Goal: Task Accomplishment & Management: Manage account settings

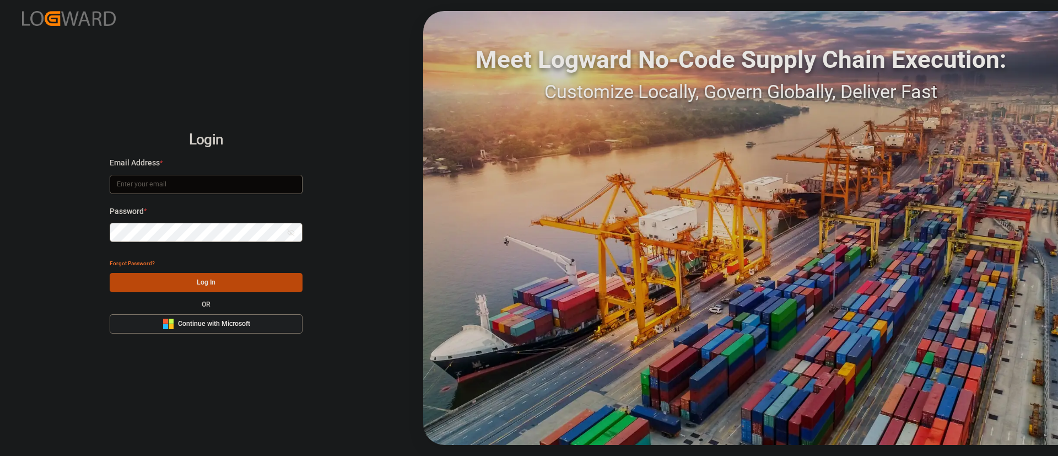
click at [230, 317] on button "Microsoft Logo Continue with Microsoft" at bounding box center [206, 323] width 193 height 19
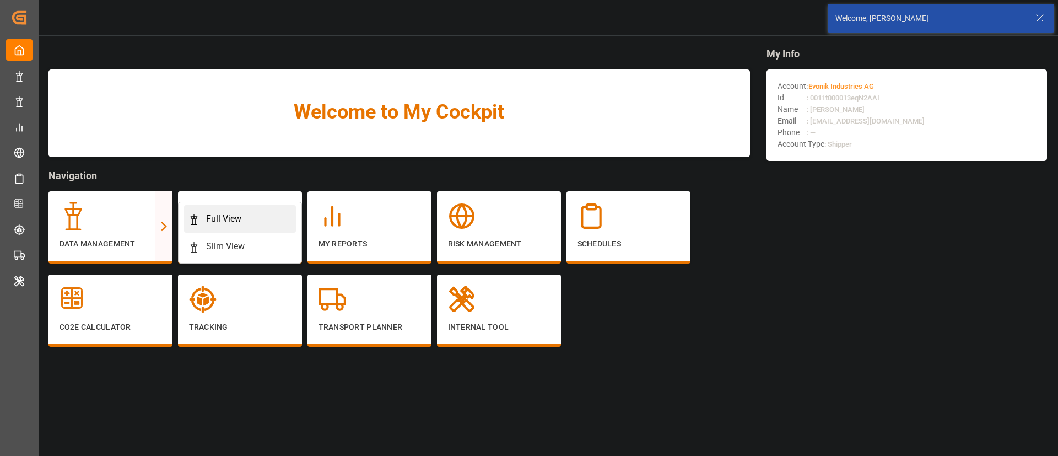
click at [220, 211] on link "Full View" at bounding box center [240, 219] width 112 height 28
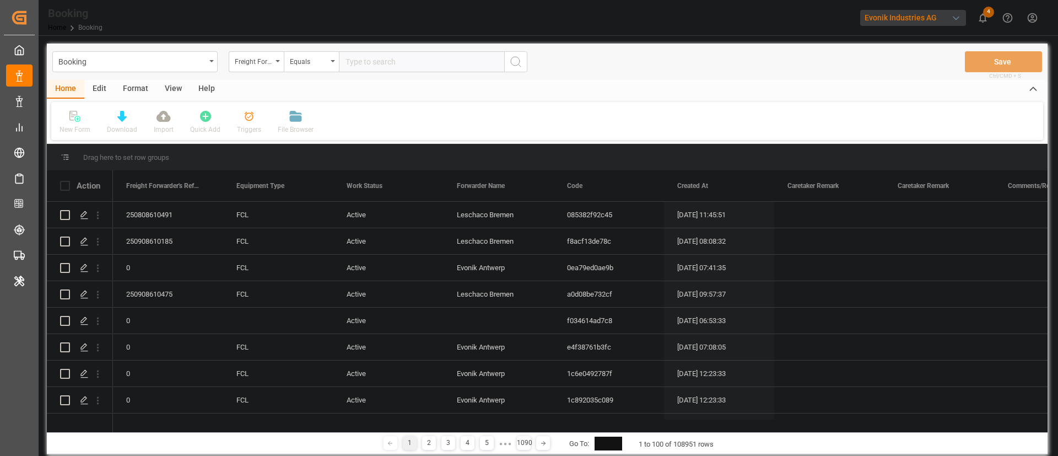
click at [141, 91] on div "Format" at bounding box center [136, 89] width 42 height 19
click at [81, 132] on div "Filter Rows" at bounding box center [76, 130] width 33 height 10
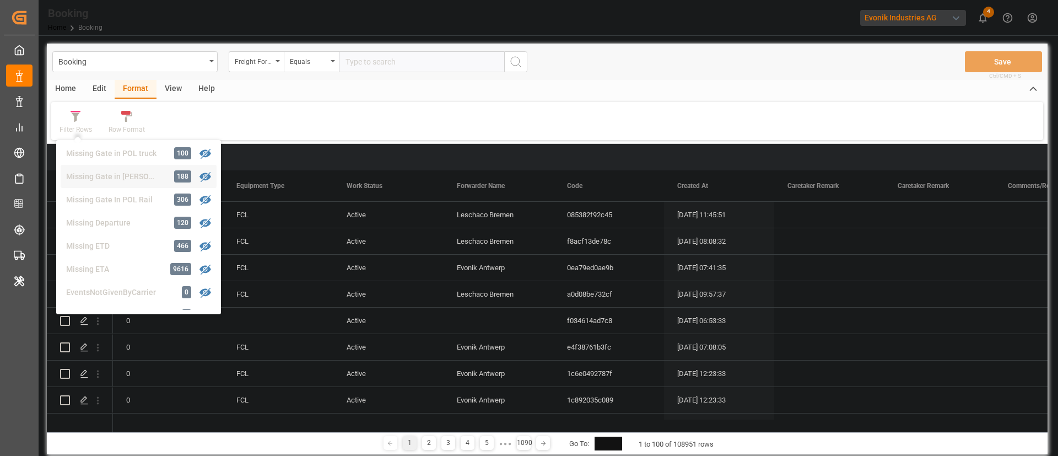
scroll to position [166, 0]
click at [133, 197] on div "Missing Gate in POL Barge" at bounding box center [114, 199] width 96 height 12
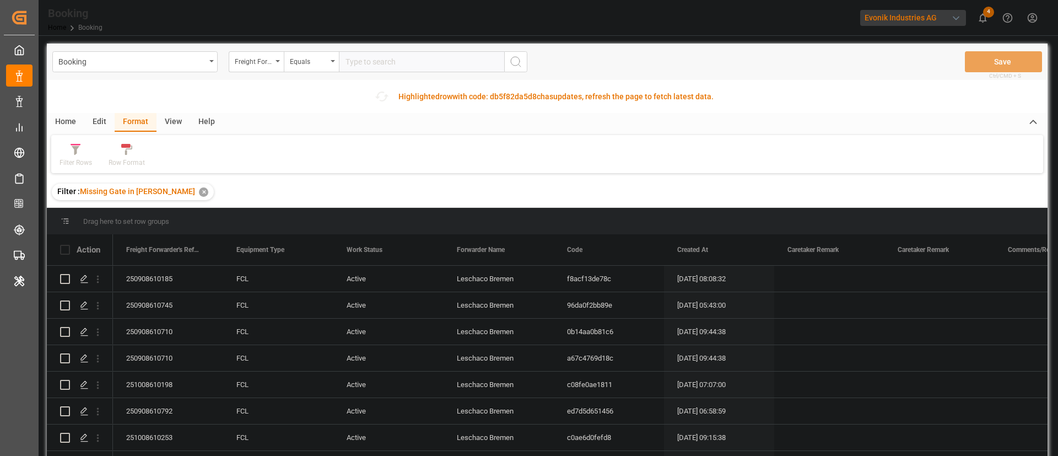
click at [176, 120] on div "View" at bounding box center [174, 122] width 34 height 19
click at [77, 155] on div "Default" at bounding box center [70, 155] width 38 height 24
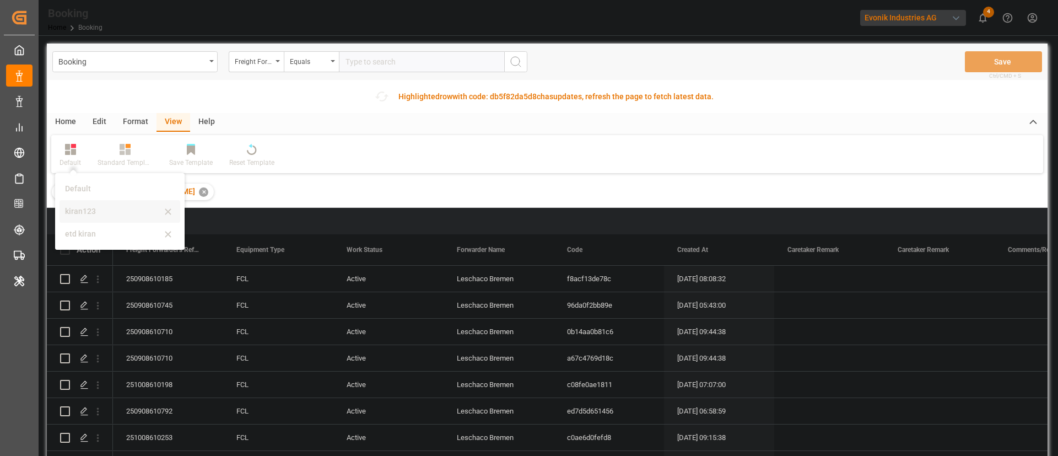
click at [101, 212] on div "kiran123" at bounding box center [113, 212] width 96 height 12
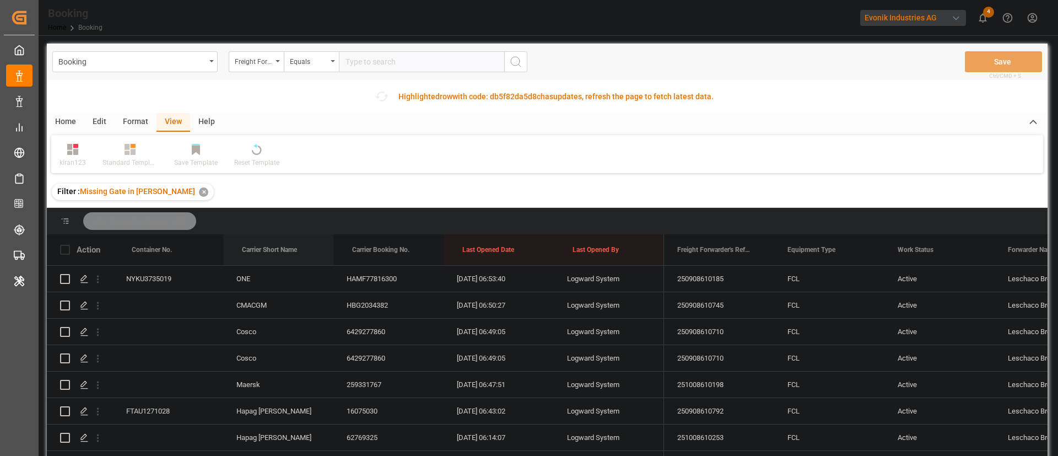
drag, startPoint x: 275, startPoint y: 245, endPoint x: 461, endPoint y: 4, distance: 304.2
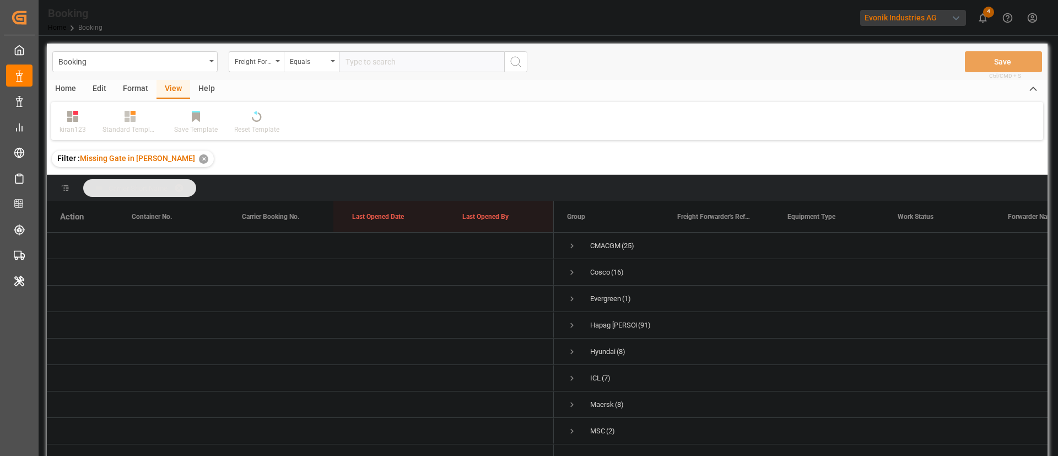
click at [124, 80] on div "Format" at bounding box center [136, 89] width 42 height 19
click at [76, 120] on icon at bounding box center [76, 117] width 8 height 9
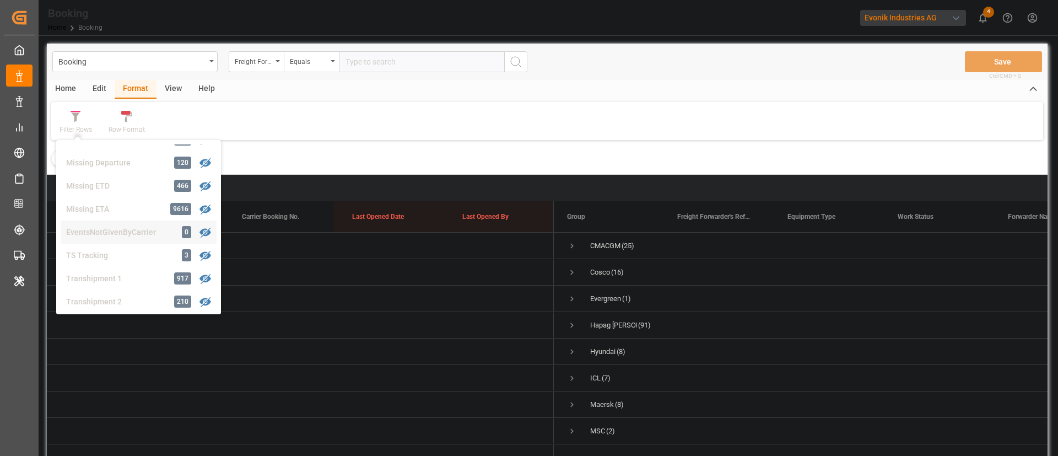
scroll to position [83, 0]
click at [697, 97] on div "Home Edit Format View Help" at bounding box center [547, 89] width 1001 height 19
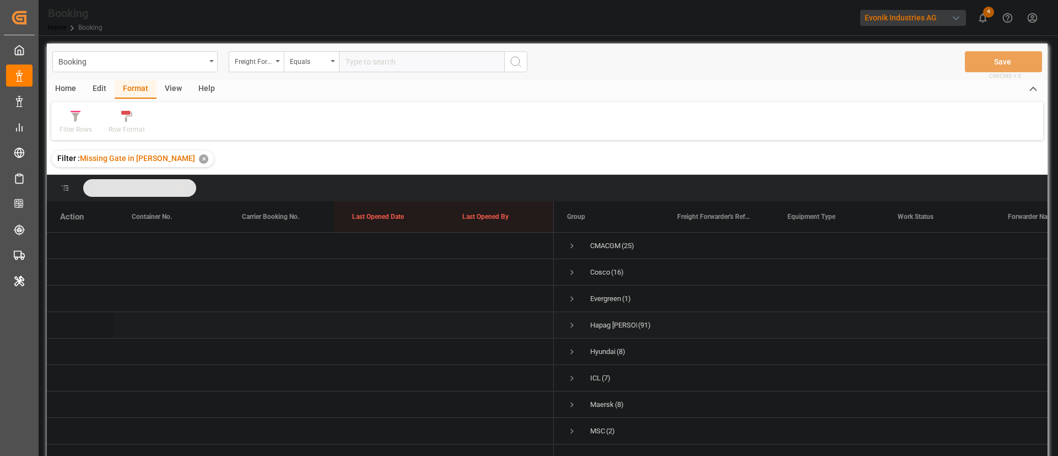
click at [573, 329] on span "Press SPACE to select this row." at bounding box center [572, 325] width 10 height 10
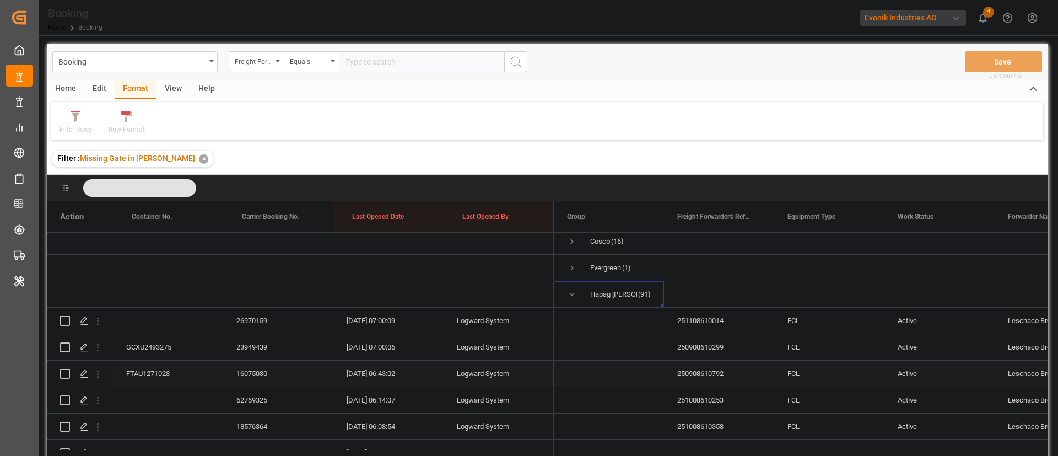
scroll to position [0, 0]
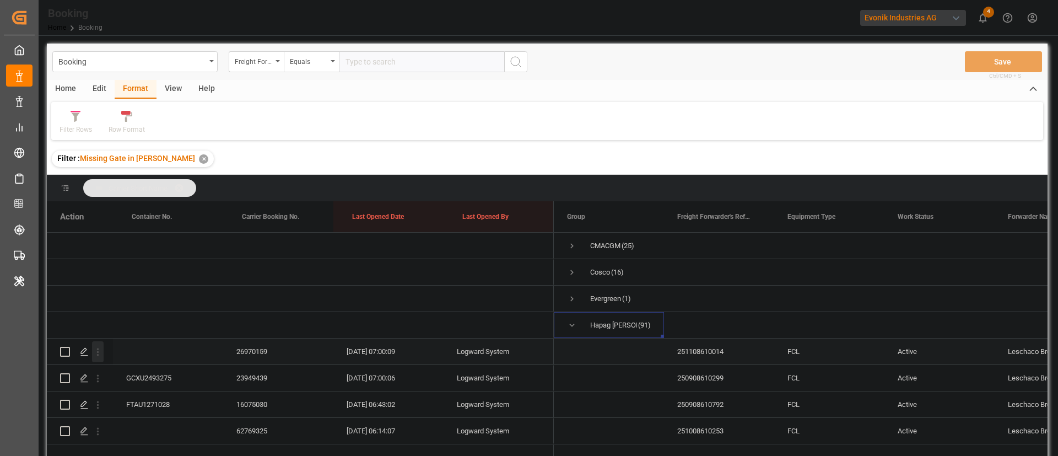
click at [101, 352] on icon "open menu" at bounding box center [98, 352] width 12 height 12
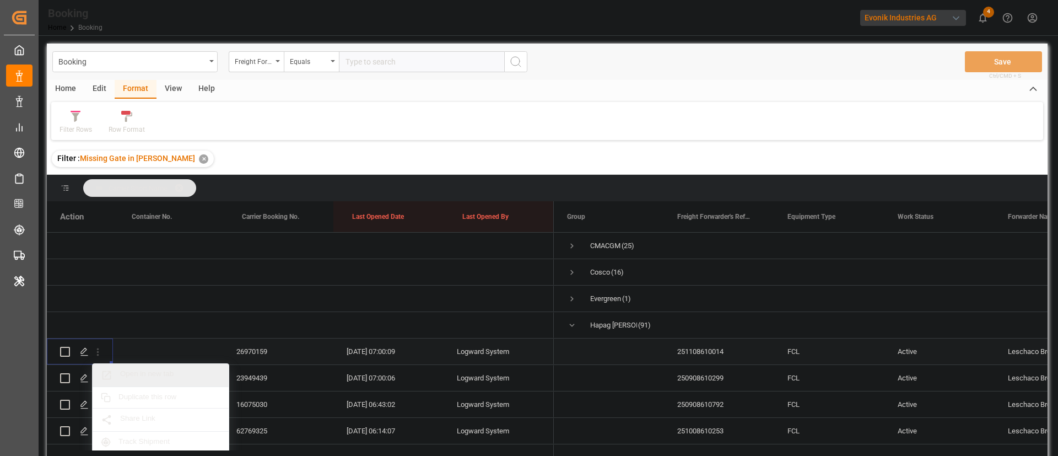
click at [166, 370] on span "Open in new tab" at bounding box center [170, 375] width 100 height 12
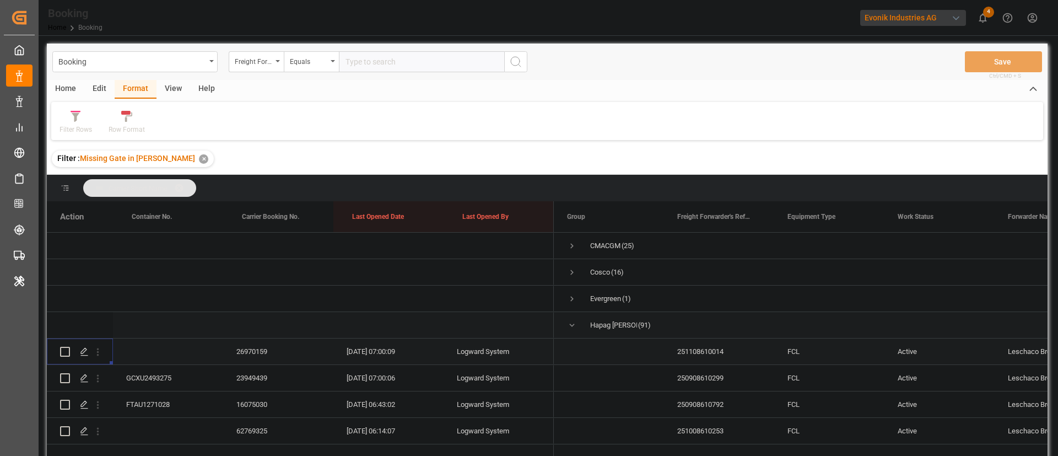
scroll to position [83, 0]
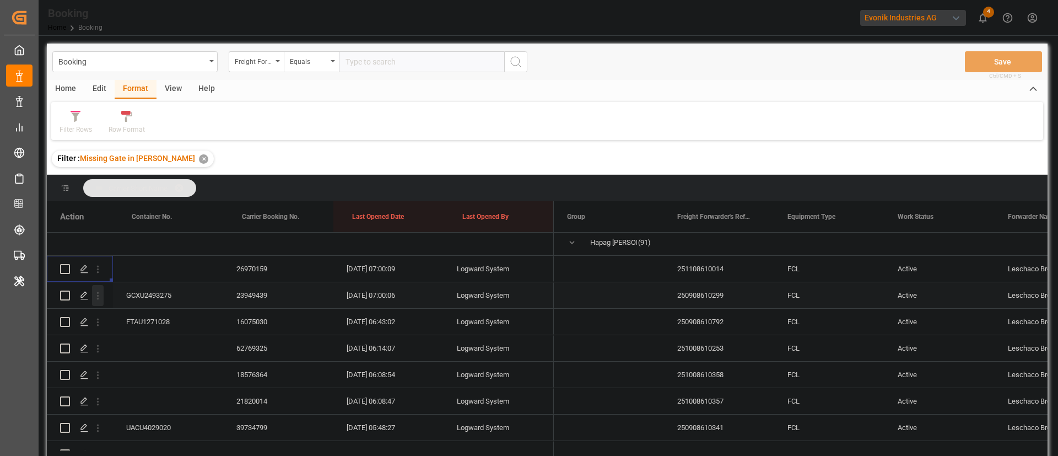
click at [99, 299] on icon "open menu" at bounding box center [98, 296] width 12 height 12
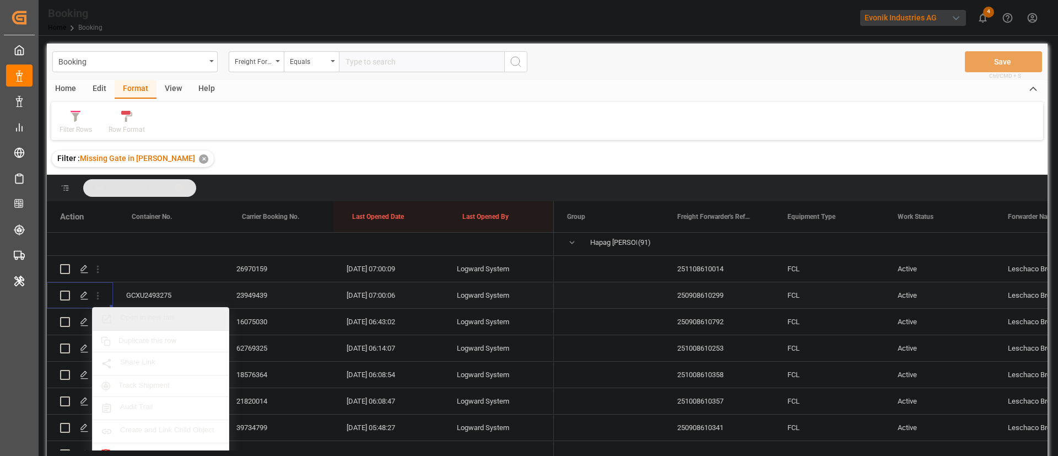
click at [159, 310] on div "Open in new tab" at bounding box center [161, 319] width 136 height 23
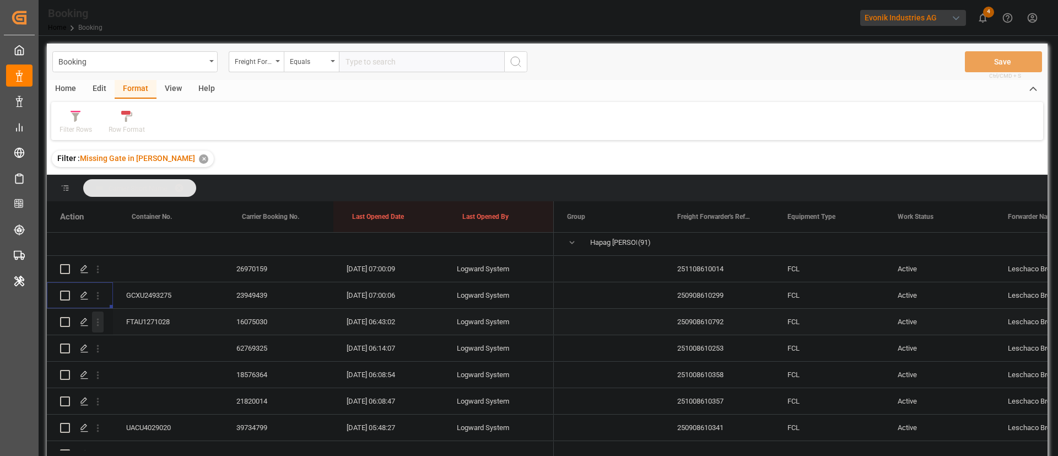
click at [101, 327] on icon "open menu" at bounding box center [98, 322] width 12 height 12
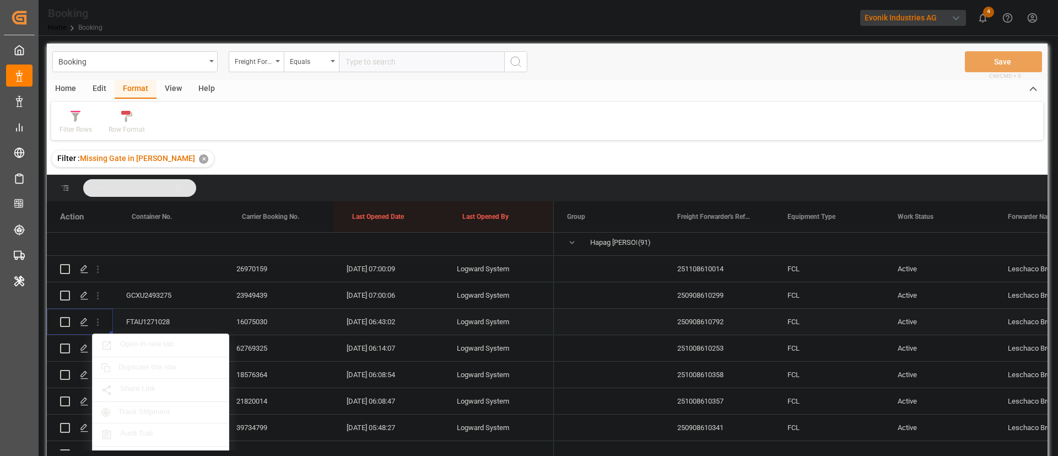
click at [147, 340] on span "Open in new tab" at bounding box center [170, 346] width 100 height 12
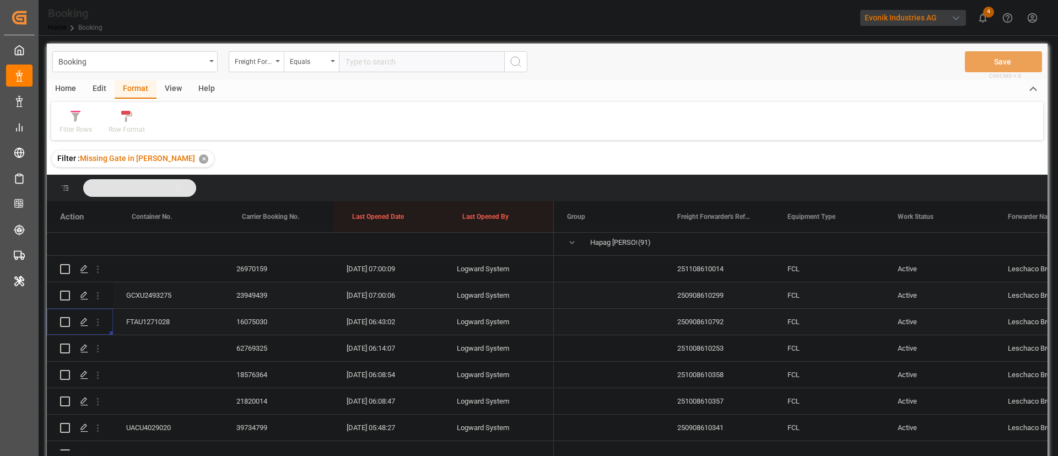
scroll to position [165, 0]
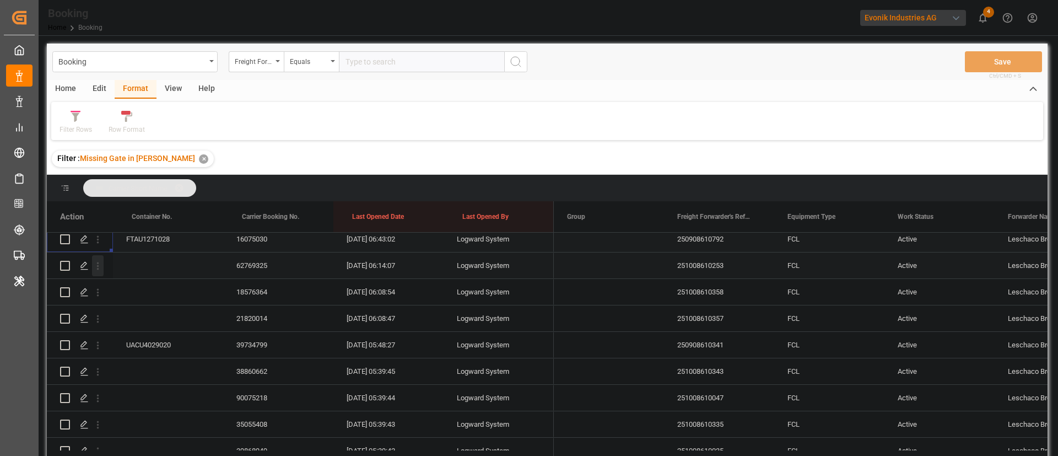
click at [94, 261] on icon "open menu" at bounding box center [98, 266] width 12 height 12
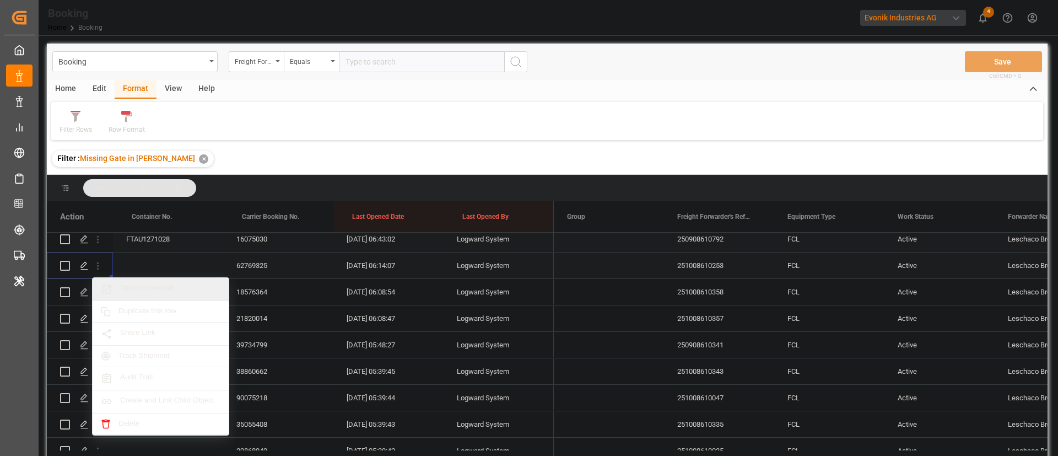
click at [170, 288] on span "Open in new tab" at bounding box center [170, 289] width 100 height 12
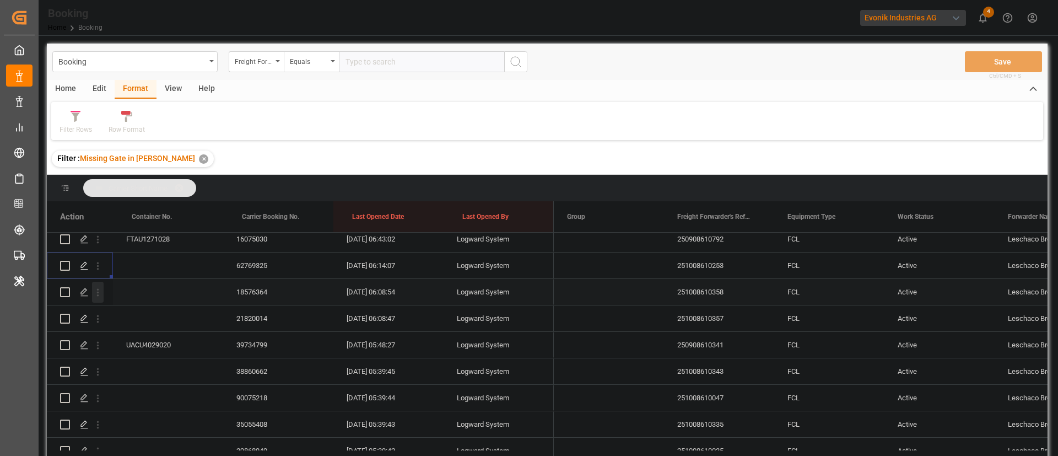
click at [97, 298] on button "open menu" at bounding box center [98, 292] width 12 height 21
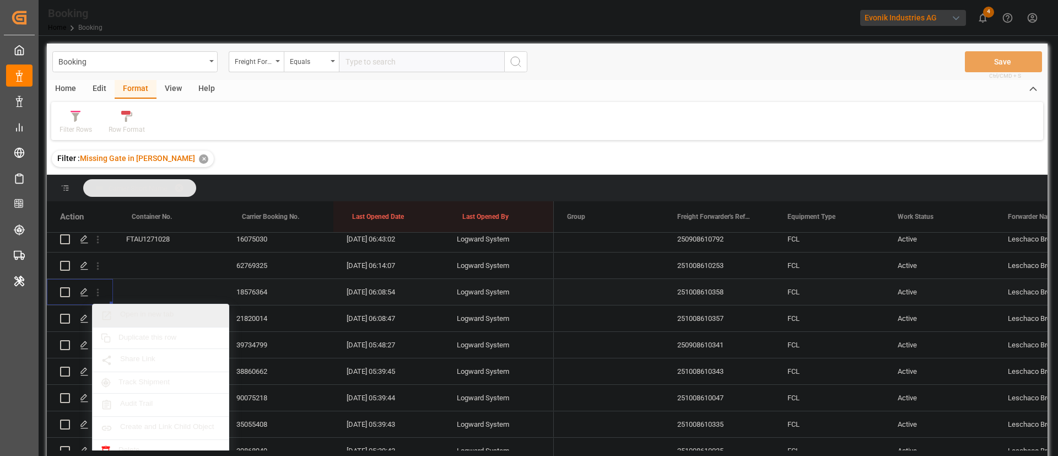
click at [143, 314] on span "Open in new tab" at bounding box center [170, 316] width 100 height 12
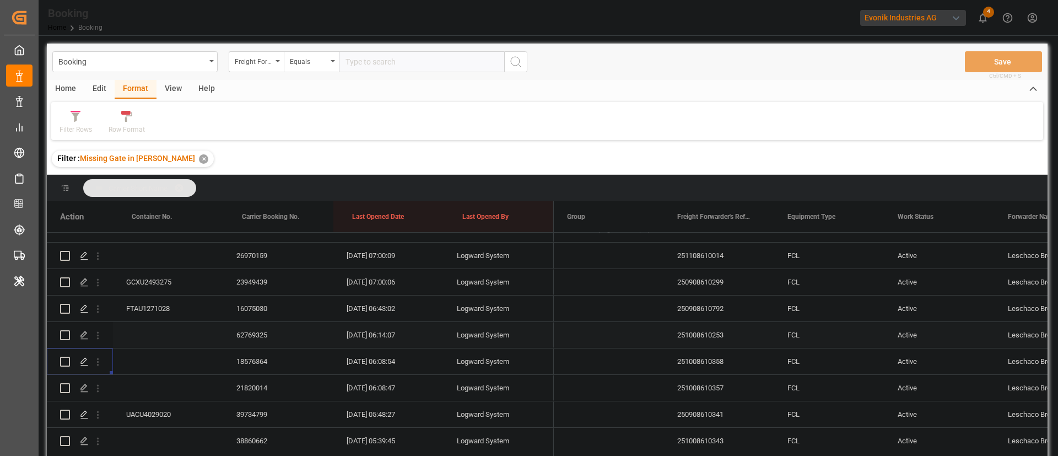
scroll to position [179, 0]
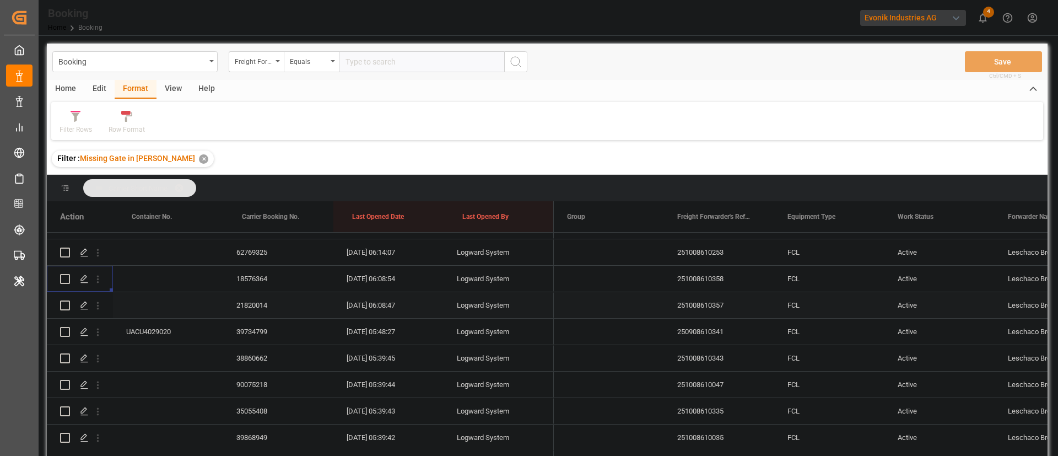
drag, startPoint x: 100, startPoint y: 307, endPoint x: 132, endPoint y: 316, distance: 33.7
click at [99, 307] on icon "open menu" at bounding box center [98, 306] width 12 height 12
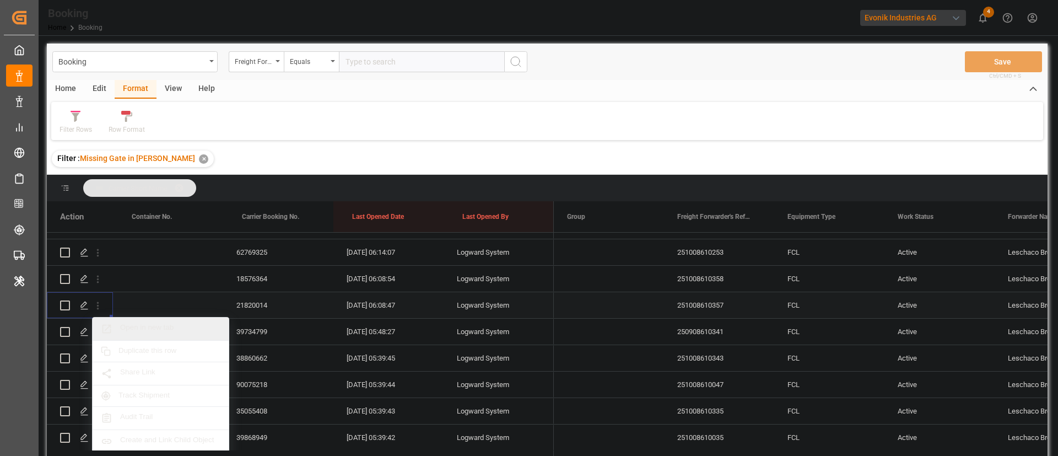
click at [149, 322] on div "Open in new tab" at bounding box center [161, 328] width 136 height 23
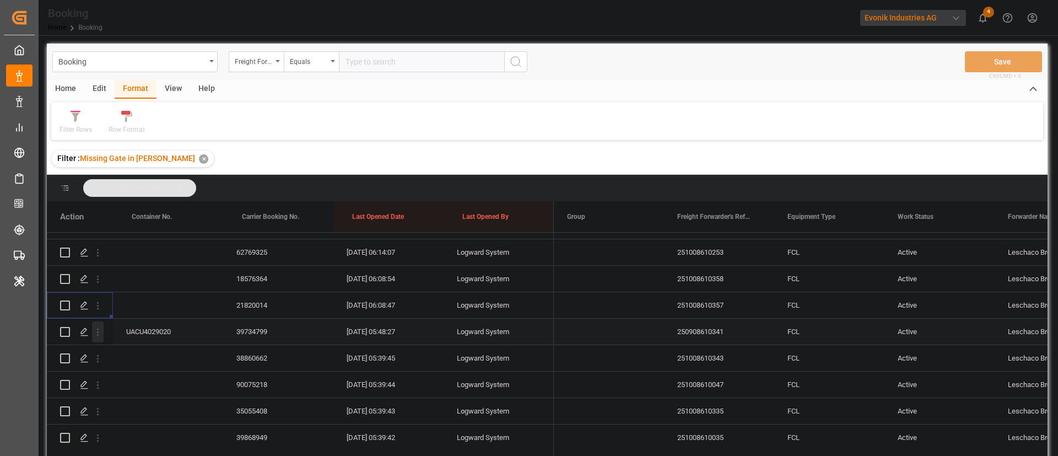
scroll to position [261, 0]
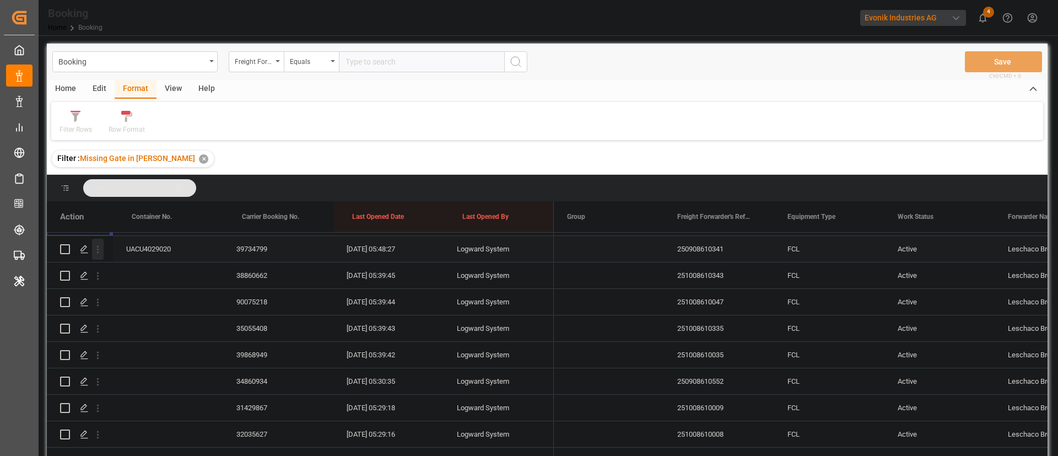
click at [99, 251] on icon "open menu" at bounding box center [98, 250] width 12 height 12
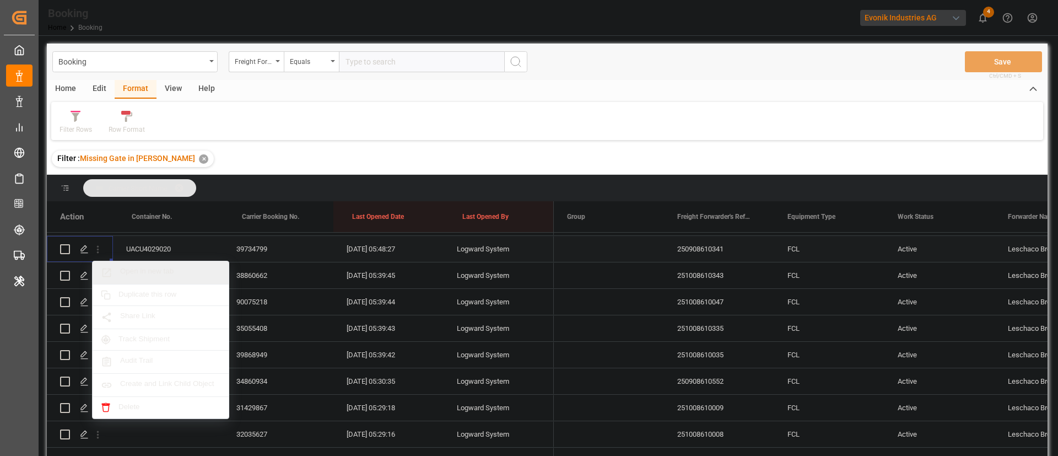
click at [164, 265] on div "Open in new tab" at bounding box center [161, 272] width 136 height 23
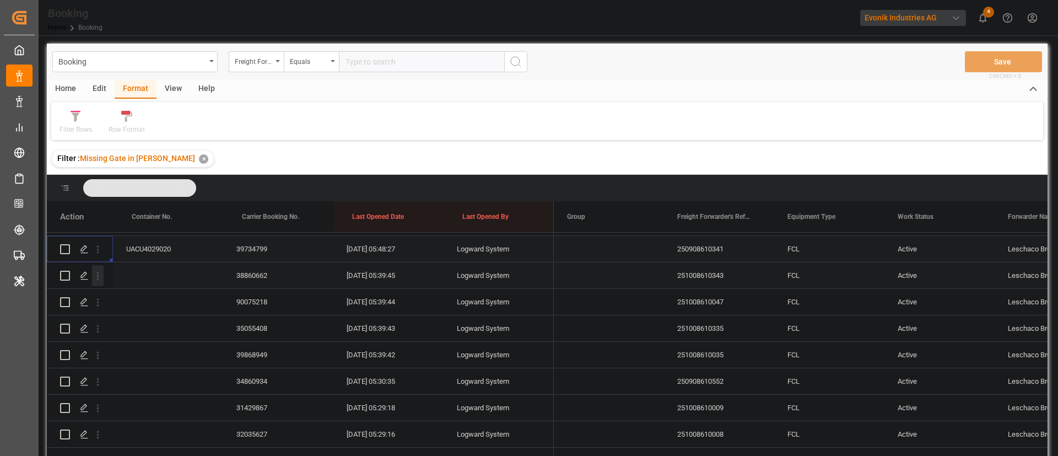
click at [101, 276] on icon "open menu" at bounding box center [98, 276] width 12 height 12
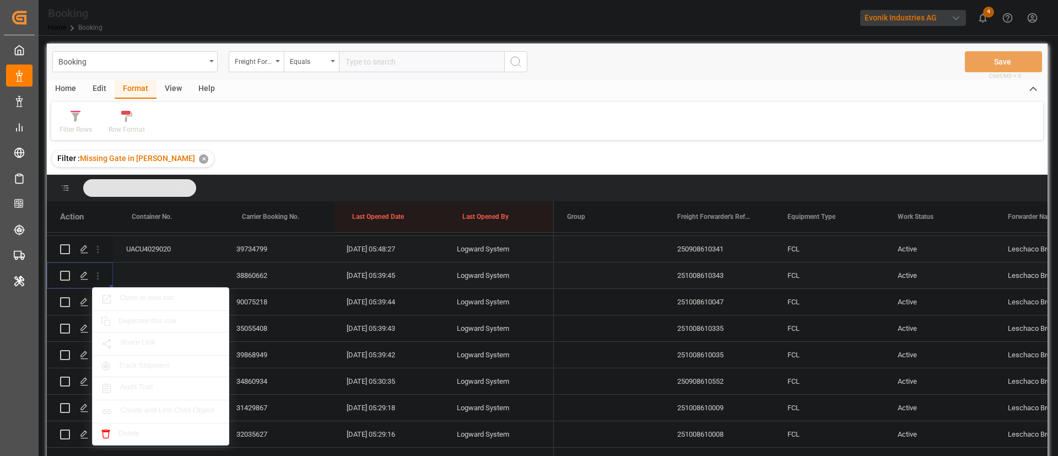
click at [156, 296] on span "Open in new tab" at bounding box center [170, 299] width 100 height 12
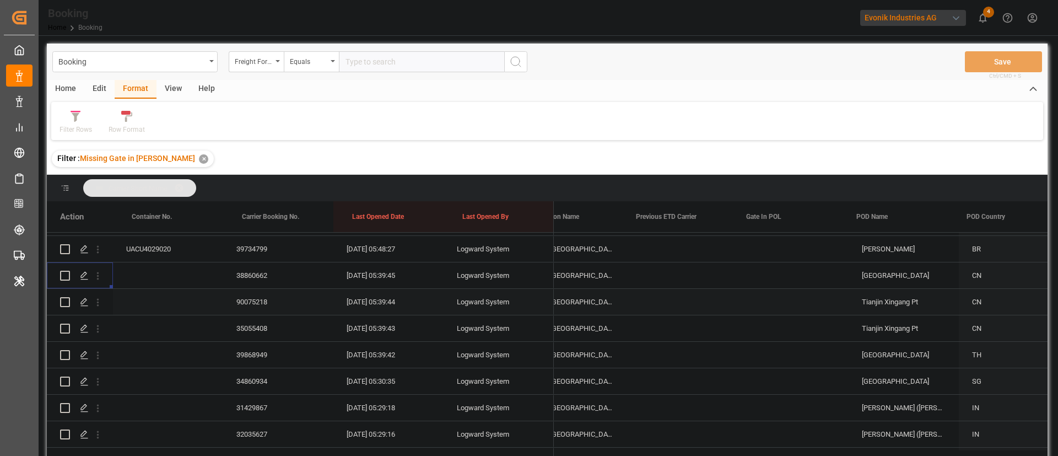
scroll to position [0, 0]
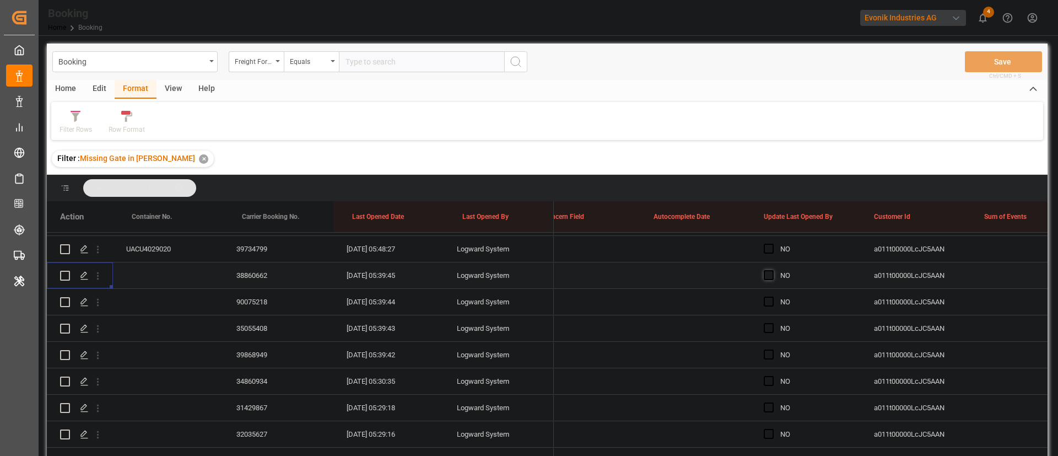
click at [767, 276] on span "Press SPACE to select this row." at bounding box center [769, 275] width 10 height 10
click at [772, 270] on input "Press SPACE to select this row." at bounding box center [772, 270] width 0 height 0
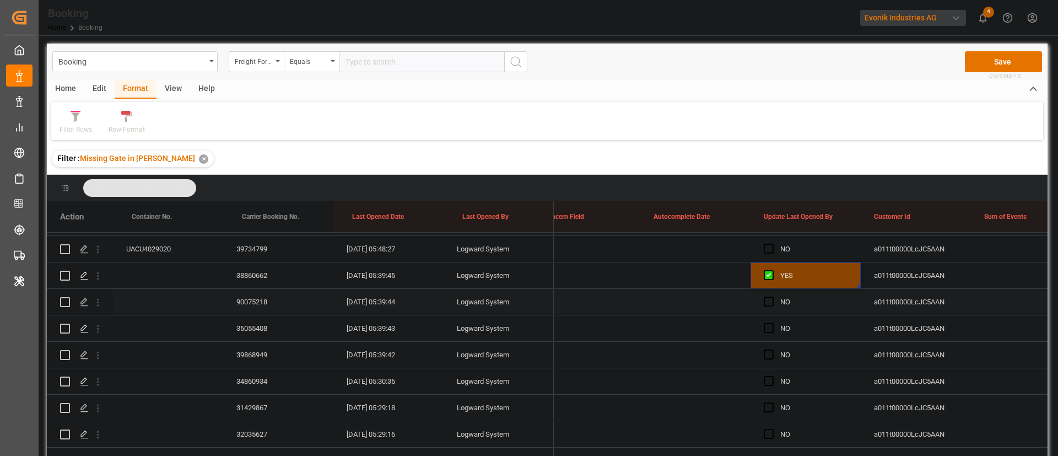
click at [252, 308] on div "90075218" at bounding box center [278, 302] width 110 height 26
click at [245, 320] on div "35055408" at bounding box center [278, 328] width 110 height 26
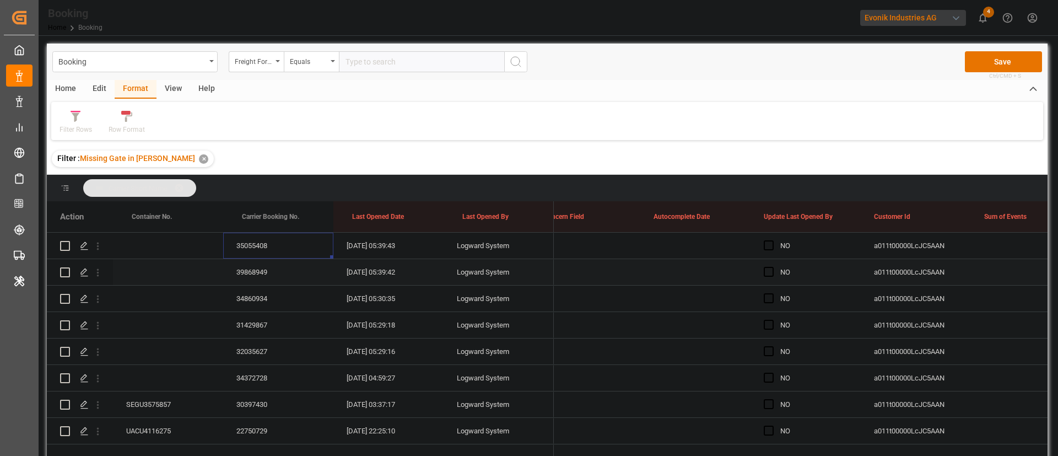
click at [273, 274] on div "39868949" at bounding box center [278, 272] width 110 height 26
click at [270, 299] on div "34860934" at bounding box center [278, 299] width 110 height 26
click at [262, 330] on div "31429867" at bounding box center [278, 325] width 110 height 26
click at [262, 343] on div "32035627" at bounding box center [278, 351] width 110 height 26
click at [267, 376] on div "34372728" at bounding box center [278, 378] width 110 height 26
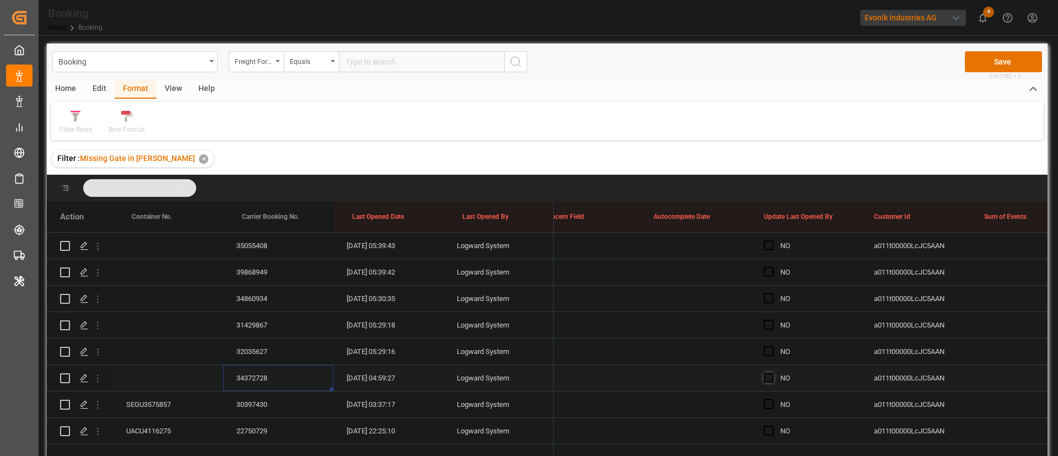
click at [769, 380] on span "Press SPACE to select this row." at bounding box center [769, 378] width 10 height 10
click at [772, 373] on input "Press SPACE to select this row." at bounding box center [772, 373] width 0 height 0
drag, startPoint x: 860, startPoint y: 390, endPoint x: 838, endPoint y: 368, distance: 30.8
click at [838, 368] on div "YES" at bounding box center [806, 378] width 110 height 26
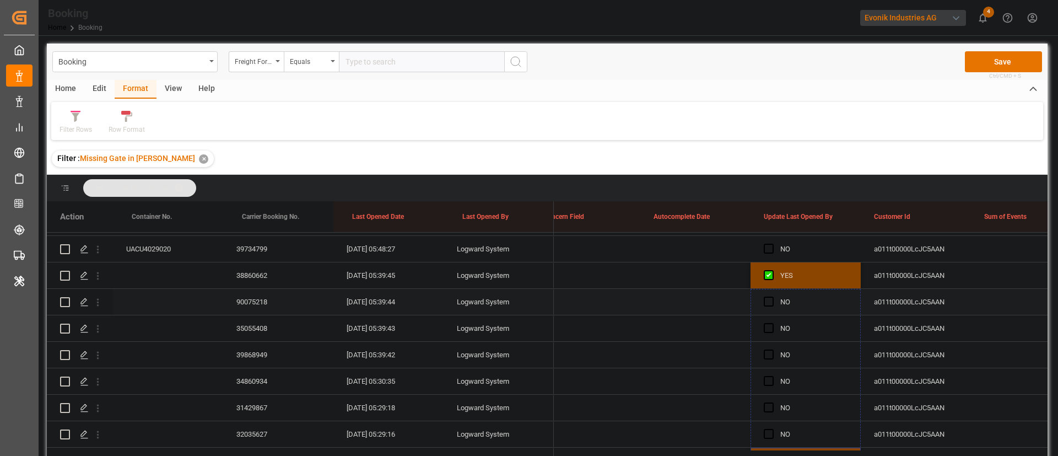
drag, startPoint x: 839, startPoint y: 305, endPoint x: 829, endPoint y: 308, distance: 10.2
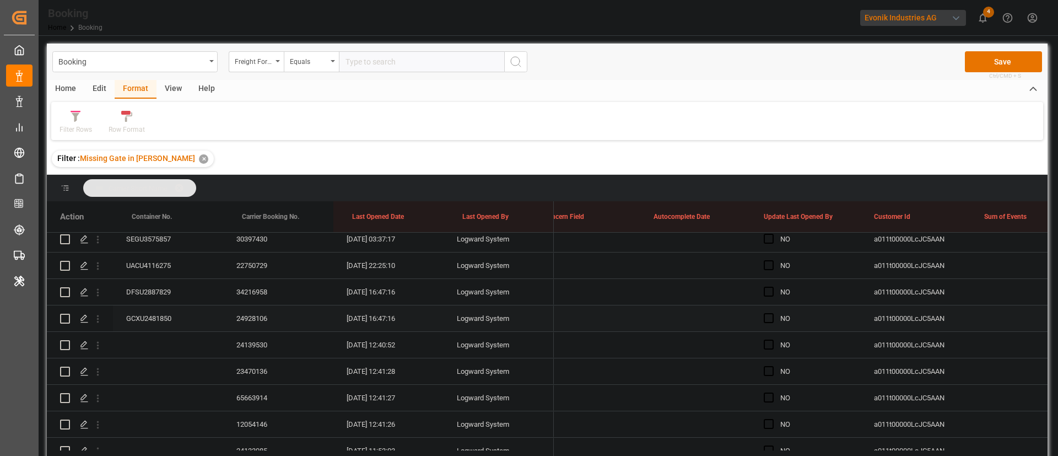
scroll to position [427, 0]
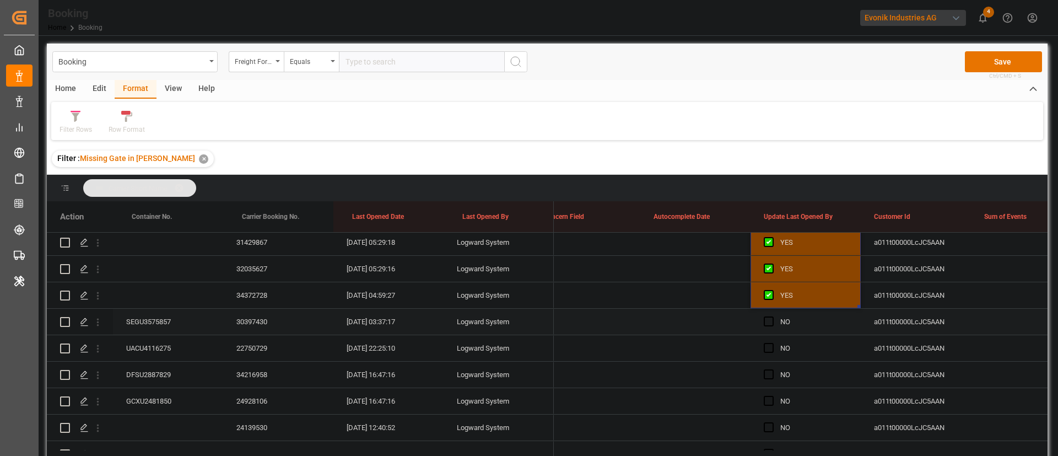
click at [184, 324] on div "SEGU3575857" at bounding box center [168, 322] width 110 height 26
click at [105, 325] on div "Press SPACE to select this row." at bounding box center [98, 321] width 28 height 21
click at [98, 324] on icon "open menu" at bounding box center [98, 322] width 12 height 12
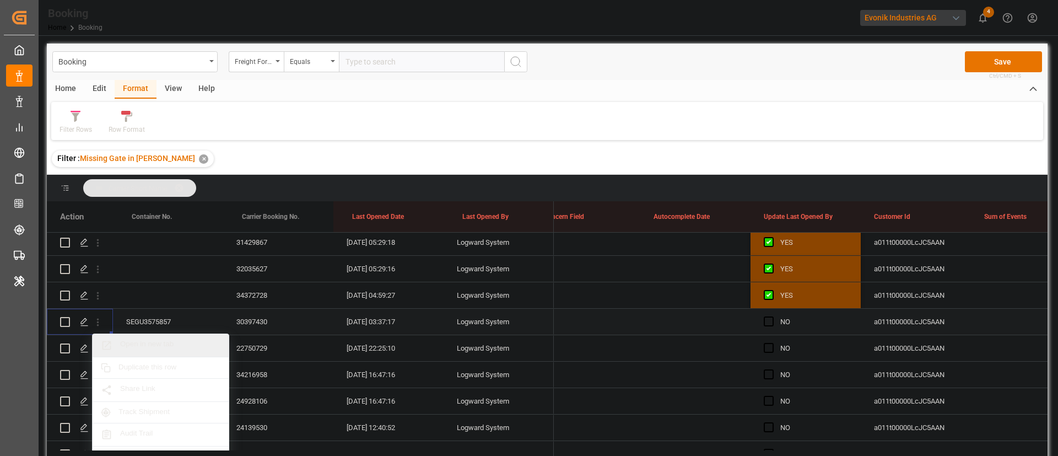
click at [159, 340] on span "Open in new tab" at bounding box center [170, 346] width 100 height 12
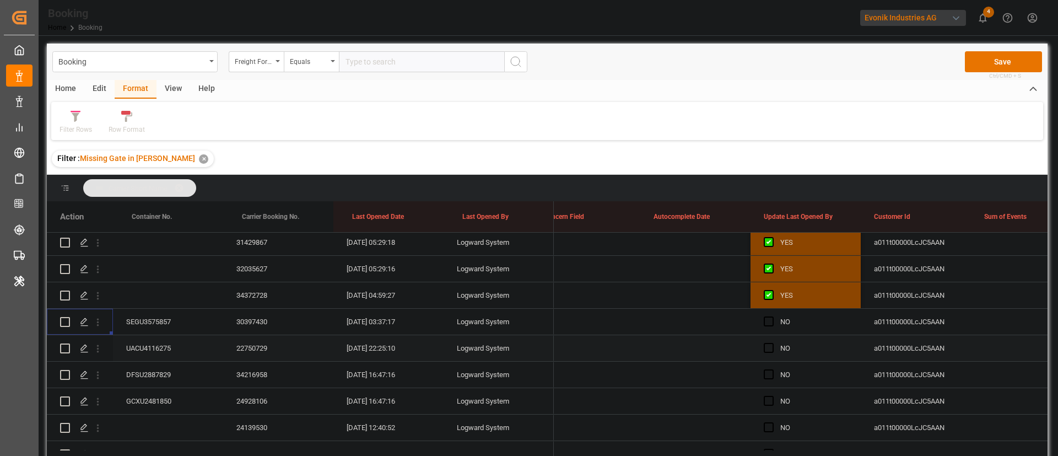
click at [100, 352] on icon "open menu" at bounding box center [98, 349] width 12 height 12
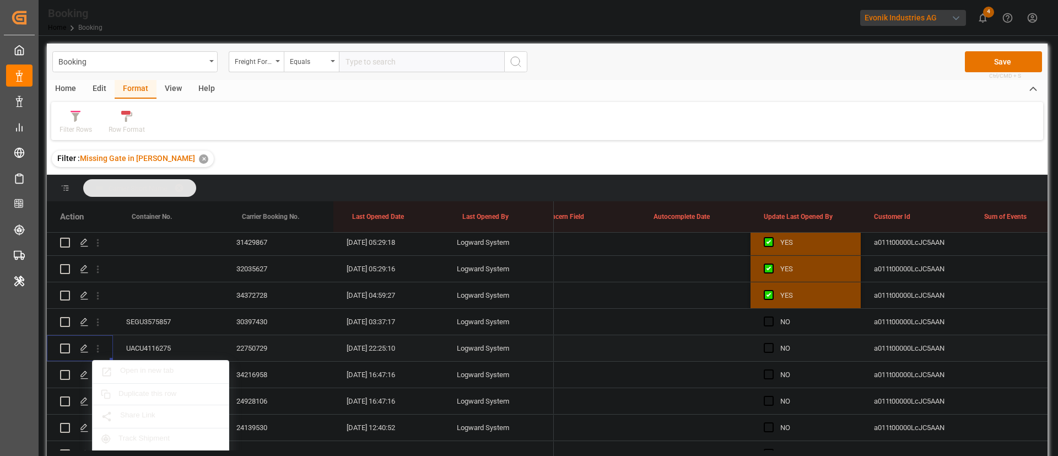
click at [152, 367] on span "Open in new tab" at bounding box center [170, 372] width 100 height 12
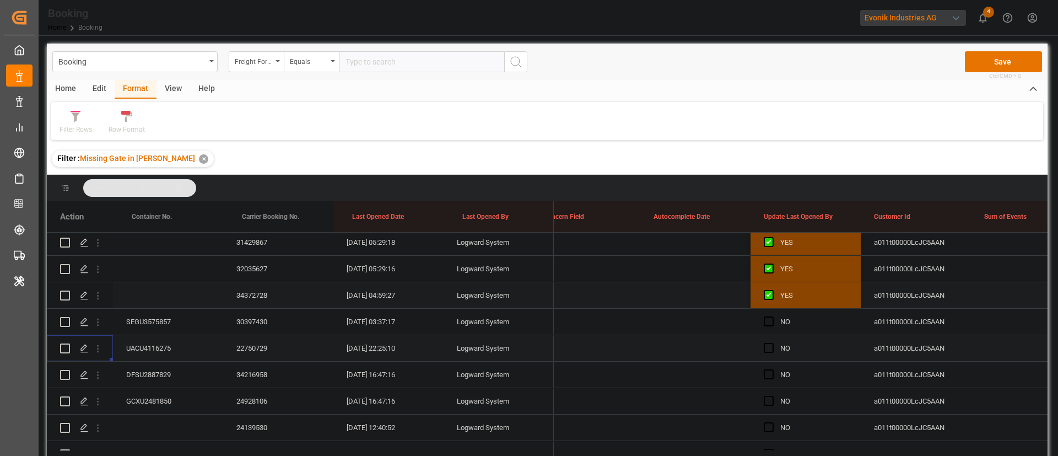
scroll to position [509, 0]
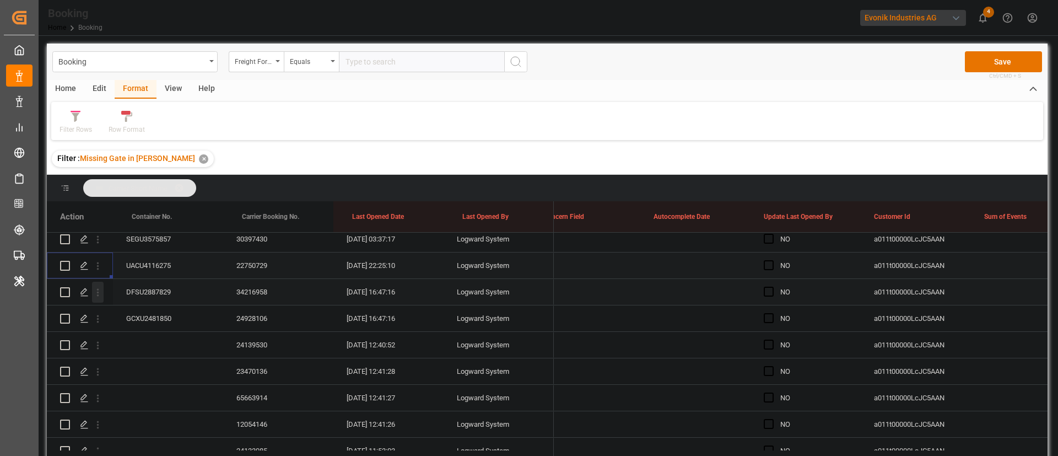
click at [101, 291] on icon "open menu" at bounding box center [98, 293] width 12 height 12
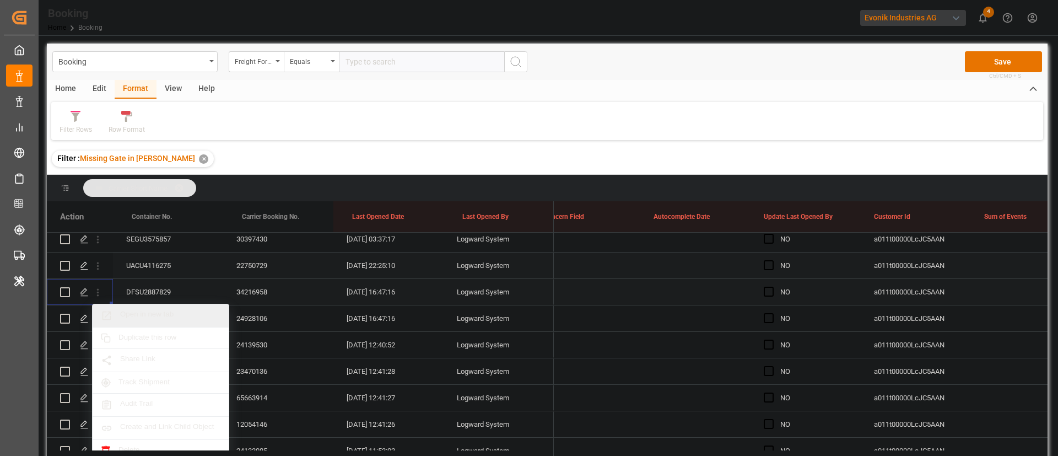
click at [179, 312] on span "Open in new tab" at bounding box center [170, 316] width 100 height 12
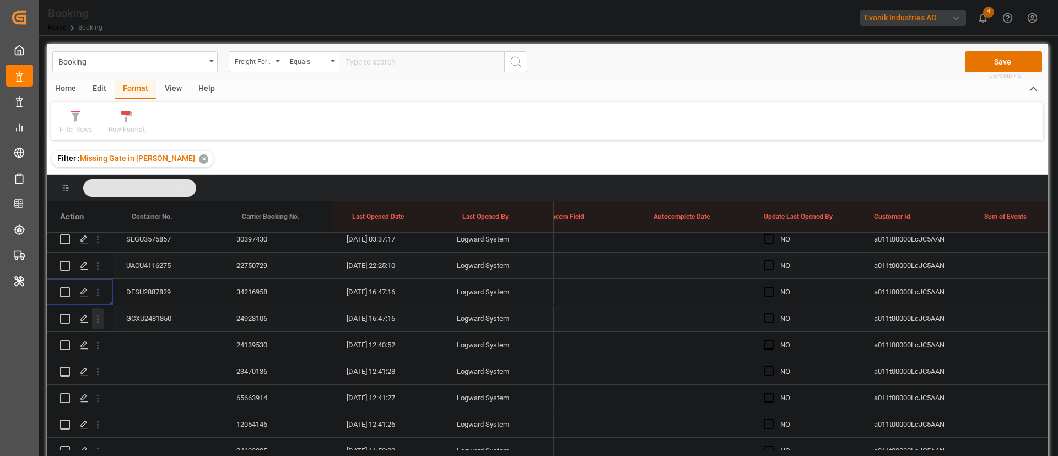
click at [96, 318] on icon "open menu" at bounding box center [98, 319] width 12 height 12
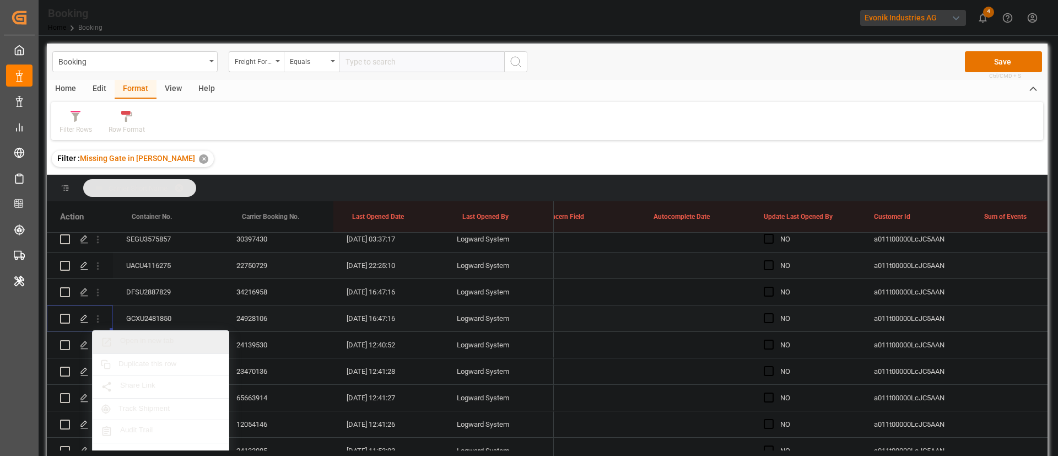
click at [142, 335] on div "Open in new tab" at bounding box center [161, 342] width 136 height 23
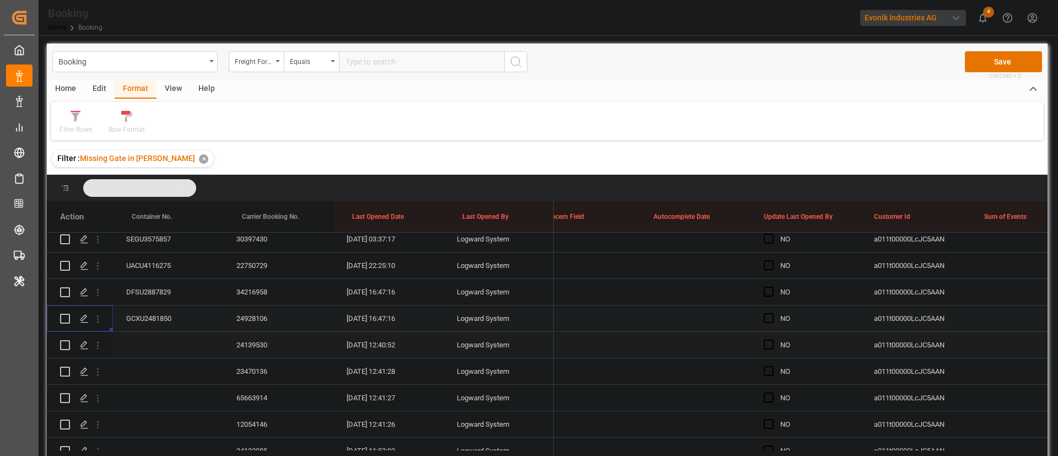
click at [251, 332] on div "24139530" at bounding box center [278, 345] width 110 height 26
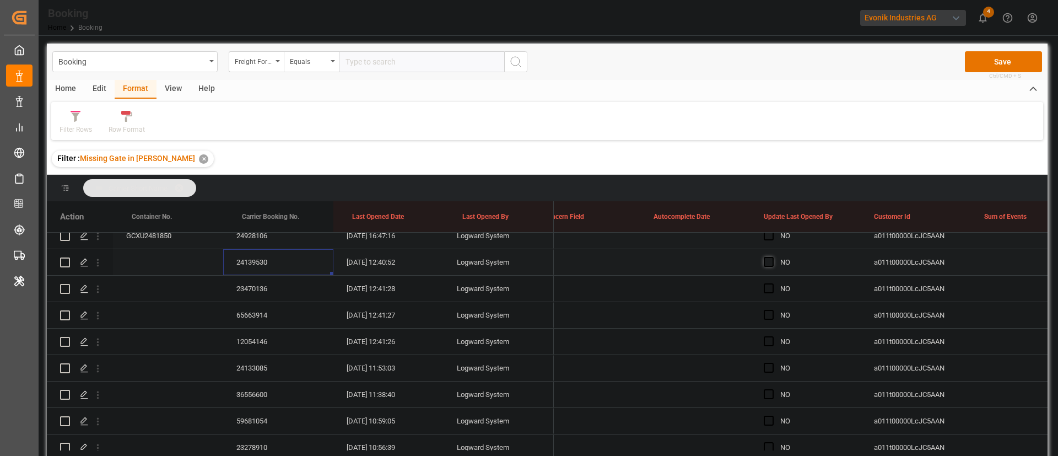
click at [778, 260] on div "Press SPACE to select this row." at bounding box center [772, 262] width 17 height 25
click at [772, 263] on span "Press SPACE to select this row." at bounding box center [769, 262] width 10 height 10
click at [772, 257] on input "Press SPACE to select this row." at bounding box center [772, 257] width 0 height 0
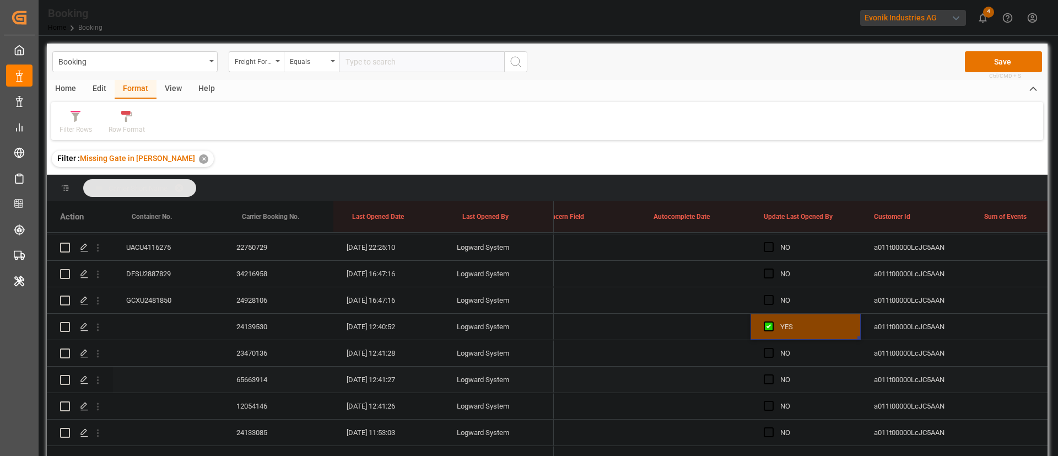
scroll to position [509, 0]
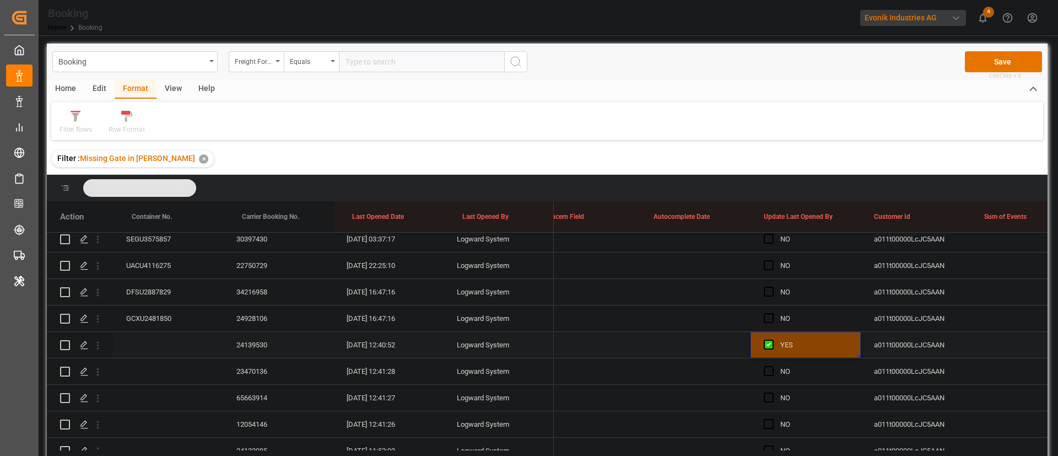
click at [767, 340] on span "Press SPACE to select this row." at bounding box center [769, 345] width 10 height 10
click at [772, 340] on input "Press SPACE to select this row." at bounding box center [772, 340] width 0 height 0
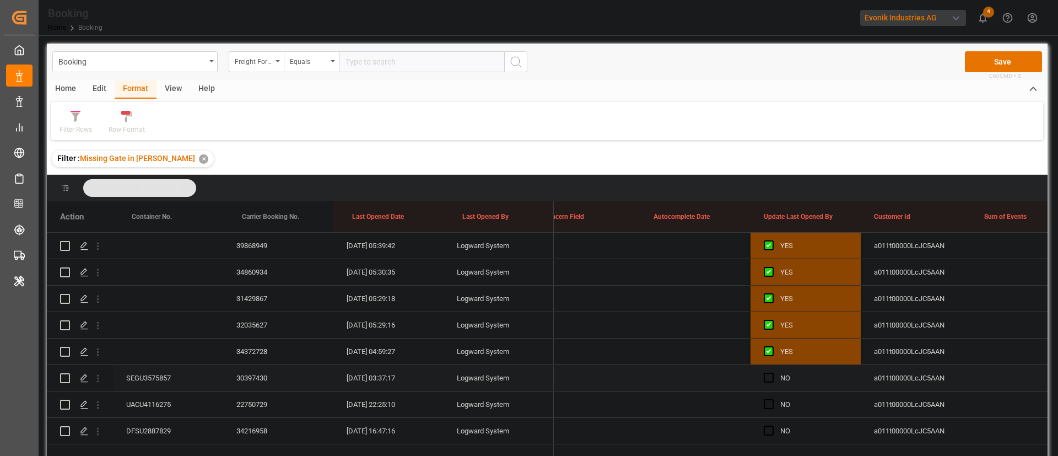
scroll to position [261, 0]
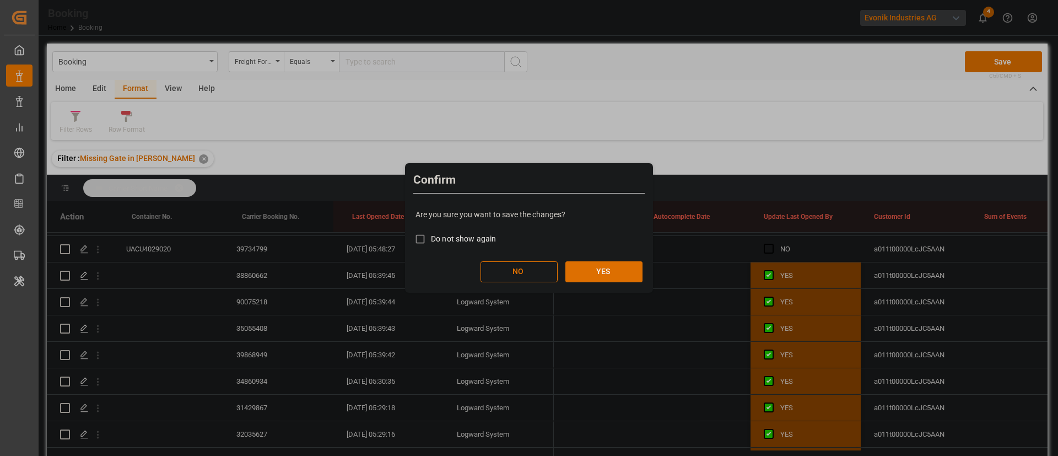
click at [605, 268] on button "YES" at bounding box center [604, 271] width 77 height 21
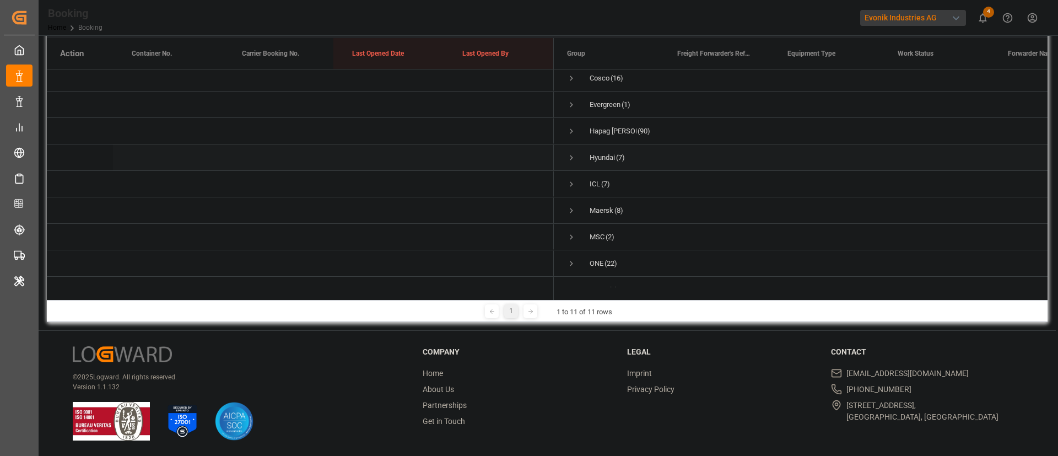
scroll to position [3, 0]
click at [564, 161] on div "Hapag Lloyd (90)" at bounding box center [608, 159] width 110 height 26
click at [573, 156] on span "Press SPACE to select this row." at bounding box center [572, 159] width 10 height 10
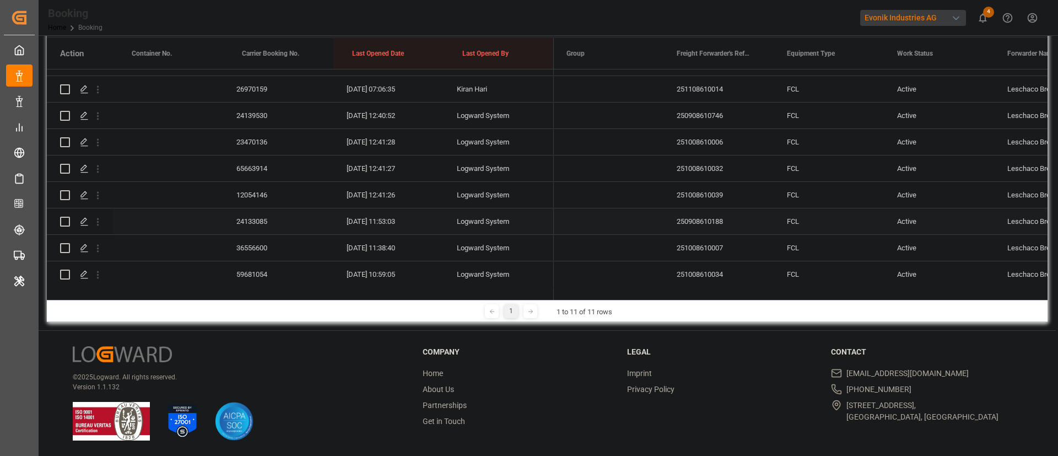
scroll to position [499, 0]
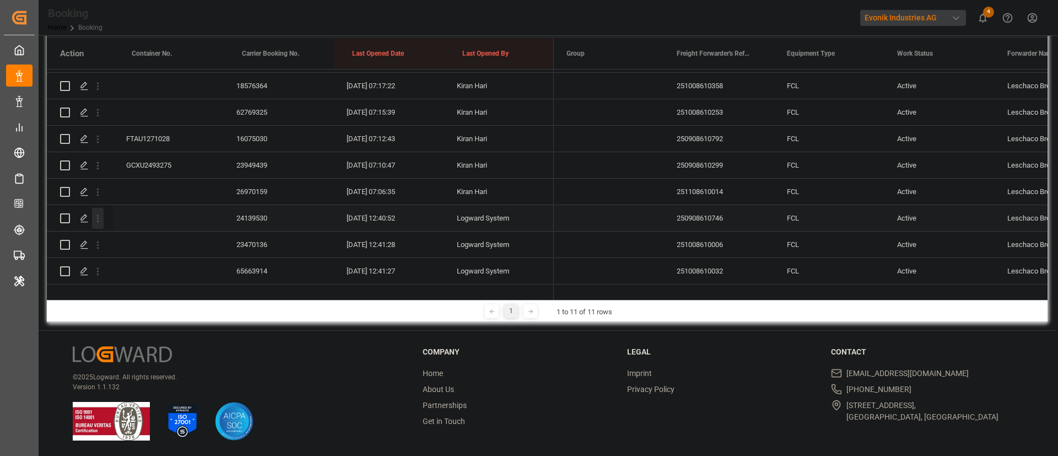
click at [99, 219] on icon "open menu" at bounding box center [98, 219] width 2 height 8
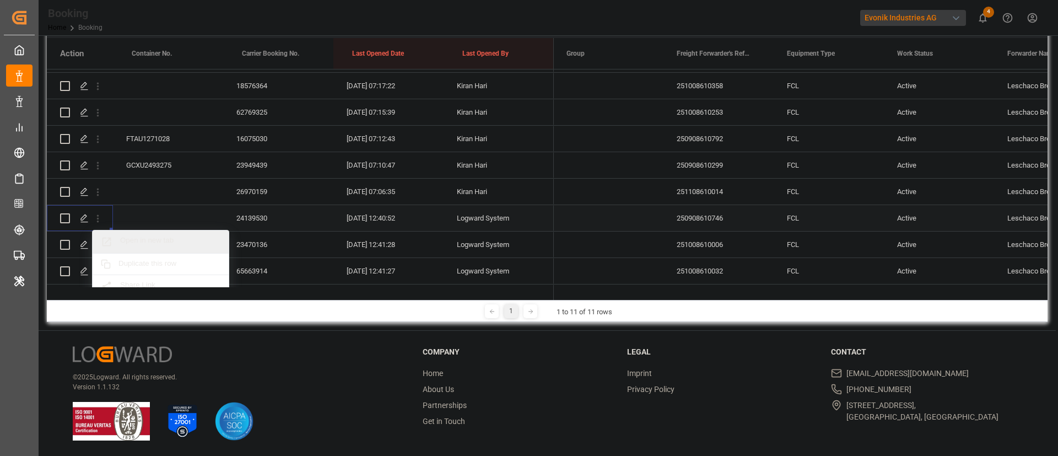
click at [160, 233] on div "Open in new tab" at bounding box center [161, 241] width 136 height 23
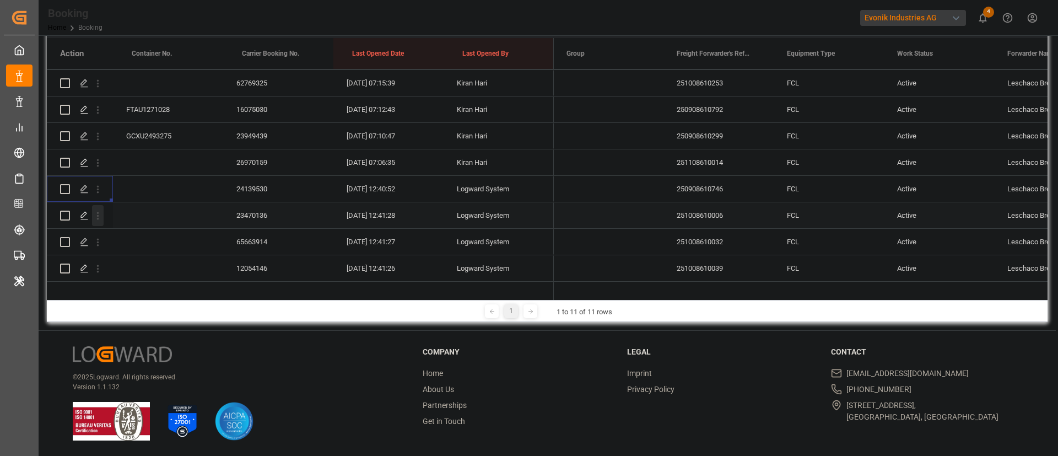
scroll to position [582, 0]
click at [100, 161] on icon "open menu" at bounding box center [98, 163] width 12 height 12
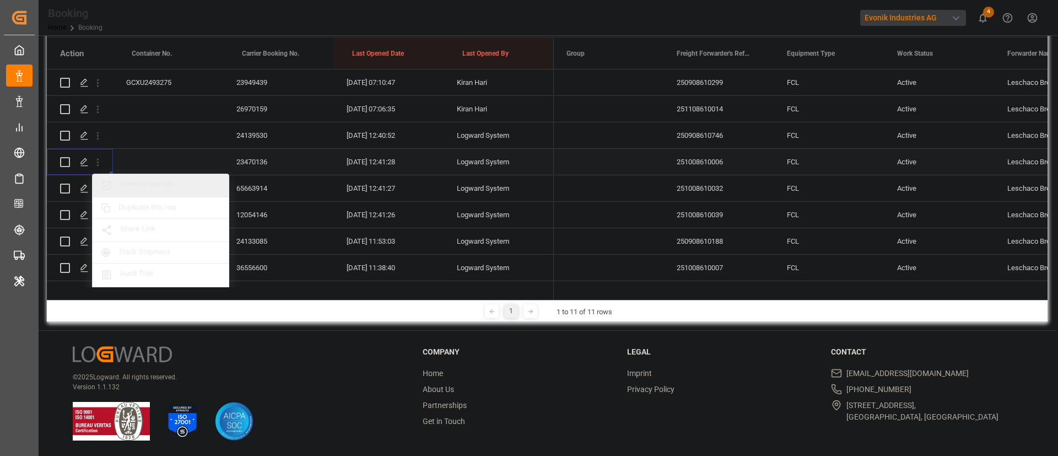
click at [142, 185] on span "Open in new tab" at bounding box center [170, 186] width 100 height 12
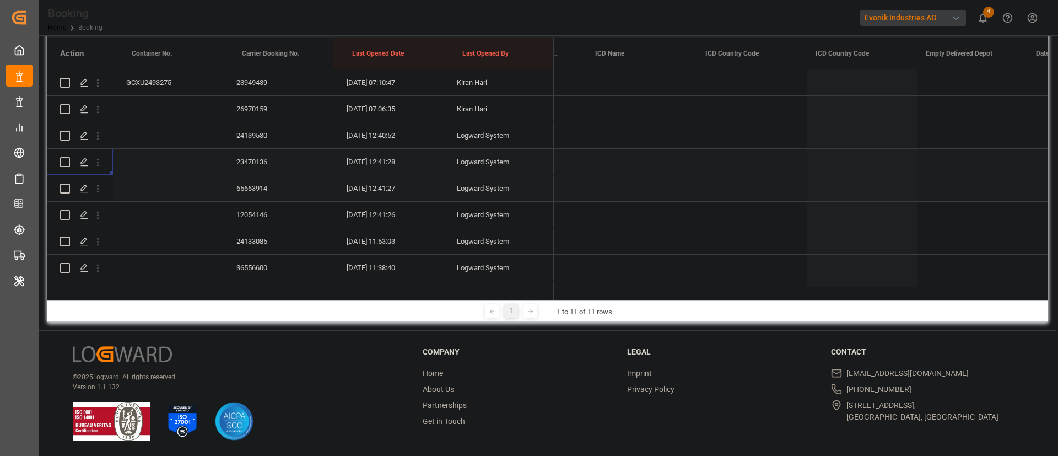
scroll to position [0, 5889]
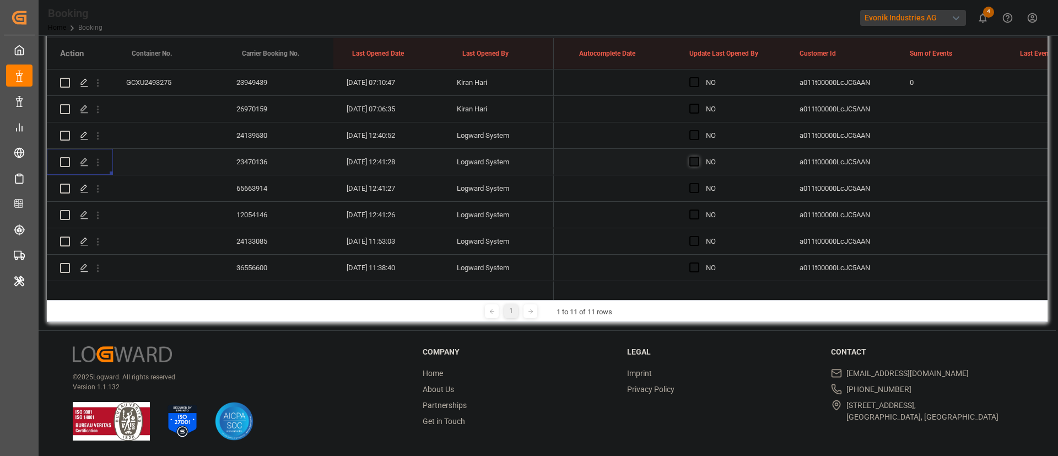
click at [694, 161] on span "Press SPACE to select this row." at bounding box center [695, 162] width 10 height 10
click at [698, 157] on input "Press SPACE to select this row." at bounding box center [698, 157] width 0 height 0
click at [274, 188] on div "65663914" at bounding box center [278, 188] width 110 height 26
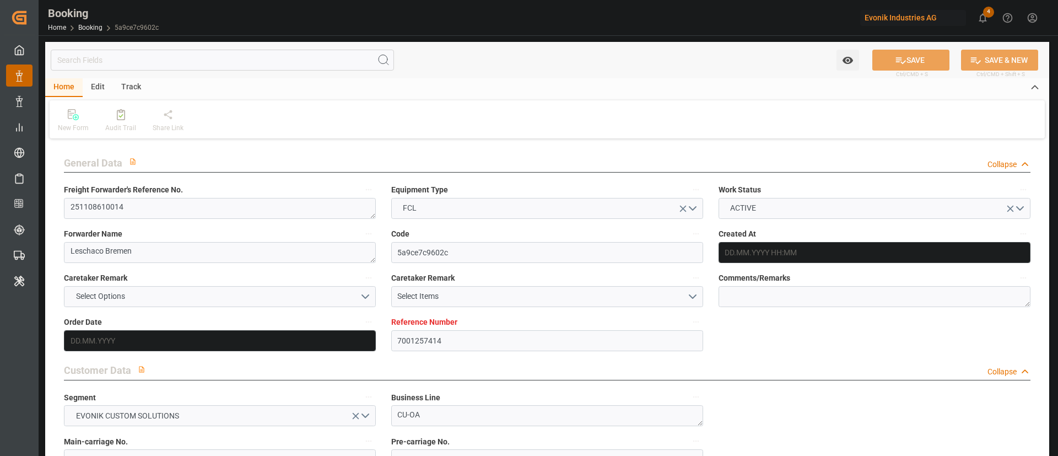
type input "7001257414"
type input "9780469"
type input "Hapag [PERSON_NAME]"
type input "Hapag Lloyd Aktiengesellschaft"
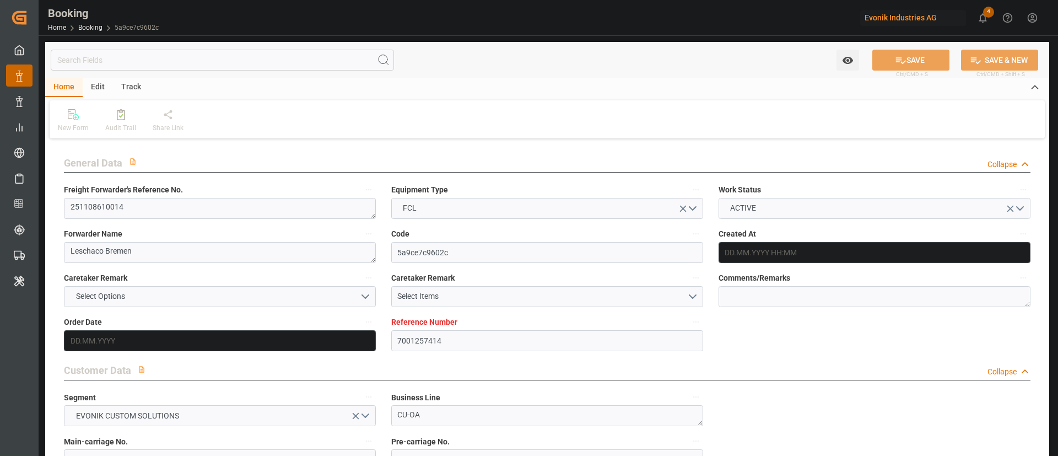
type input "NLRTM"
type input "CNSGH"
type input "[DATE] 11:48"
type input "[DATE]"
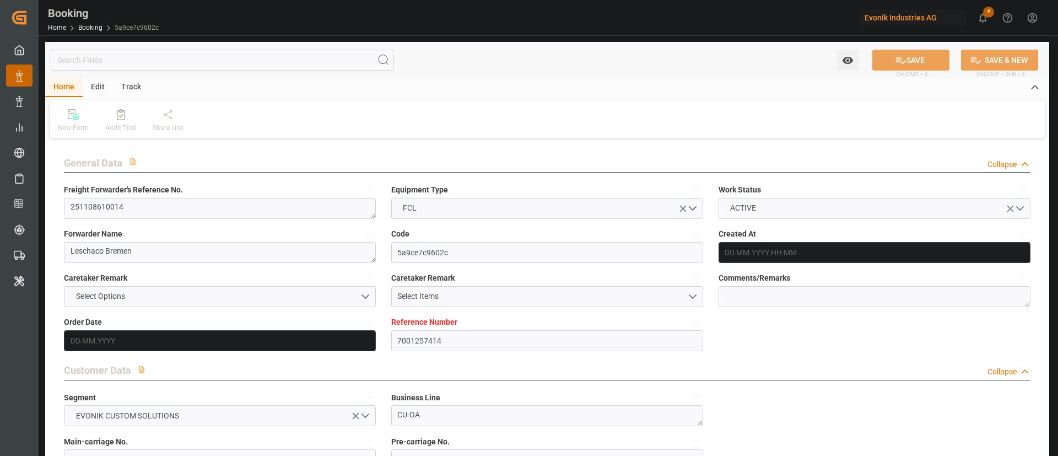
type input "[DATE]"
type input "[DATE] 00:00"
type input "[DATE]"
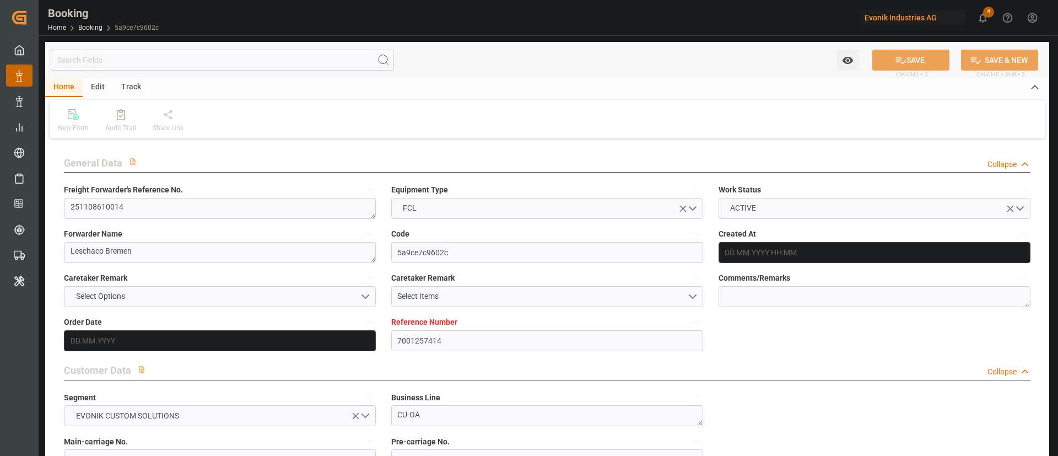
type input "[DATE] 00:00"
type input "[DATE] 07:00"
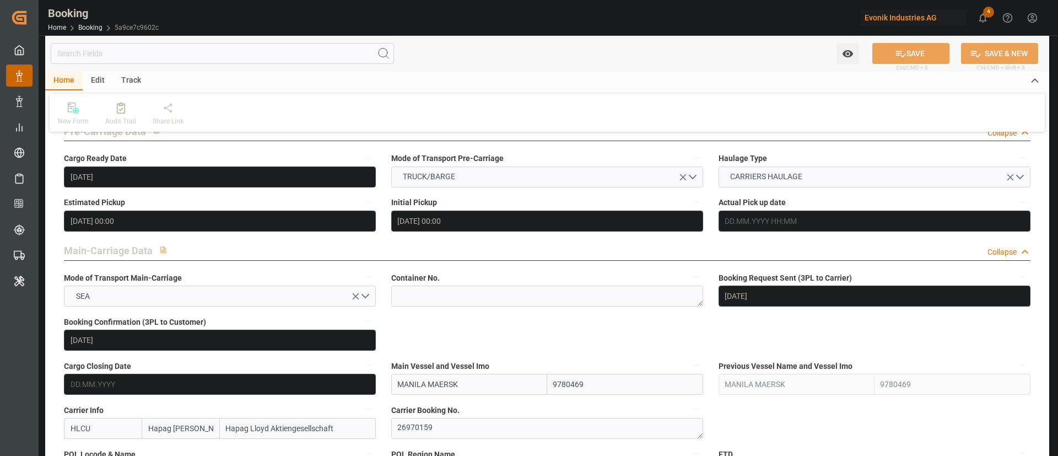
scroll to position [744, 0]
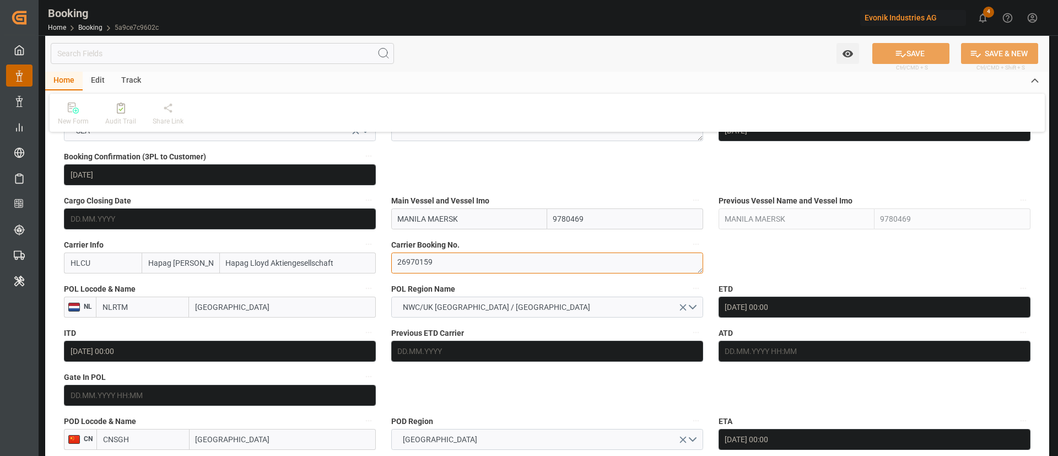
click at [507, 271] on textarea "26970159" at bounding box center [547, 262] width 312 height 21
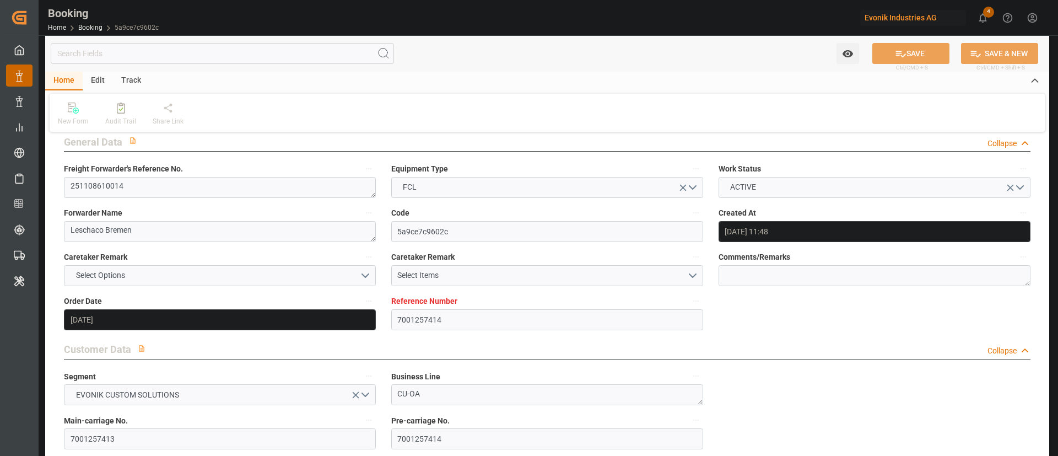
scroll to position [0, 0]
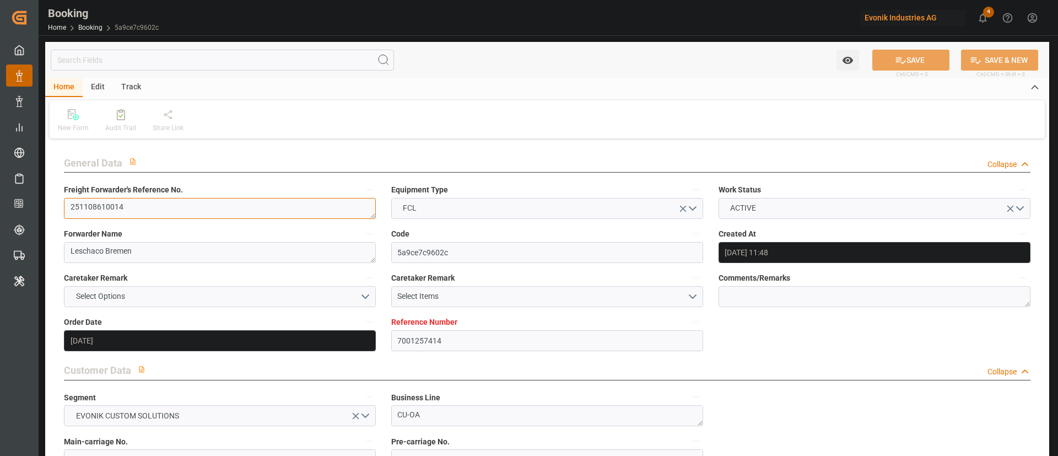
click at [174, 212] on textarea "251108610014" at bounding box center [220, 208] width 312 height 21
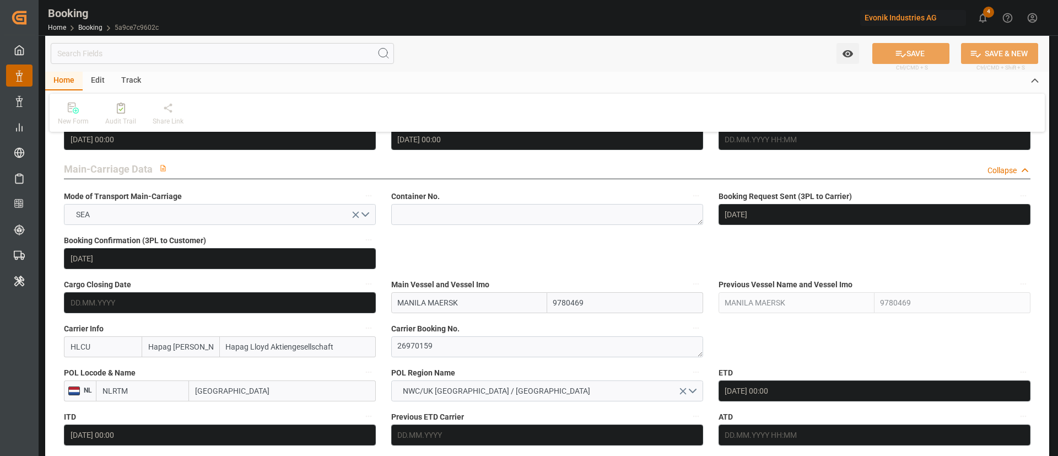
scroll to position [661, 0]
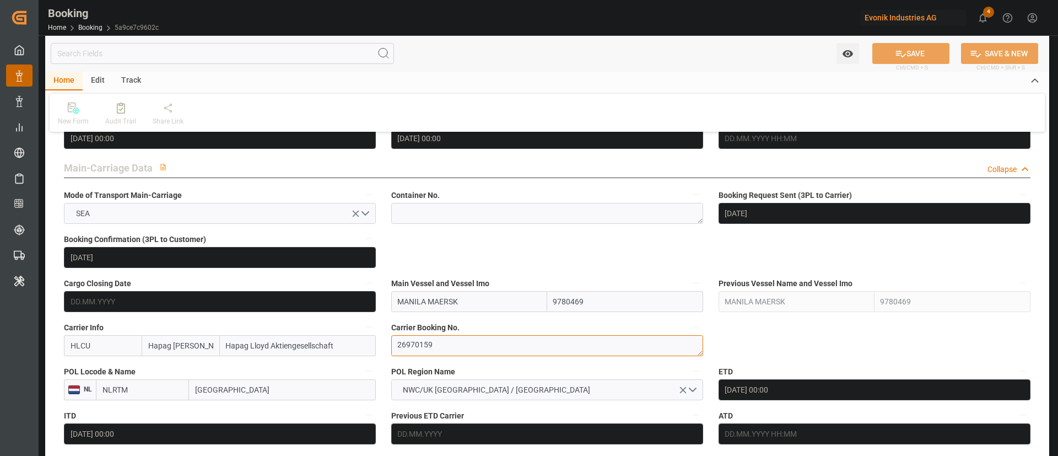
click at [454, 343] on textarea "26970159" at bounding box center [547, 345] width 312 height 21
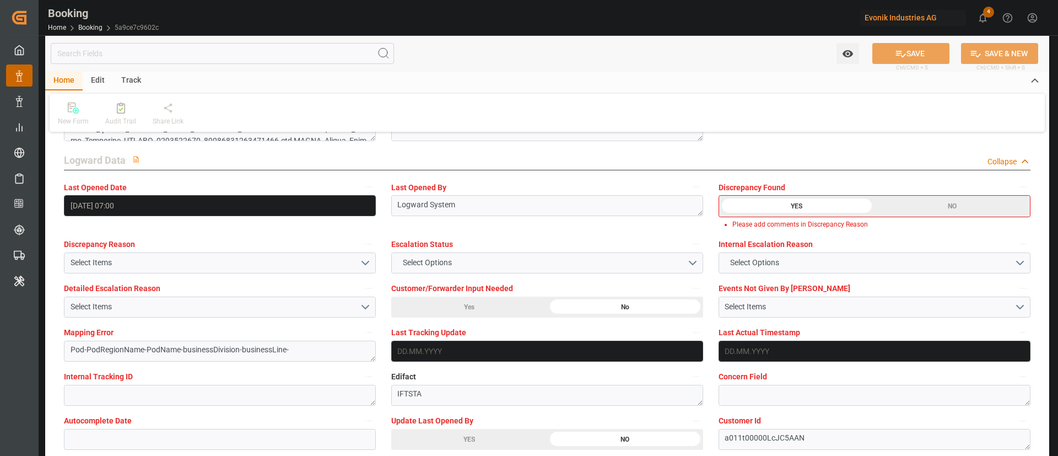
scroll to position [2067, 0]
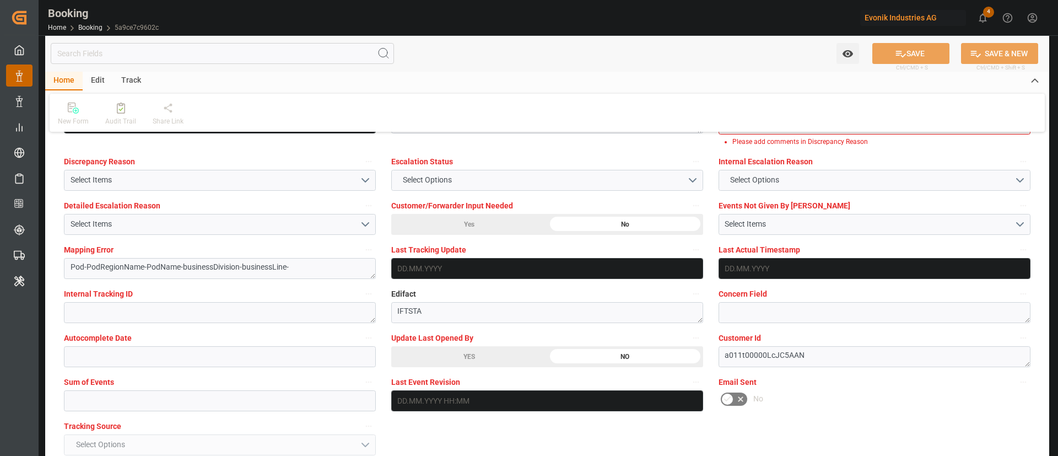
click at [454, 352] on div "YES" at bounding box center [469, 356] width 156 height 21
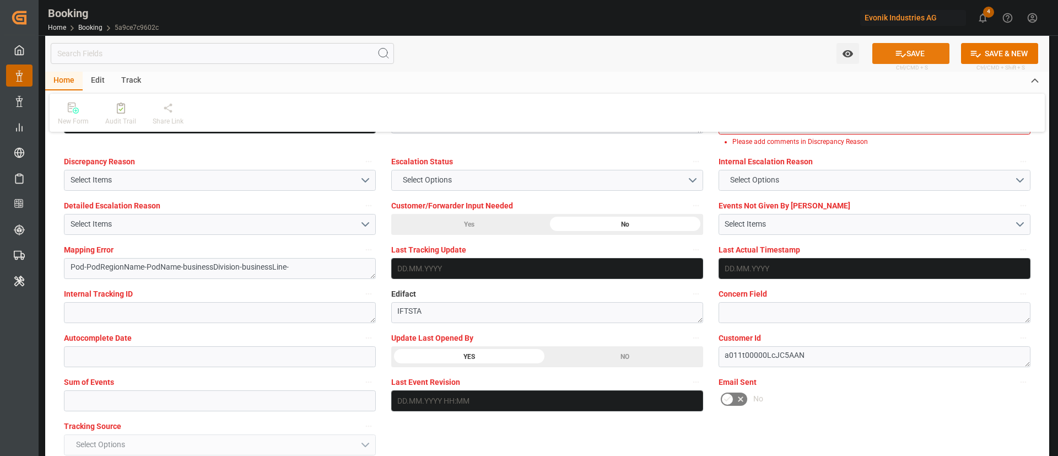
click at [917, 51] on button "SAVE" at bounding box center [911, 53] width 77 height 21
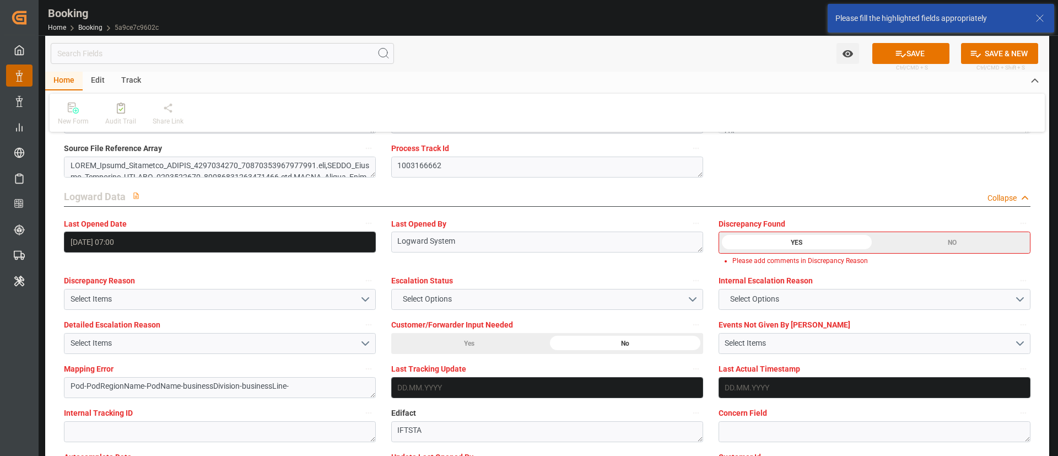
scroll to position [1945, 0]
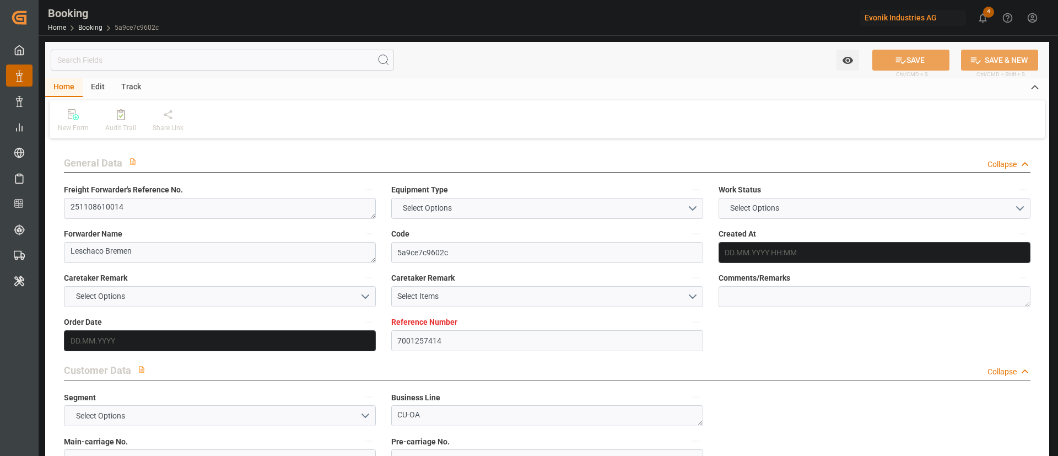
type input "7001257414"
type input "9780469"
type input "Hapag [PERSON_NAME]"
type input "Hapag Lloyd Aktiengesellschaft"
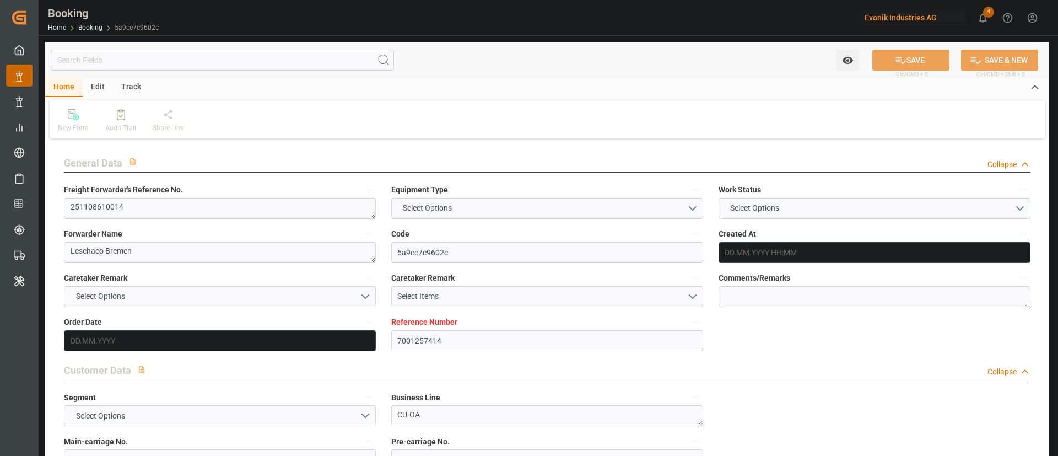
type input "NLRTM"
type input "CNSGH"
type input "[DATE] 11:48"
type input "[DATE]"
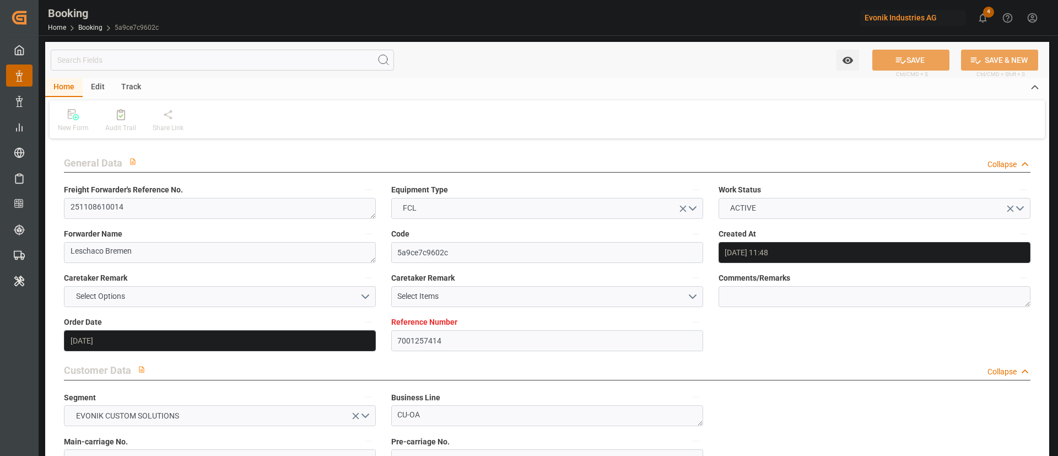
type input "[DATE]"
type input "[DATE] 00:00"
type input "[DATE]"
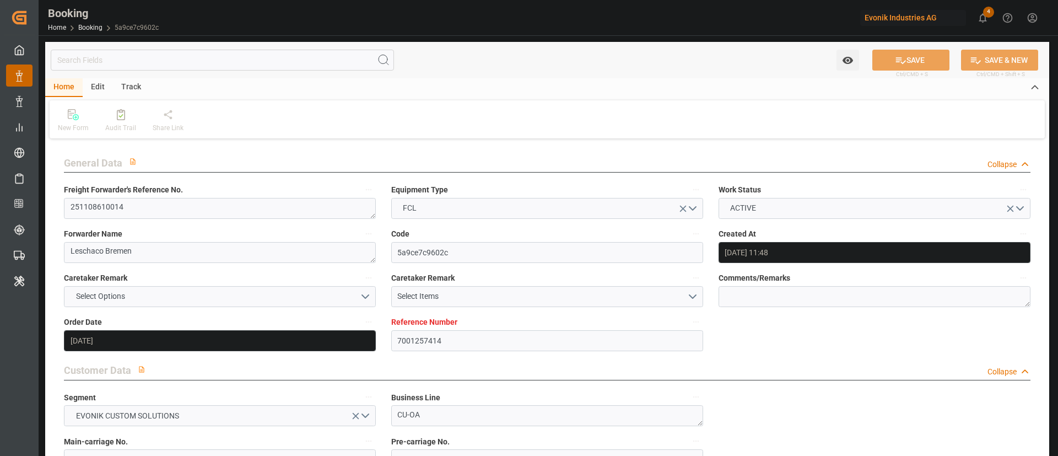
type input "[DATE] 00:00"
type input "[DATE] 07:00"
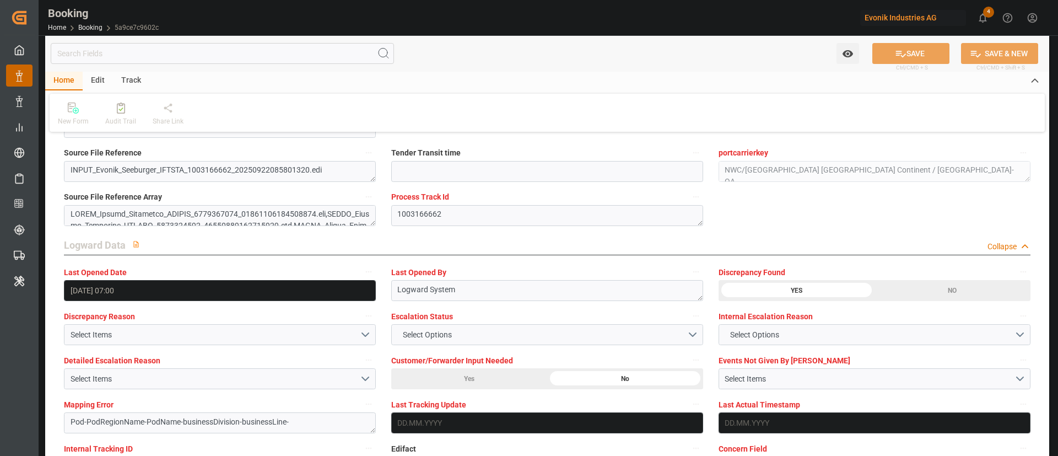
scroll to position [1902, 0]
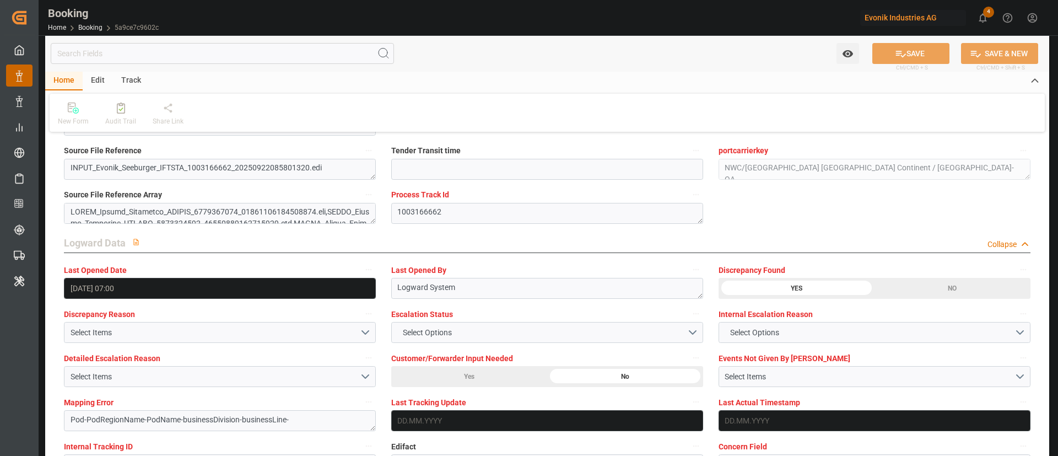
click at [939, 295] on div "NO" at bounding box center [953, 288] width 156 height 21
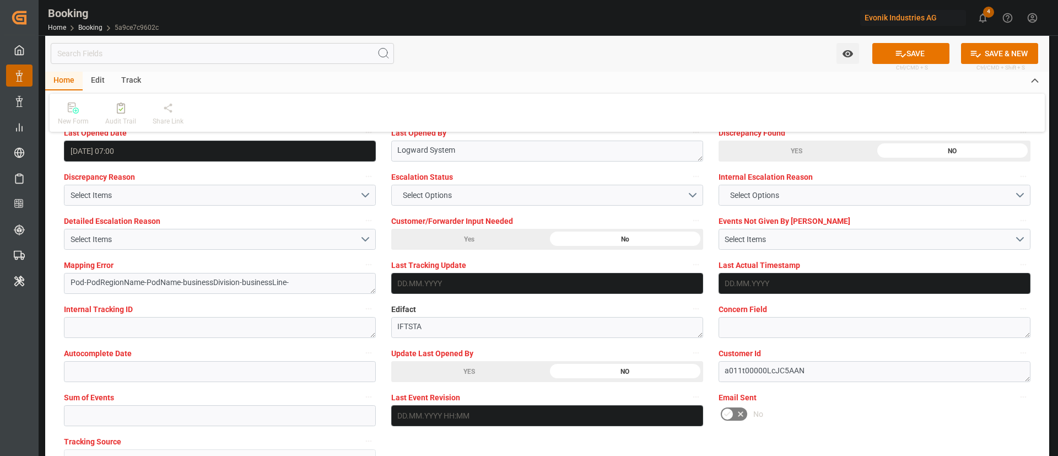
scroll to position [2067, 0]
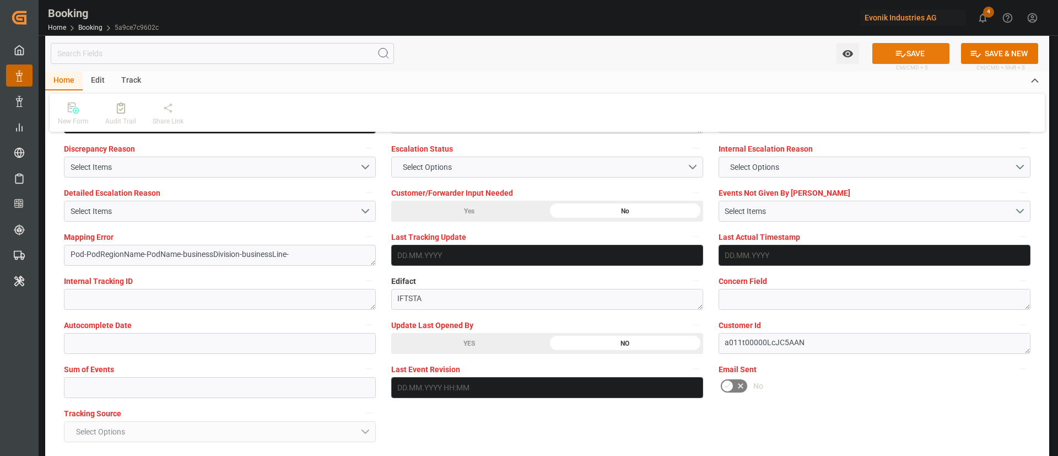
click at [898, 51] on icon at bounding box center [901, 54] width 10 height 7
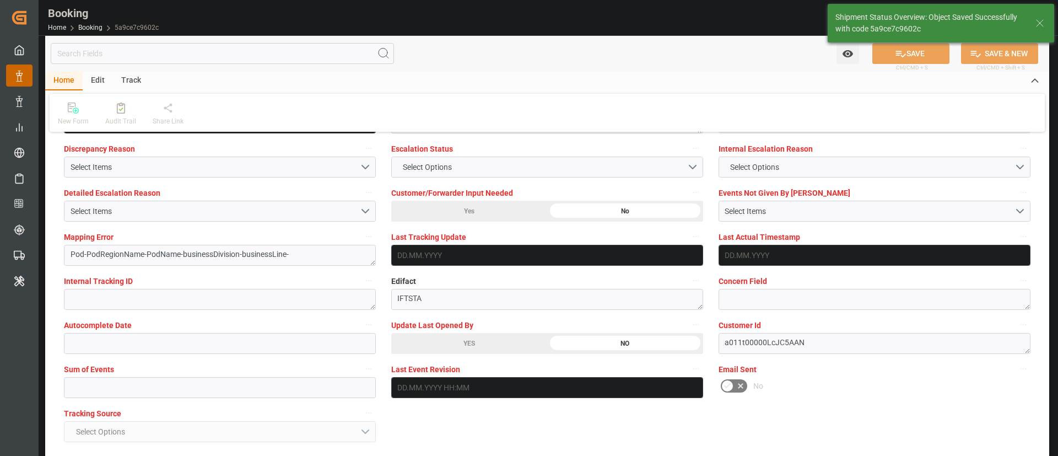
type textarea "Kiran Hari"
type textarea "Pod-PodRegionName-businessDivision-businessLine-"
type input "22.09.2025 07:06"
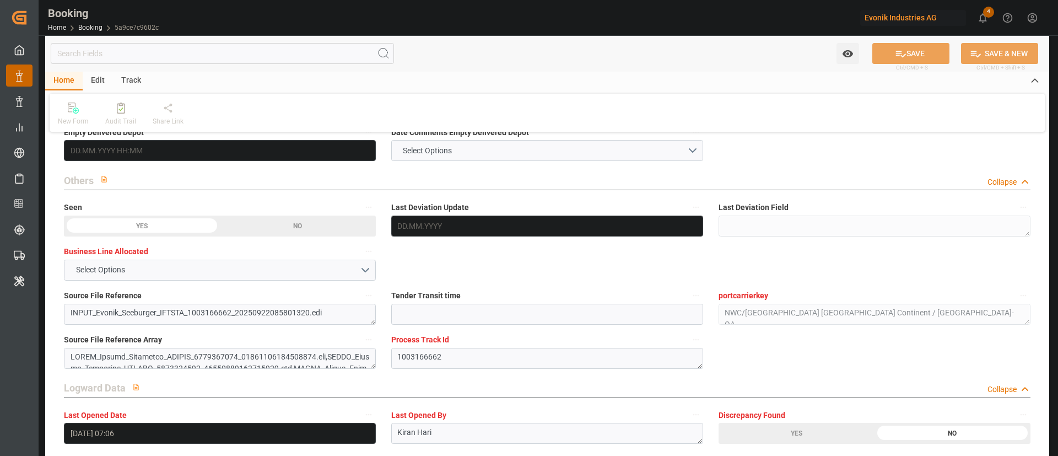
scroll to position [1736, 0]
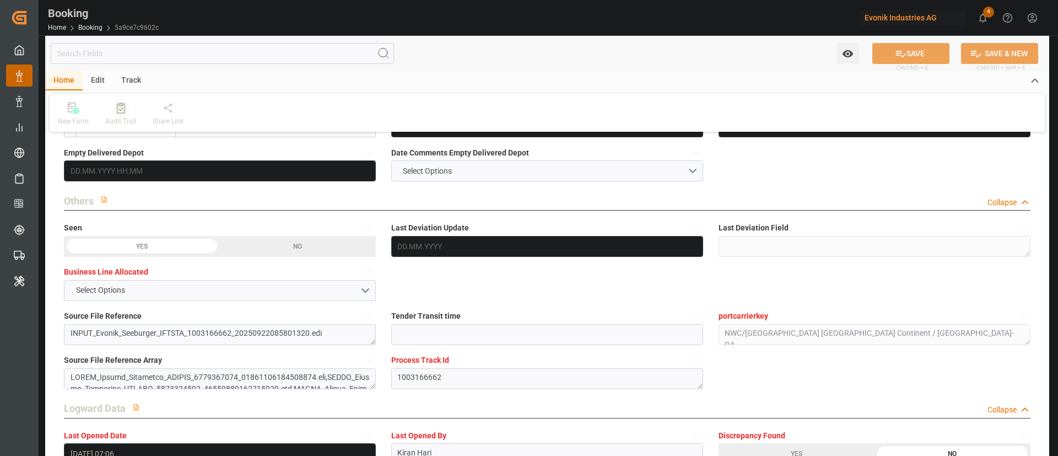
click at [111, 122] on div "Audit Trail" at bounding box center [120, 121] width 31 height 10
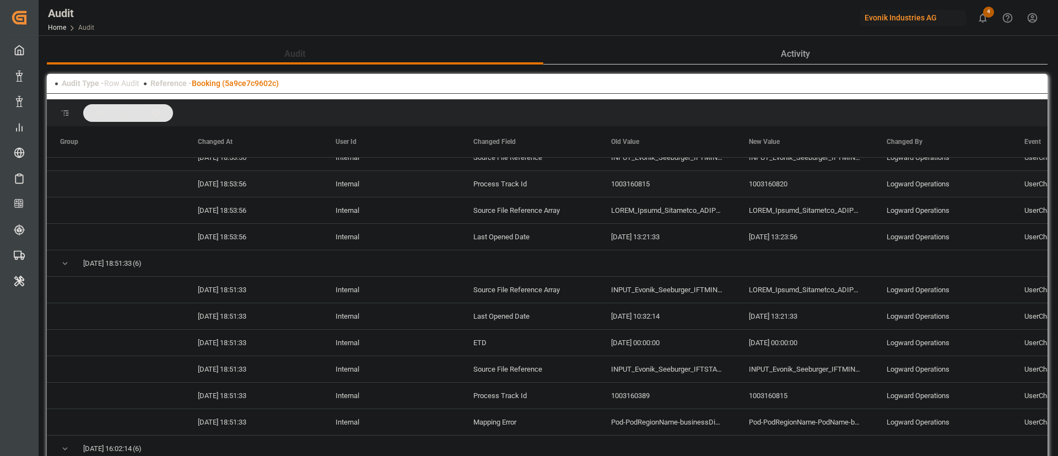
scroll to position [1405, 0]
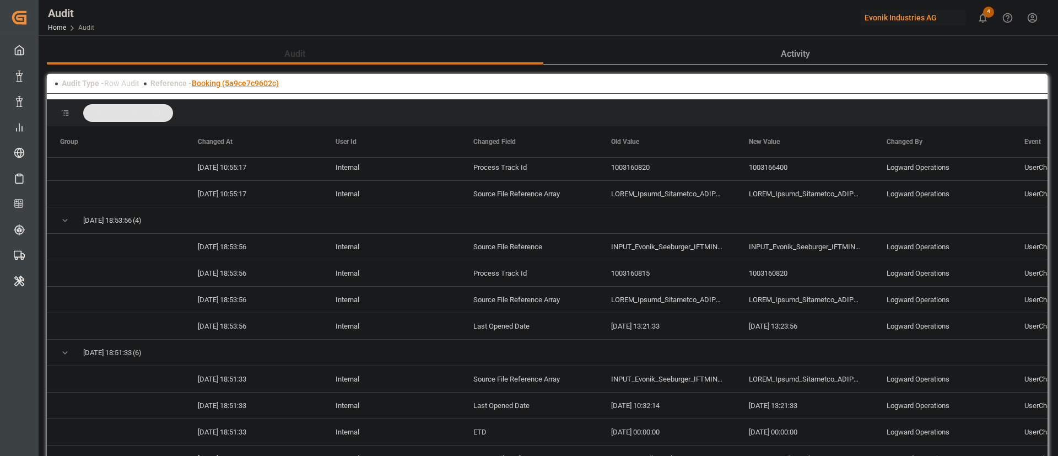
click at [261, 85] on link "Booking (5a9ce7c9602c)" at bounding box center [235, 83] width 87 height 9
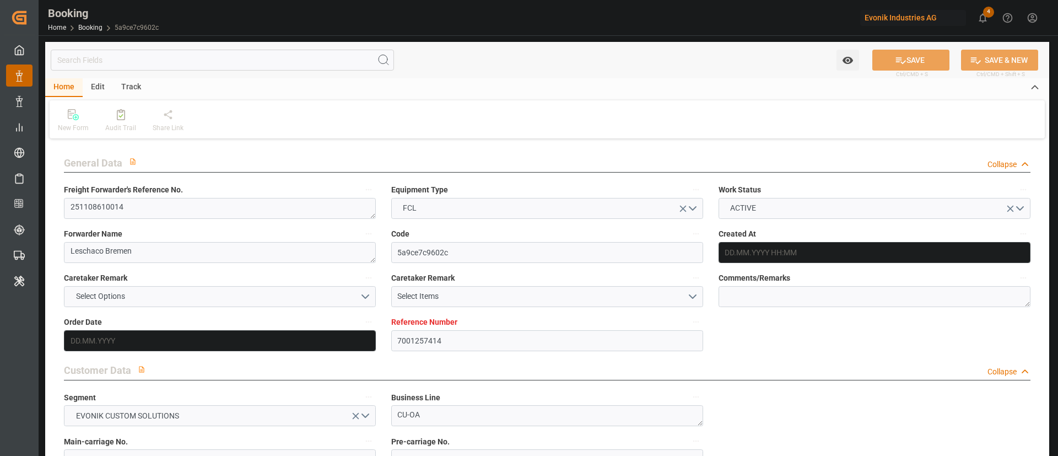
type input "7001257414"
type input "9780469"
type input "Hapag [PERSON_NAME]"
type input "Hapag Lloyd Aktiengesellschaft"
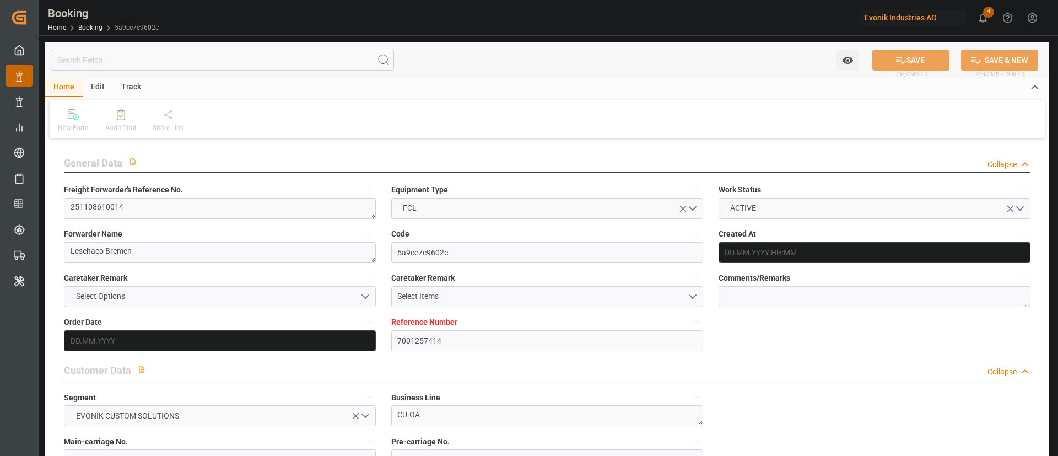
type input "NLRTM"
type input "CNSGH"
type input "25.08.2025 11:48"
type input "25.08.2025"
type input "27.11.2025"
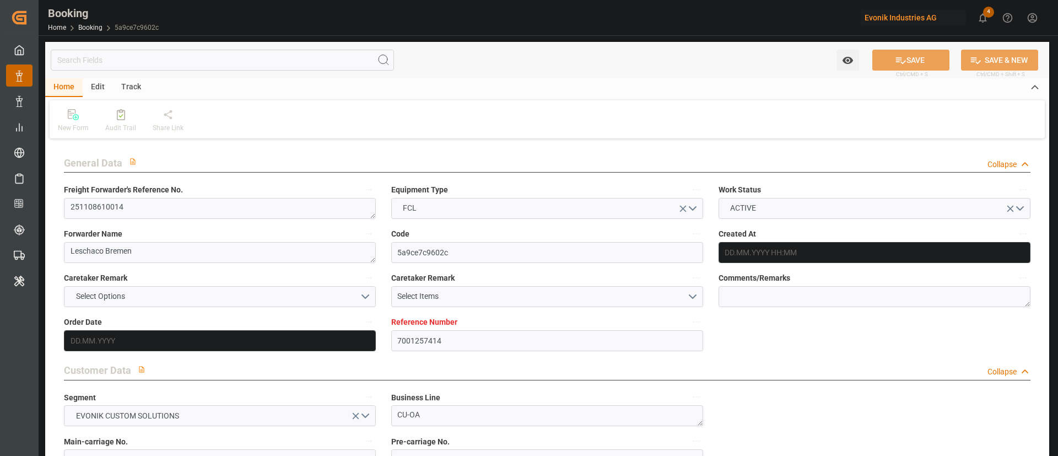
type input "01.10.2025"
type input "[DATE] 00:00"
type input "[DATE]"
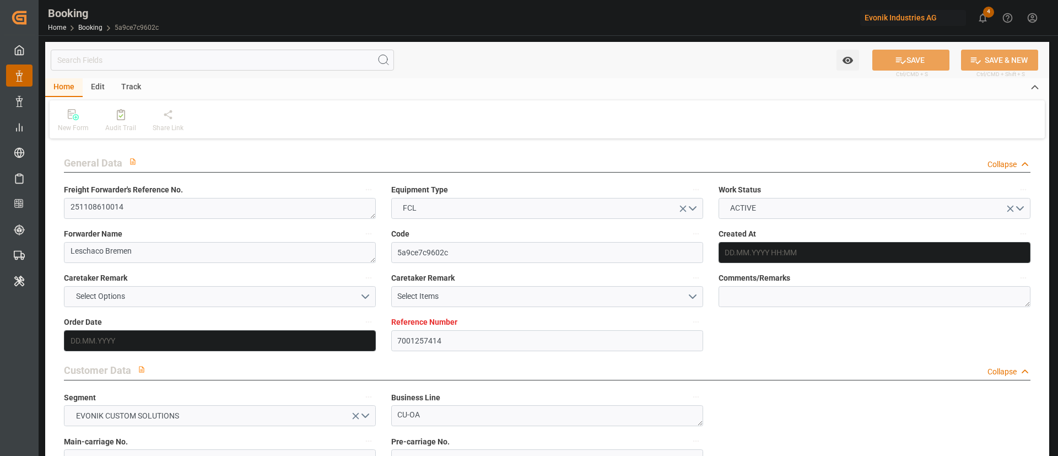
type input "[DATE] 00:00"
type input "12.10.2025 00:00"
type input "27.12.2025 00:00"
type input "27.11.2025 00:00"
type input "22.09.2025 07:06"
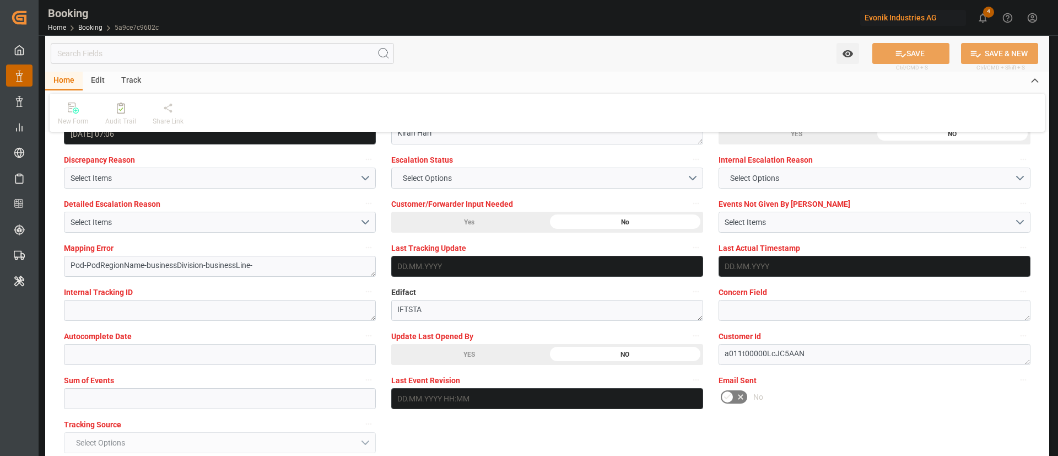
scroll to position [2150, 0]
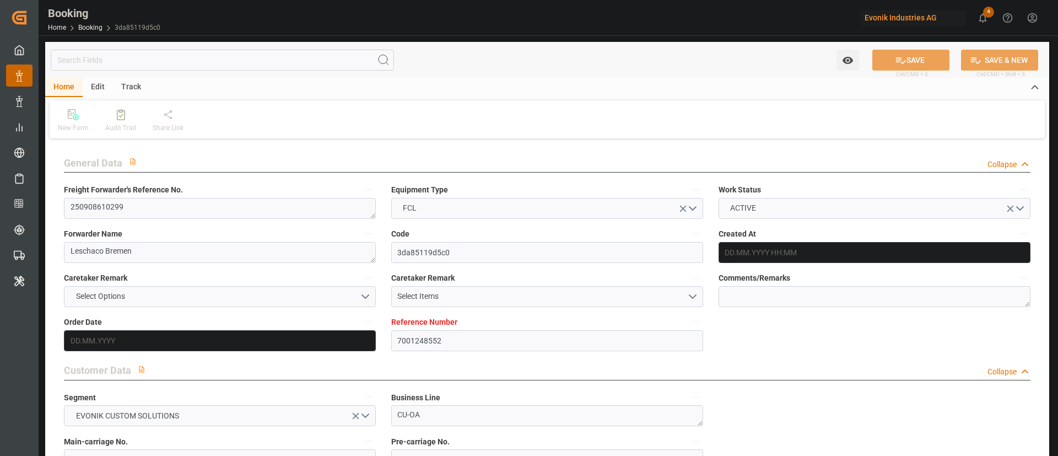
type input "7001248552"
type input "9708813"
type input "Hapag [PERSON_NAME]"
type input "Hapag Lloyd Aktiengesellschaft"
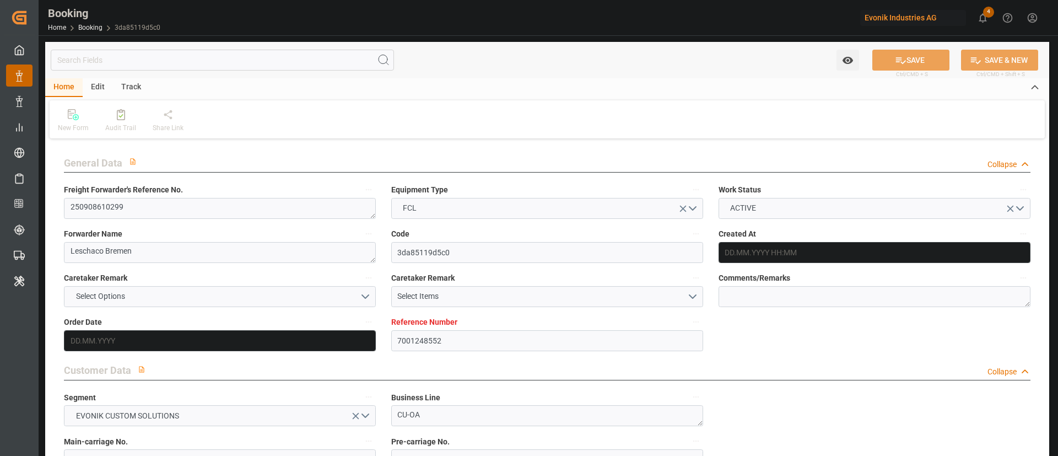
type input "NLRTM"
type input "CNZHE"
type input "CNNBG"
type input "NLRTM"
type input "14.08.2025 07:17"
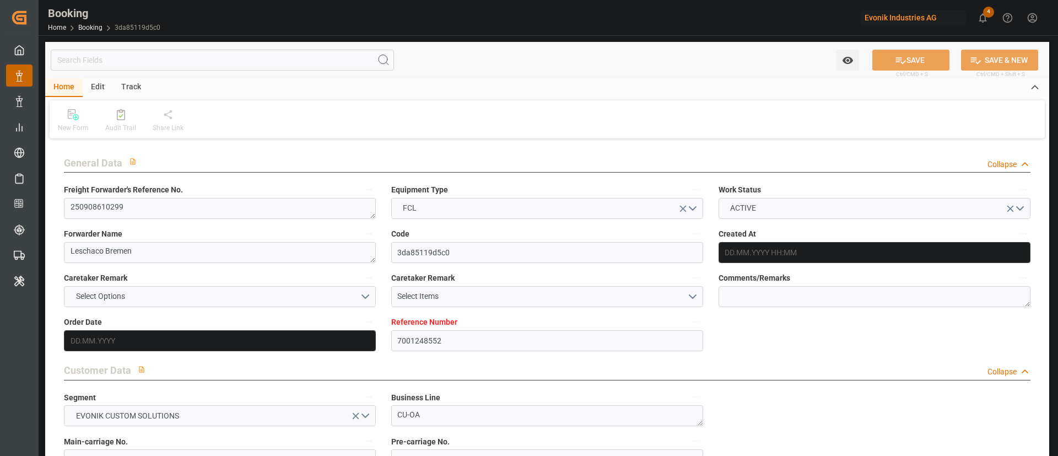
type input "14.08.2025"
type input "17.11.2025"
type input "12.09.2025"
type input "22.09.2025 00:00"
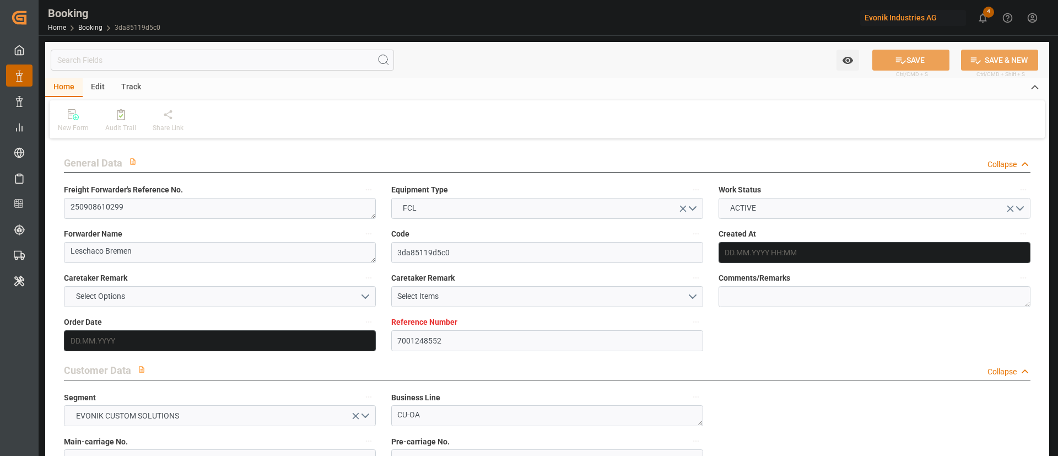
type input "28.08.2025"
type input "09.09.2025"
type input "29.09.2025 00:00"
type input "26.09.2025 00:00"
type input "16.11.2025 00:00"
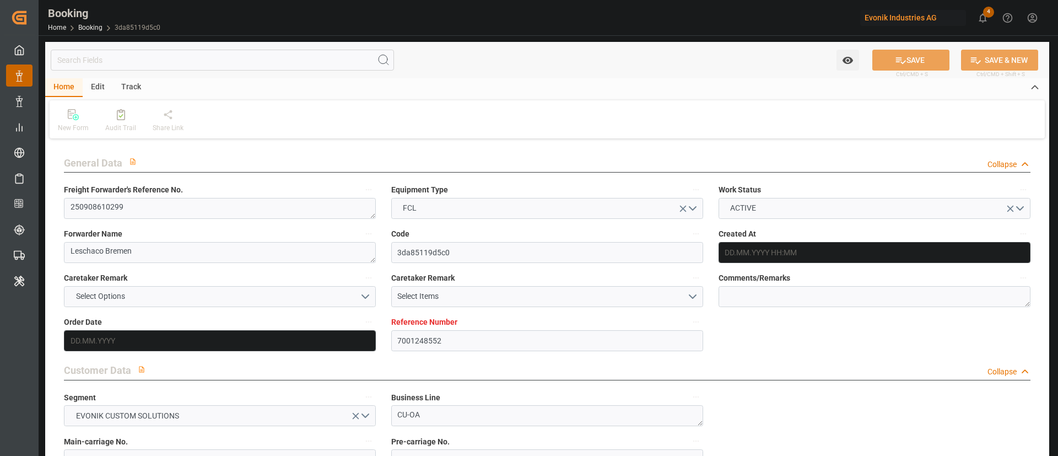
type input "17.11.2025 00:00"
type input "07.11.2025 12:00"
type input "07.11.2025 00:00"
type input "11.11.2025 00:00"
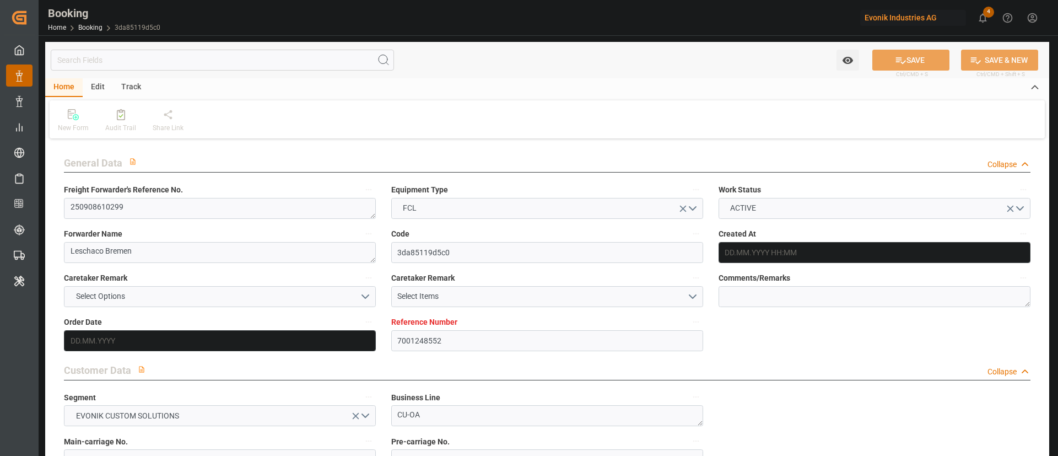
type input "14.08.2025"
type input "[DATE] 07:00"
type input "21.09.2025"
type input "28.09.2025 01:00"
type input "07.11.2025 12:00"
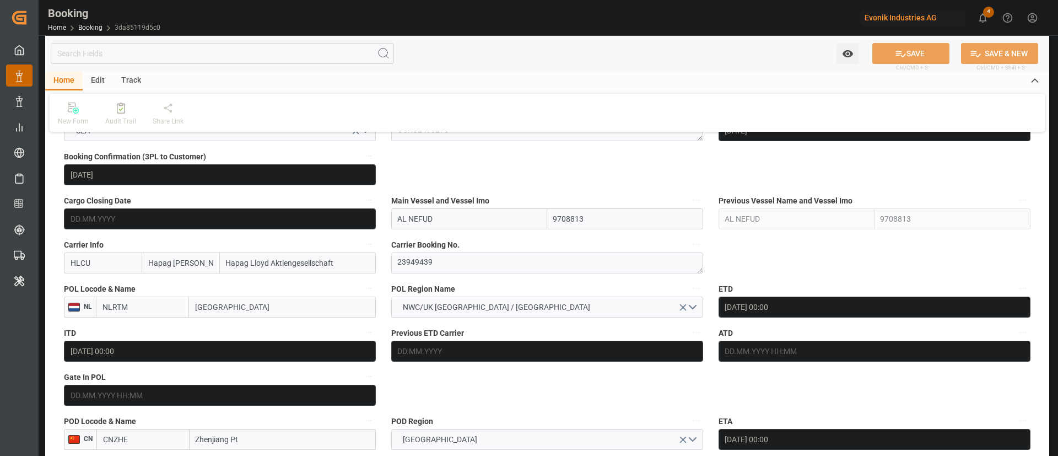
scroll to position [661, 0]
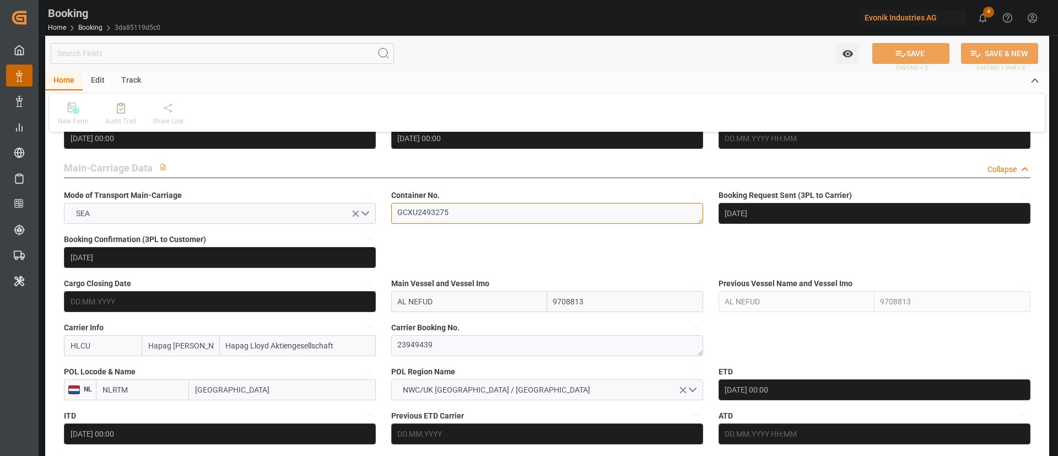
click at [484, 211] on textarea "GCXU2493275" at bounding box center [547, 213] width 312 height 21
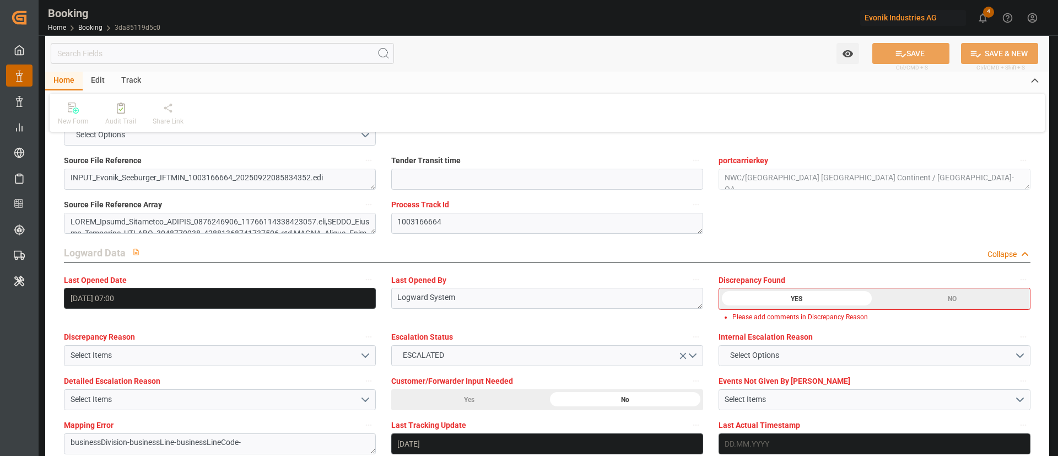
scroll to position [2067, 0]
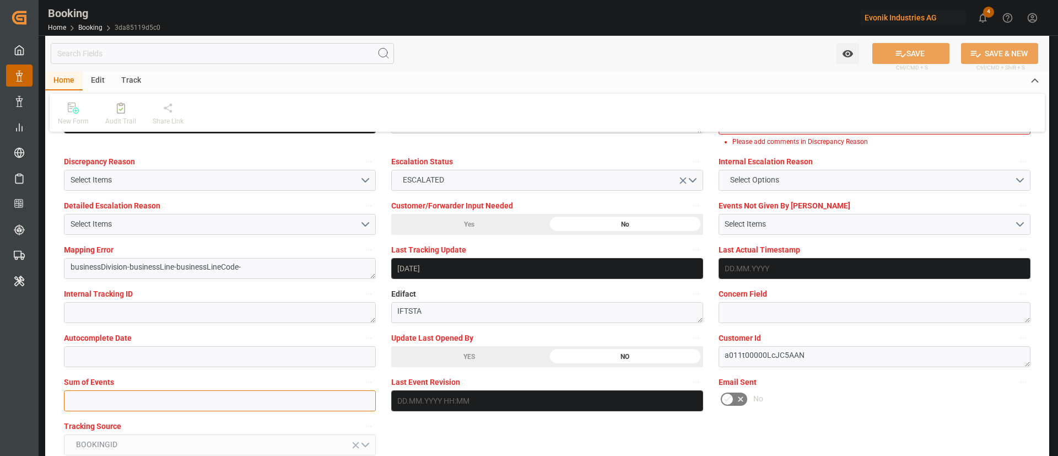
click at [216, 410] on input "text" at bounding box center [220, 400] width 312 height 21
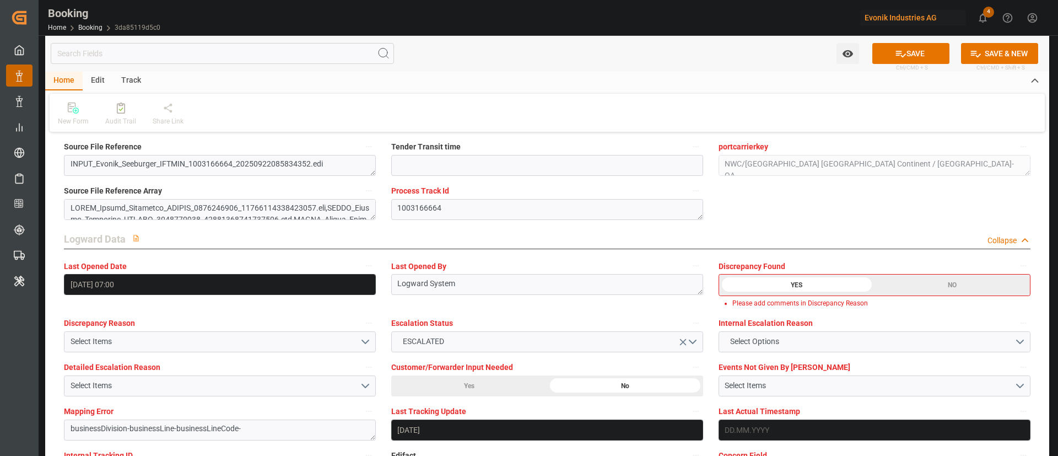
scroll to position [1902, 0]
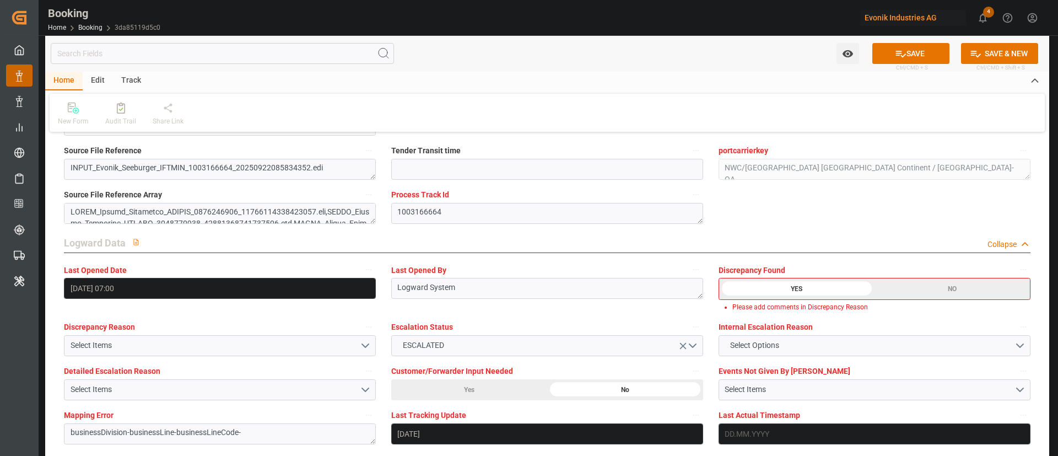
type input "0"
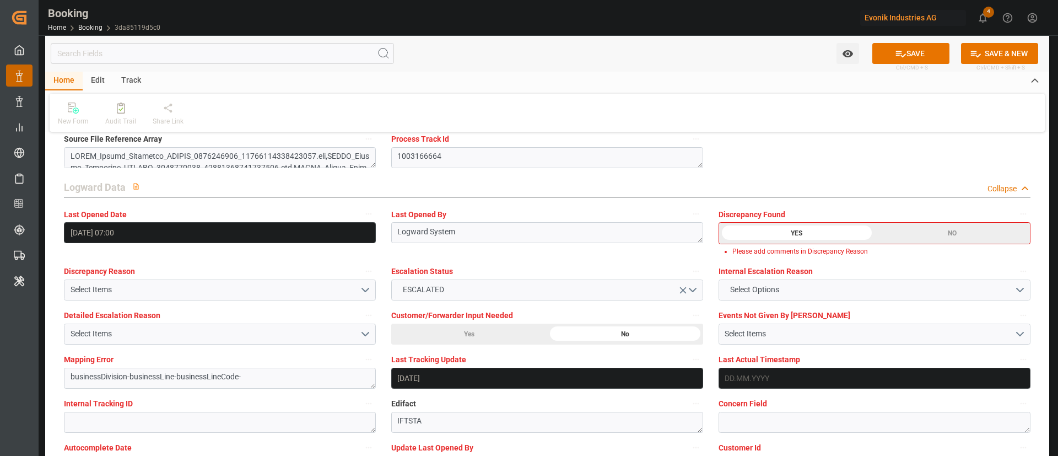
scroll to position [1984, 0]
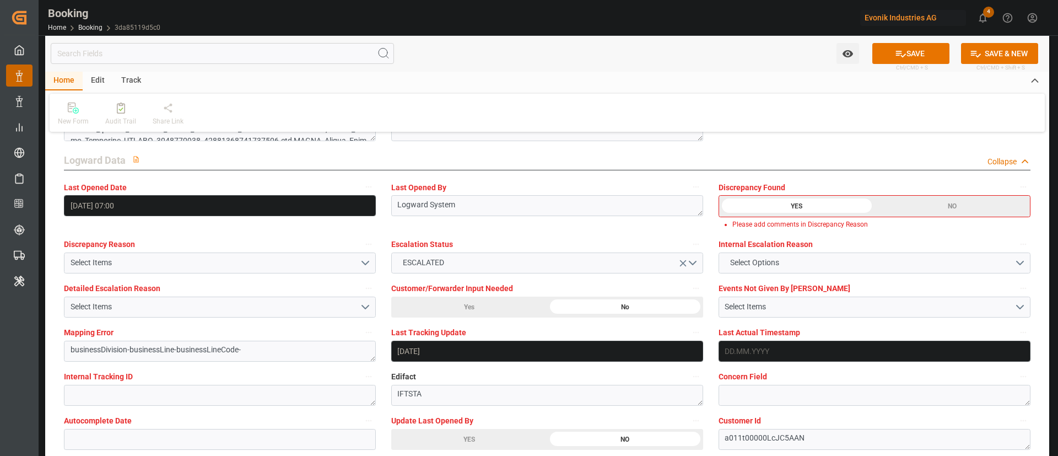
click at [924, 206] on div "NO" at bounding box center [952, 206] width 155 height 21
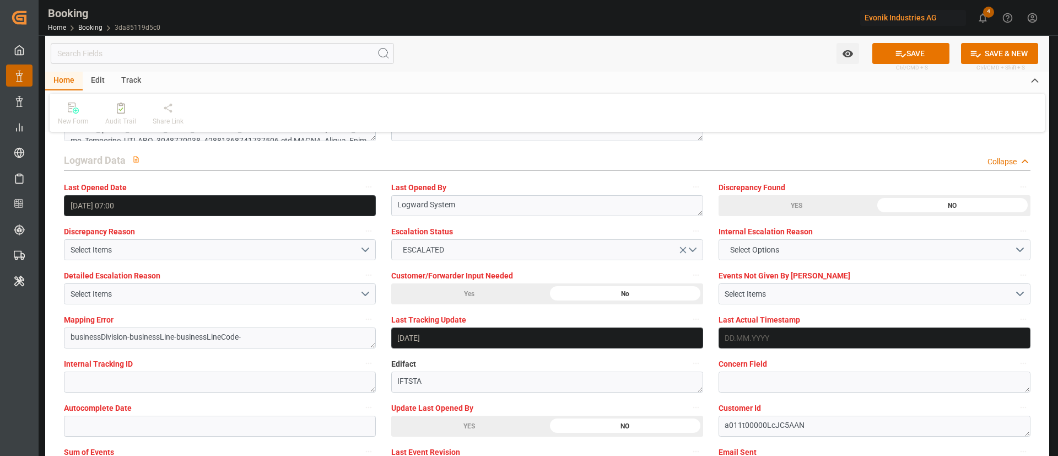
click at [682, 251] on icon "open menu" at bounding box center [683, 250] width 12 height 12
click at [109, 121] on div "Audit Trail" at bounding box center [120, 121] width 31 height 10
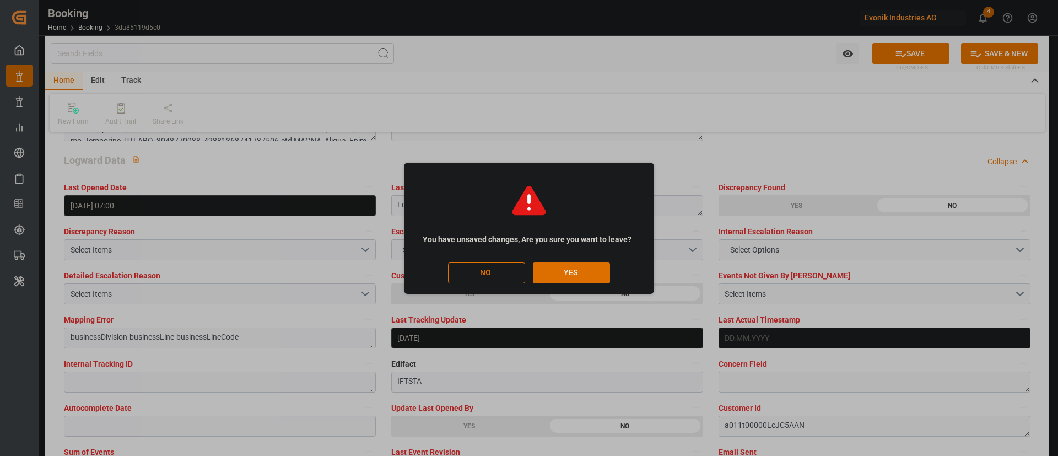
click at [569, 273] on button "YES" at bounding box center [571, 272] width 77 height 21
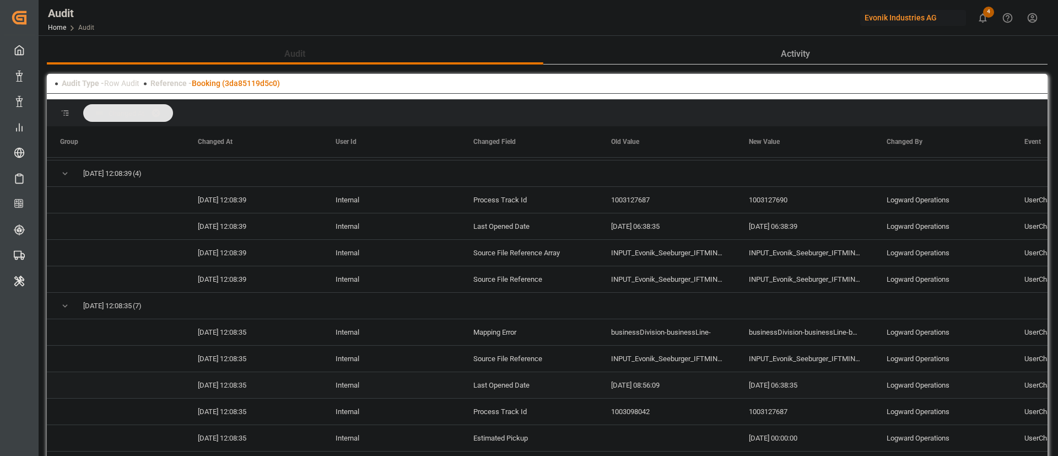
scroll to position [2728, 0]
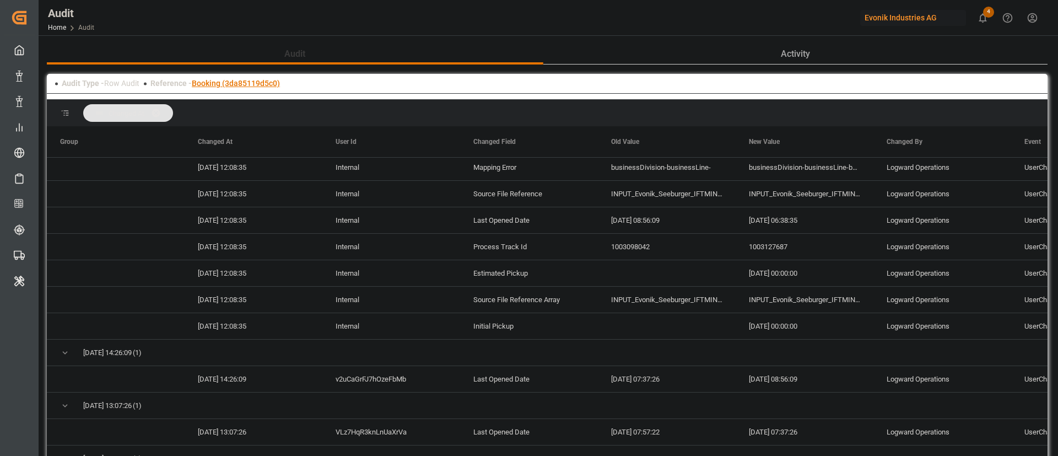
click at [256, 84] on link "Booking (3da85119d5c0)" at bounding box center [236, 83] width 88 height 9
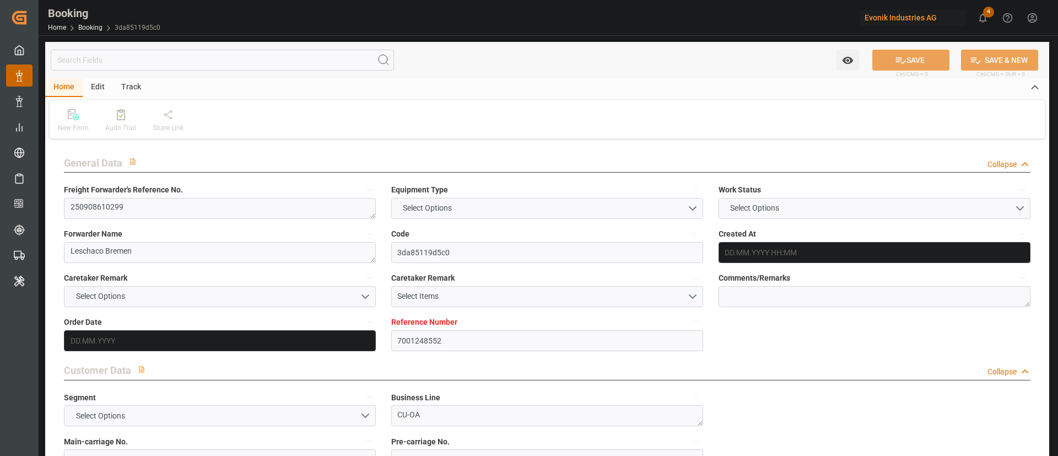
type input "7001248552"
type input "9708813"
type input "Hapag [PERSON_NAME]"
type input "Hapag Lloyd Aktiengesellschaft"
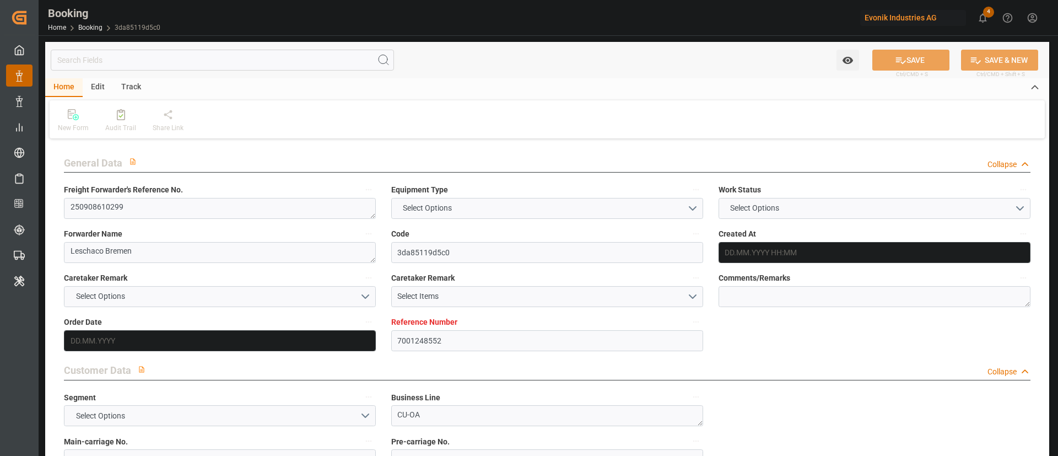
type input "NLRTM"
type input "CNZHE"
type input "CNNBG"
type input "NLRTM"
type input "14.08.2025 07:17"
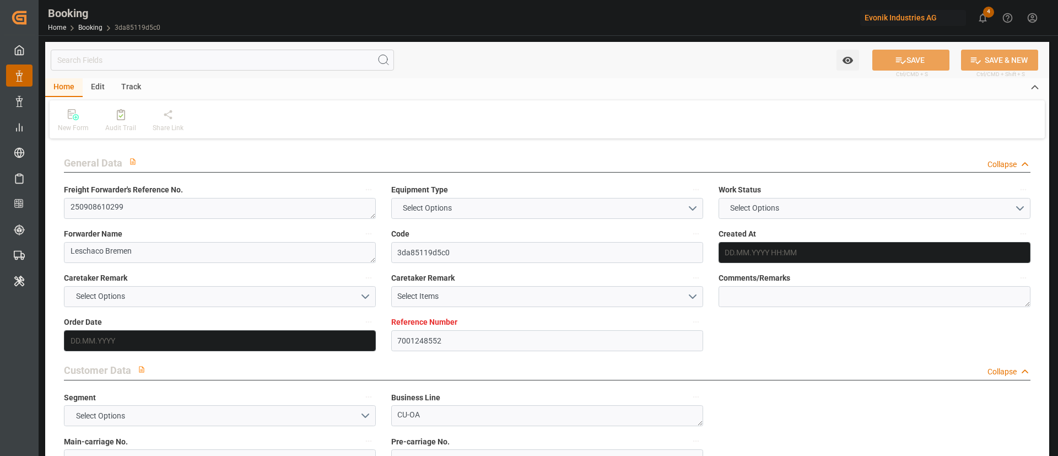
type input "14.08.2025"
type input "17.11.2025"
type input "12.09.2025"
type input "22.09.2025 00:00"
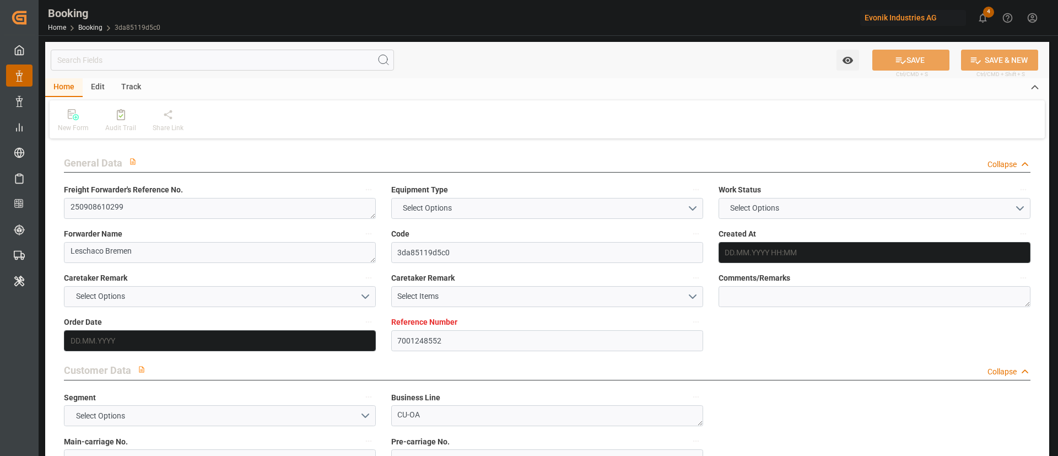
type input "28.08.2025"
type input "09.09.2025"
type input "29.09.2025 00:00"
type input "26.09.2025 00:00"
type input "16.11.2025 00:00"
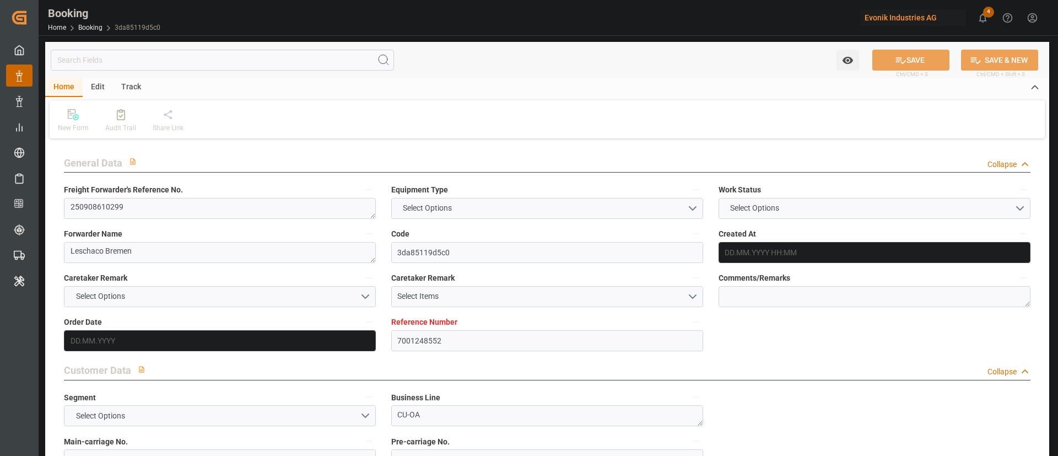
type input "17.11.2025 00:00"
type input "07.11.2025 12:00"
type input "07.11.2025 00:00"
type input "11.11.2025 00:00"
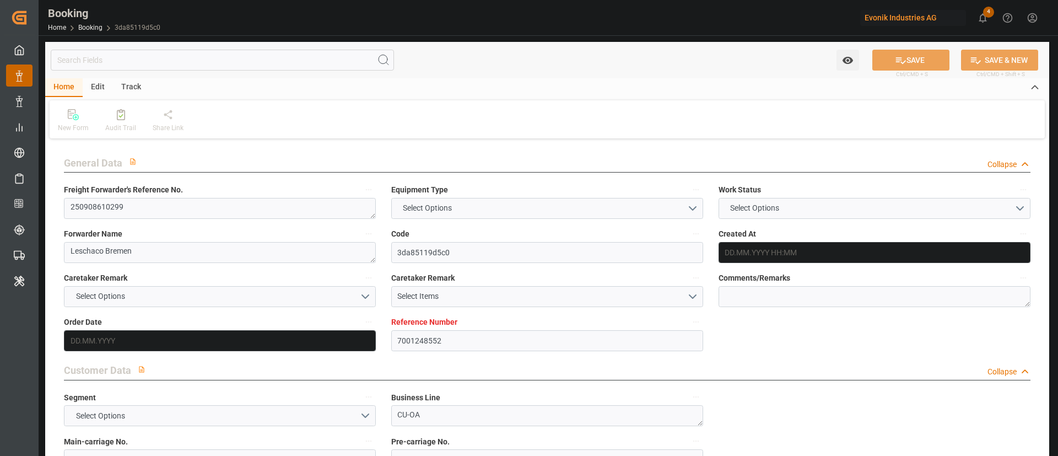
type input "14.08.2025"
type input "22.09.2025 07:00"
type input "[DATE]"
type input "28.09.2025 01:00"
type input "07.11.2025 12:00"
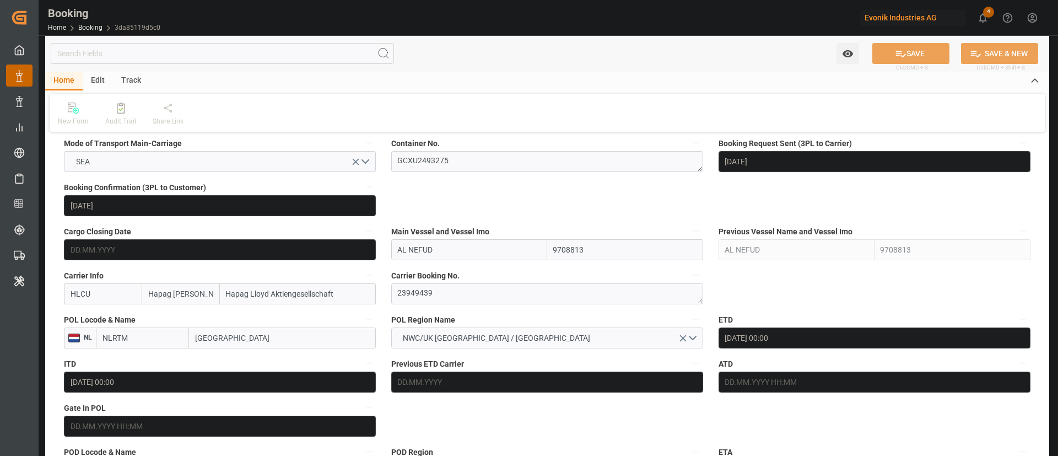
scroll to position [744, 0]
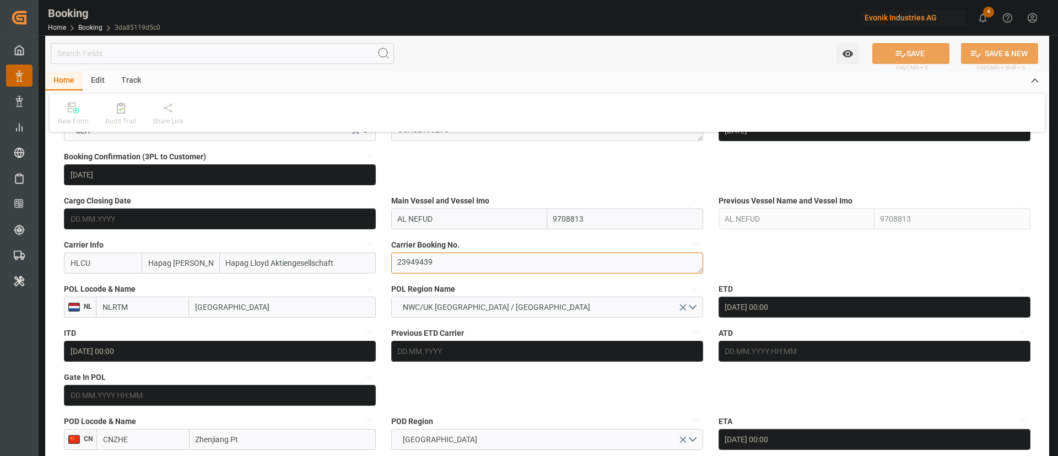
click at [446, 261] on textarea "23949439" at bounding box center [547, 262] width 312 height 21
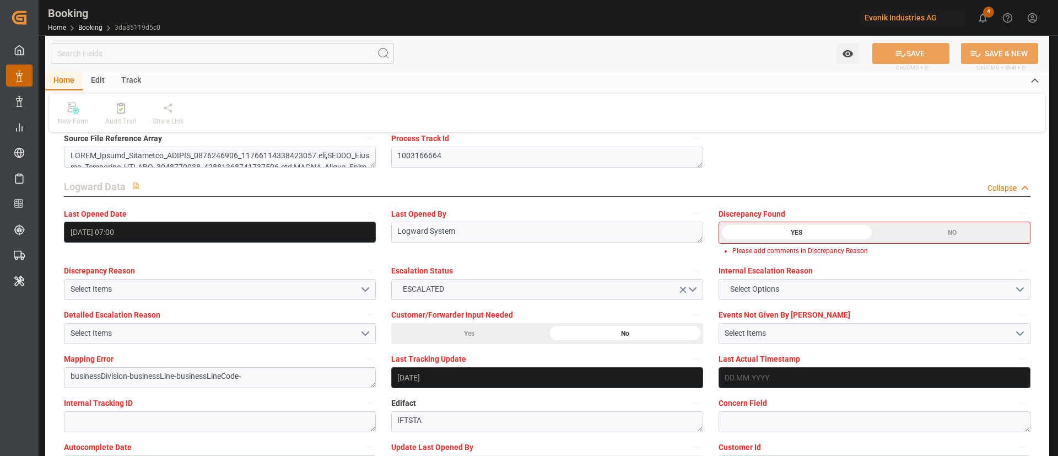
scroll to position [1984, 0]
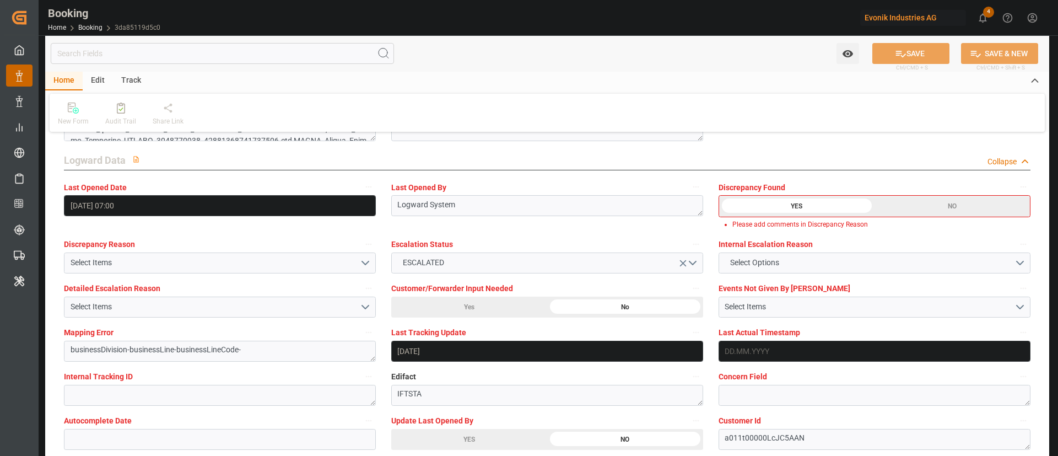
click at [955, 205] on div "NO" at bounding box center [952, 206] width 155 height 21
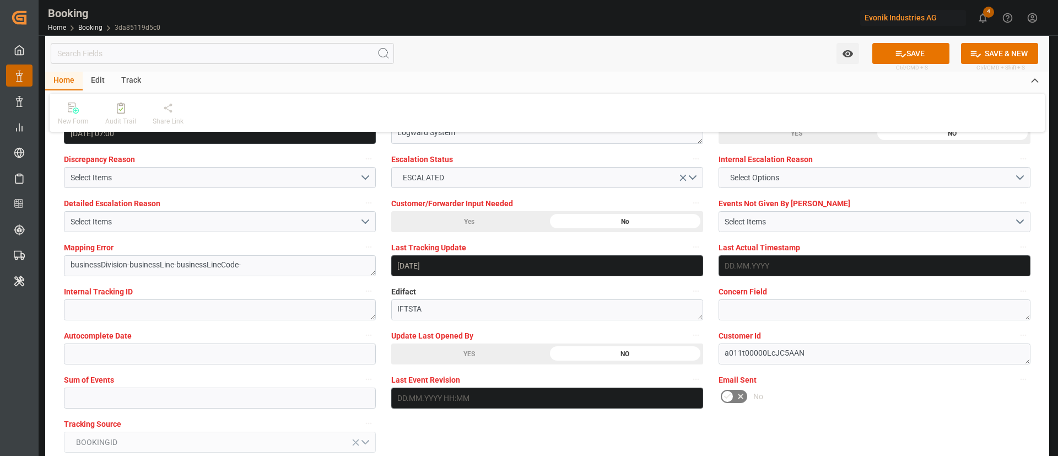
scroll to position [2067, 0]
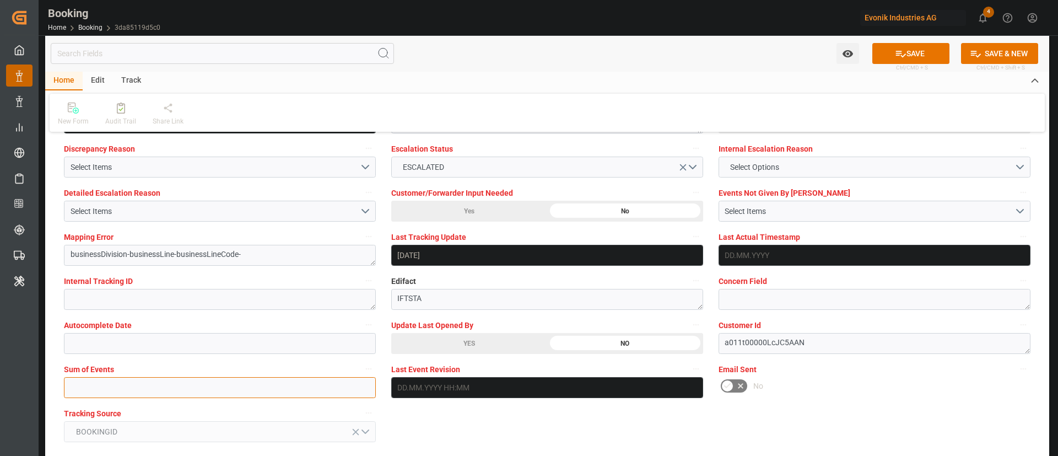
click at [104, 380] on input "text" at bounding box center [220, 387] width 312 height 21
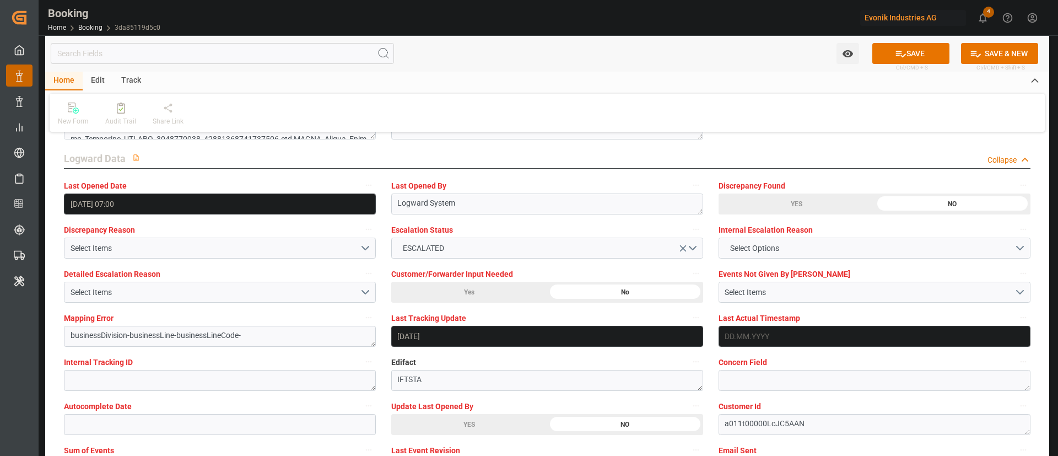
scroll to position [1902, 0]
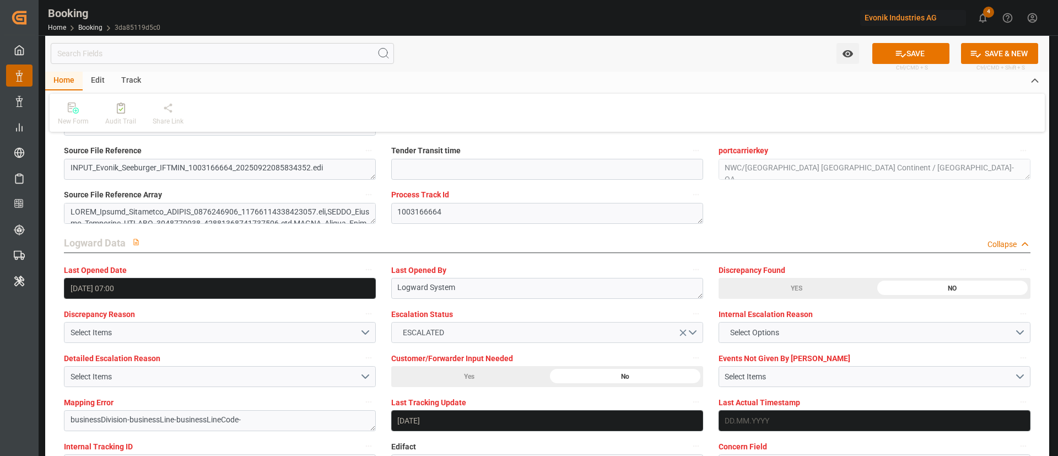
type input "0"
click at [686, 335] on icon "open menu" at bounding box center [683, 333] width 7 height 7
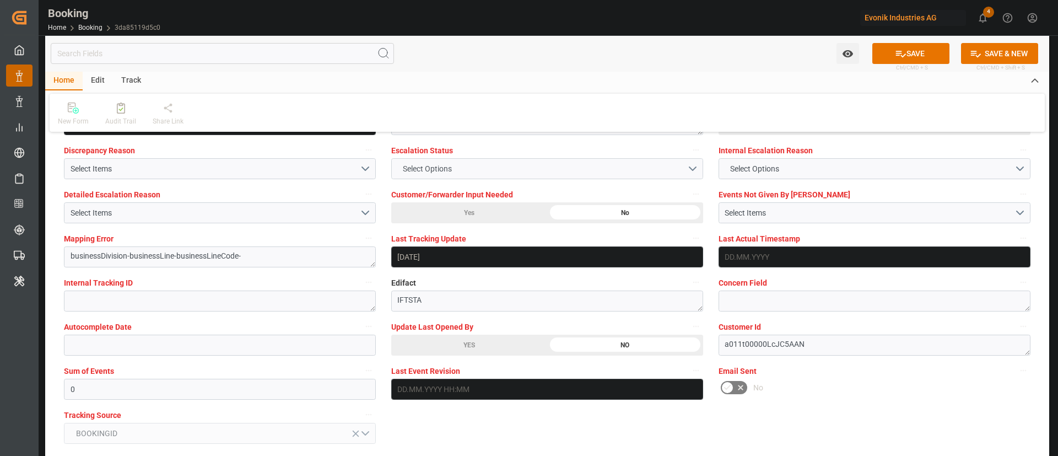
scroll to position [2150, 0]
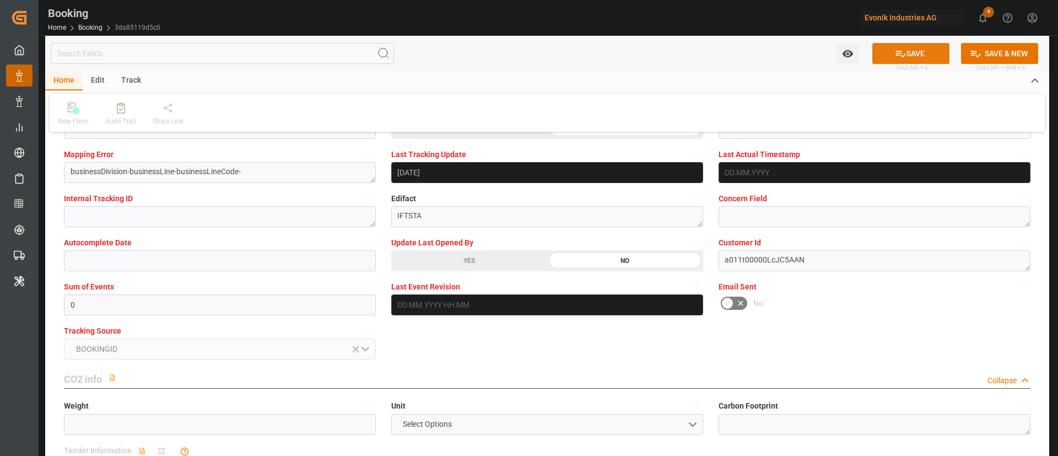
click at [916, 51] on button "SAVE" at bounding box center [911, 53] width 77 height 21
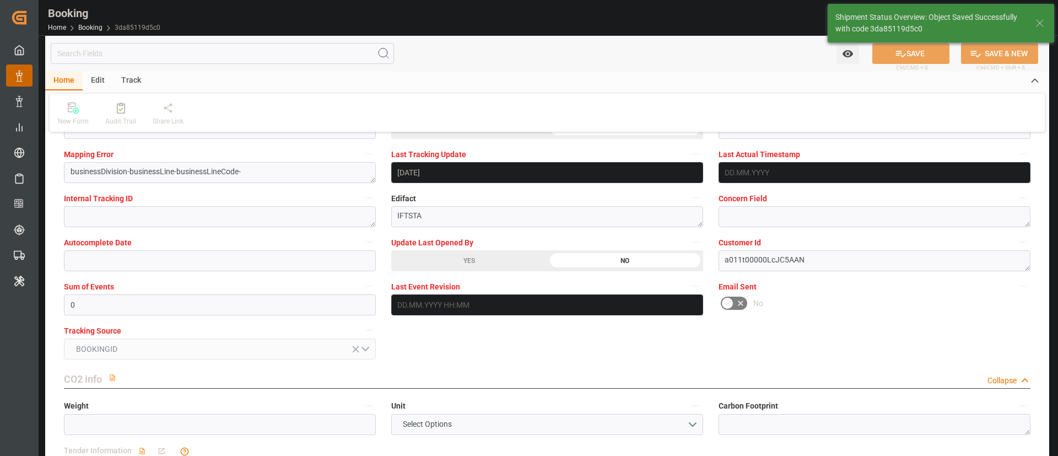
type textarea "Kiran Hari"
type textarea "businessDivision-businessLine-"
type input "22.09.2025 07:10"
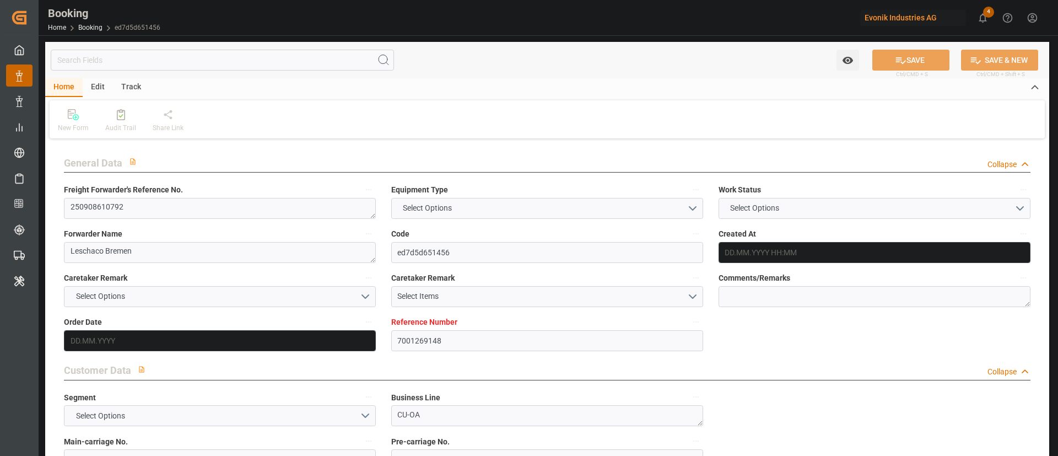
type input "7001269148"
type input "1016654"
type input "Hapag [PERSON_NAME]"
type input "Hapag Lloyd Aktiengesellschaft"
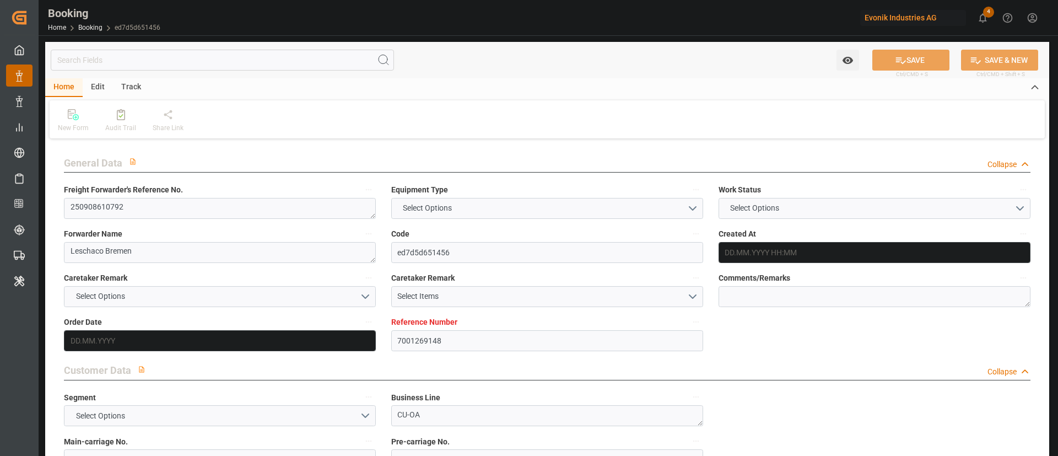
type input "NLRTM"
type input "ARBUE"
type input "NLRTM"
type input "ARBUE"
type input "08.09.2025 06:58"
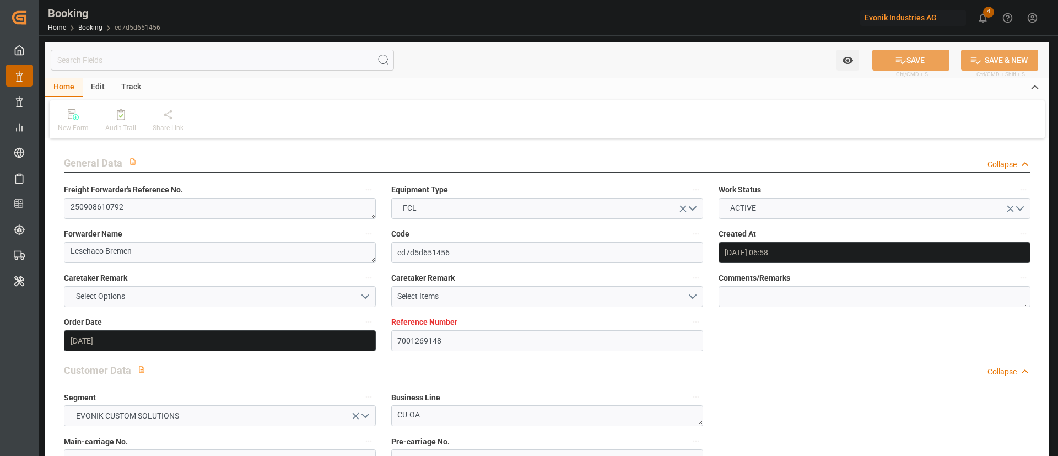
type input "08.09.2025"
type input "03.11.2025"
type input "17.09.2025"
type input "17.09.2025 00:00"
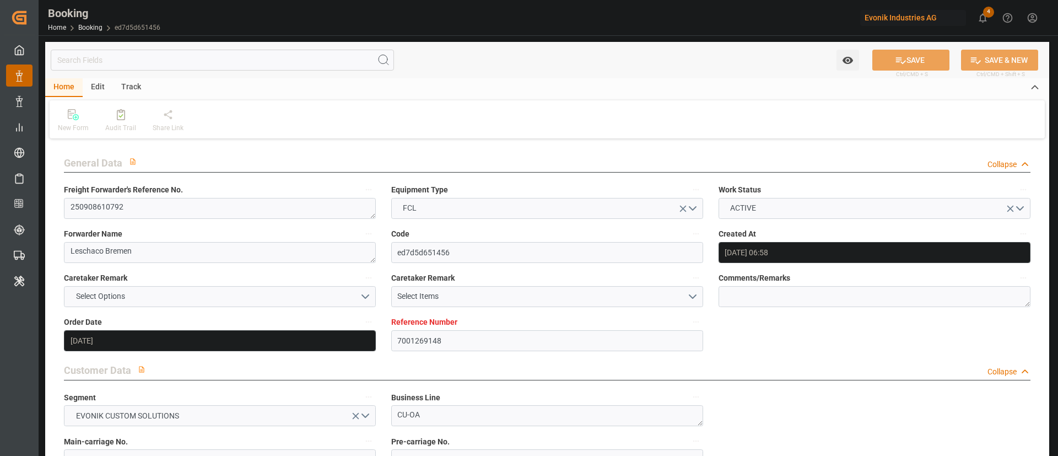
type input "08.09.2025"
type input "28.09.2025 00:00"
type input "04.11.2025 00:00"
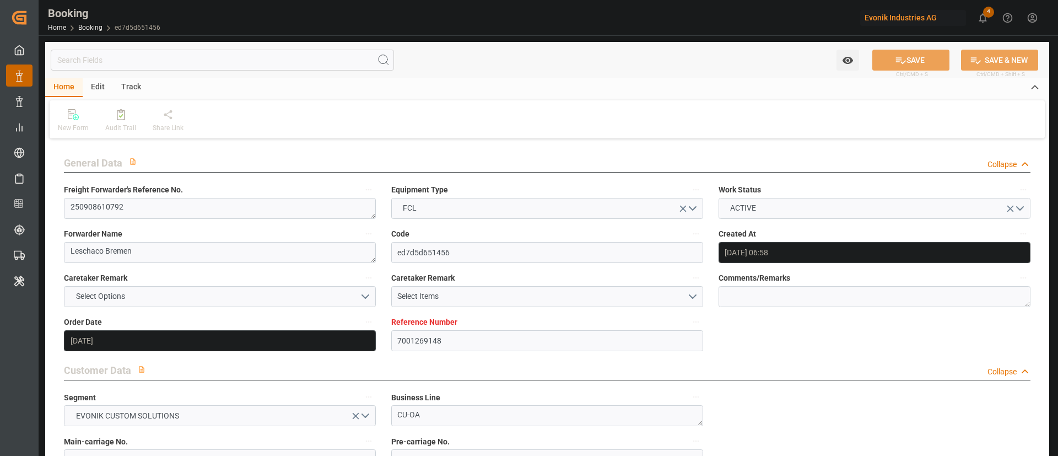
type input "03.11.2025 00:00"
type input "22.09.2025 06:43"
type input "21.09.2025"
type input "22.09.2025 10:32"
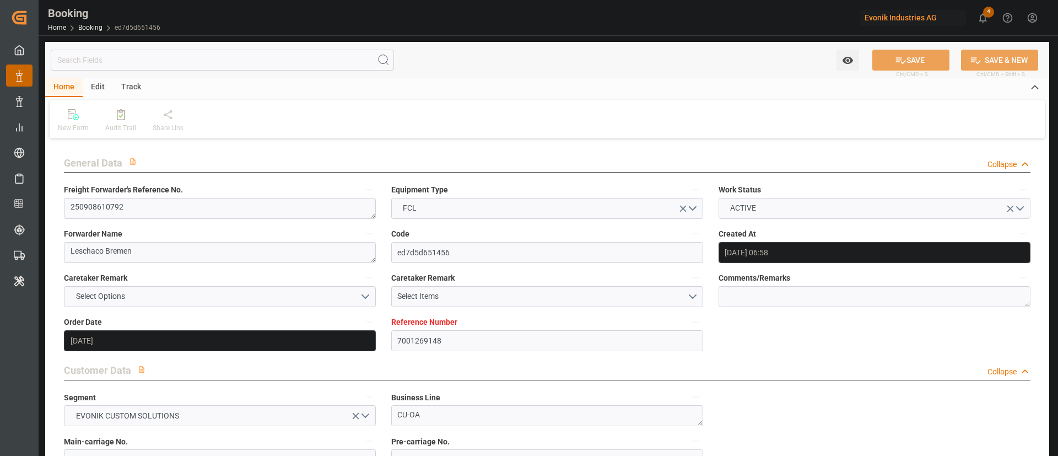
type input "26.09.2025 12:00"
type input "28.09.2025 00:01"
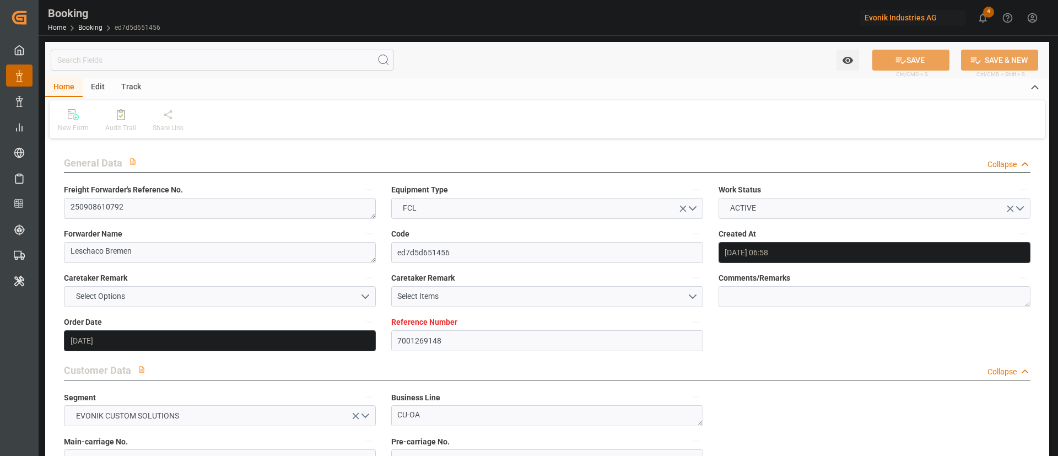
type input "03.11.2025 15:05"
type input "04.11.2025 07:37"
type input "03.11.2025 15:05"
type input "08.11.2025 07:37"
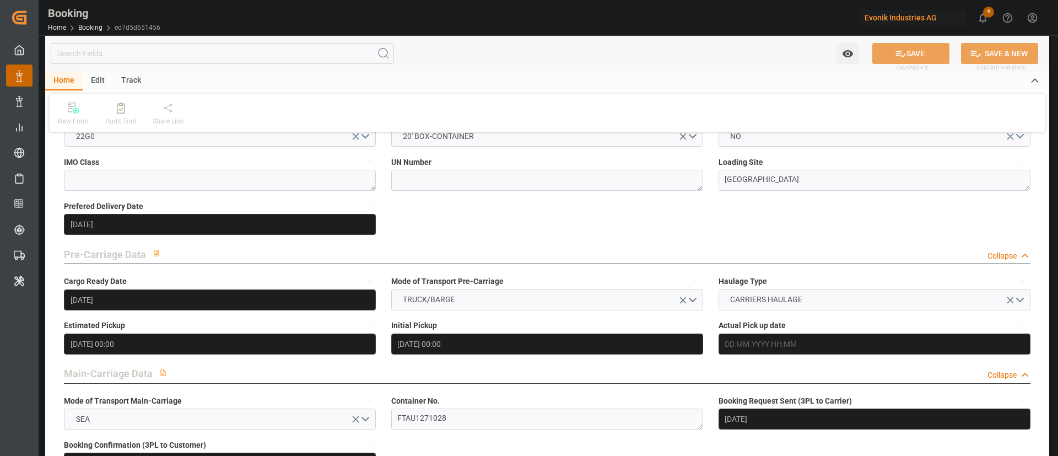
scroll to position [661, 0]
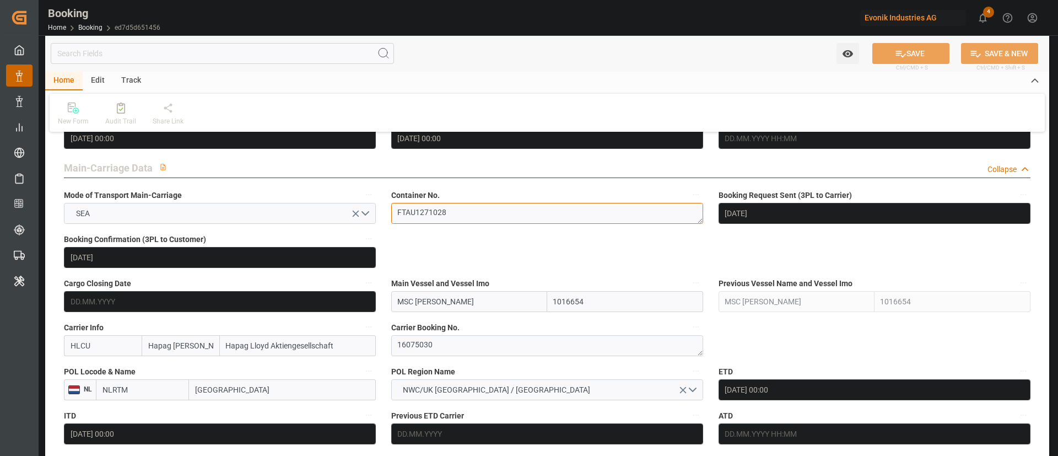
click at [493, 213] on textarea "FTAU1271028" at bounding box center [547, 213] width 312 height 21
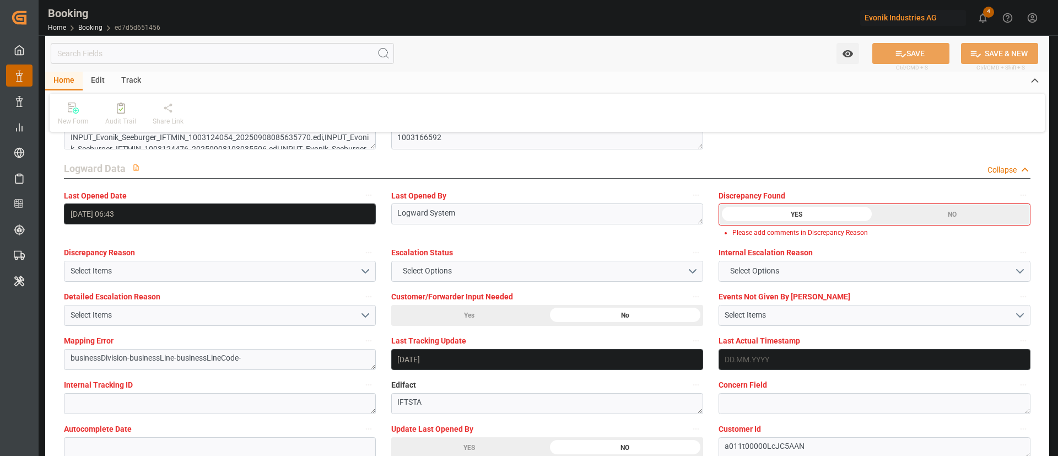
scroll to position [1984, 0]
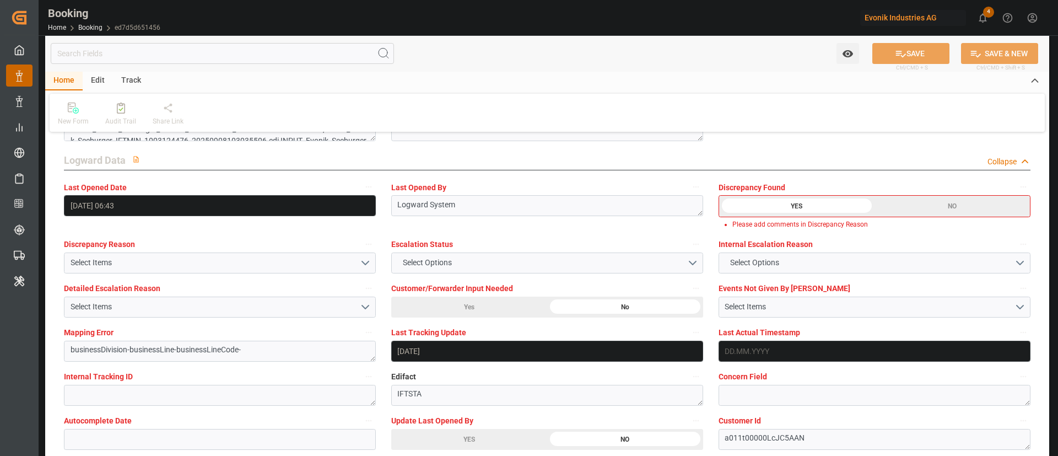
click at [909, 203] on div "NO" at bounding box center [952, 206] width 155 height 21
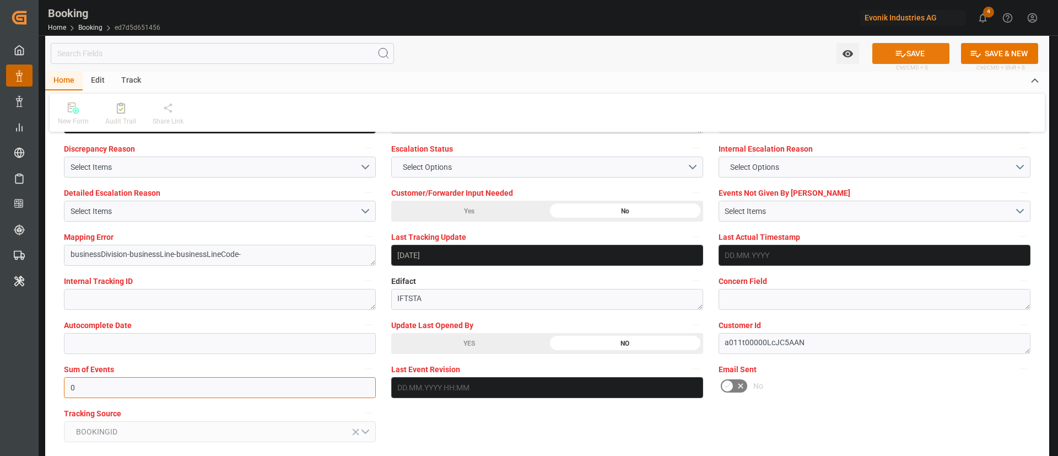
type input "0"
click at [918, 51] on button "SAVE" at bounding box center [911, 53] width 77 height 21
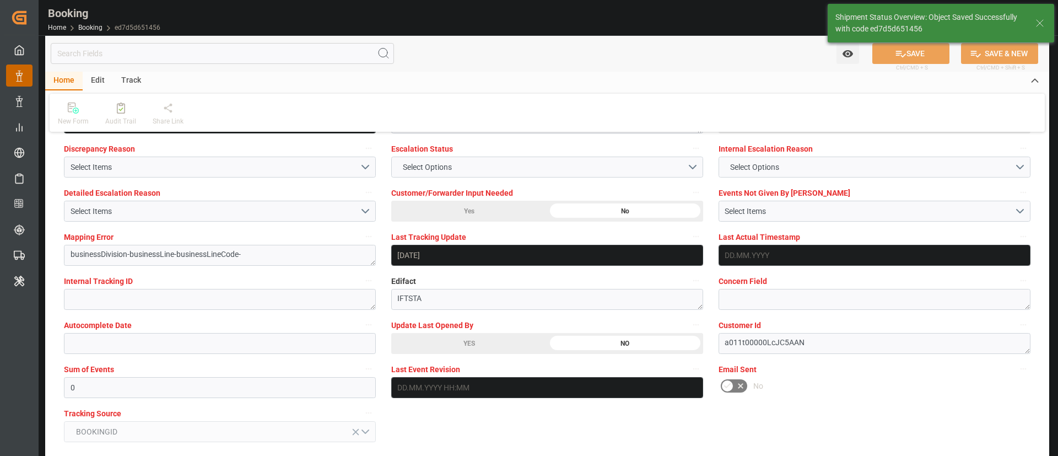
type textarea "Kiran Hari"
type textarea "businessDivision-businessLine-"
type input "22.09.2025 07:12"
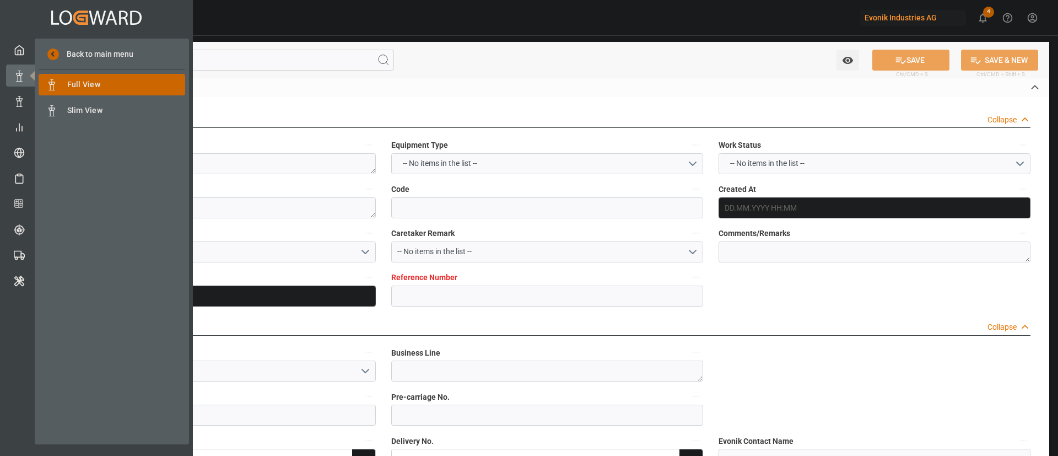
type textarea "251008610253"
type textarea "Leschaco Bremen"
type input "c0ae6d0fefd8"
type input "7001271863"
type textarea "CU-OA"
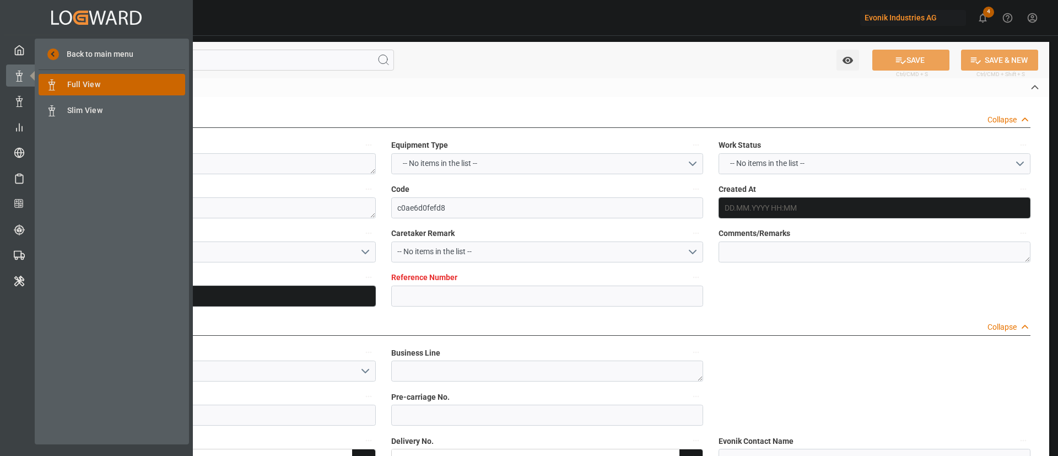
type input "7001271862"
type textarea "[EMAIL_ADDRESS][DOMAIN_NAME]"
type textarea "CFR"
type textarea "SANTOS"
type textarea "8"
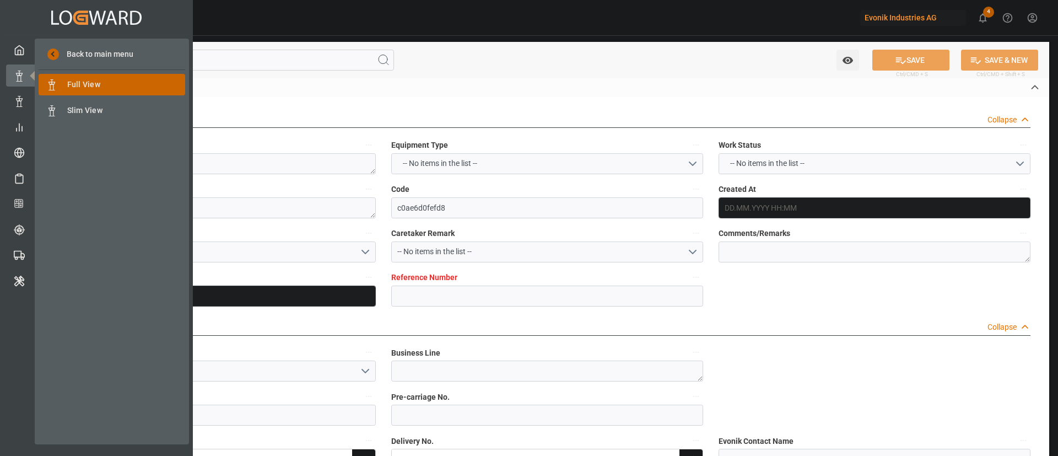
type textarea "[GEOGRAPHIC_DATA]"
type input "MSC [PERSON_NAME]"
type input "HLCU"
type textarea "62769325"
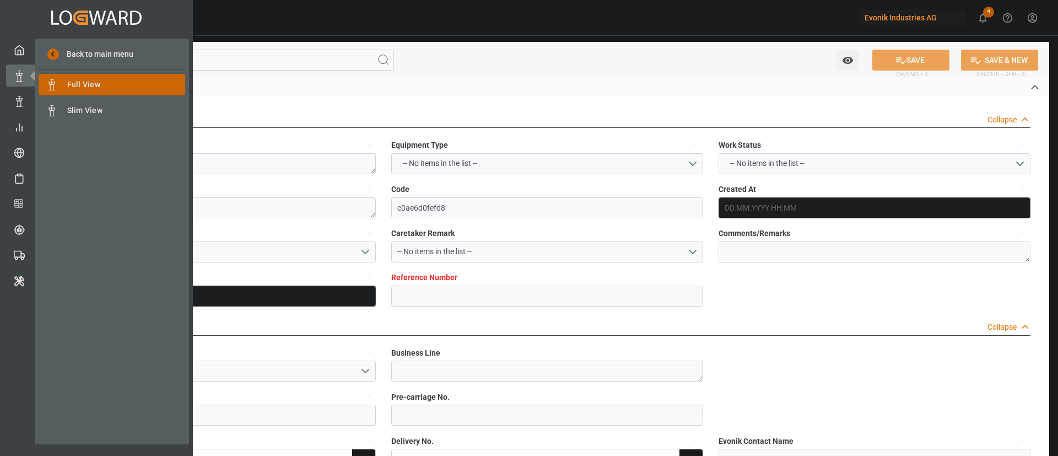
type input "[GEOGRAPHIC_DATA]"
type input "[PERSON_NAME]"
type textarea "INPUT_Evonik_Seeburger_IFTMIN_1003166528_20250922081120075.edi"
type textarea "NWC/[GEOGRAPHIC_DATA] [GEOGRAPHIC_DATA] Continent / [GEOGRAPHIC_DATA]-OA"
type textarea "INPUT_Evonik_Seeburger_IFTMIN_1003133107_20250910111352656.edi,INPUT_Evonik_See…"
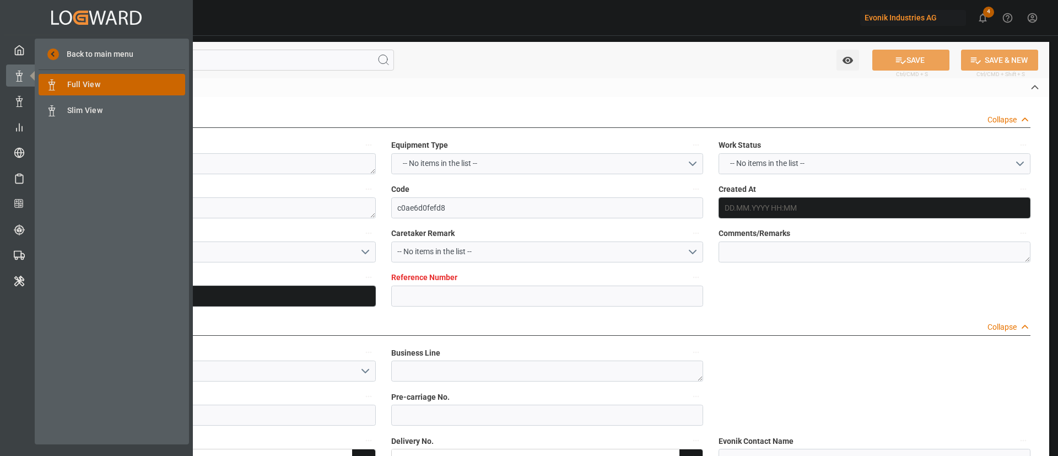
type textarea "1003166528"
type textarea "Logward System"
type textarea "businessDivision-businessLine-businessLineCode-"
type textarea "IFTSTA"
type textarea "a011t00000LcJC5AAN"
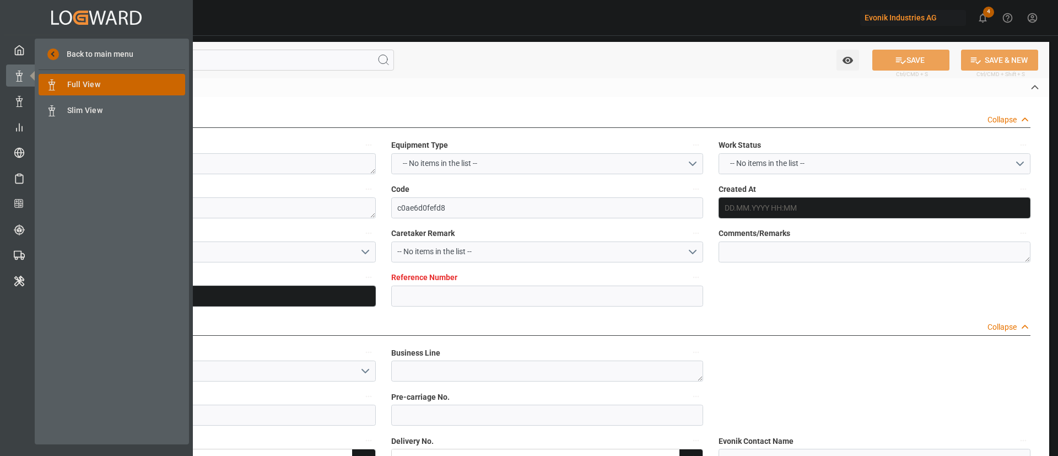
type textarea "No"
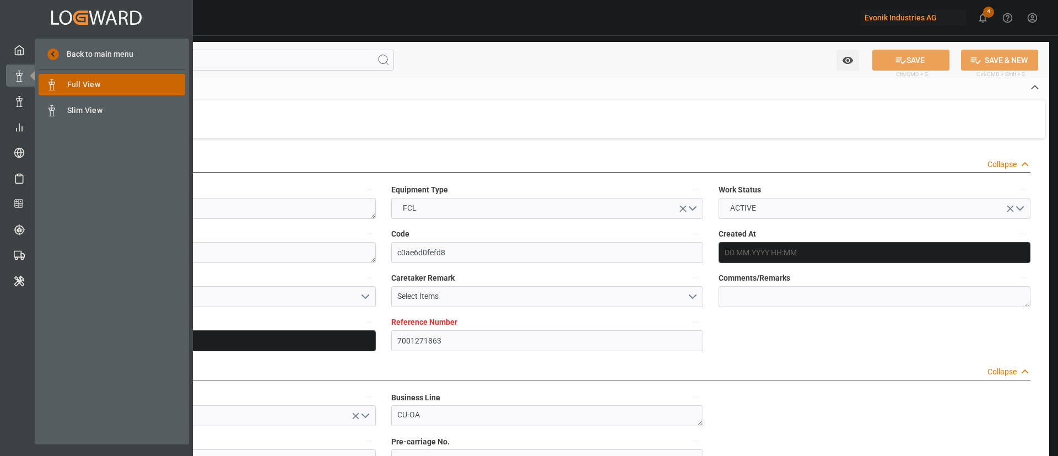
type input "7001271863"
type input "1016654"
type input "Hapag [PERSON_NAME]"
type input "Hapag Lloyd Aktiengesellschaft"
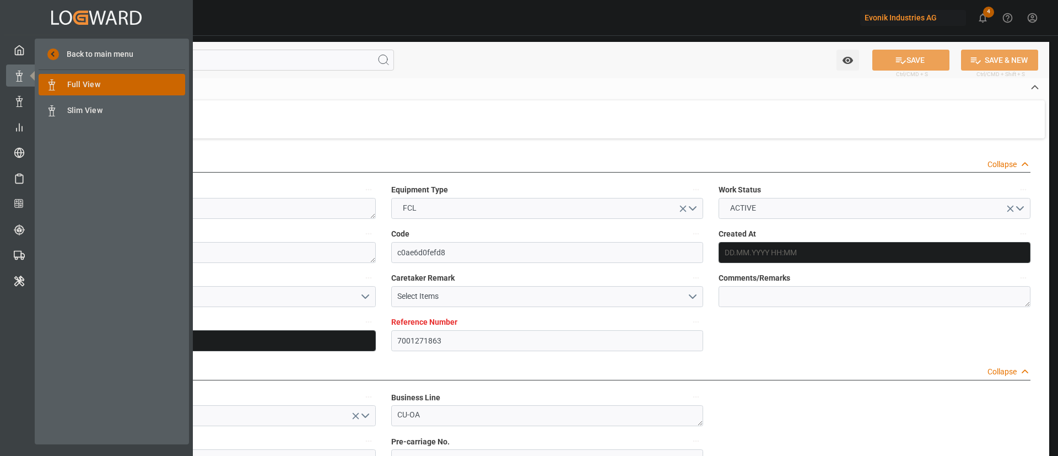
type input "BEANR"
type input "BRSSZ"
type input "[DATE] 09:15"
type input "[DATE]"
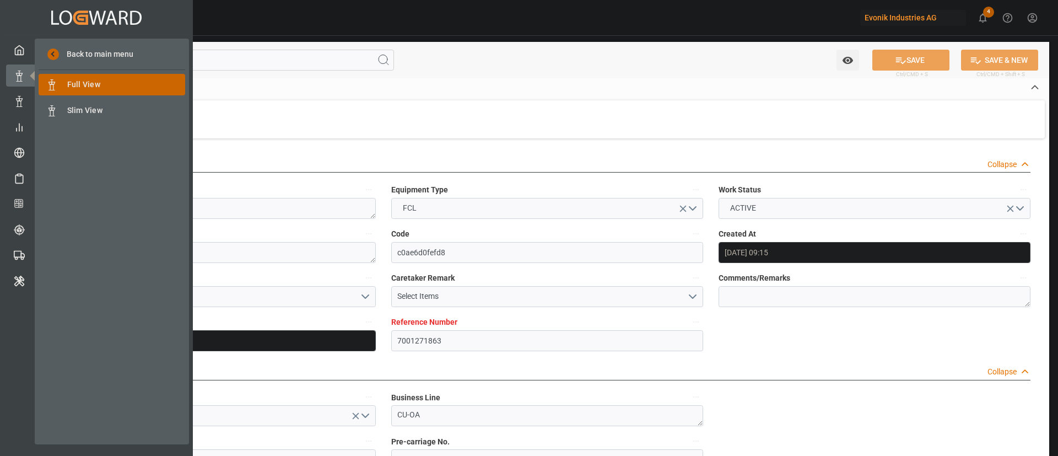
type input "[DATE]"
type input "[DATE] 00:00"
type input "[DATE]"
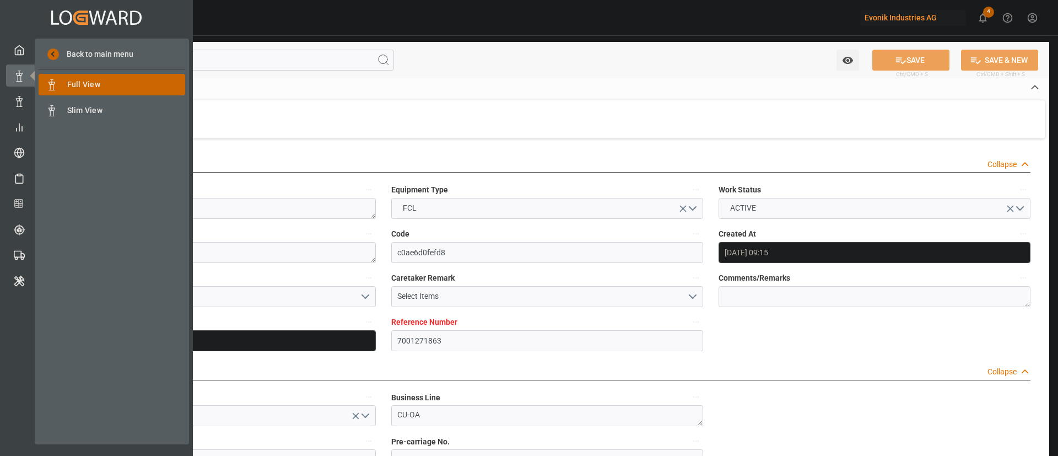
type input "[DATE] 00:00"
type input "[DATE] 06:14"
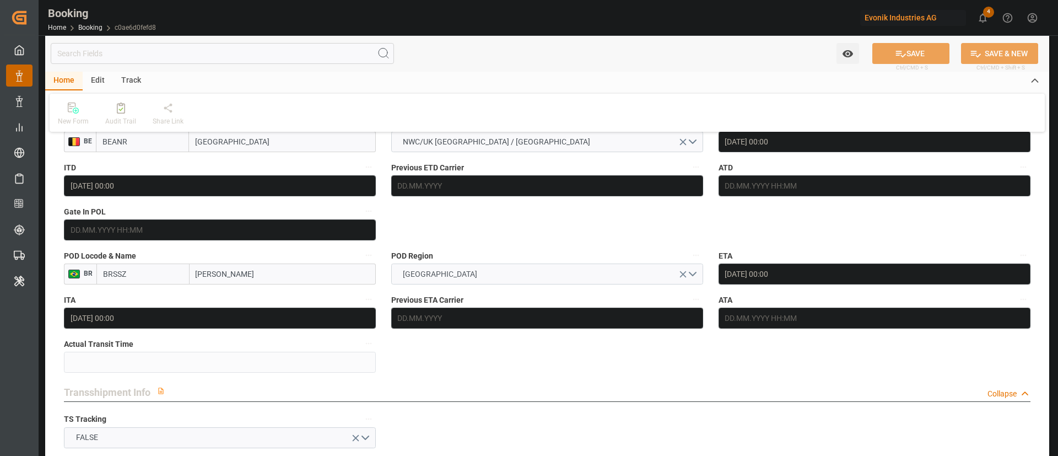
scroll to position [744, 0]
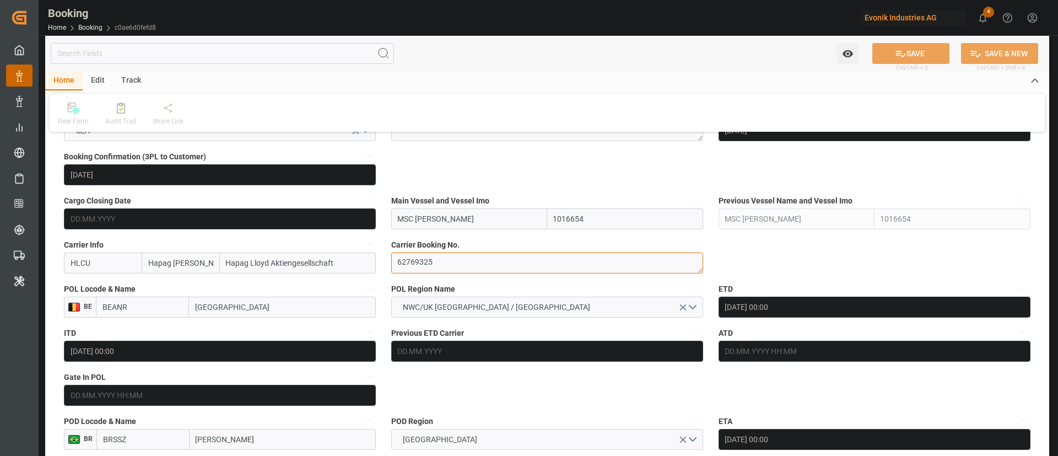
click at [460, 267] on textarea "62769325" at bounding box center [547, 262] width 312 height 21
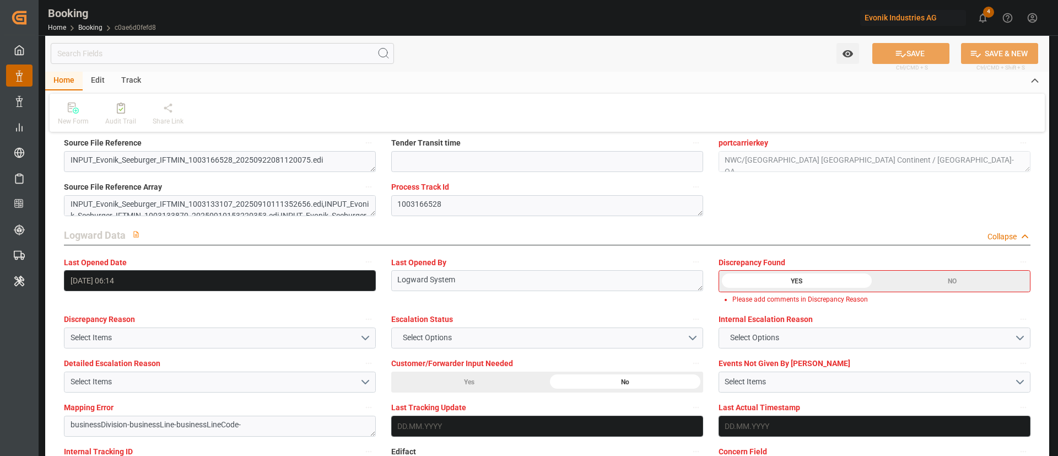
scroll to position [1902, 0]
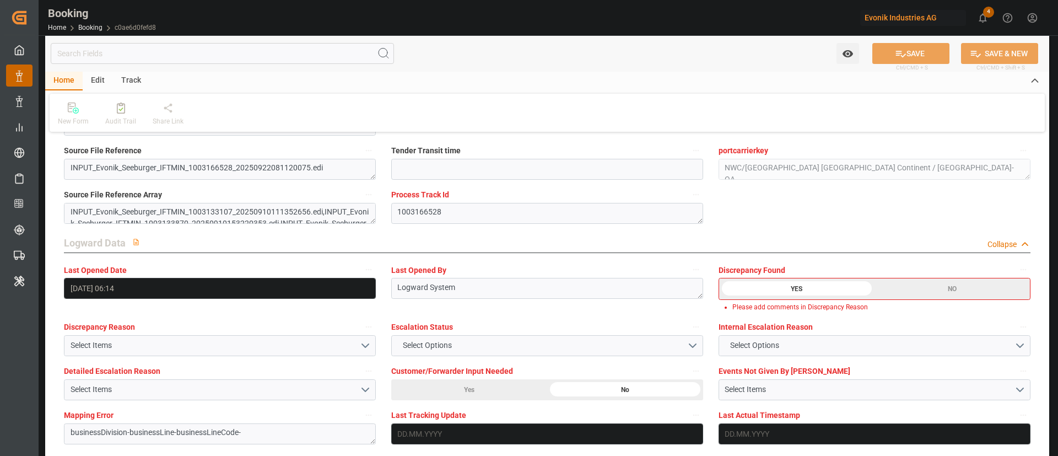
click at [949, 280] on div "NO" at bounding box center [952, 288] width 155 height 21
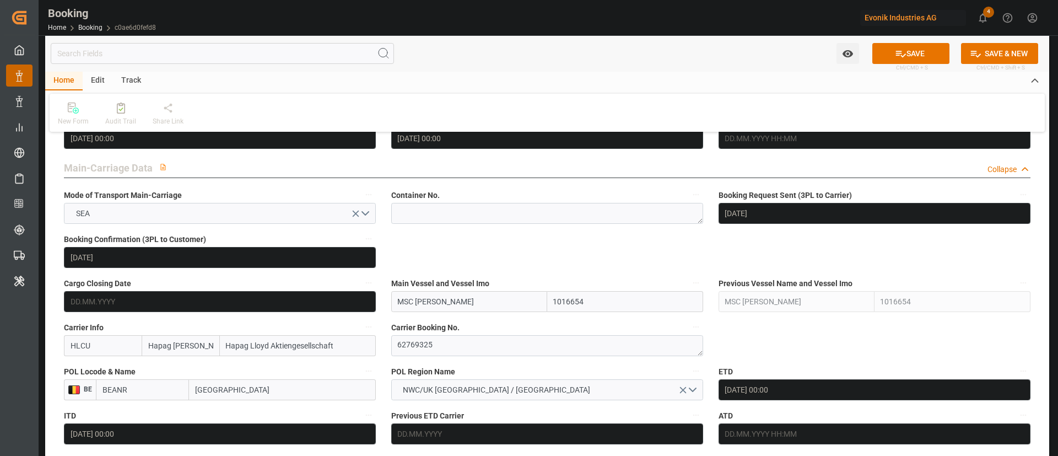
scroll to position [827, 0]
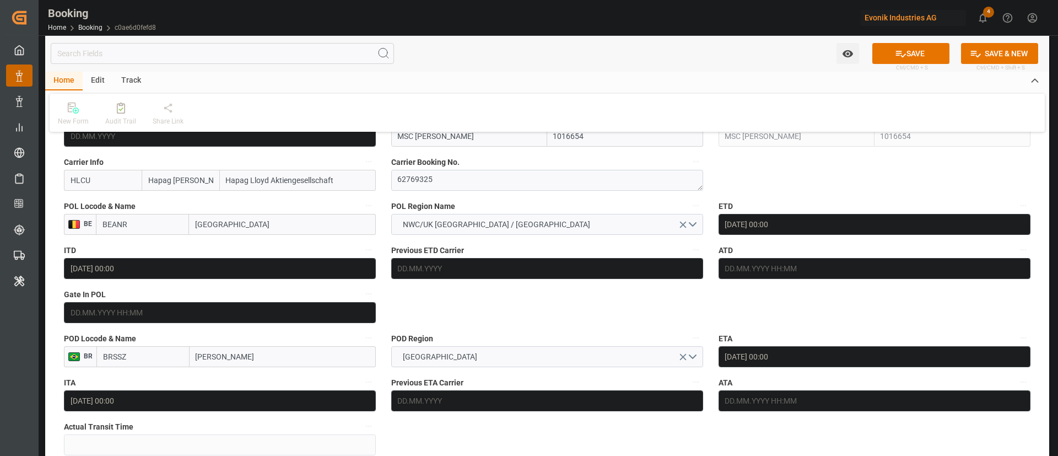
click at [908, 55] on button "SAVE" at bounding box center [911, 53] width 77 height 21
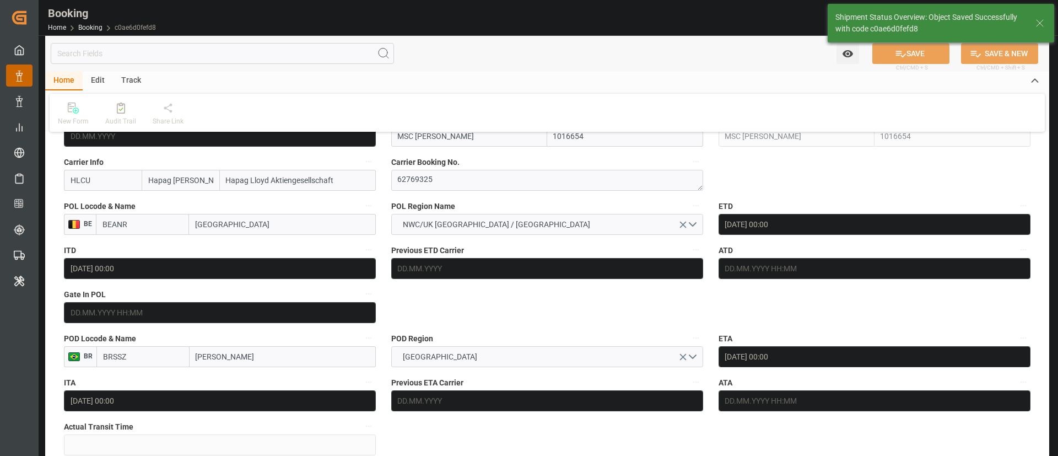
type textarea "Kiran Hari"
type textarea "businessDivision-businessLine-"
type input "[DATE] 07:15"
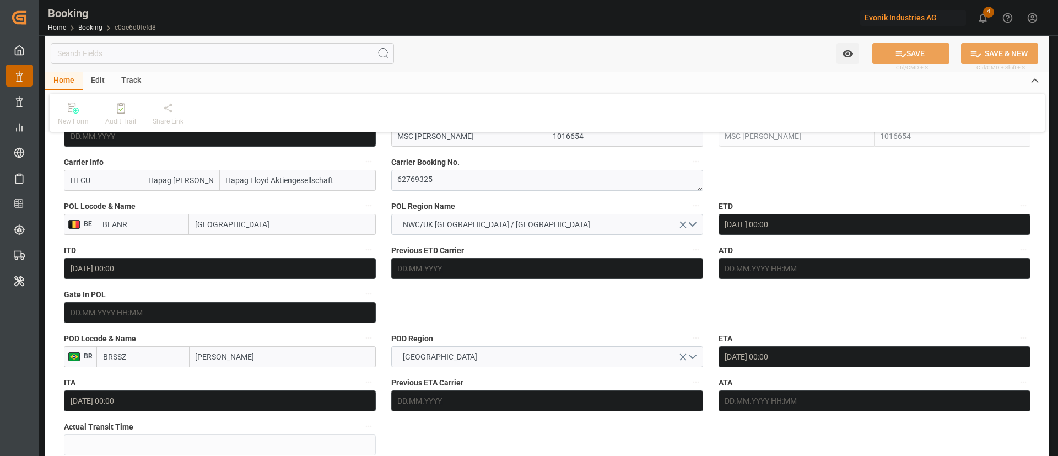
click at [134, 126] on div "New Form Audit Trail Share Link" at bounding box center [547, 113] width 995 height 38
click at [117, 122] on div "Audit Trail" at bounding box center [120, 121] width 31 height 10
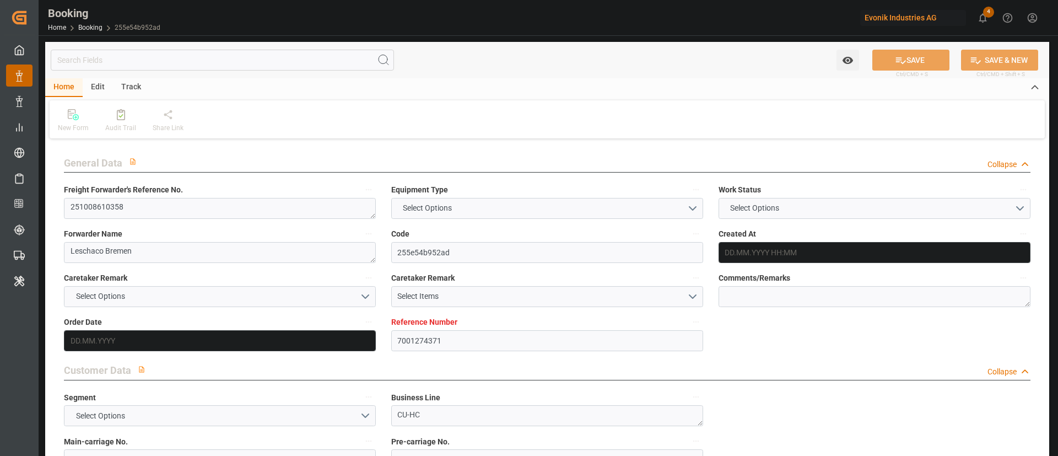
type input "7001274371"
type input "9778832"
type input "Hapag [PERSON_NAME]"
type input "Hapag Lloyd Aktiengesellschaft"
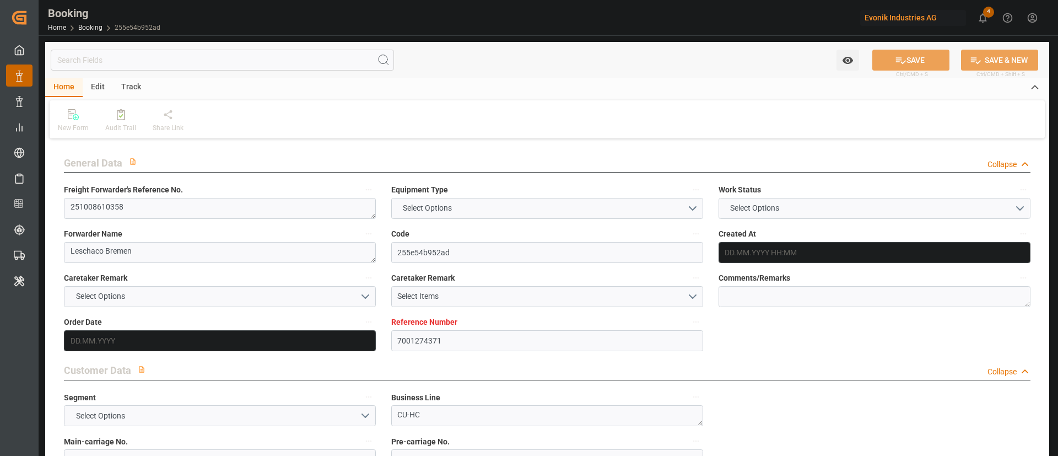
type input "NLRTM"
type input "CNSHA"
type input "[DATE] 12:34"
type input "[DATE]"
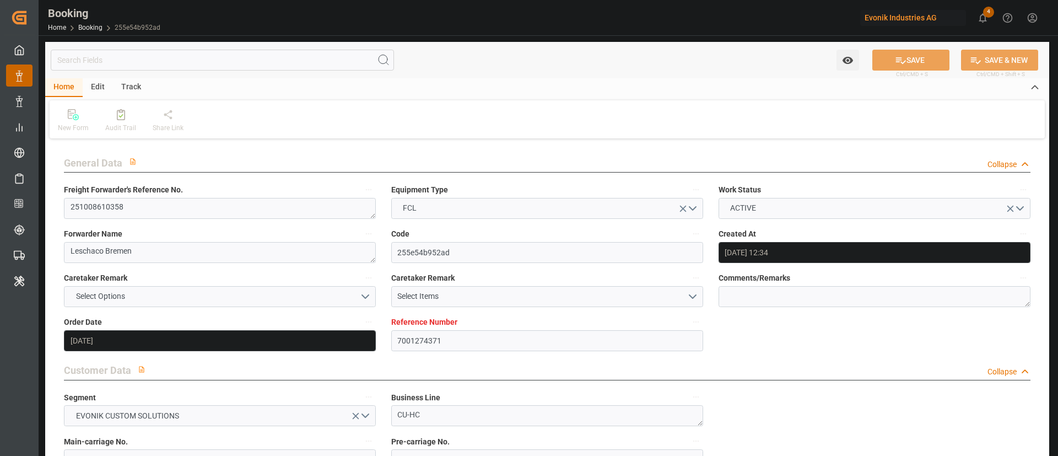
type input "[DATE]"
type input "[DATE] 00:00"
type input "[DATE]"
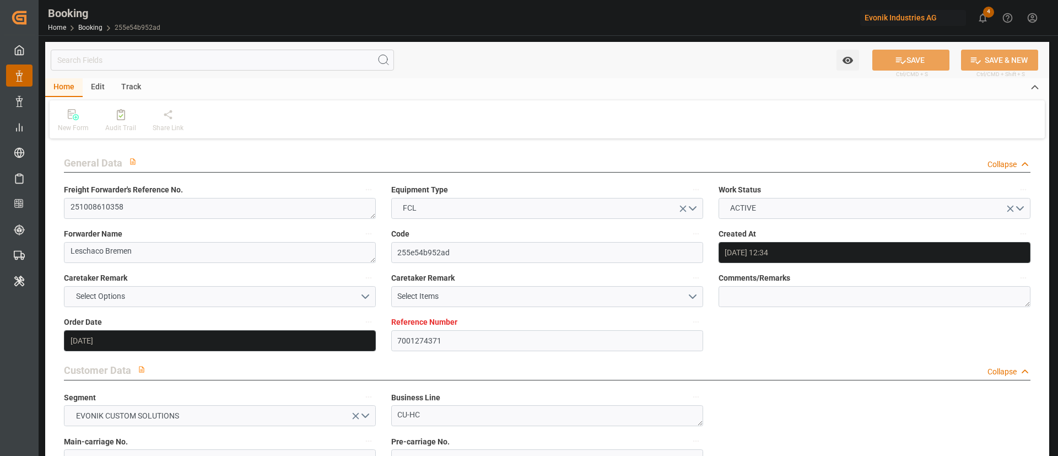
type input "[DATE] 00:00"
type input "[DATE] 06:08"
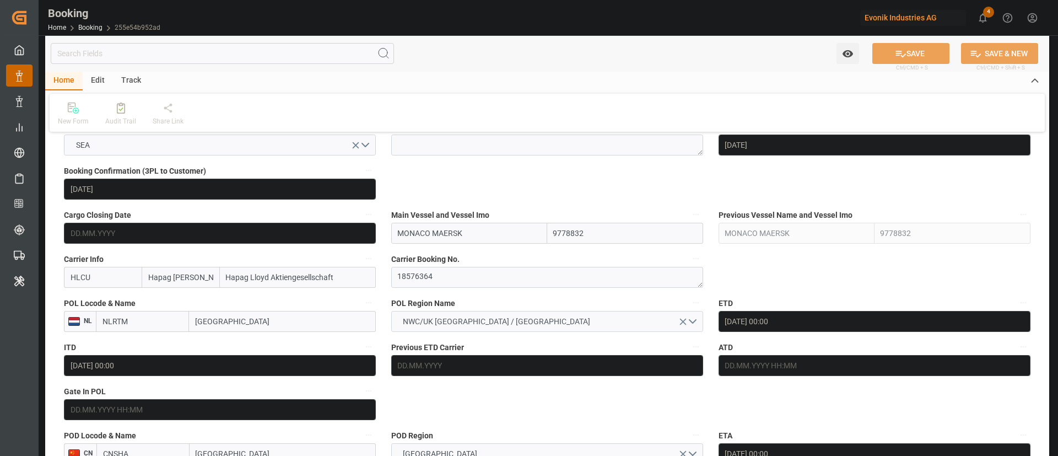
scroll to position [744, 0]
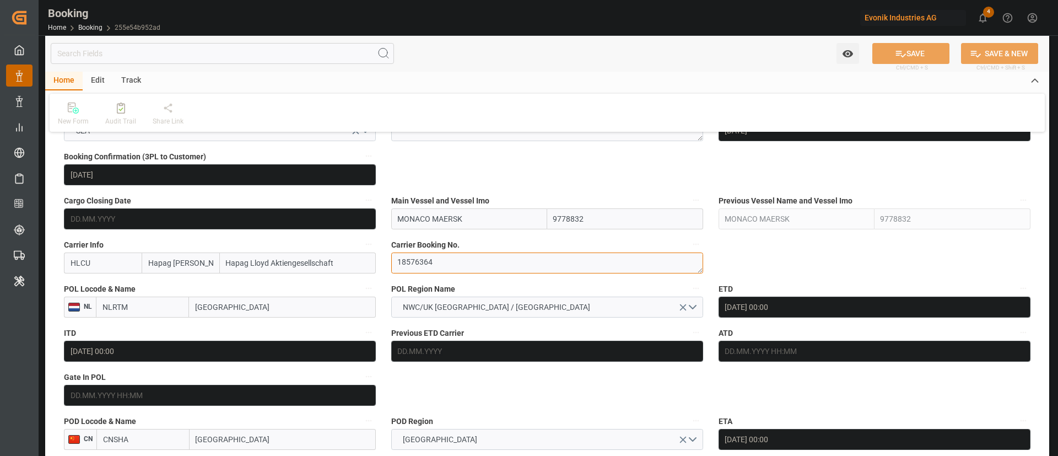
click at [497, 264] on textarea "18576364" at bounding box center [547, 262] width 312 height 21
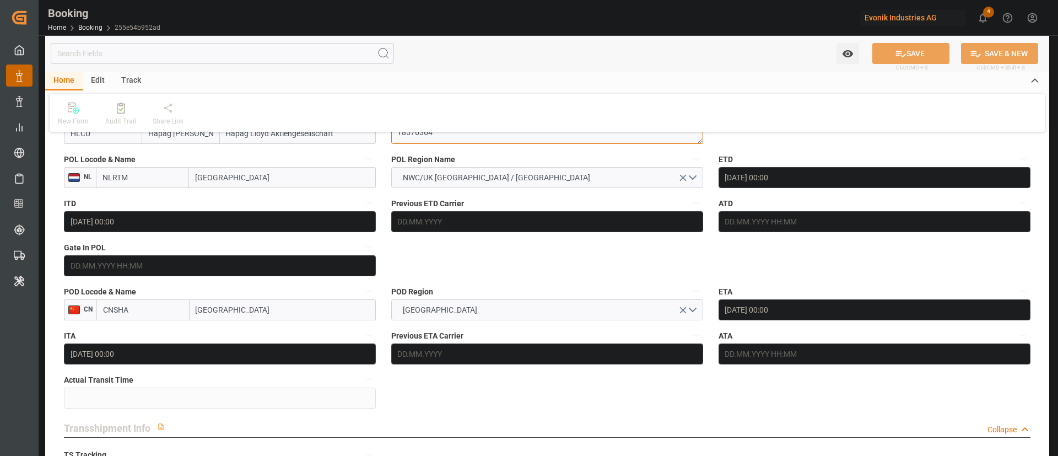
scroll to position [909, 0]
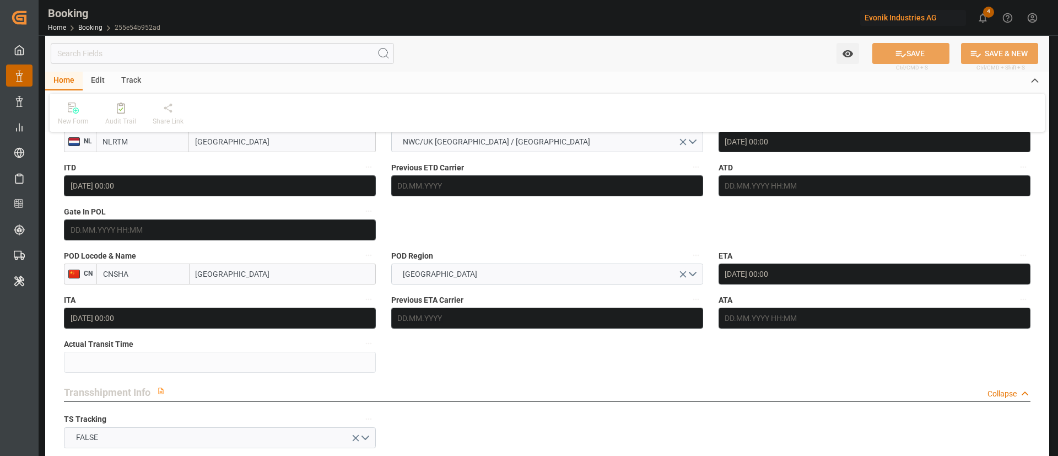
click at [265, 276] on input "[GEOGRAPHIC_DATA]" at bounding box center [283, 273] width 186 height 21
type input "[GEOGRAPHIC_DATA]"
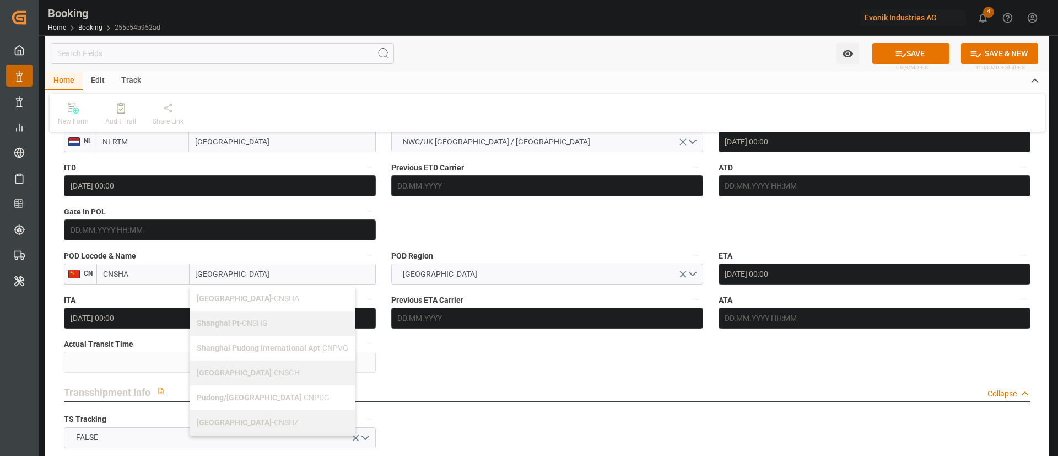
click at [219, 371] on b "[GEOGRAPHIC_DATA]" at bounding box center [234, 372] width 75 height 9
type input "CNSGH"
type input "[GEOGRAPHIC_DATA]"
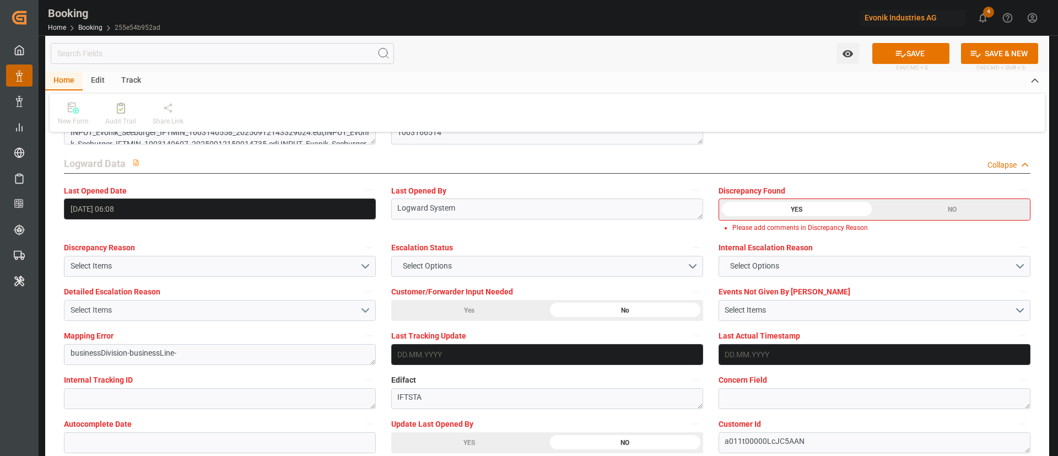
scroll to position [1984, 0]
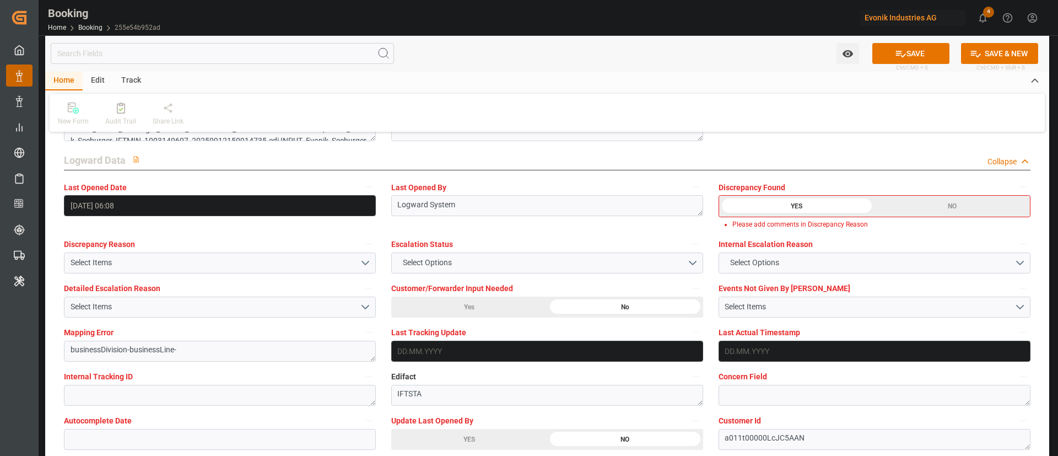
click at [915, 203] on div "NO" at bounding box center [952, 206] width 155 height 21
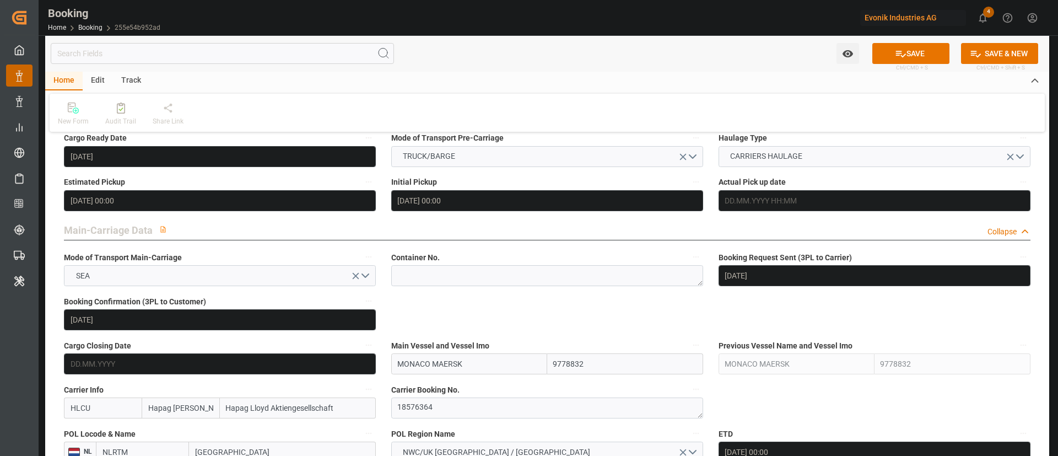
scroll to position [579, 0]
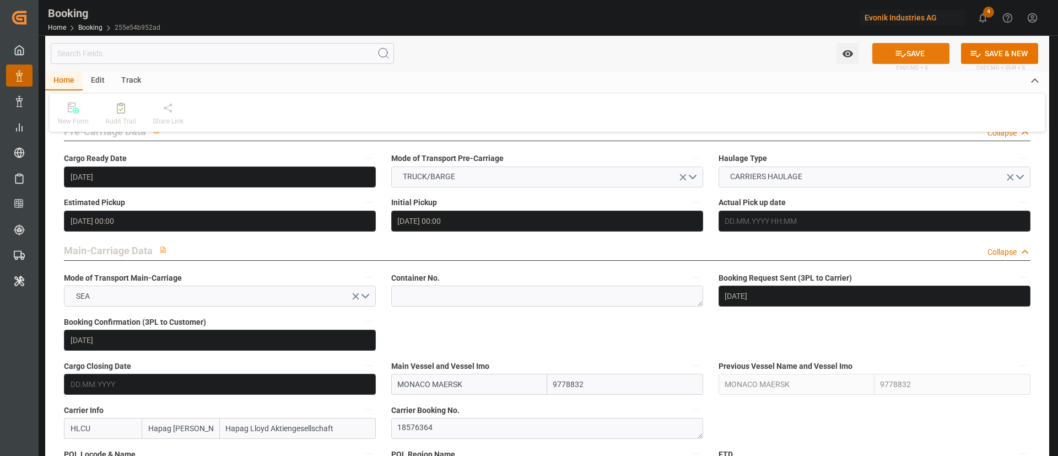
click at [904, 46] on button "SAVE" at bounding box center [911, 53] width 77 height 21
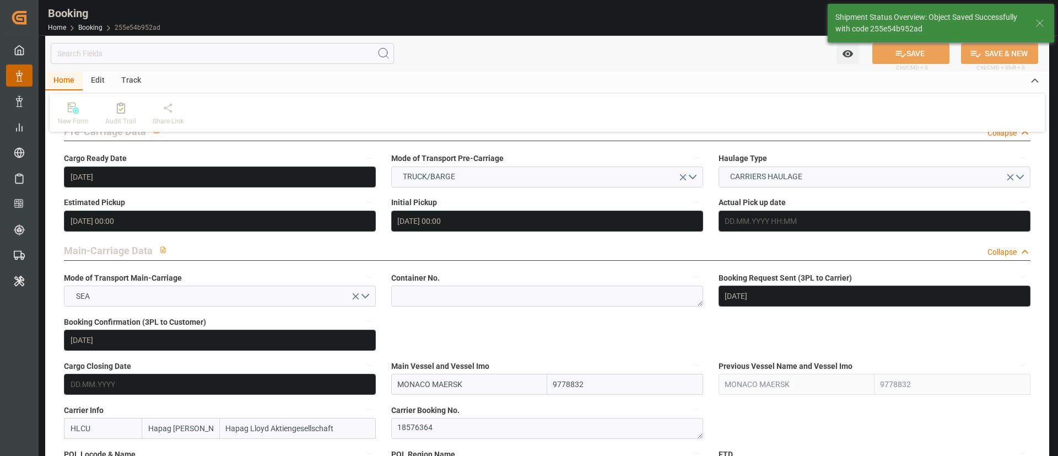
type textarea "NWC/[GEOGRAPHIC_DATA] [GEOGRAPHIC_DATA] Continent / [GEOGRAPHIC_DATA]-HC"
type textarea "Kiran Hari"
type textarea "Pod-PodRegionName-businessDivision-businessLine-"
type input "[DATE] 07:17"
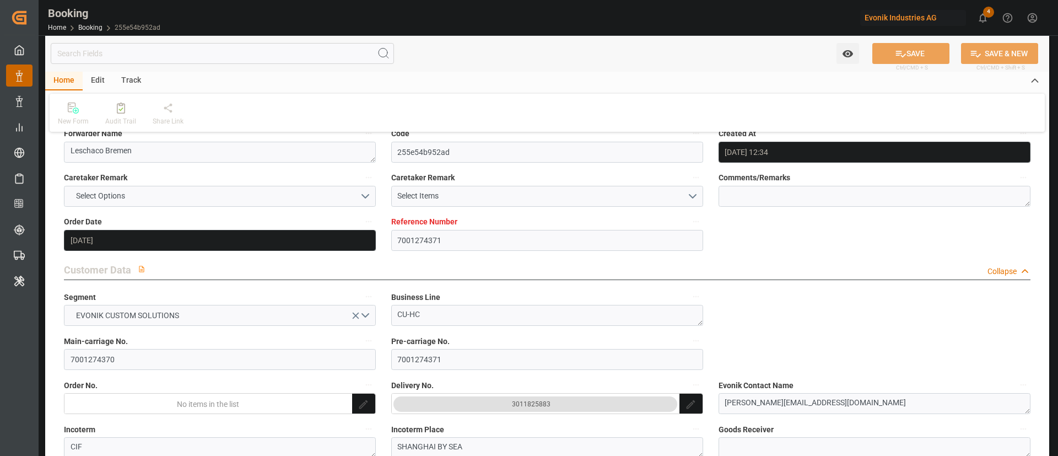
scroll to position [0, 0]
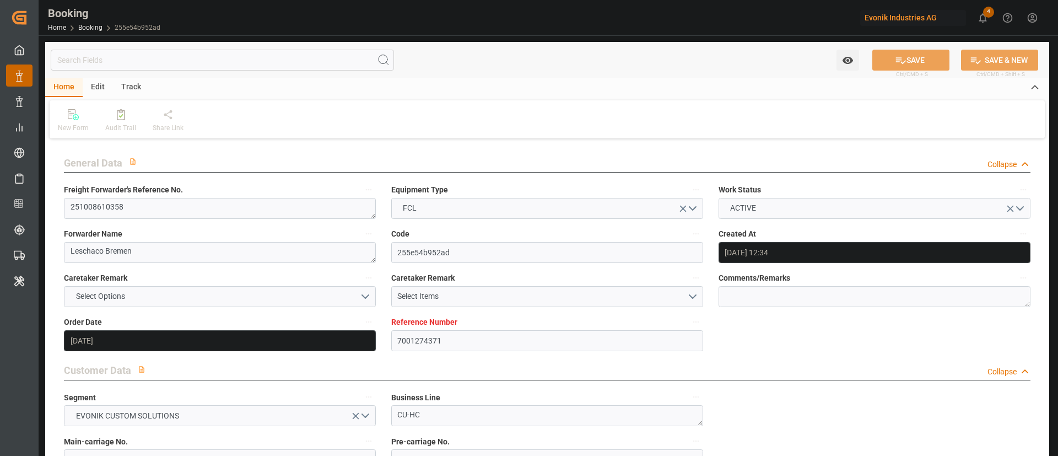
click at [180, 229] on label "Forwarder Name" at bounding box center [220, 234] width 312 height 15
click at [362, 229] on button "Forwarder Name" at bounding box center [369, 234] width 14 height 14
click at [222, 212] on div "Description Audits" at bounding box center [529, 228] width 1058 height 456
click at [255, 204] on div "Description Audits" at bounding box center [529, 228] width 1058 height 456
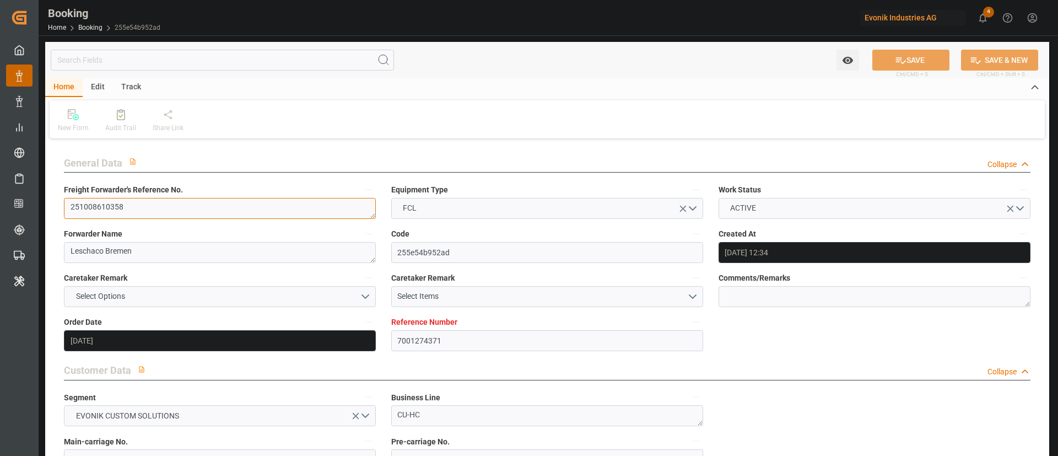
click at [124, 203] on textarea "251008610358" at bounding box center [220, 208] width 312 height 21
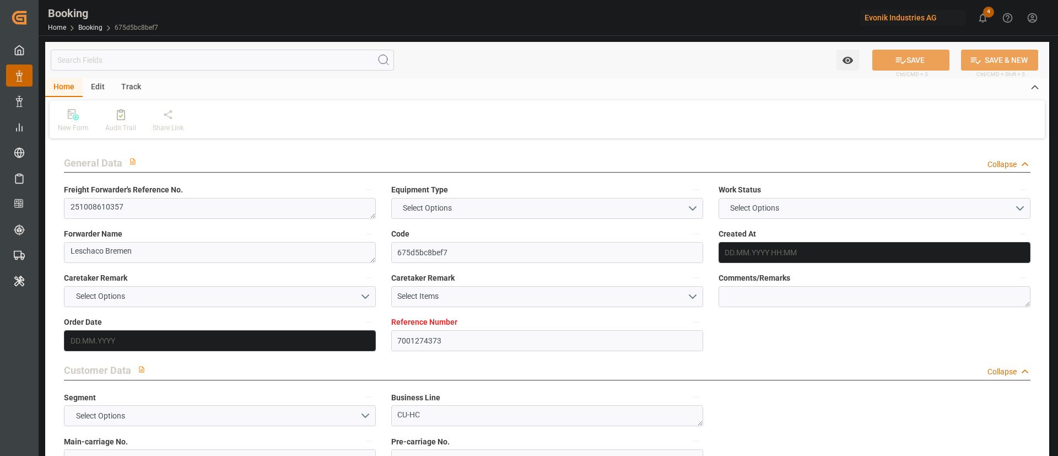
type input "7001274373"
type input "9778832"
type input "Hapag [PERSON_NAME]"
type input "Hapag Lloyd Aktiengesellschaft"
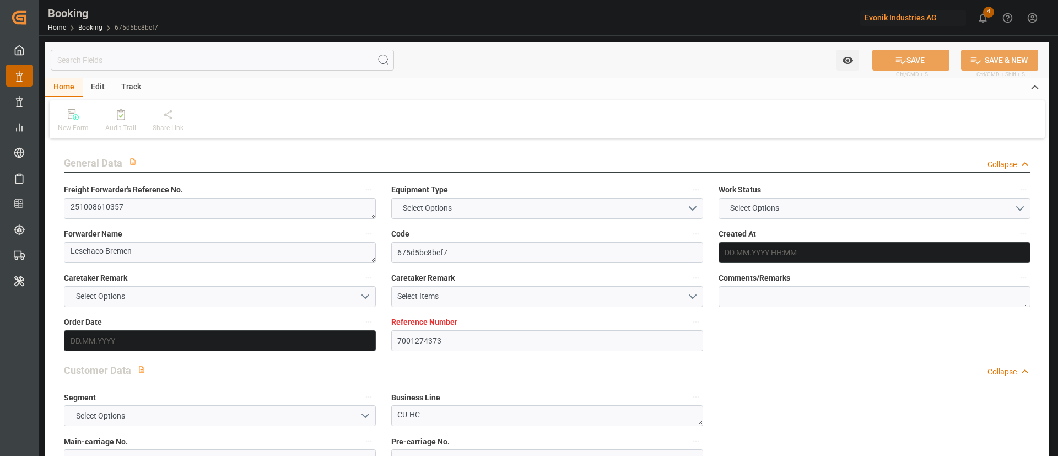
type input "NLRTM"
type input "CNSHA"
type input "[DATE] 12:34"
type input "[DATE]"
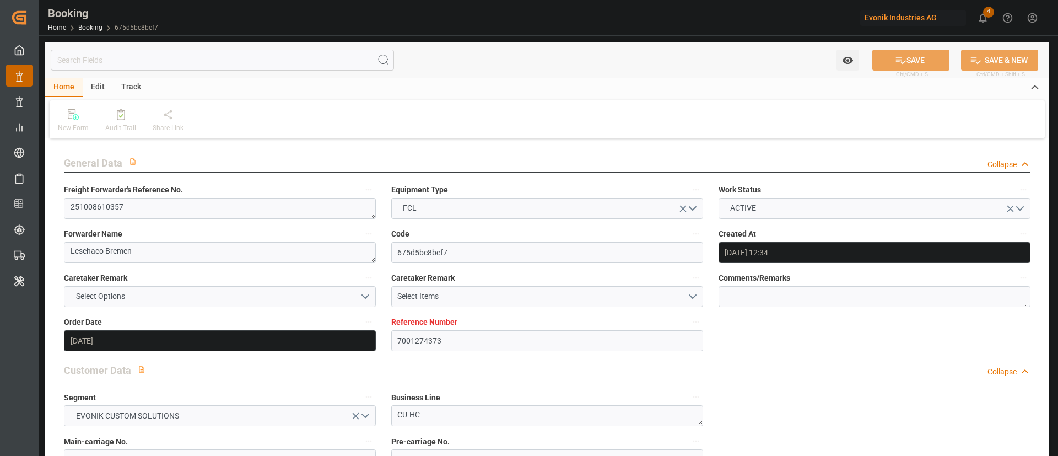
type input "[DATE]"
type input "[DATE] 00:00"
type input "[DATE]"
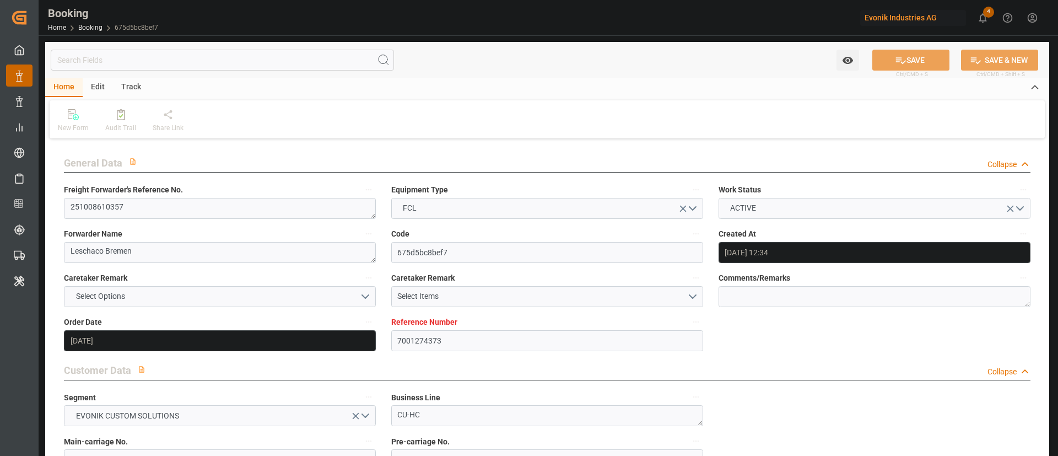
type input "[DATE] 00:00"
type input "[DATE] 06:08"
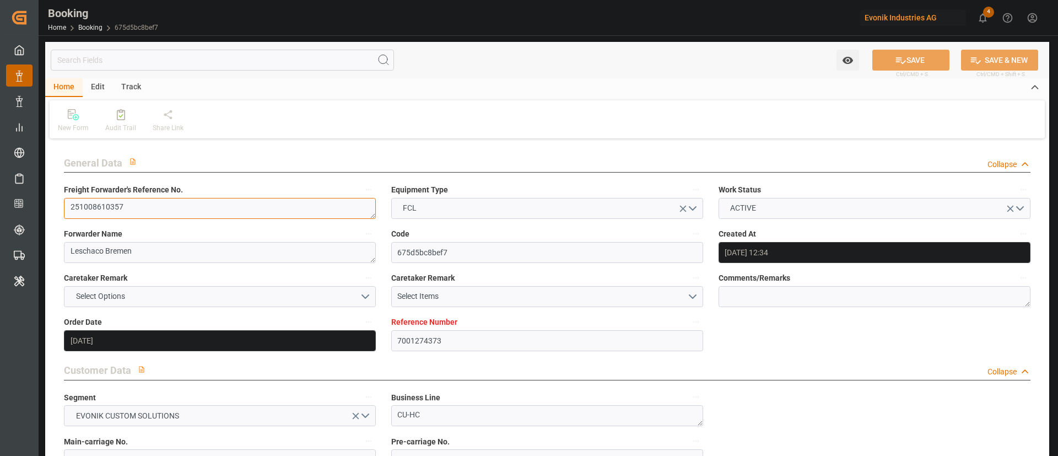
click at [143, 207] on textarea "251008610357" at bounding box center [220, 208] width 312 height 21
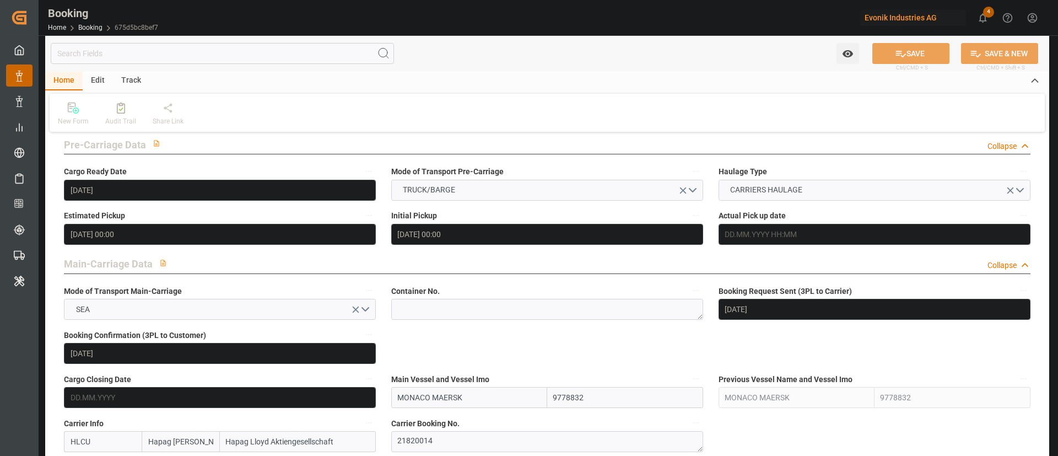
scroll to position [661, 0]
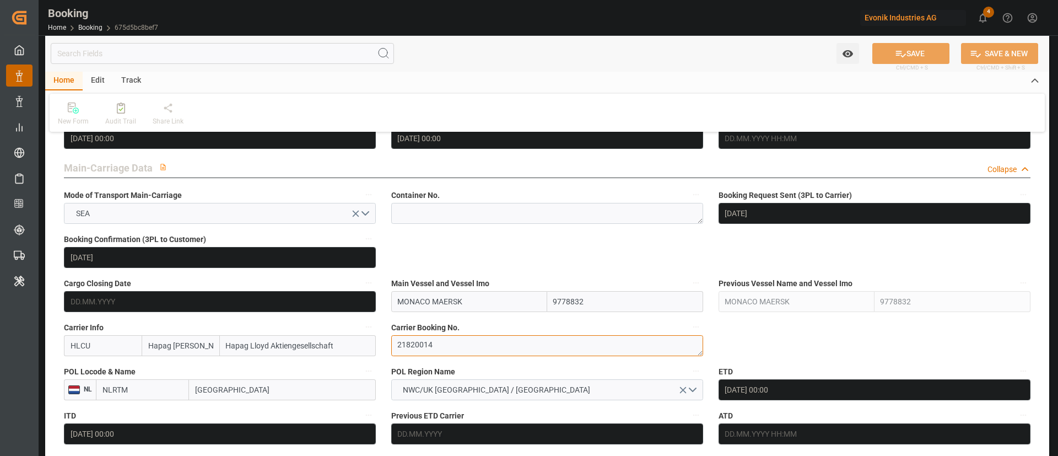
click at [465, 347] on textarea "21820014" at bounding box center [547, 345] width 312 height 21
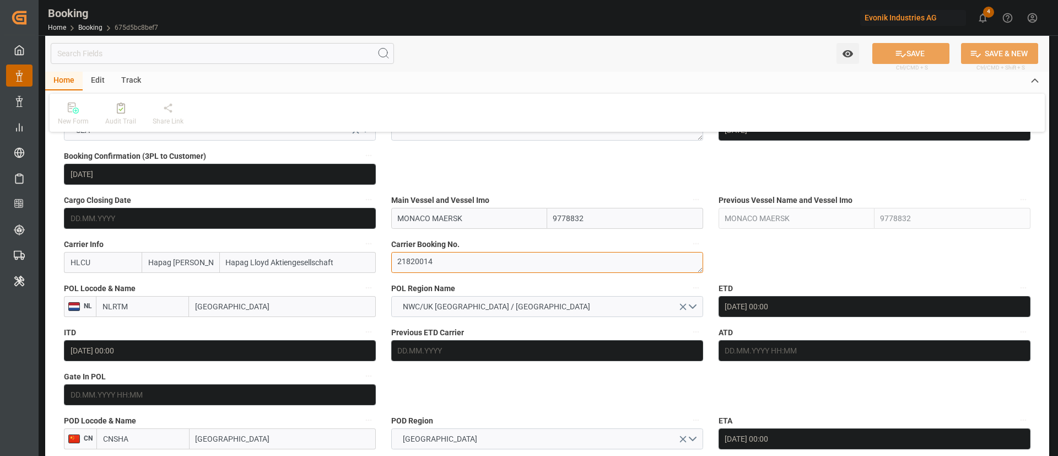
scroll to position [827, 0]
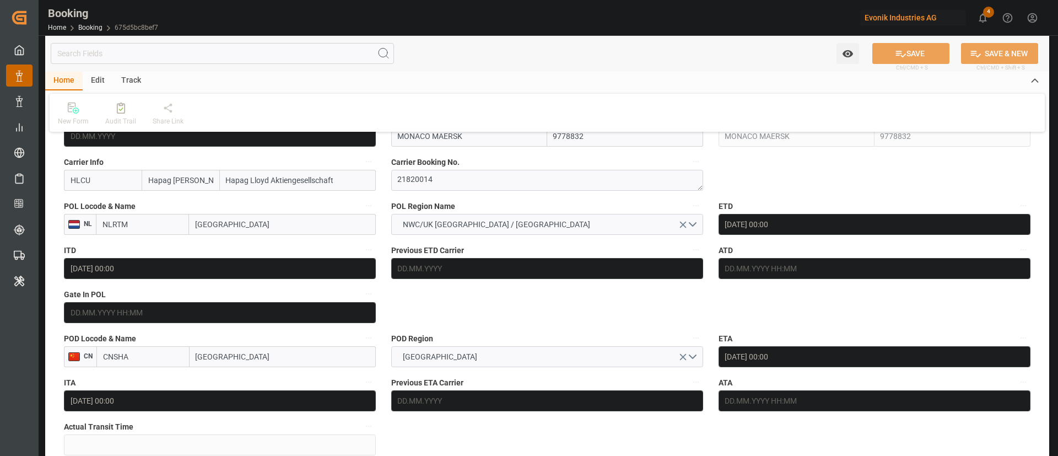
click at [258, 359] on input "[GEOGRAPHIC_DATA]" at bounding box center [283, 356] width 186 height 21
type input "[GEOGRAPHIC_DATA]"
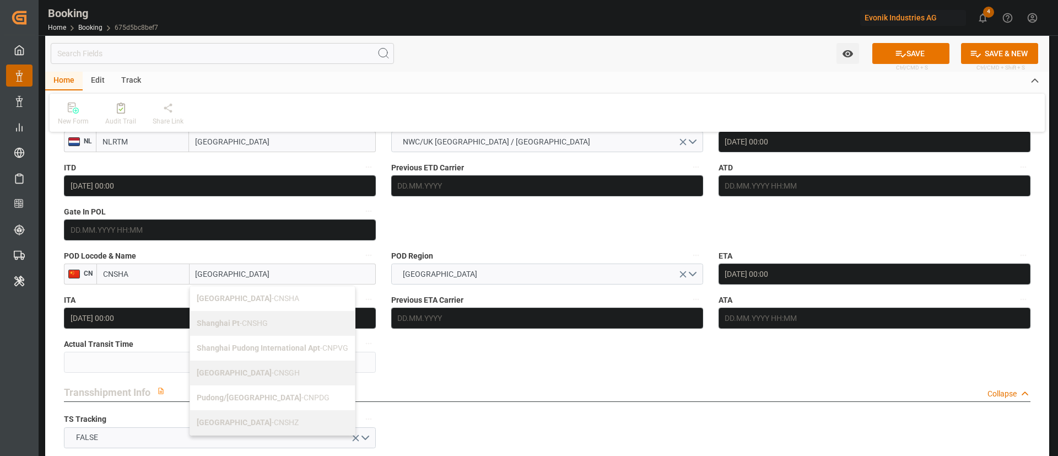
click at [279, 377] on div "Shanghai - CNSGH" at bounding box center [272, 372] width 165 height 25
type input "CNSGH"
type input "Shanghai"
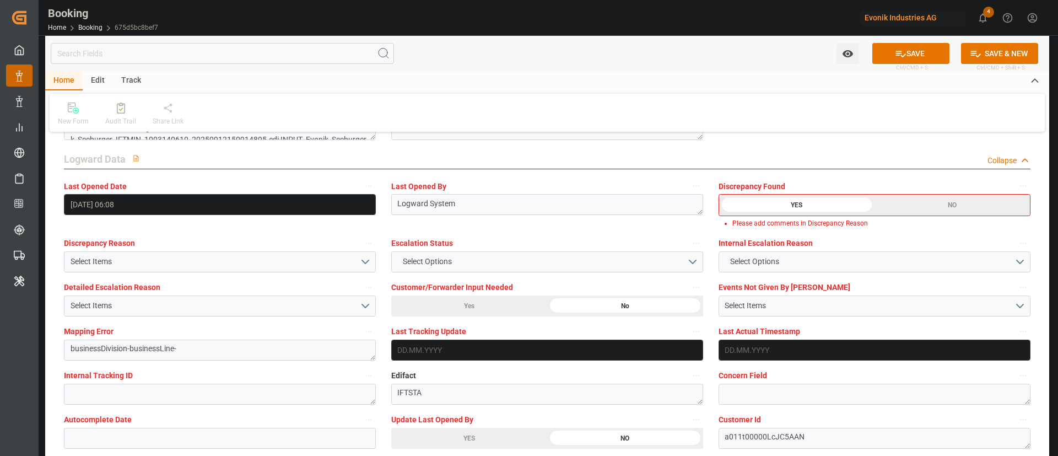
scroll to position [1984, 0]
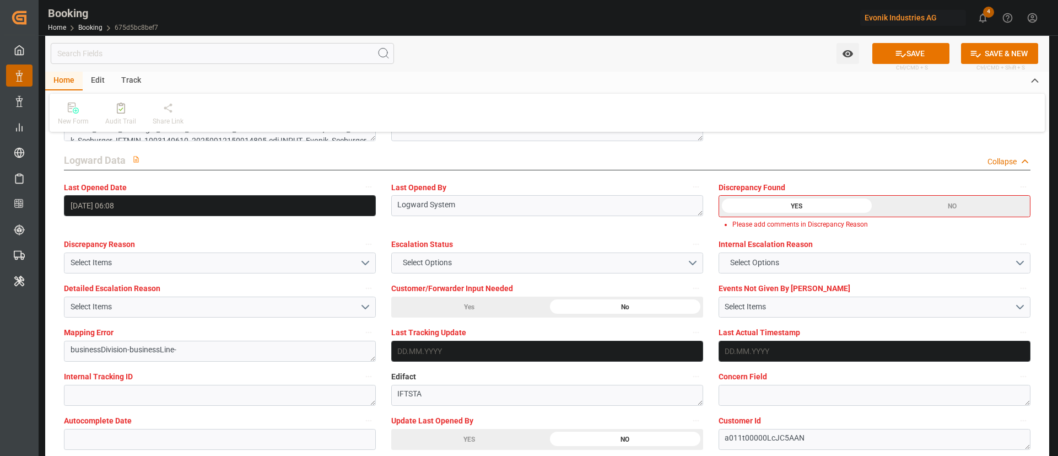
click at [949, 198] on div "NO" at bounding box center [952, 206] width 155 height 21
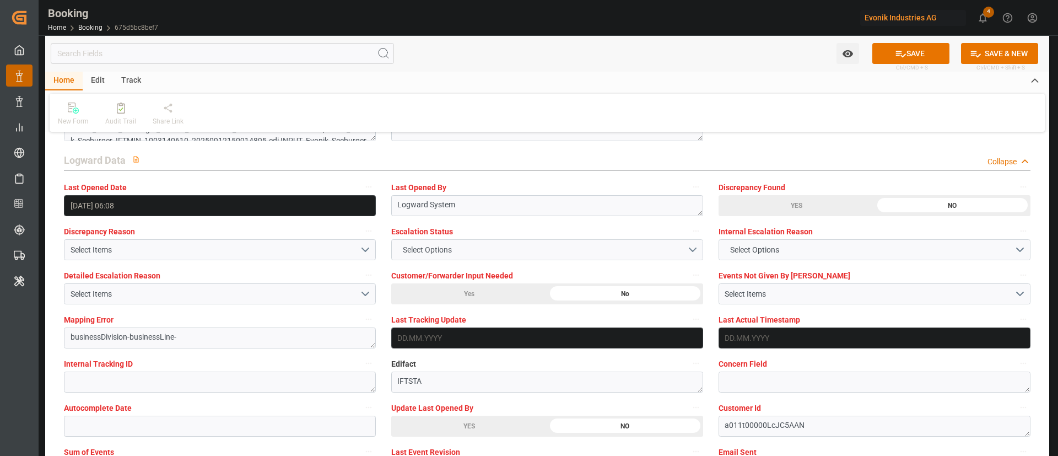
scroll to position [2067, 0]
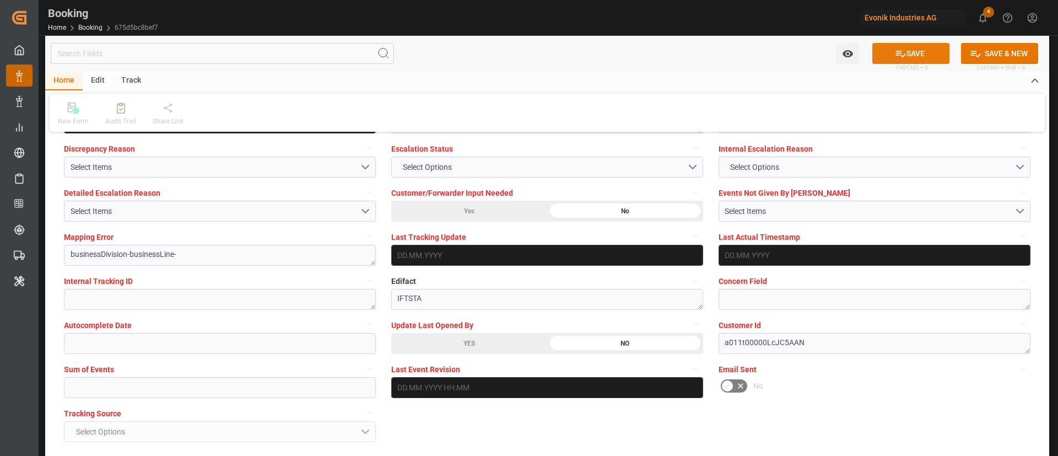
click at [909, 55] on button "SAVE" at bounding box center [911, 53] width 77 height 21
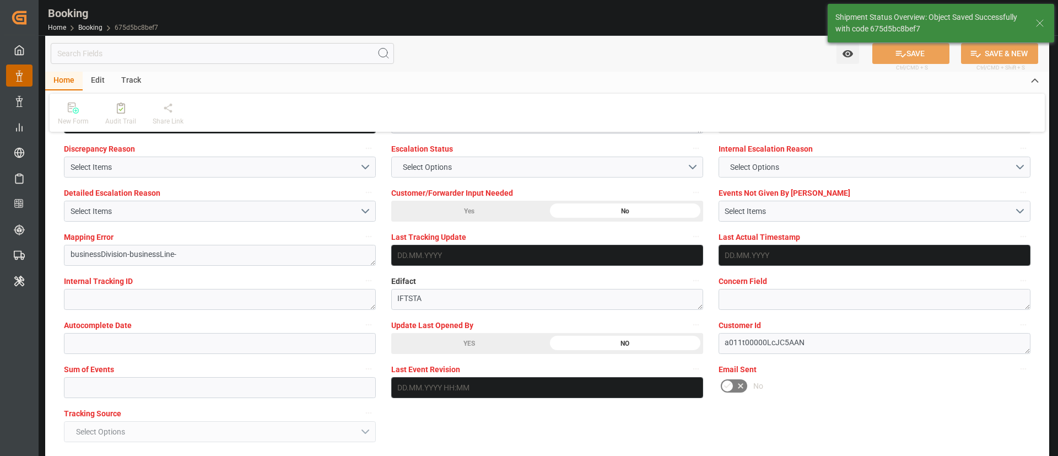
type textarea "NWC/UK North West Continent / UK_CNSGH_HLCU_CU-HC"
type textarea "Kiran Hari"
type textarea "Pod-PodRegionName-businessDivision-businessLine-"
type input "22.09.2025 07:19"
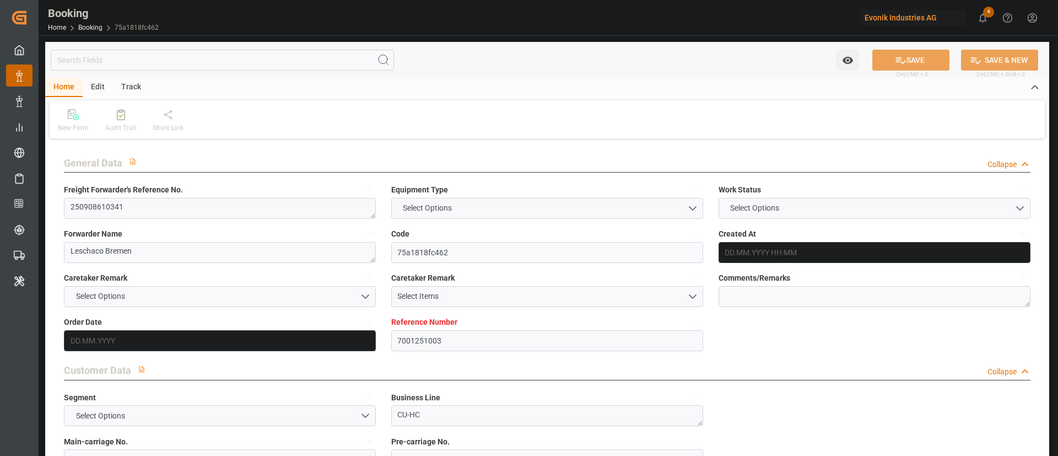
type input "7001251003"
type input "1016654"
type input "Hapag [PERSON_NAME]"
type input "Hapag Lloyd Aktiengesellschaft"
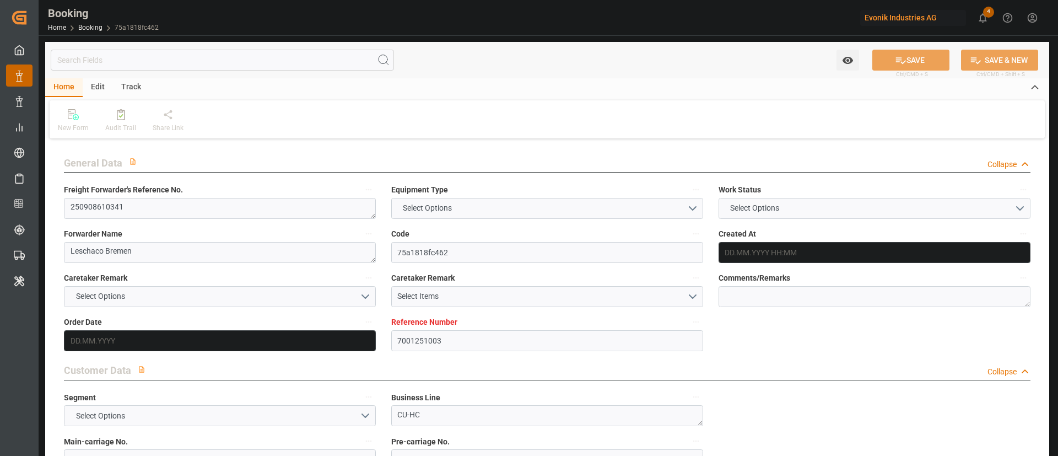
type input "NLRTM"
type input "BRSSZ"
type input "18.08.2025 07:35"
type input "18.08.2025"
type input "19.10.2025"
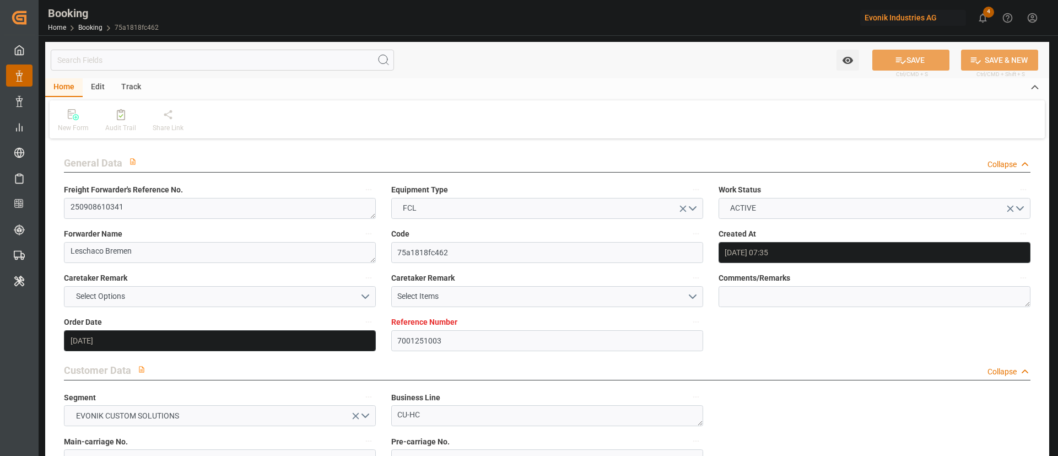
type input "17.09.2025"
type input "22.09.2025 00:00"
type input "18.08.2025"
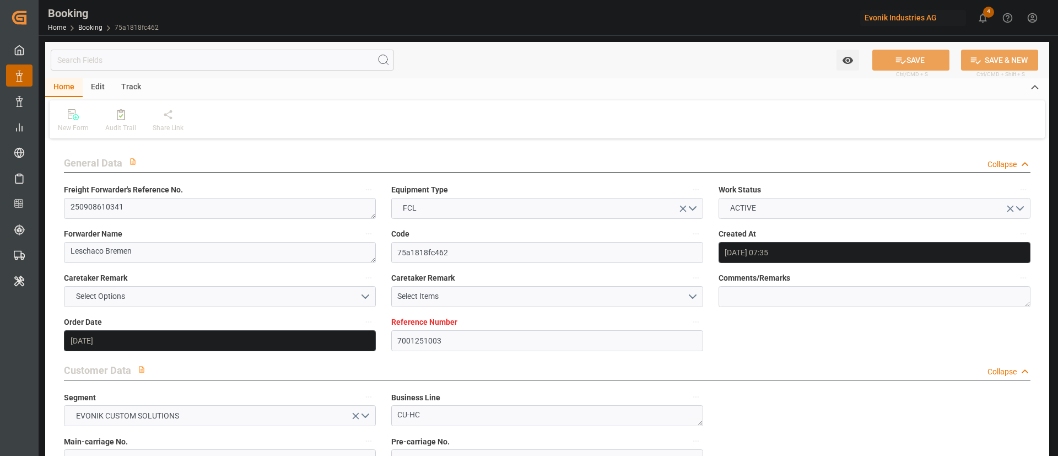
type input "18.08.2025"
type input "28.09.2025 00:00"
type input "27.09.2025 00:00"
type input "29.10.2025 00:00"
type input "28.10.2025 00:00"
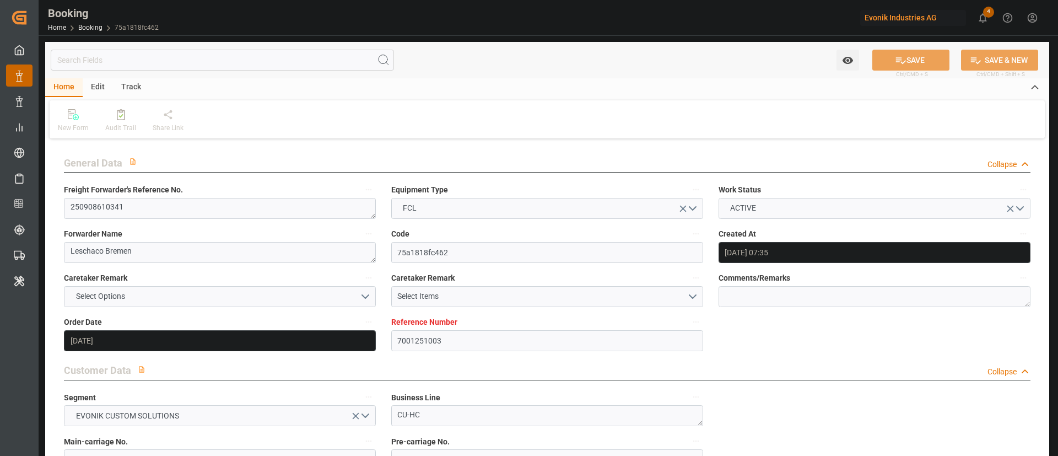
type input "18.08.2025"
type input "22.09.2025 07:06"
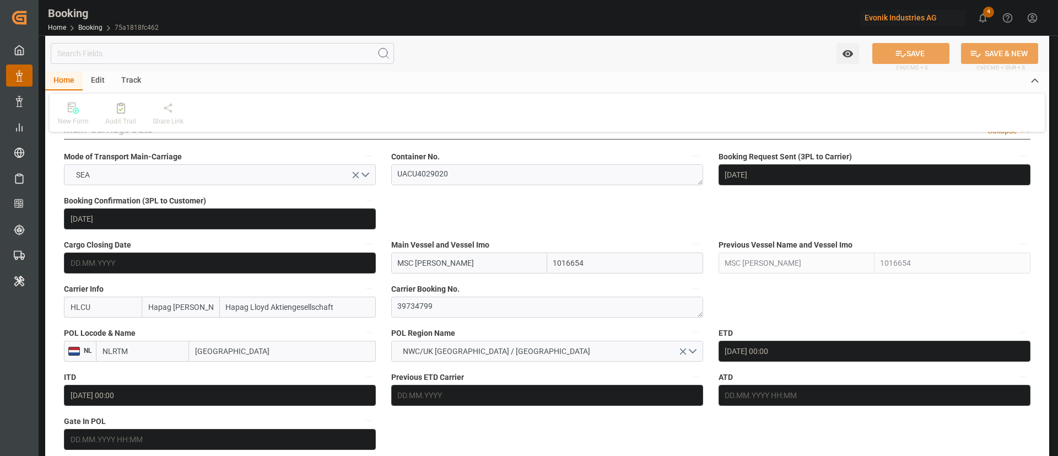
scroll to position [661, 0]
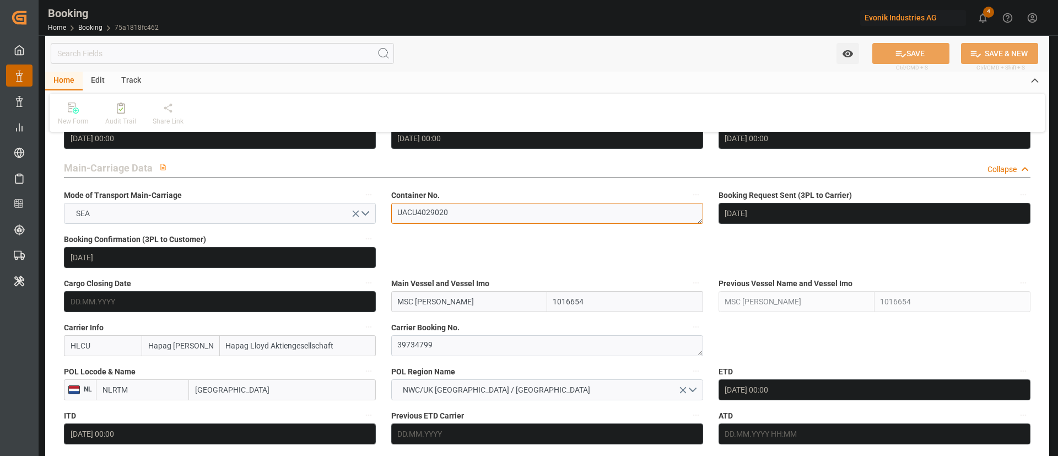
click at [466, 219] on textarea "UACU4029020" at bounding box center [547, 213] width 312 height 21
click at [442, 340] on textarea "39734799" at bounding box center [547, 345] width 312 height 21
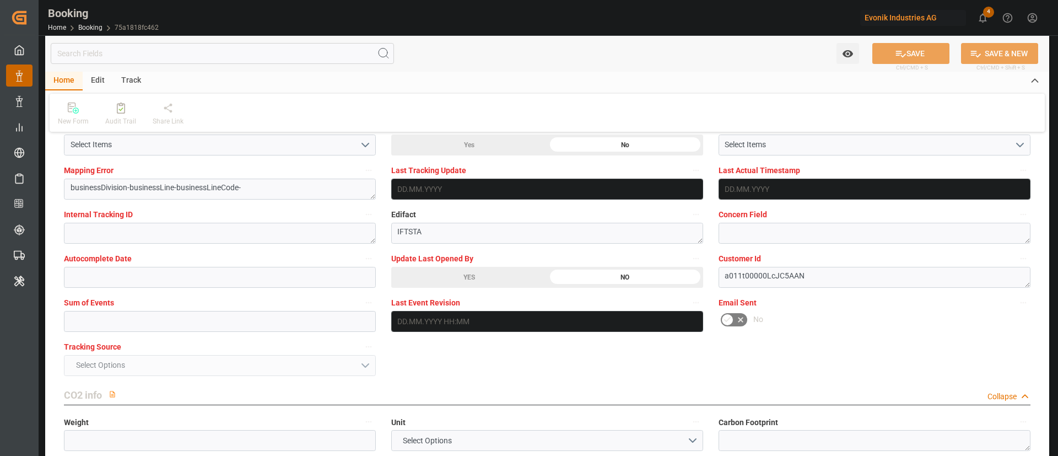
scroll to position [2150, 0]
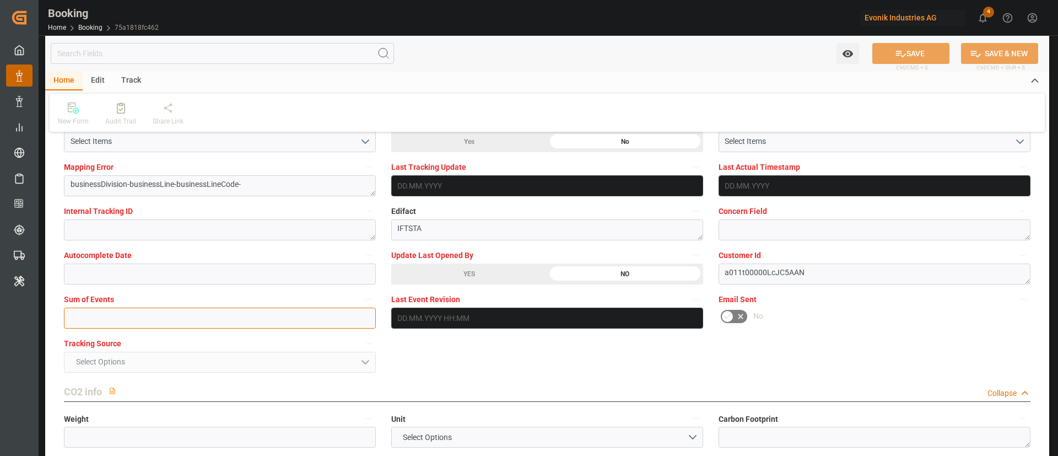
click at [339, 316] on input "text" at bounding box center [220, 318] width 312 height 21
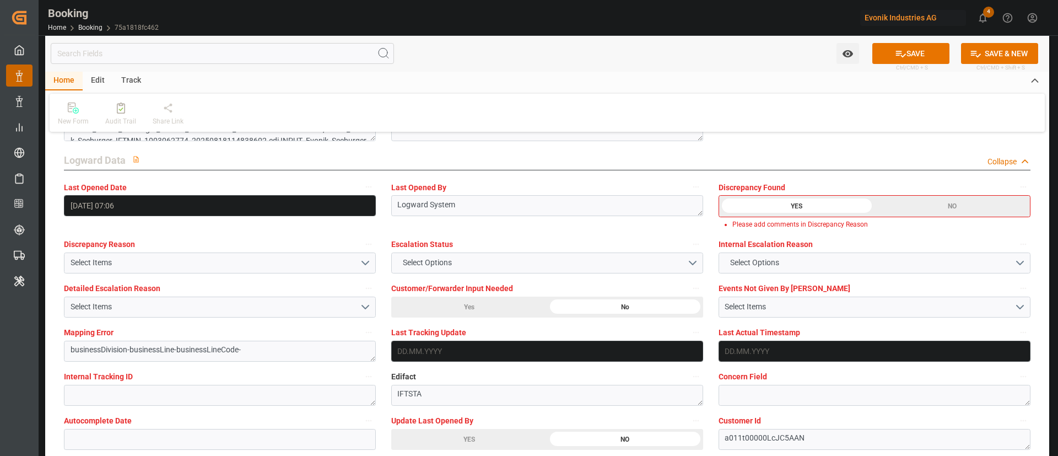
type input "0"
click at [946, 205] on div "NO" at bounding box center [952, 206] width 155 height 21
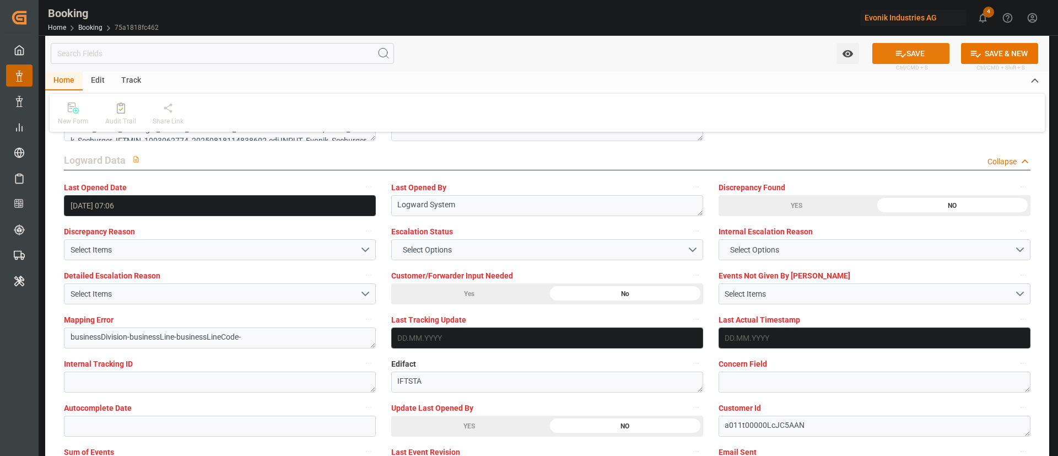
click at [922, 57] on button "SAVE" at bounding box center [911, 53] width 77 height 21
type textarea "Kiran Hari"
type textarea "businessDivision-businessLine-"
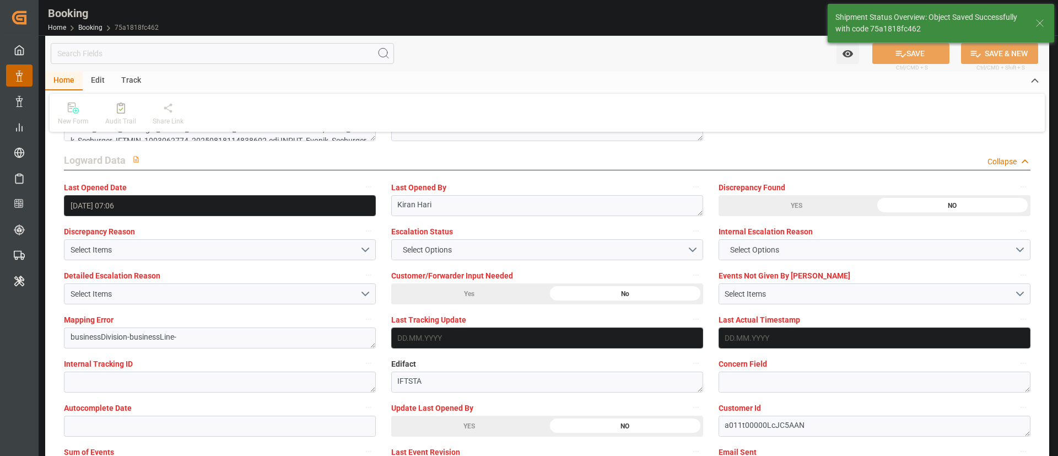
type input "22.09.2025 07:20"
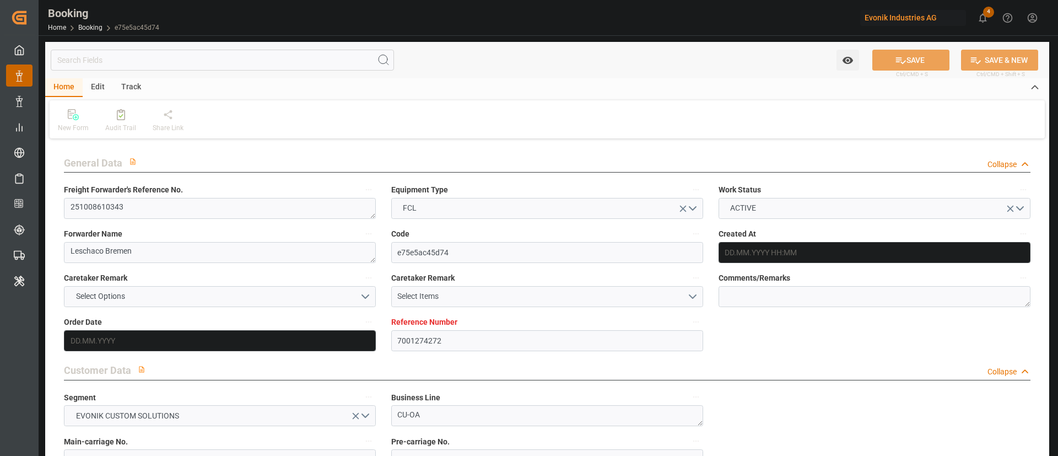
type input "7001274272"
type input "9780469"
type input "Hapag [PERSON_NAME]"
type input "Hapag Lloyd Aktiengesellschaft"
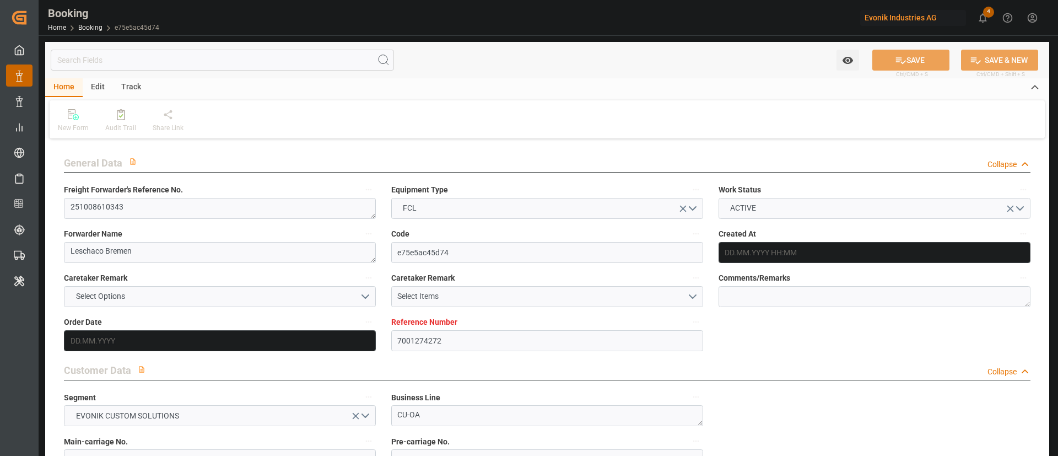
type input "NLRTM"
type input "CNSGH"
type input "12.09.2025 11:01"
type input "12.09.2025"
type input "30.11.2025"
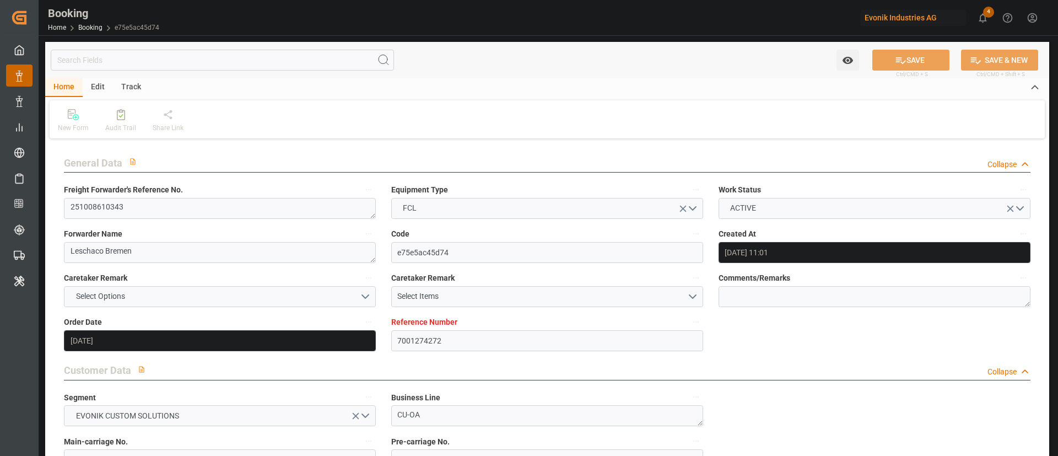
type input "01.10.2025"
type input "01.10.2025 00:00"
type input "16.09.2025"
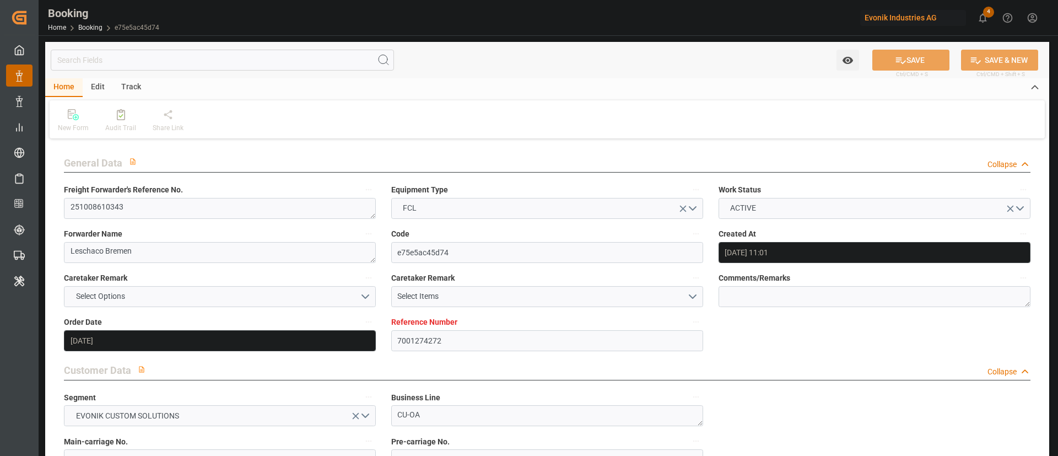
type input "12.10.2025 00:00"
type input "22.11.2025 00:00"
type input "30.11.2025 00:00"
type input "22.09.2025 05:39"
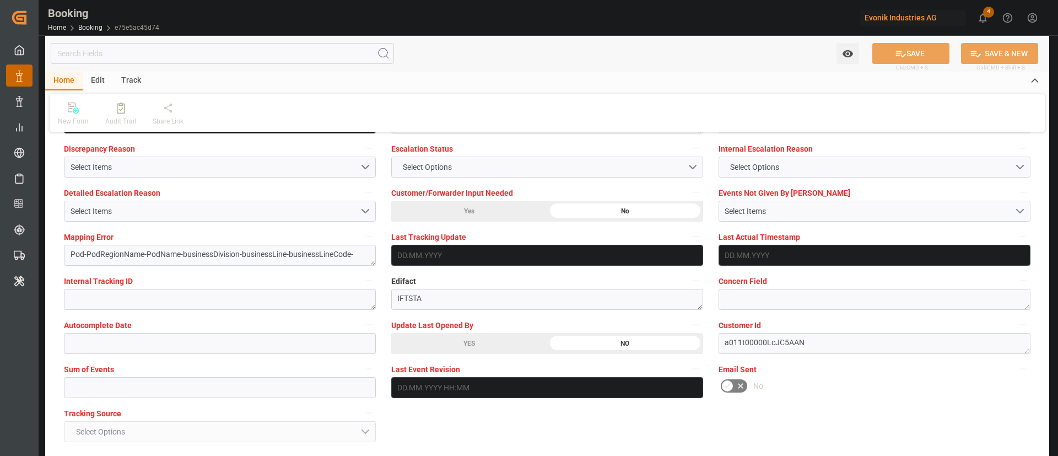
scroll to position [1984, 0]
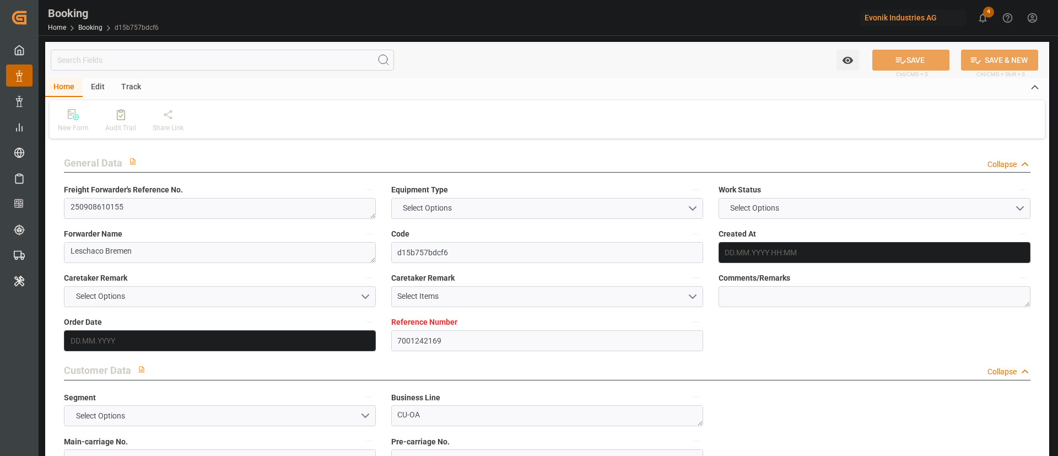
type input "7001242169"
type input "9619957"
type input "Hapag [PERSON_NAME]"
type input "Hapag Lloyd Aktiengesellschaft"
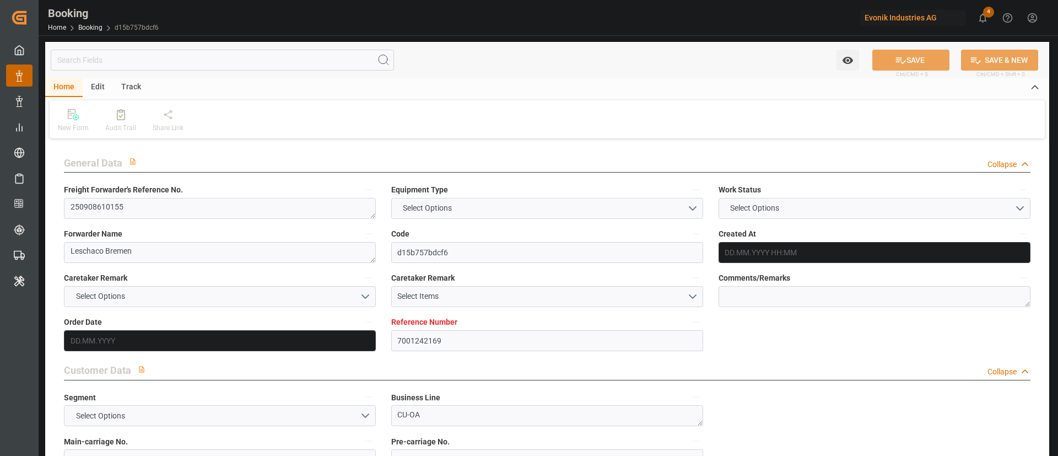
type input "NLRTM"
type input "CNTXG"
type input "MYTPP"
type input "NLRTM"
type input "CNTXG"
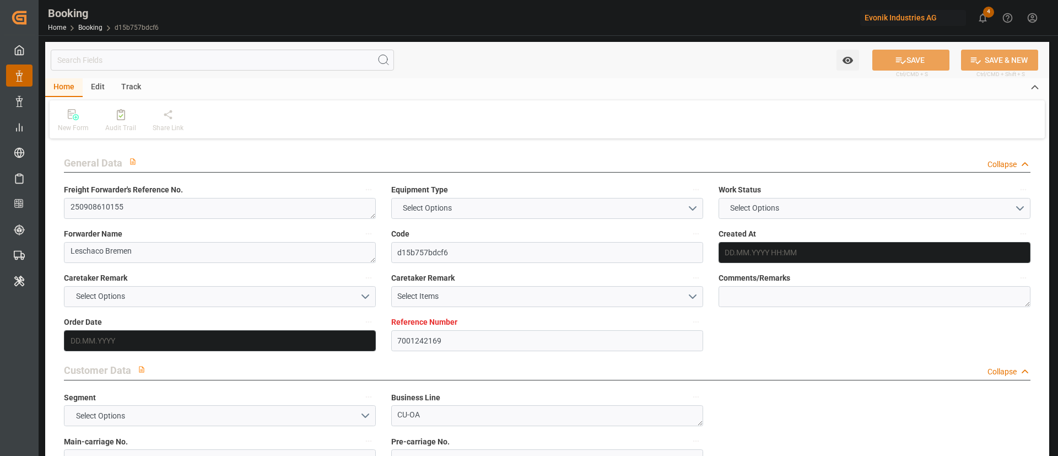
type input "9321031"
type input "06.08.2025 12:24"
type input "06.08.2025"
type input "05.11.2025"
type input "12.09.2025"
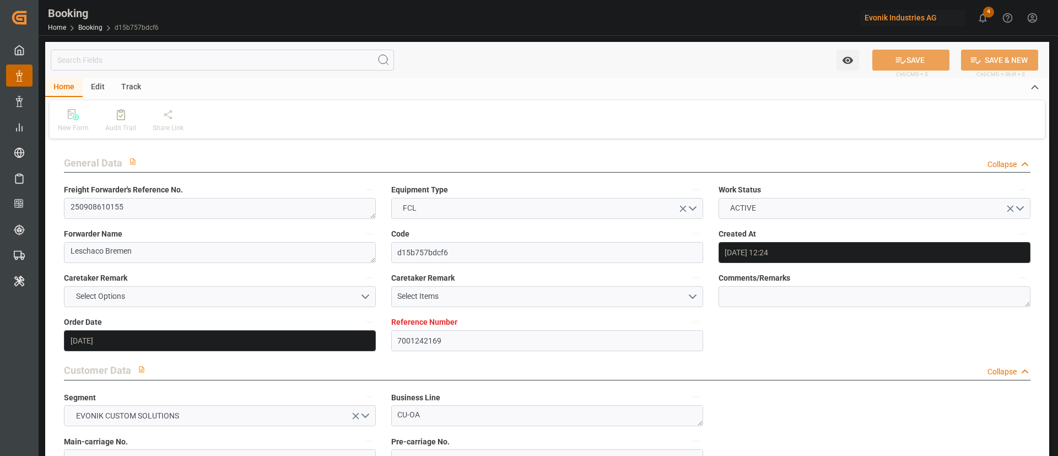
type input "[DATE] 00:00"
type input "[DATE]"
type input "19.09.2025"
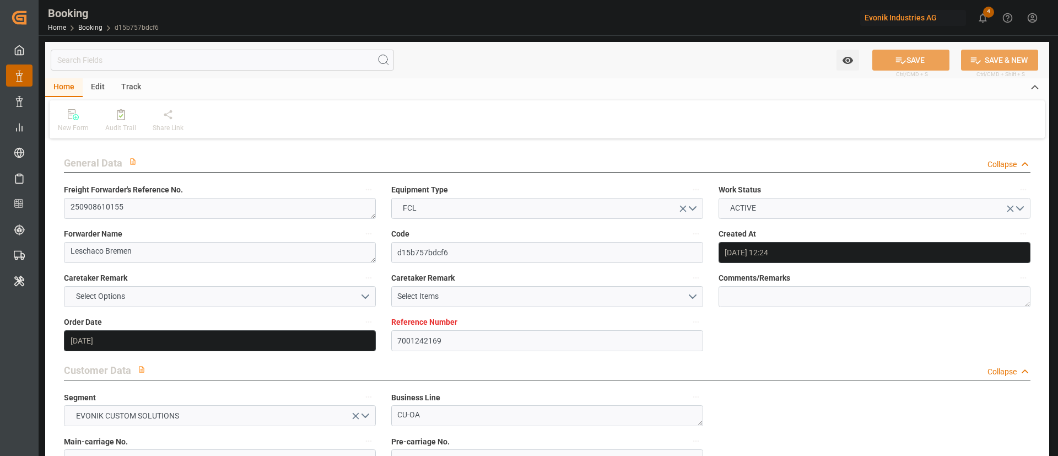
type input "23.09.2025 07:00"
type input "22.09.2025 00:00"
type input "07.11.2025 08:00"
type input "05.11.2025 00:00"
type input "22.10.2025 01:00"
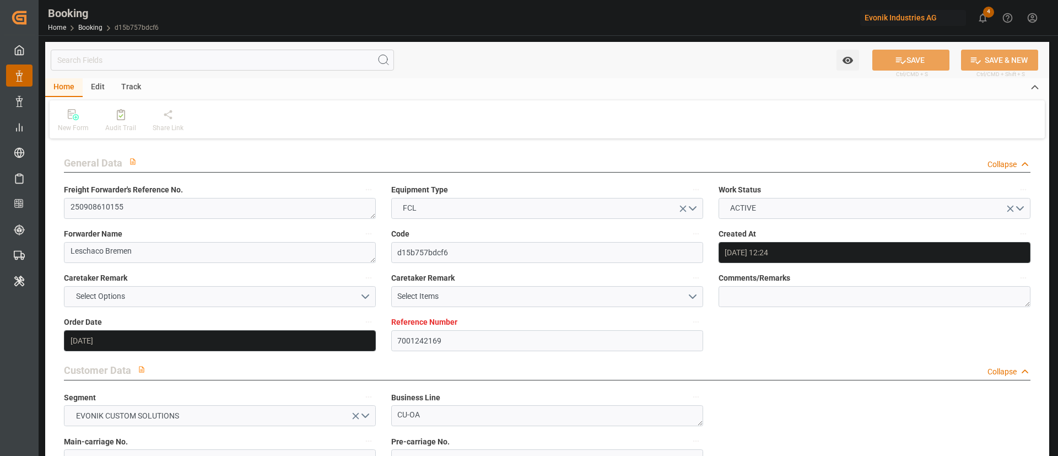
type input "22.10.2025 00:00"
type input "28.10.2025 15:00"
type input "28.10.2025 00:00"
type input "19.08.2025"
type input "22.09.2025 03:37"
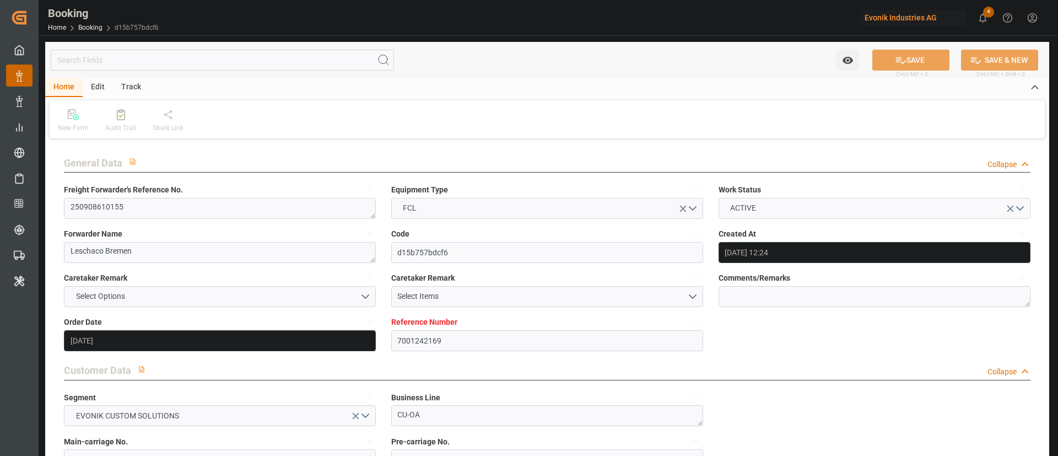
type input "22.09.2025"
type input "20.09.2025 12:00"
type input "23.09.2025 07:00"
type input "22.10.2025 01:00"
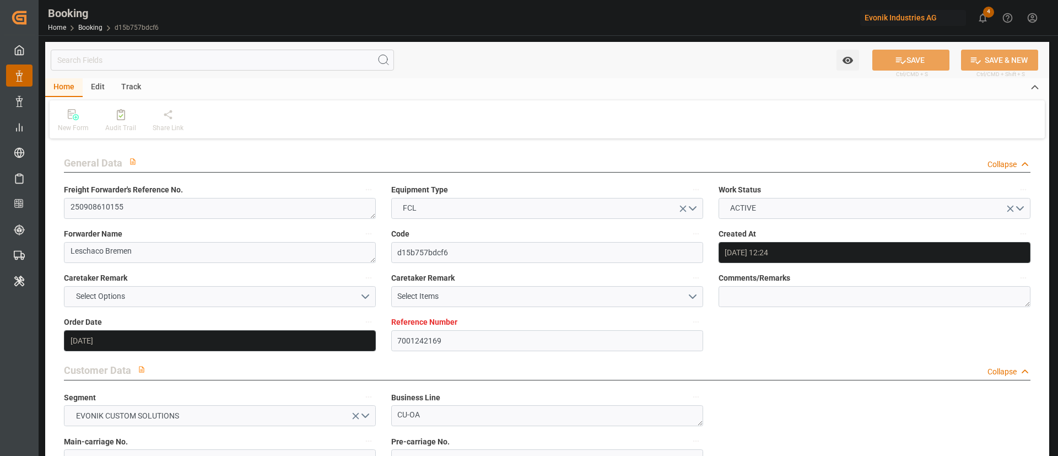
type input "22.10.2025 11:45"
type input "28.10.2025 15:00"
type input "07.11.2025 08:00"
type input "07.11.2025 15:27"
type input "11.11.2025 15:27"
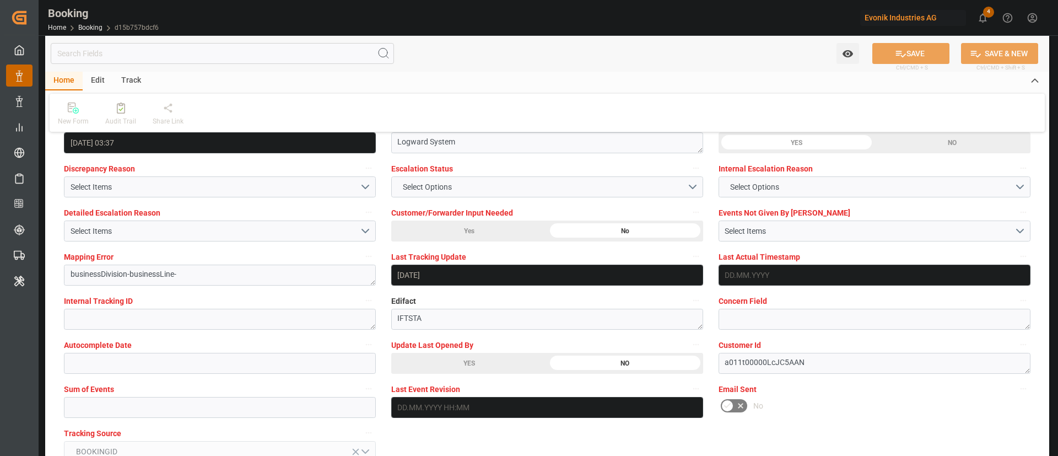
scroll to position [2067, 0]
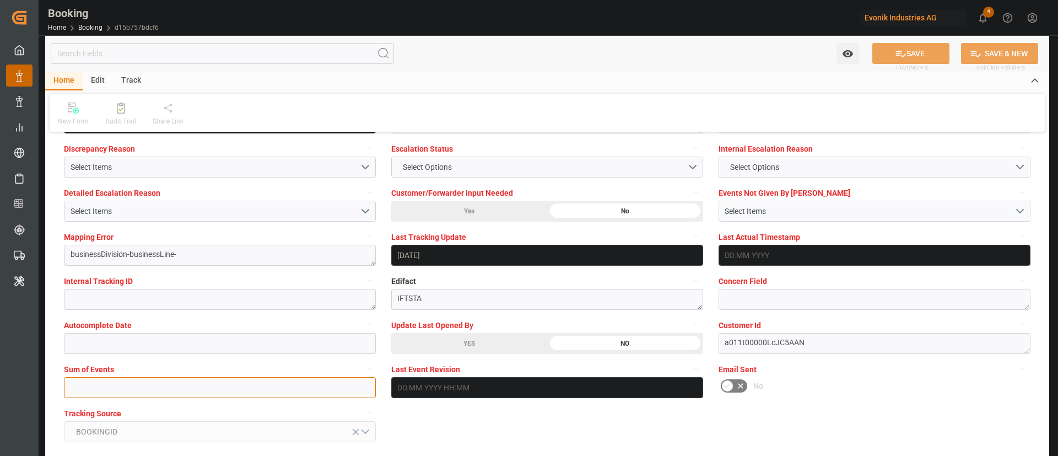
click at [309, 388] on input "text" at bounding box center [220, 387] width 312 height 21
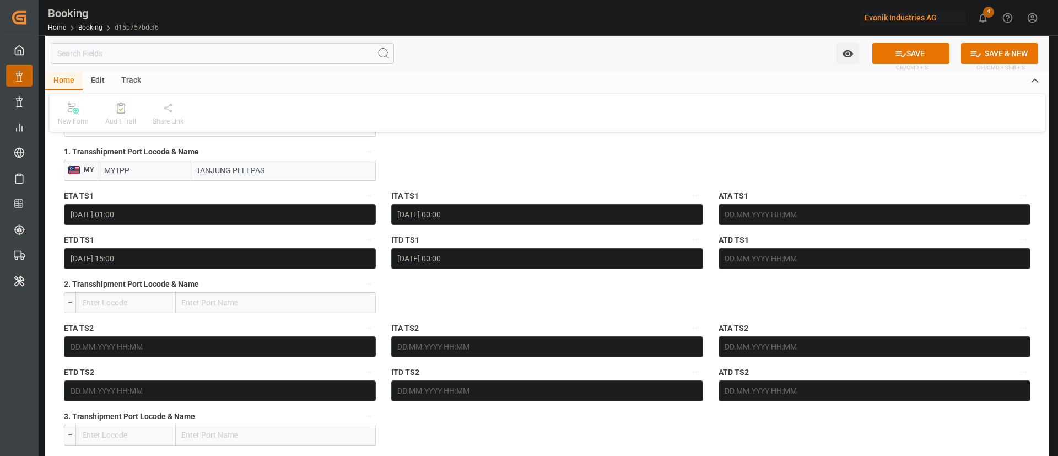
scroll to position [1157, 0]
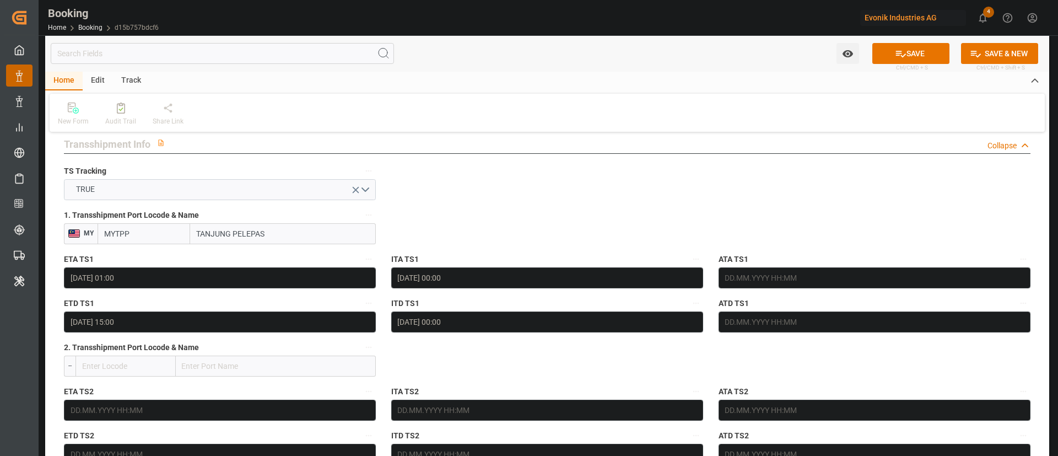
type input "0"
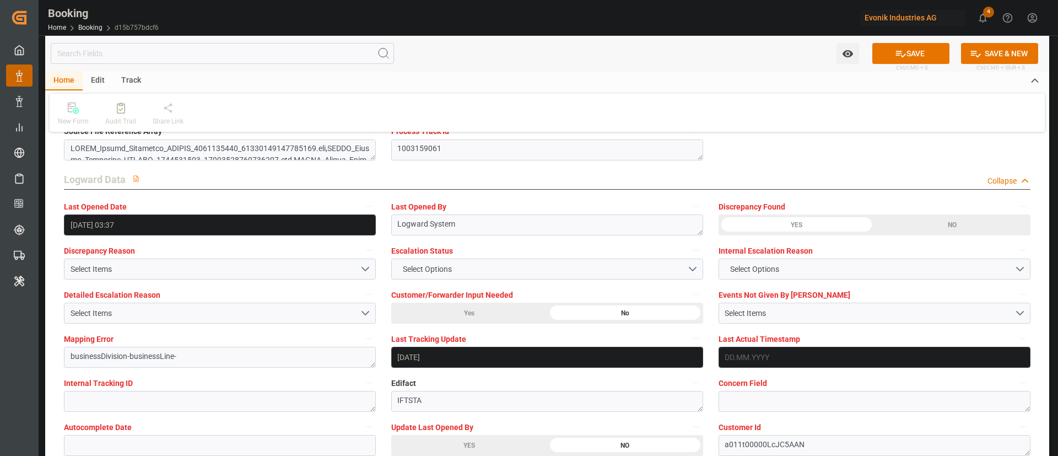
scroll to position [2067, 0]
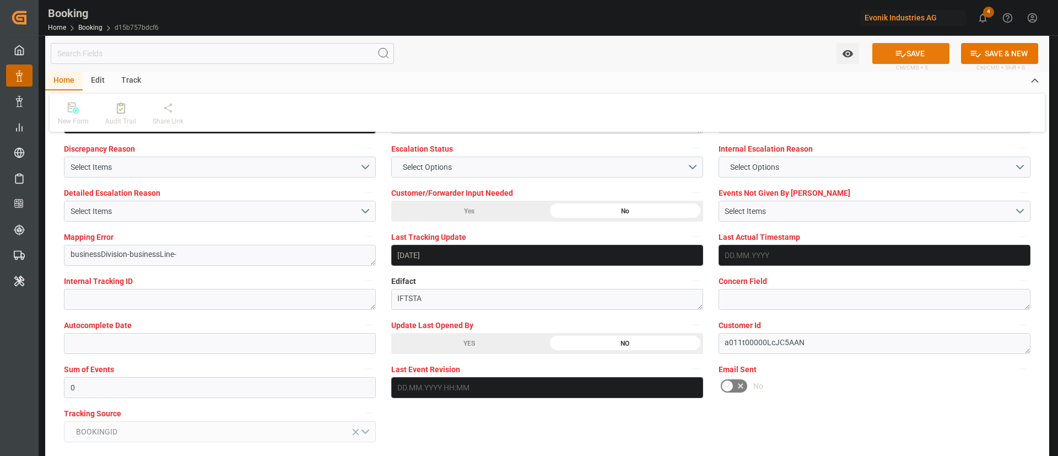
click at [912, 51] on button "SAVE" at bounding box center [911, 53] width 77 height 21
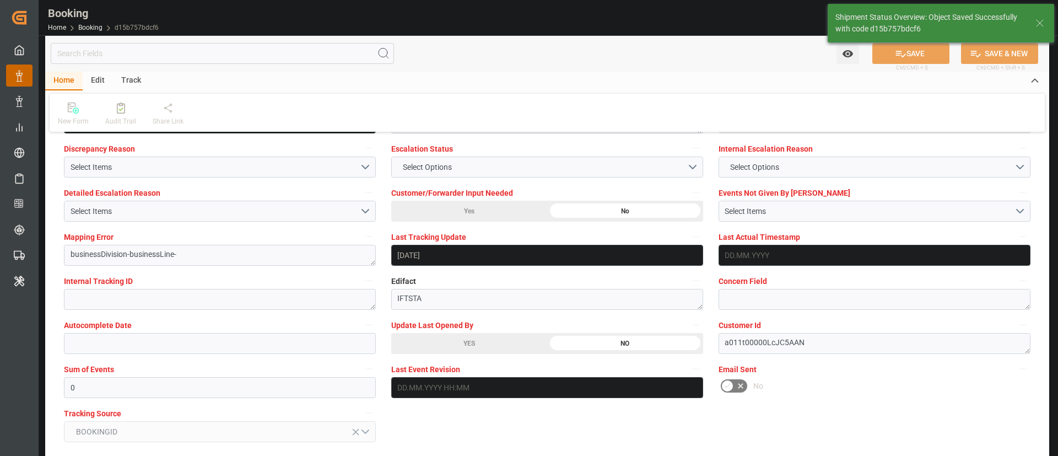
type textarea "Kiran Hari"
type input "22.09.2025 07:24"
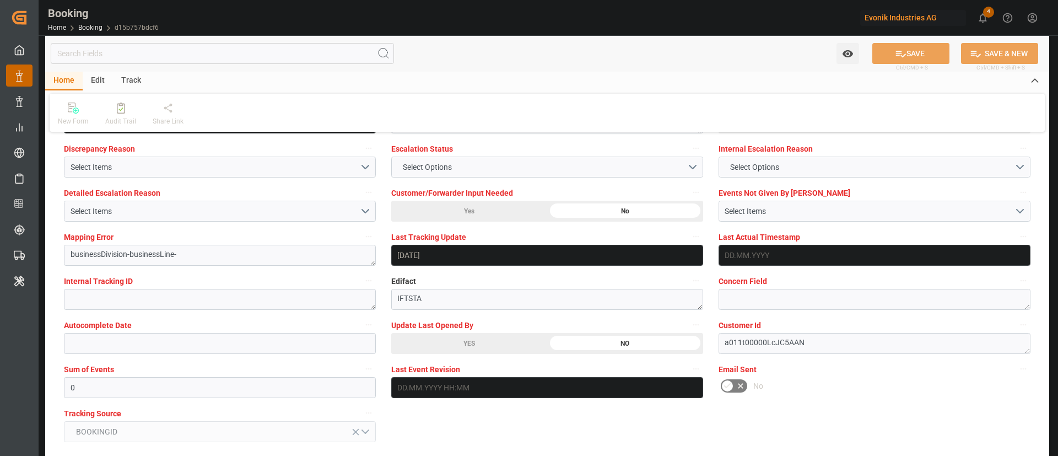
scroll to position [1984, 0]
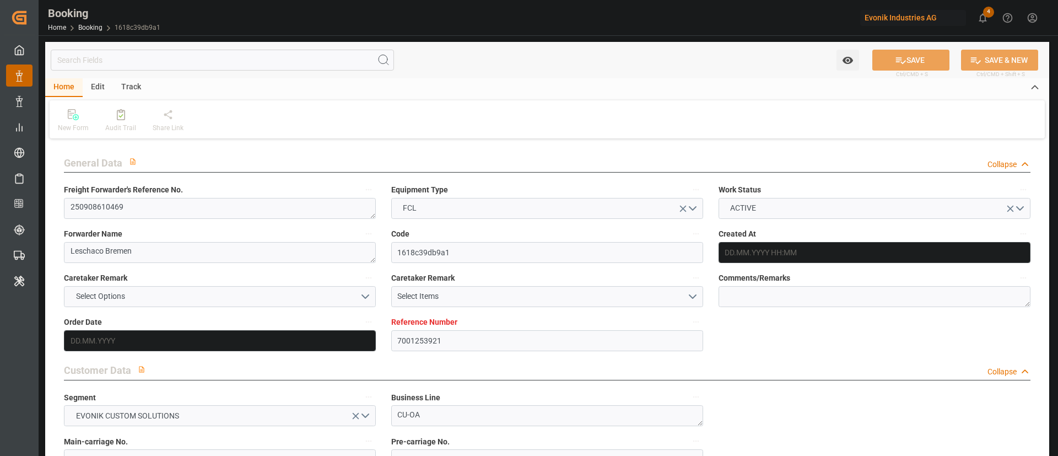
type input "7001253921"
type input "9632131"
type input "Hapag [PERSON_NAME]"
type input "Hapag Lloyd Aktiengesellschaft"
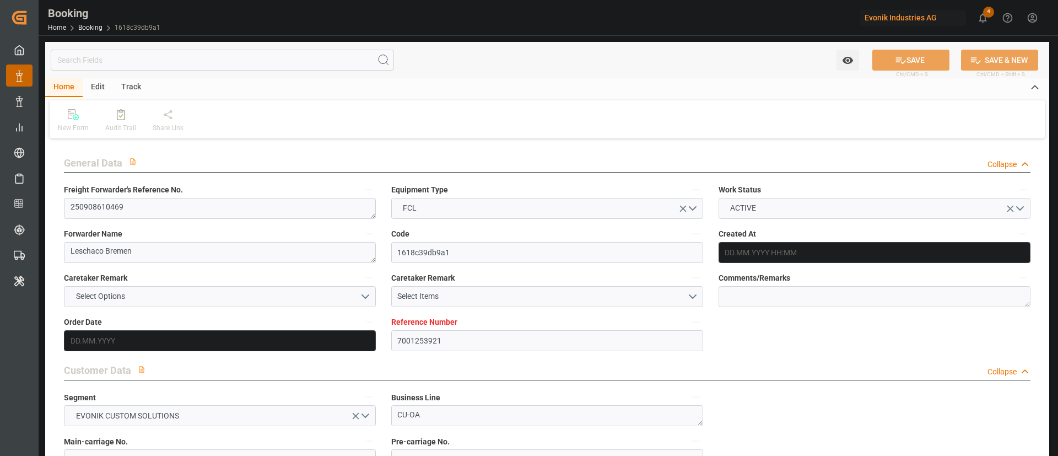
type input "NLRTM"
type input "MACAS"
type input "MAPTM"
type input "NLRTM"
type input "MACAS"
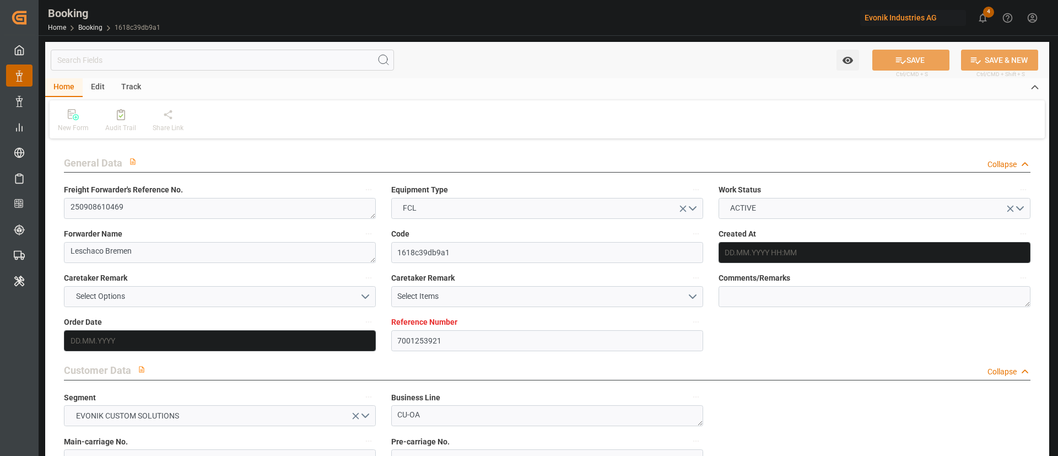
type input "9330903"
type input "[DATE] 13:41"
type input "[DATE]"
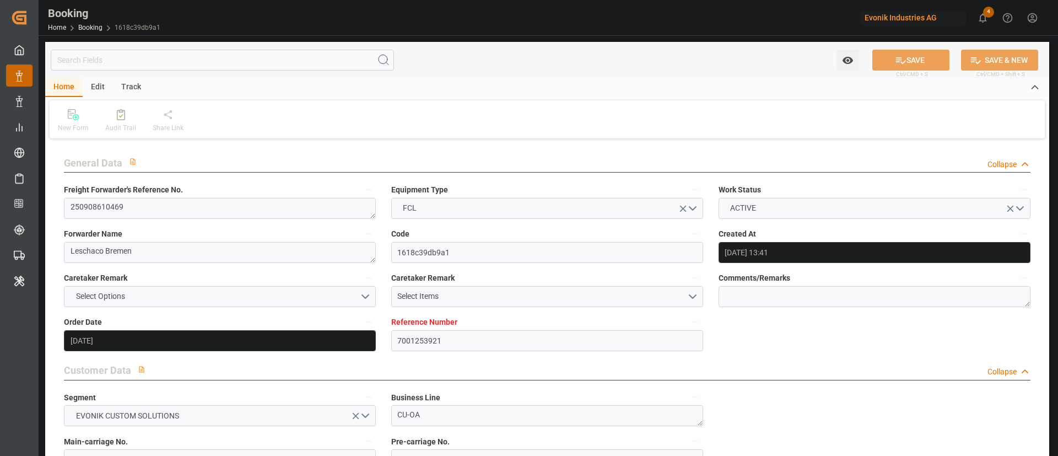
type input "[DATE] 00:00"
type input "[DATE]"
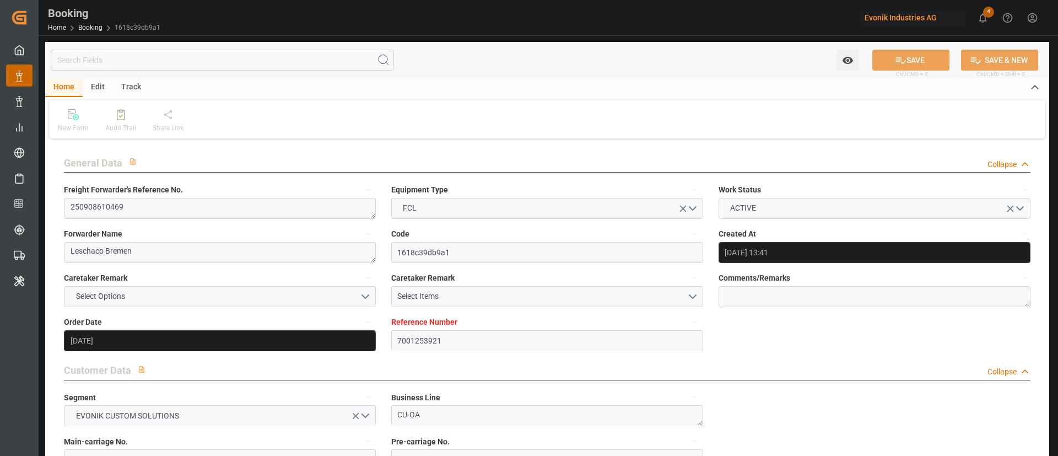
type input "[DATE] 06:30"
type input "[DATE] 00:00"
type input "[DATE] 07:00"
type input "[DATE] 00:00"
type input "[DATE] 09:30"
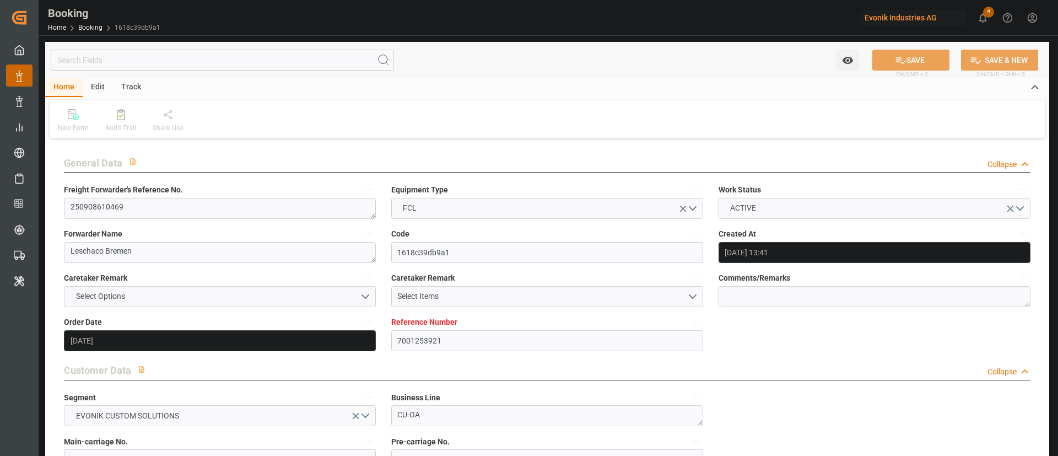
type input "[DATE] 00:00"
type input "[DATE] 18:00"
type input "[DATE] 00:00"
type input "[DATE]"
type input "[DATE] 22:25"
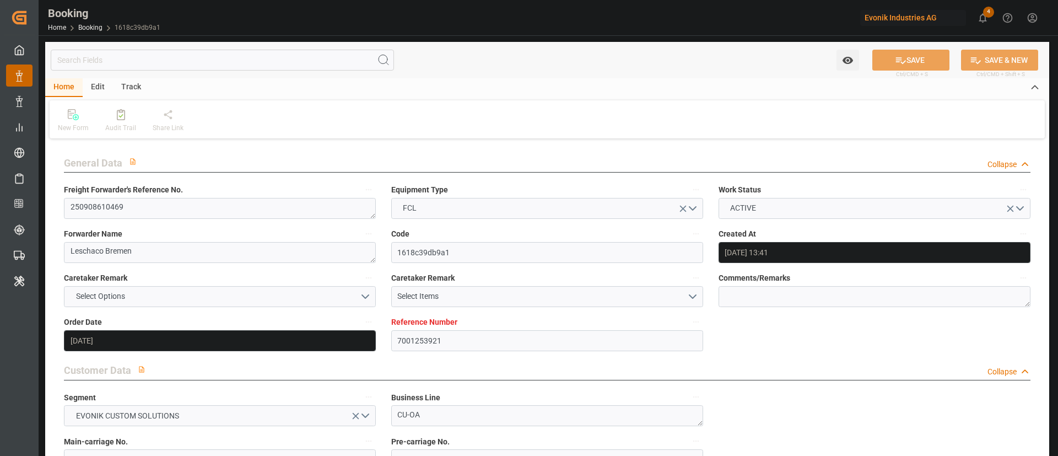
type input "[DATE]"
type input "[DATE] 12:00"
type input "[DATE] 06:30"
type input "[DATE] 09:30"
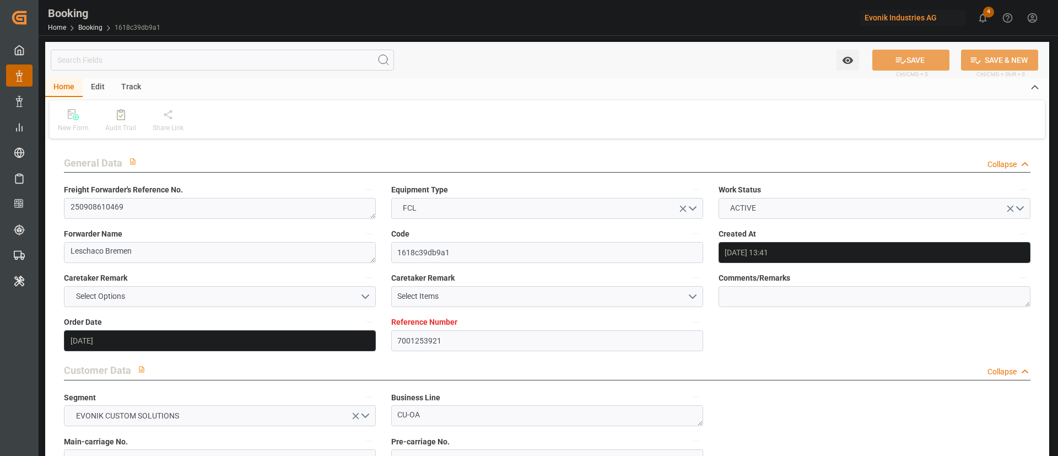
type input "[DATE] 10:36"
type input "[DATE] 18:00"
type input "[DATE] 07:00"
type input "[DATE] 10:38"
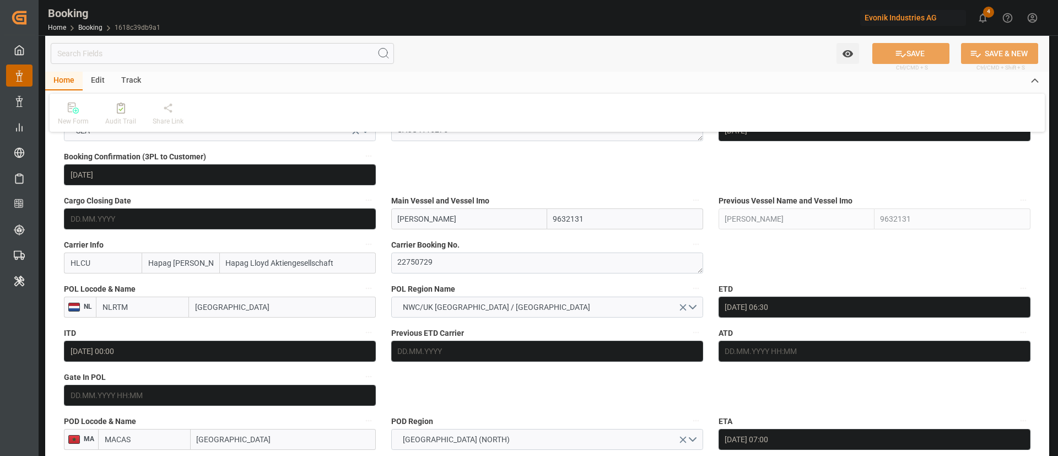
scroll to position [661, 0]
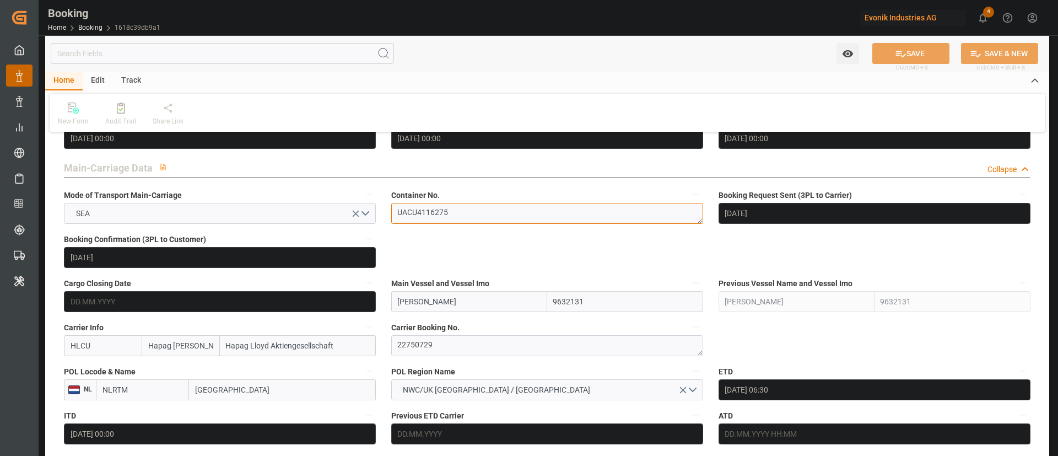
click at [471, 209] on textarea "UACU4116275" at bounding box center [547, 213] width 312 height 21
click at [470, 216] on textarea "UACU4116275" at bounding box center [547, 213] width 312 height 21
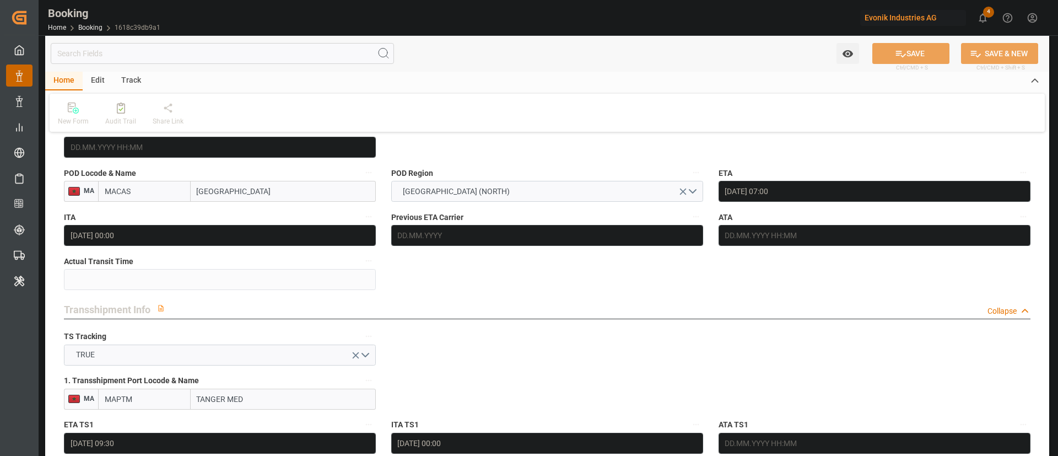
scroll to position [1075, 0]
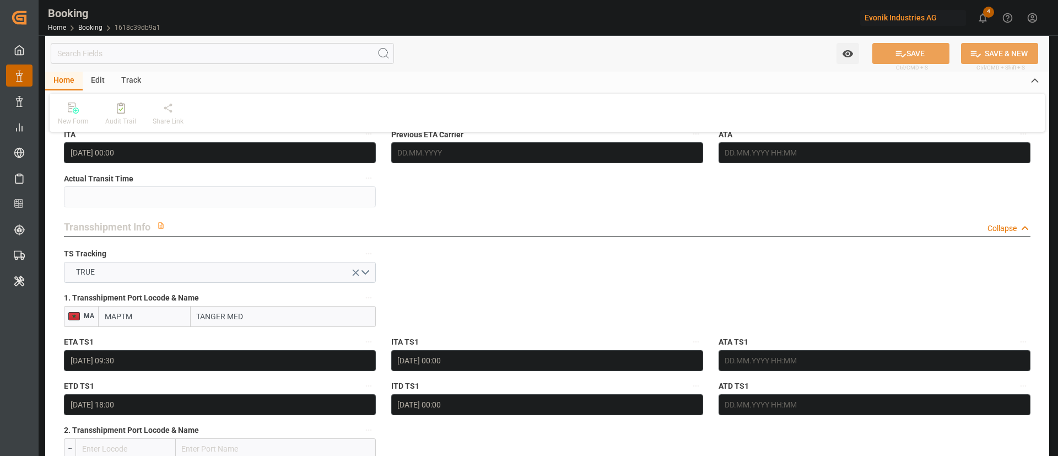
click at [269, 321] on input "TANGER MED" at bounding box center [283, 316] width 185 height 21
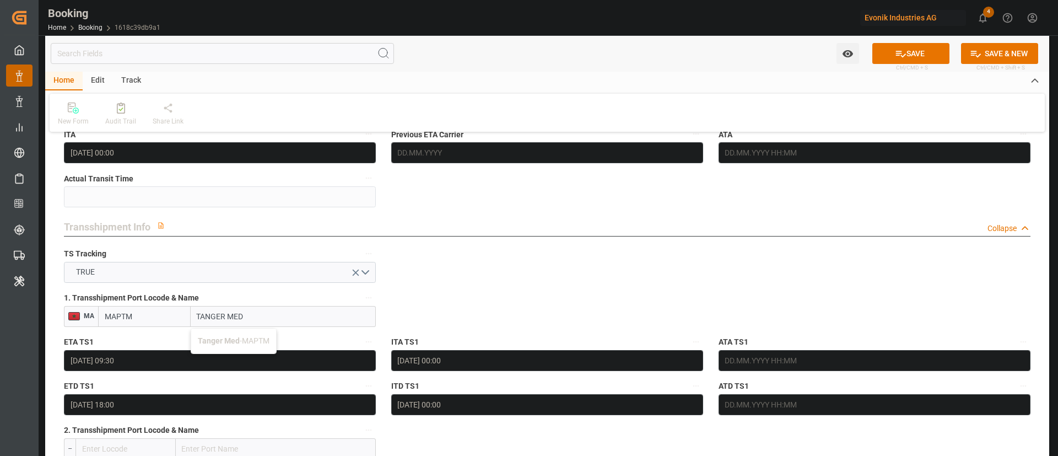
click at [260, 344] on span "Tanger Med - MAPTM" at bounding box center [234, 340] width 72 height 9
type input "Tanger Med"
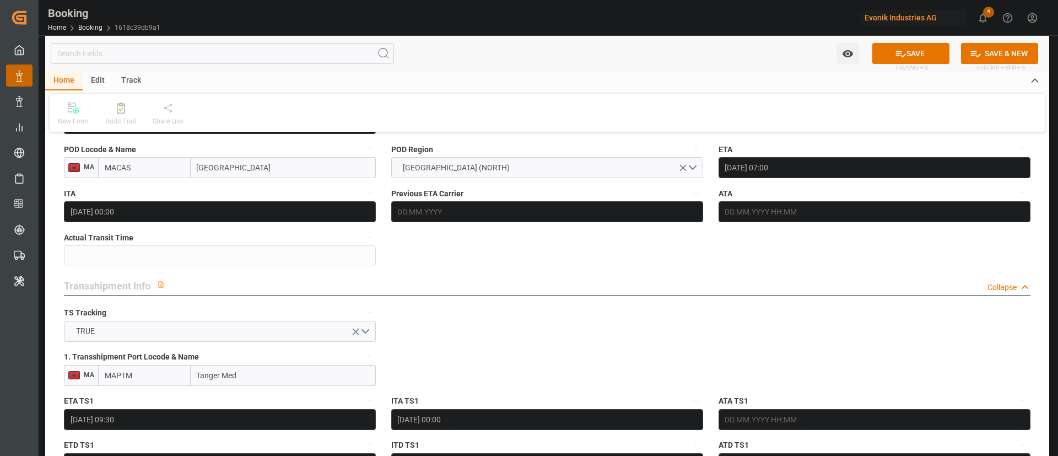
scroll to position [909, 0]
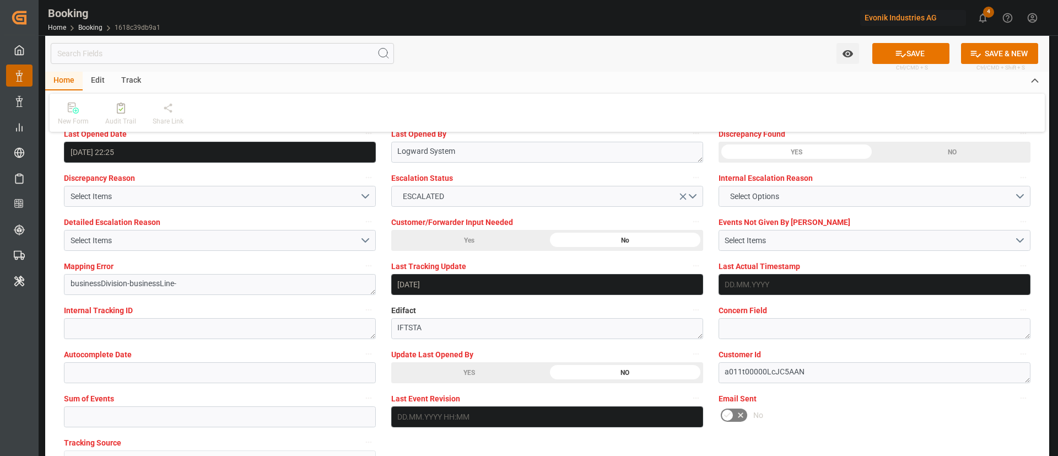
scroll to position [2067, 0]
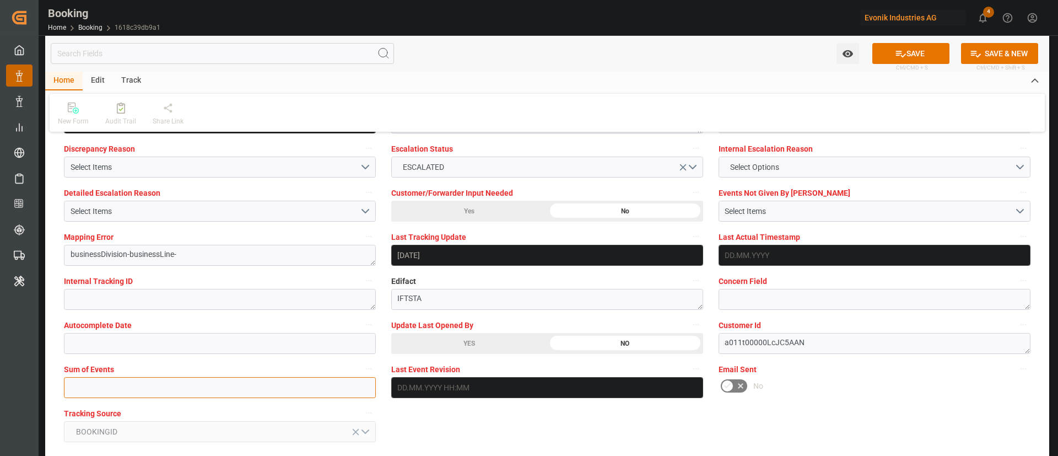
click at [257, 385] on input "text" at bounding box center [220, 387] width 312 height 21
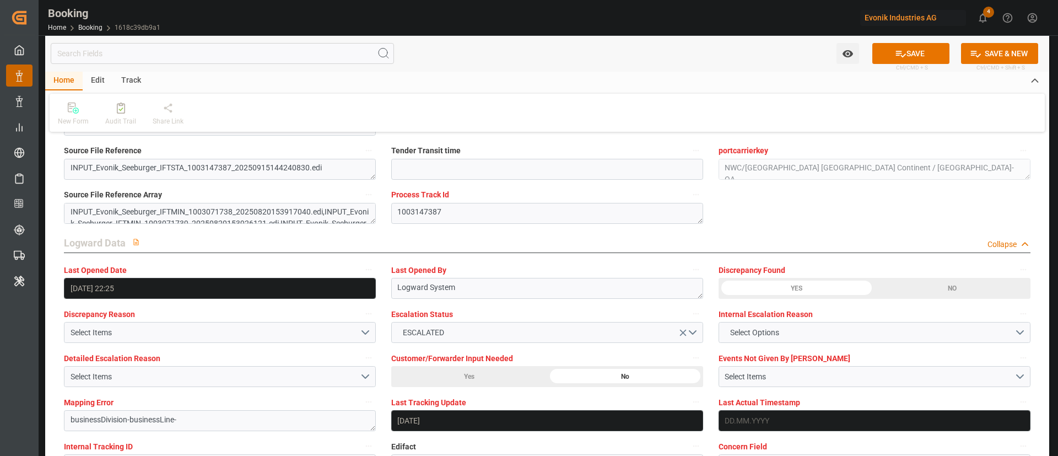
type input "0"
click at [928, 52] on button "SAVE" at bounding box center [911, 53] width 77 height 21
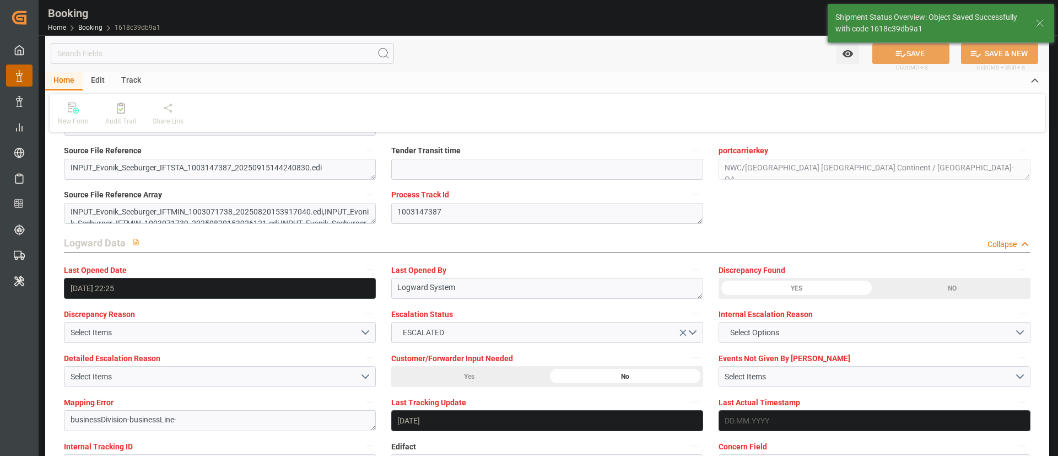
type textarea "Kiran Hari"
type input "22.09.2025 07:27"
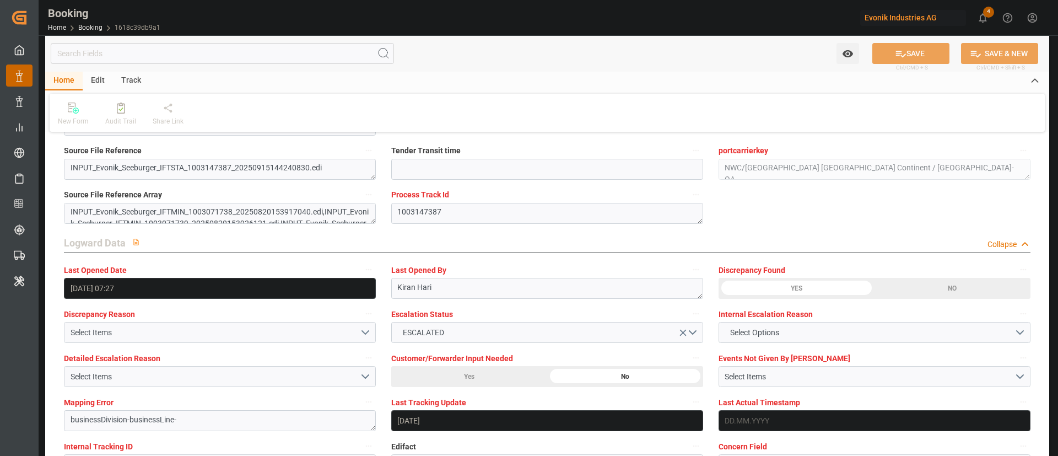
scroll to position [2067, 0]
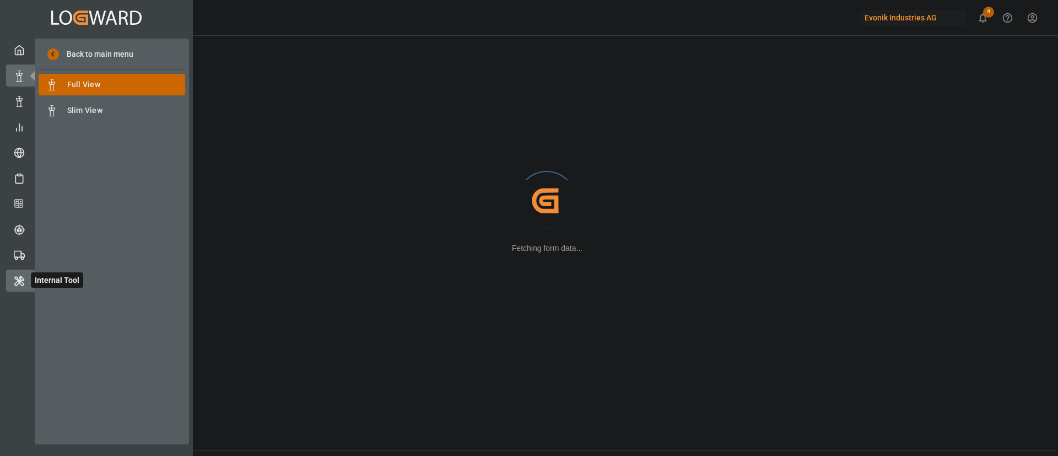
click at [21, 280] on icon at bounding box center [19, 281] width 9 height 10
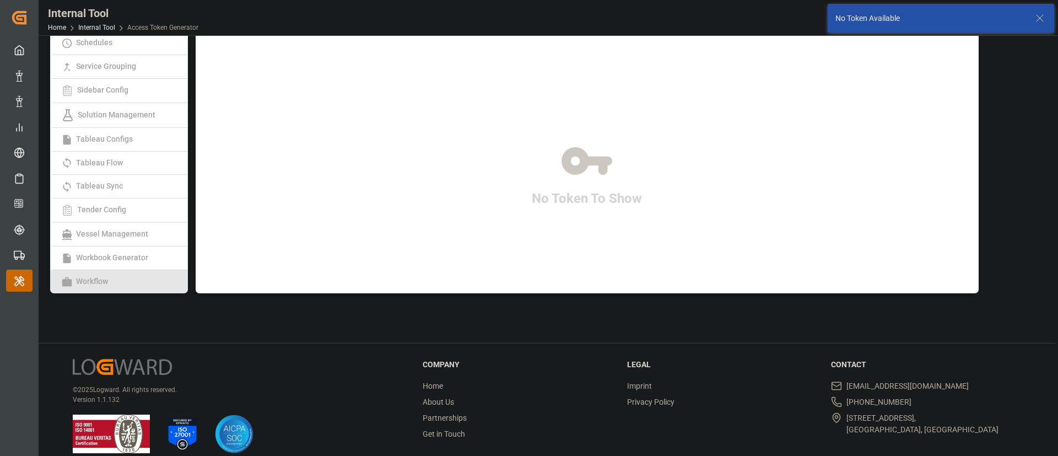
scroll to position [127, 0]
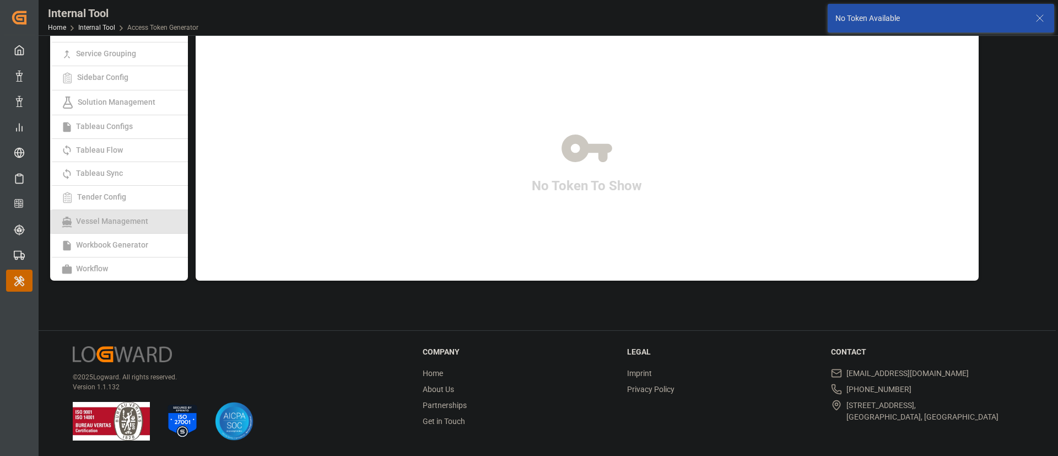
click at [123, 223] on span "Vessel Management" at bounding box center [112, 221] width 79 height 9
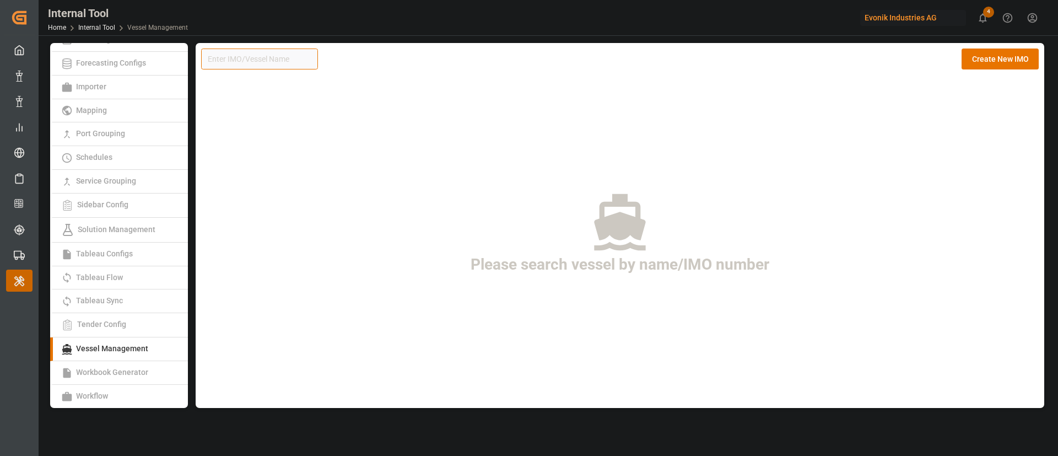
click at [252, 66] on input at bounding box center [259, 59] width 117 height 21
paste input "9173745"
type input "9173745"
click at [1014, 60] on button "Create New IMO" at bounding box center [1000, 59] width 77 height 21
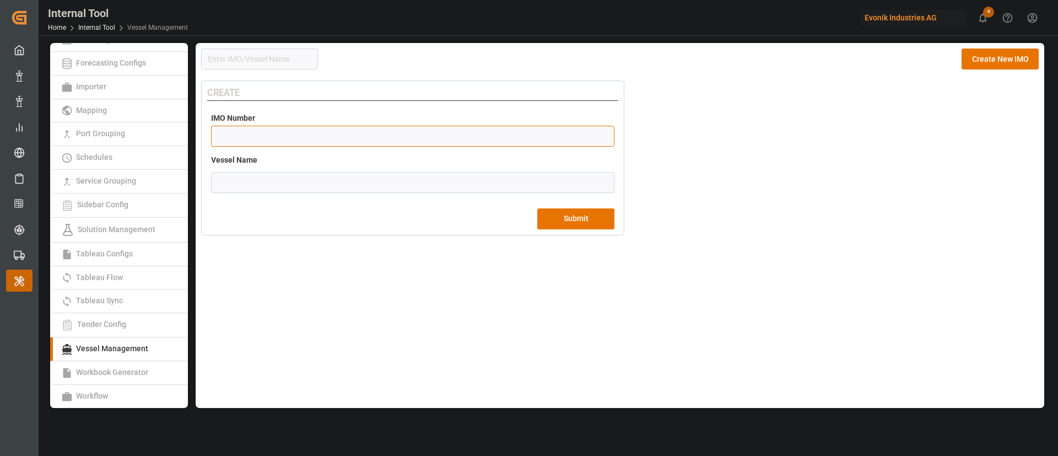
click at [410, 141] on input "number" at bounding box center [412, 136] width 403 height 21
paste input "9173745"
type input "9173745"
click at [437, 172] on input "text" at bounding box center [412, 182] width 403 height 21
paste input "[PERSON_NAME]"
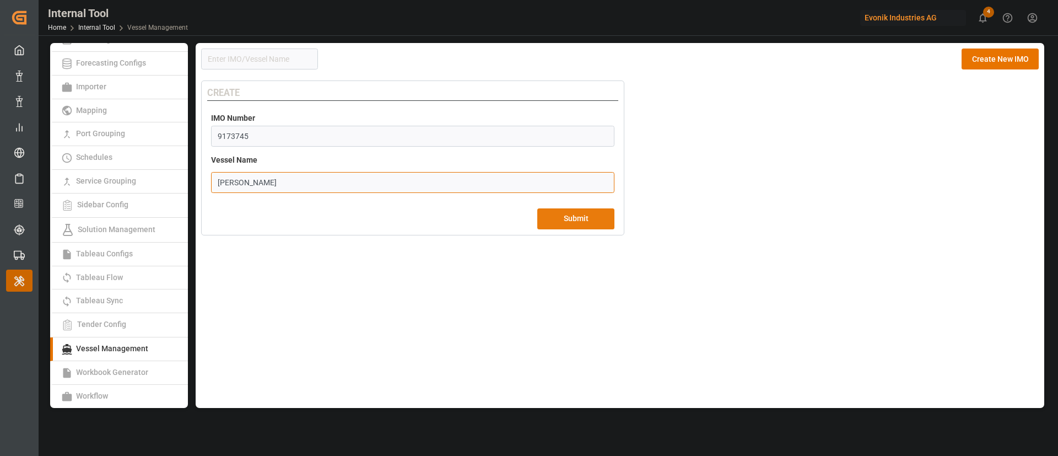
type input "[PERSON_NAME]"
click at [567, 211] on button "Submit" at bounding box center [575, 218] width 77 height 21
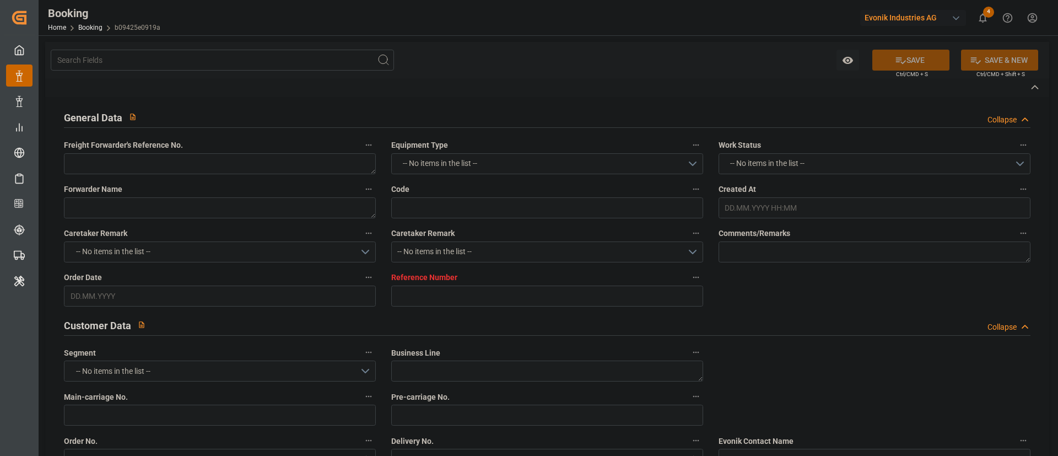
type textarea "250908610149"
type textarea "Leschaco Bremen"
type input "b09425e0919a"
type input "7001242101"
type textarea "CU-OA"
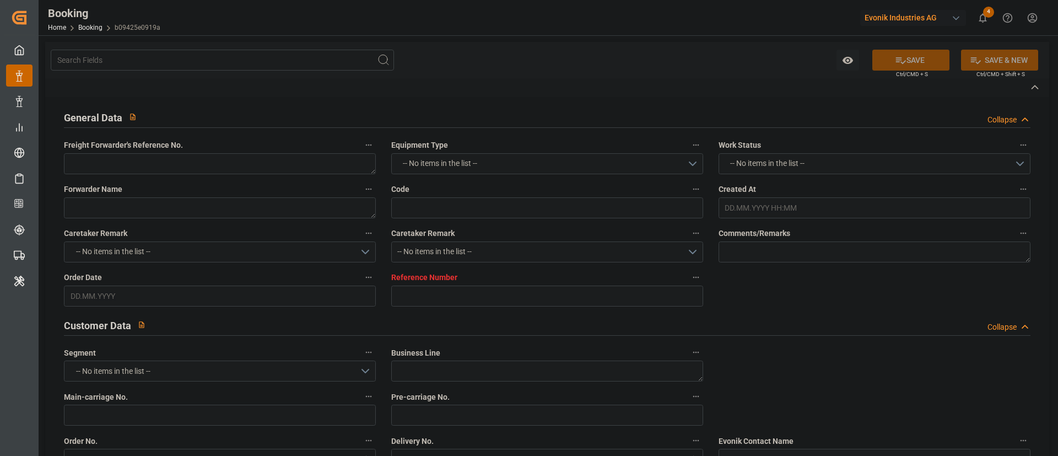
type input "7001242100"
type textarea "[PERSON_NAME][EMAIL_ADDRESS][PERSON_NAME][DOMAIN_NAME]"
type textarea "CIF"
type textarea "NHAVA SHEVA SEAPORT"
type textarea "Lauterbourg"
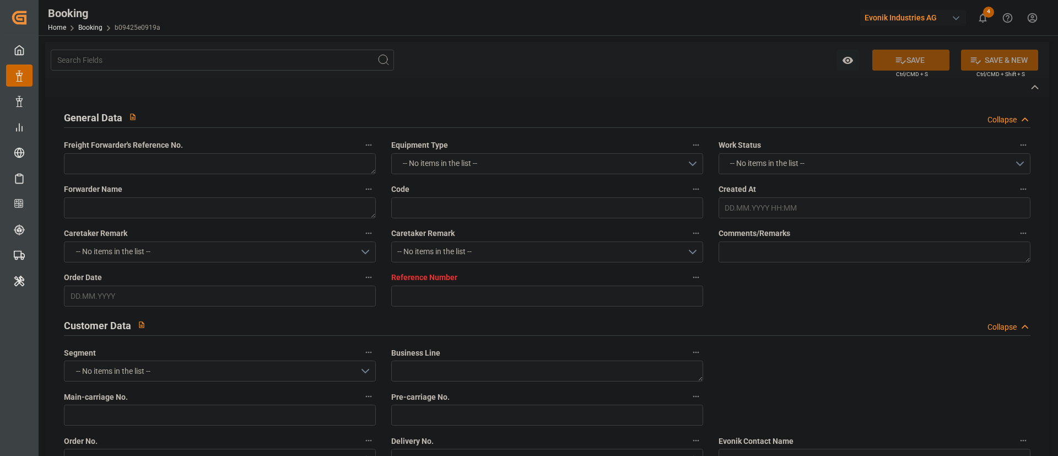
type textarea "DFSU2887829"
type input "AL RIFFA"
type input "HLCU"
type textarea "34216958"
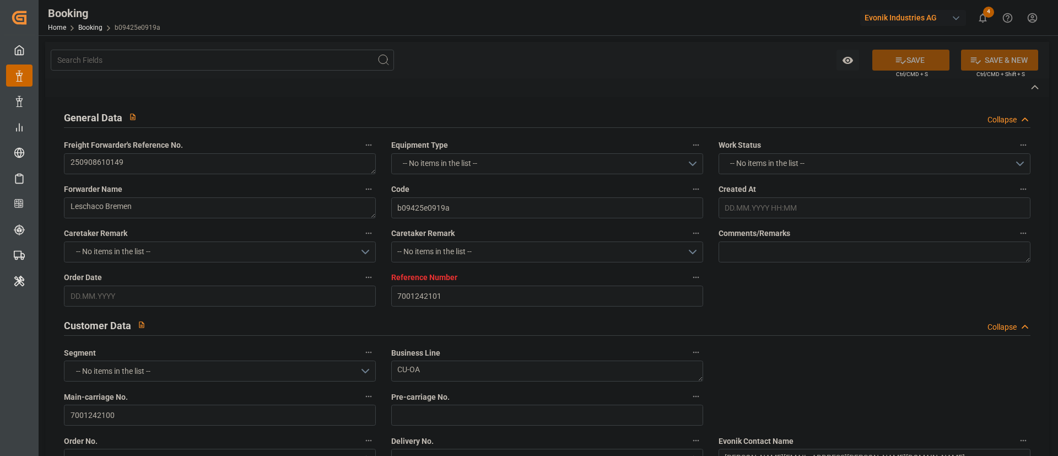
type input "[GEOGRAPHIC_DATA]"
type input "[PERSON_NAME] ([PERSON_NAME])"
type textarea "vesselName etd eta"
type textarea "INPUT_Evonik_Seeburger_IFTMIN_1003155442_20250917214333121.edi"
type textarea "NWC/[GEOGRAPHIC_DATA] [GEOGRAPHIC_DATA] Continent / [GEOGRAPHIC_DATA]-OA"
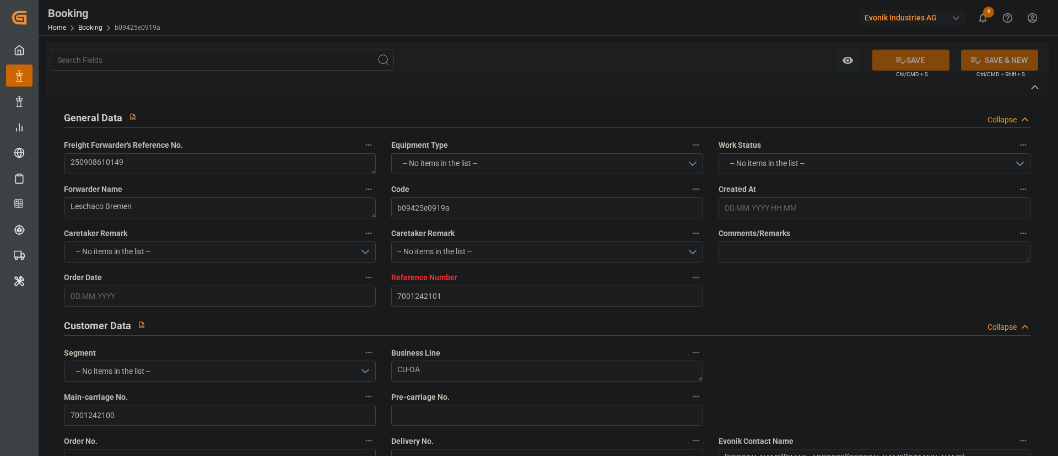
type textarea "INPUT_Evonik_Seeburger_IFTMIN_1003026028_20250806141941010.edi,INPUT_Evonik_See…"
type textarea "1003155442"
type textarea "Logward System"
type textarea "businessDivision-businessLine-"
type textarea "IFTSTA"
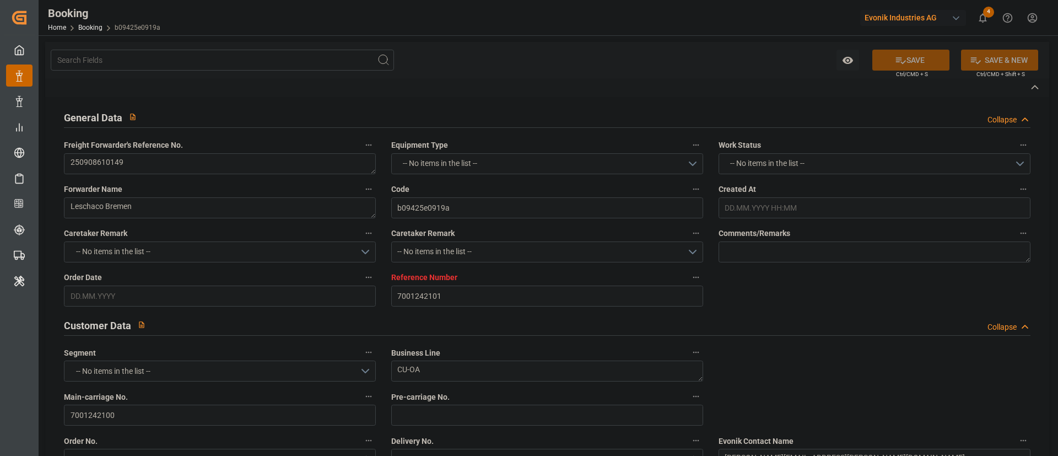
type textarea "a011t00000LcJC5AAN"
type textarea "No"
type input "[GEOGRAPHIC_DATA]"
type input "[PERSON_NAME] (NHAVA SHEVA)"
type input "LAUTERBOURG"
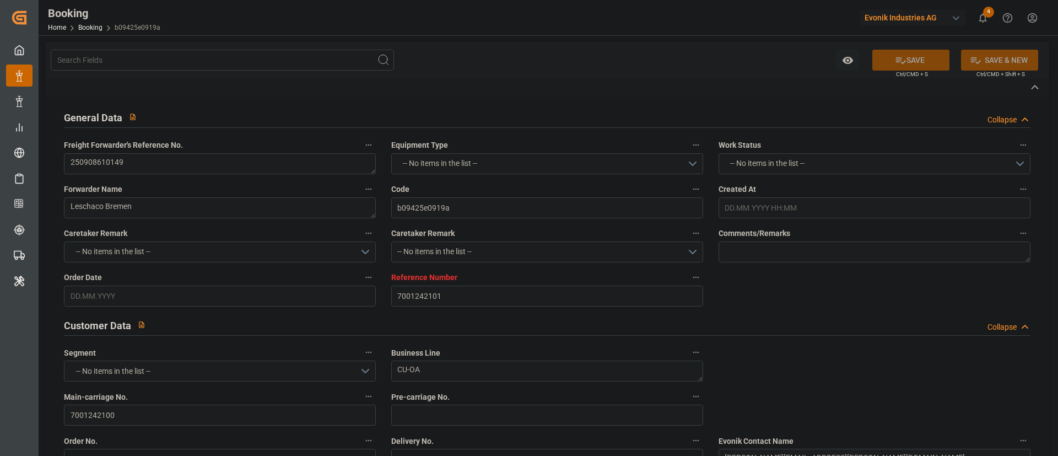
type input "FR"
type input "TRUCK"
type input "539E"
type input "VESSEL"
type input "TRUCK"
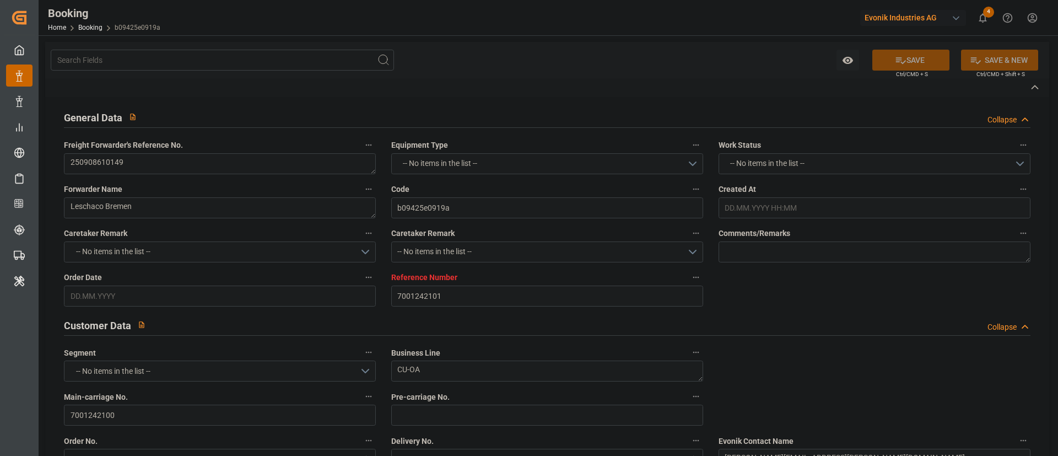
type input "7001242101"
type input "9525912"
type input "Hapag [PERSON_NAME]"
type input "Hapag Lloyd Aktiengesellschaft"
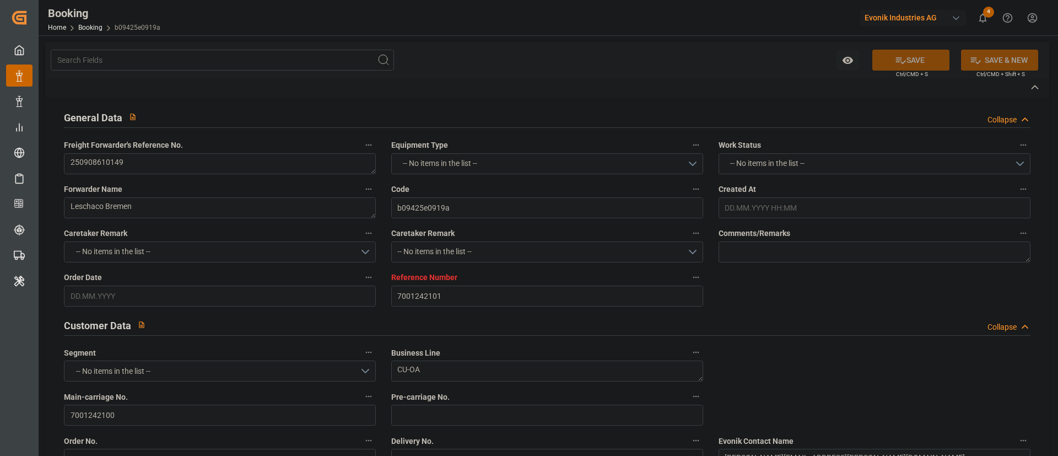
type input "NLRTM"
type input "INNSA"
type input "NLRTM"
type input "INNSA"
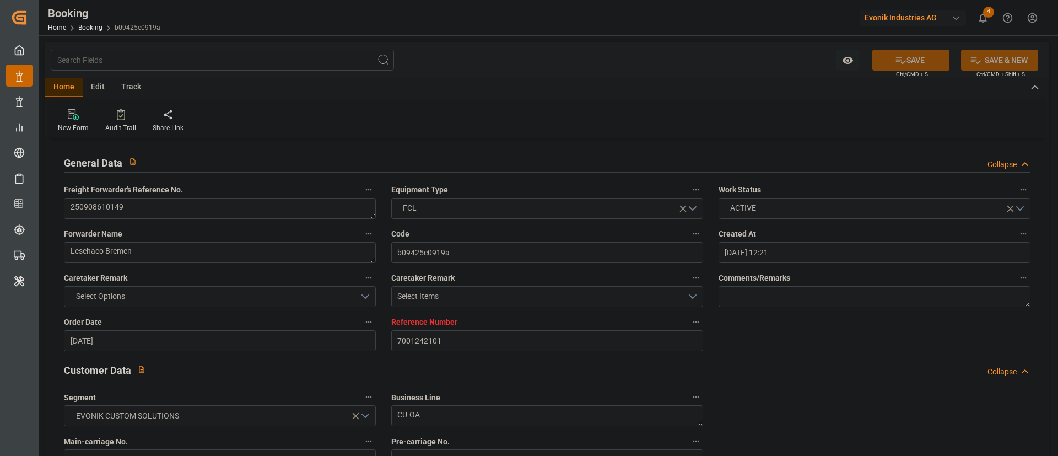
type input "06.08.2025 12:21"
type input "06.08.2025"
type input "05.11.2025"
type input "09.09.2025"
type input "17.09.2025 00:00"
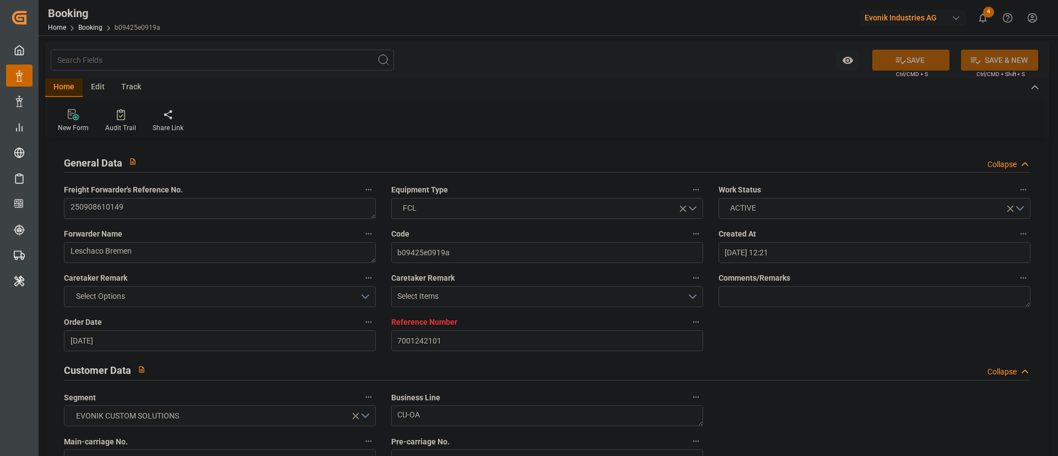
type input "17.09.2025 00:00"
type input "19.08.2025"
type input "20.08.2025"
type input "27.09.2025 03:00"
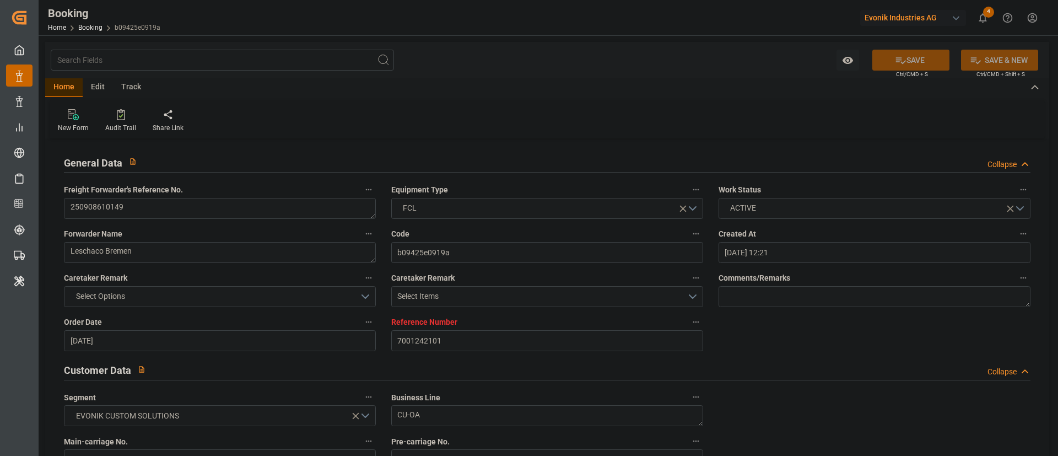
type input "27.09.2025 00:00"
type input "12.11.2025 10:00"
type input "12.11.2025 00:00"
type input "21.08.2025"
type input "21.09.2025 16:47"
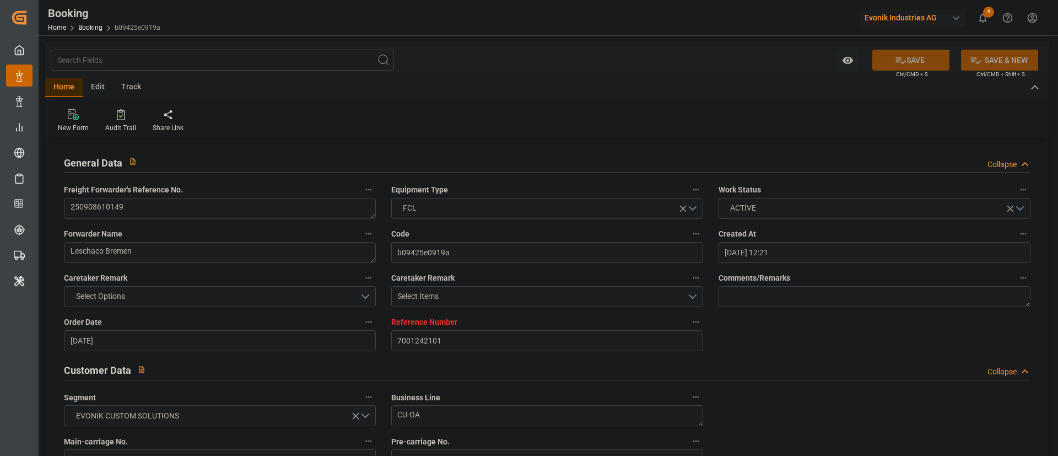
type input "[DATE]"
type input "24.09.2025 12:00"
type input "27.09.2025 03:00"
type input "12.11.2025 10:00"
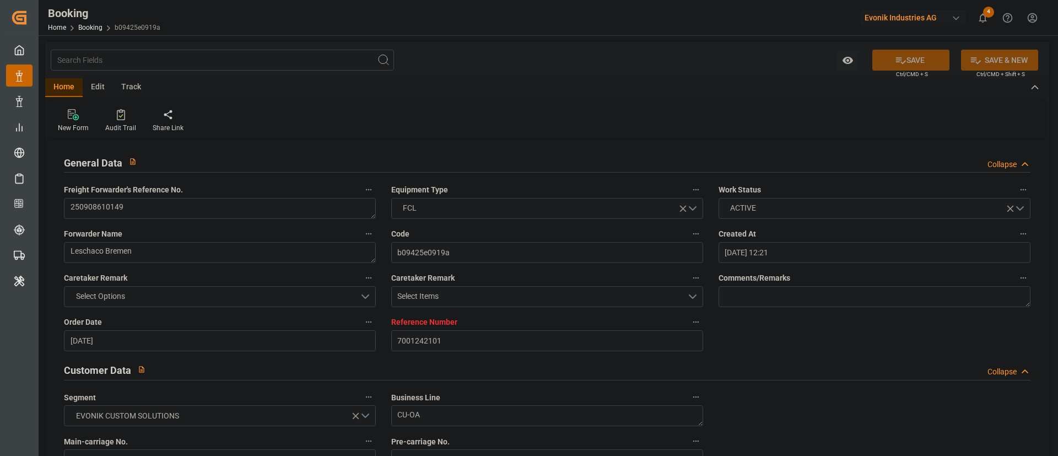
type input "12.11.2025 17:09"
type input "16.11.2025 17:09"
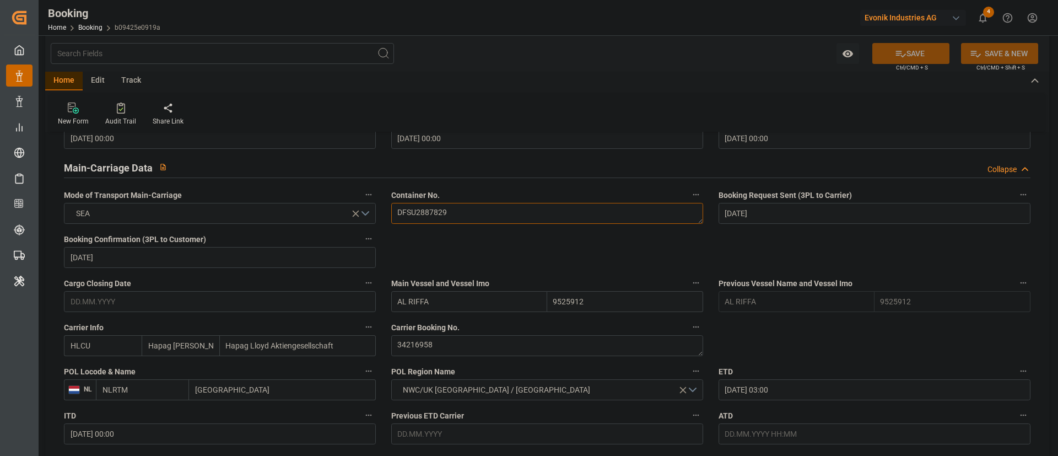
click at [482, 212] on textarea "DFSU2887829" at bounding box center [547, 213] width 312 height 21
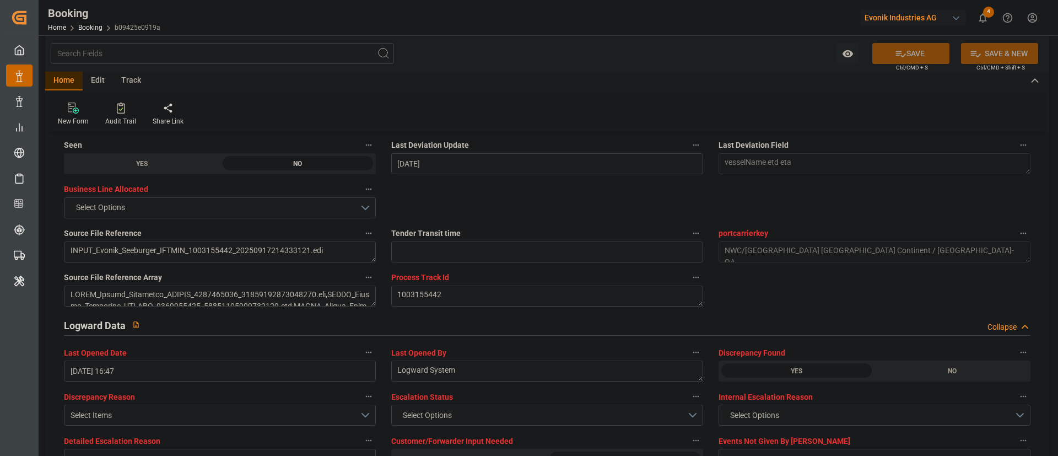
scroll to position [1902, 0]
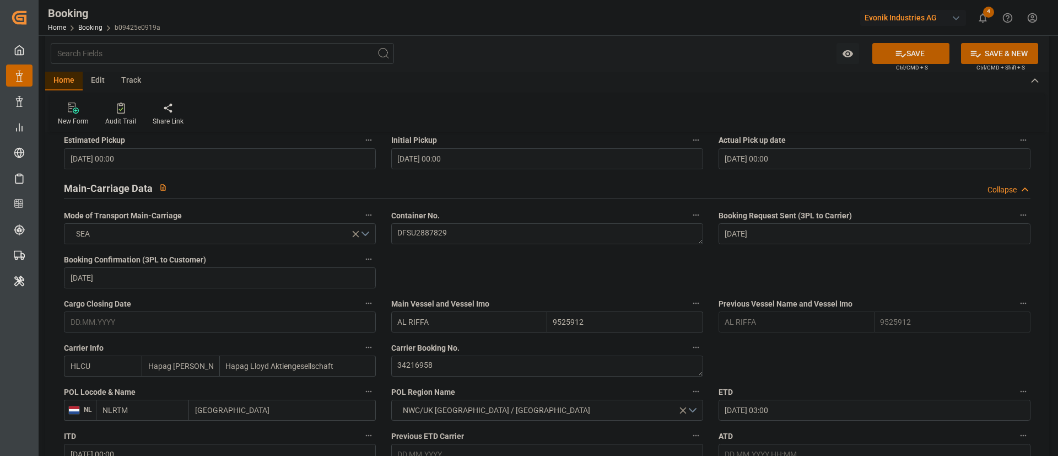
scroll to position [661, 0]
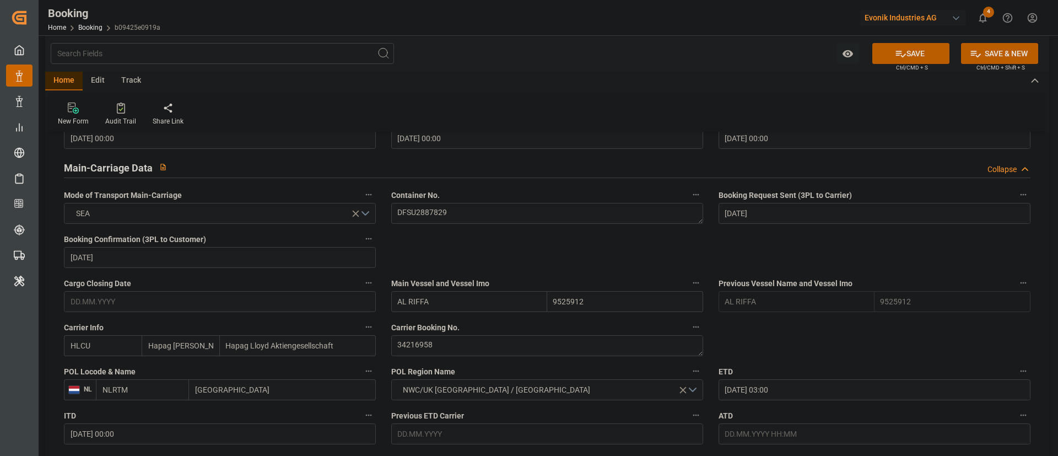
type input "0"
click at [416, 207] on textarea "DFSU2887829" at bounding box center [547, 213] width 312 height 21
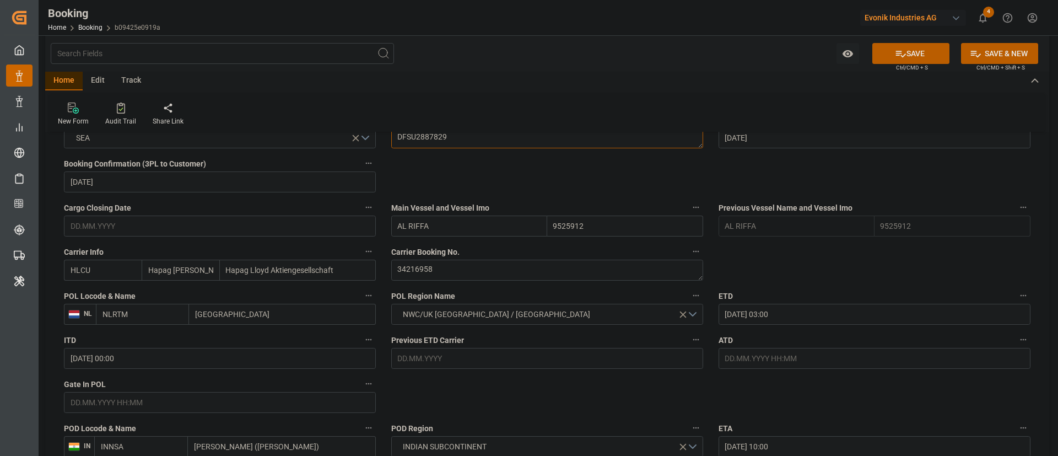
scroll to position [827, 0]
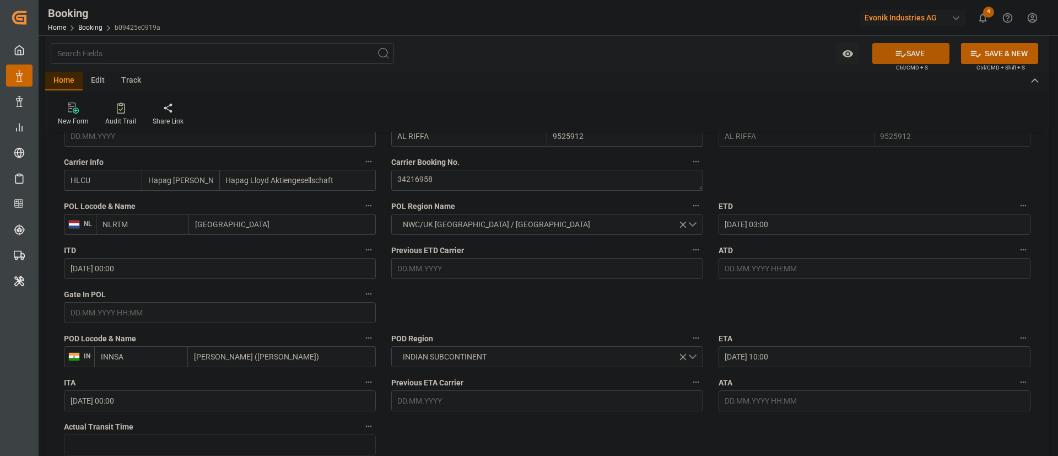
click at [909, 48] on button "SAVE" at bounding box center [911, 53] width 77 height 21
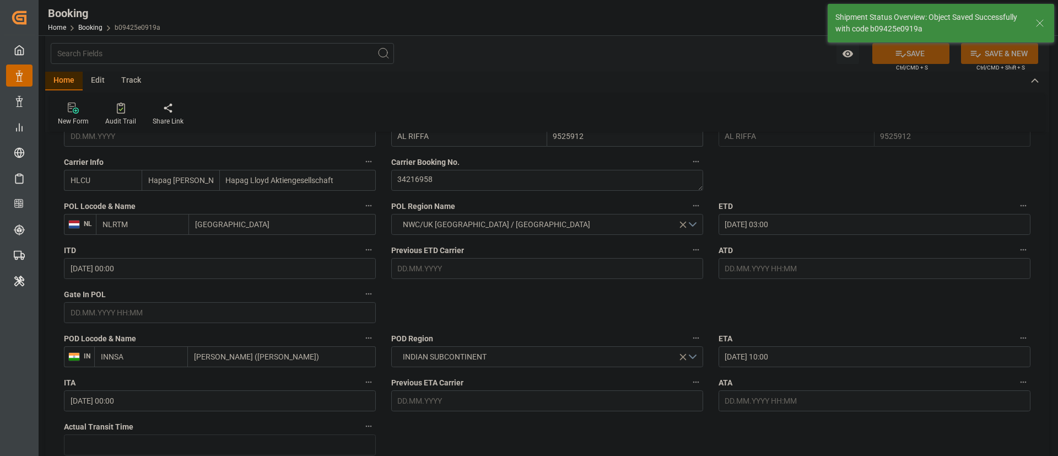
type textarea "Kiran Hari"
type input "22.09.2025 07:33"
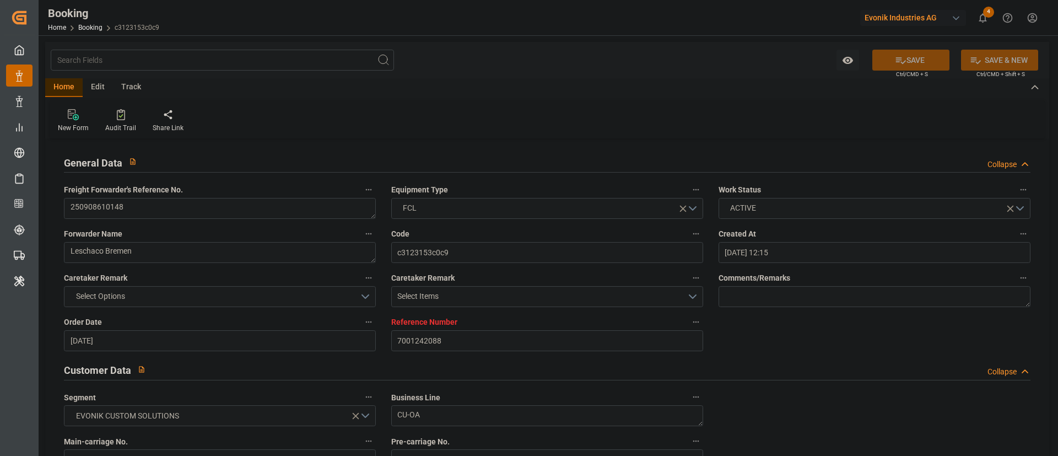
scroll to position [579, 0]
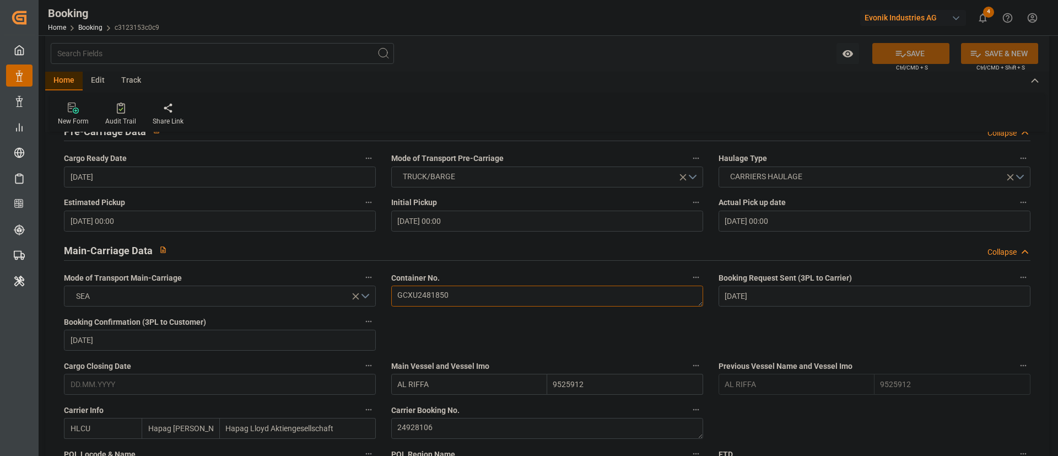
click at [508, 296] on textarea "GCXU2481850" at bounding box center [547, 296] width 312 height 21
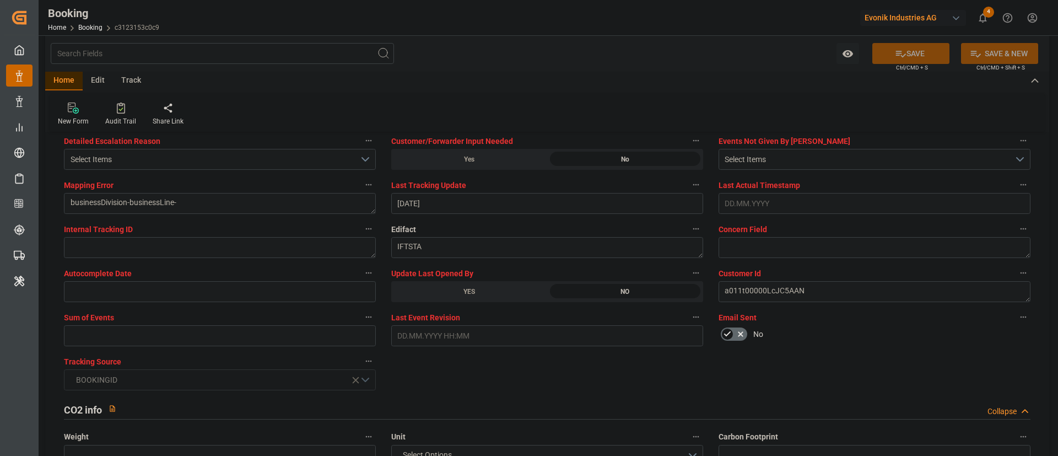
scroll to position [2150, 0]
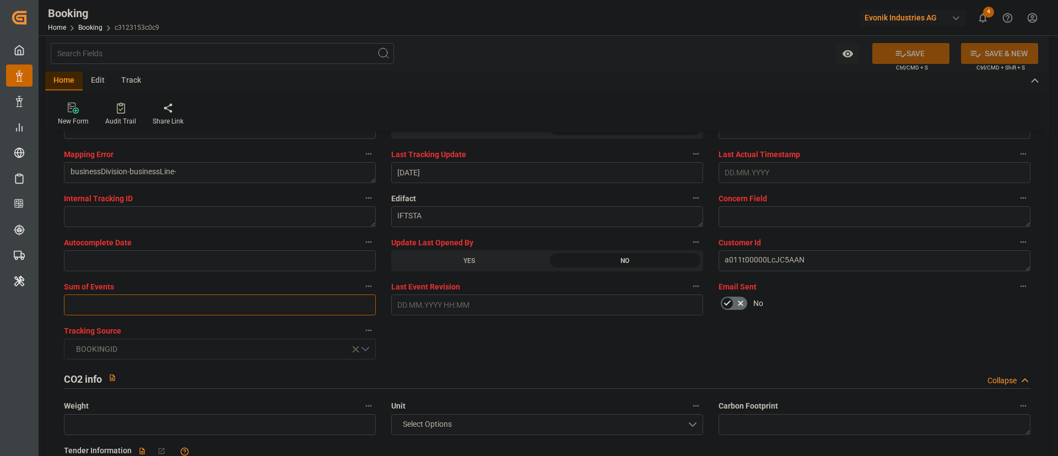
click at [130, 303] on input "text" at bounding box center [220, 304] width 312 height 21
type input "0"
drag, startPoint x: 907, startPoint y: 54, endPoint x: 277, endPoint y: 0, distance: 632.3
click at [705, 54] on button "SAVE" at bounding box center [911, 53] width 77 height 21
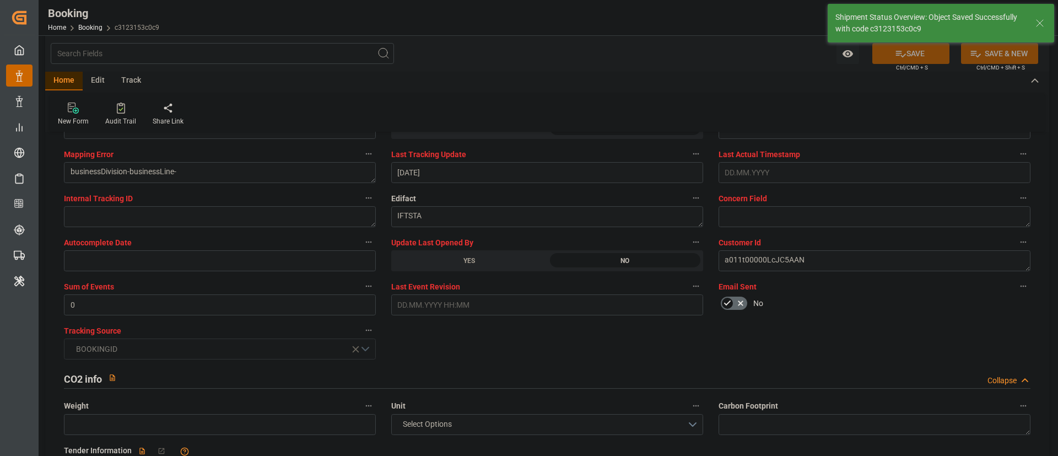
type textarea "Kiran Hari"
type input "[DATE] 07:33"
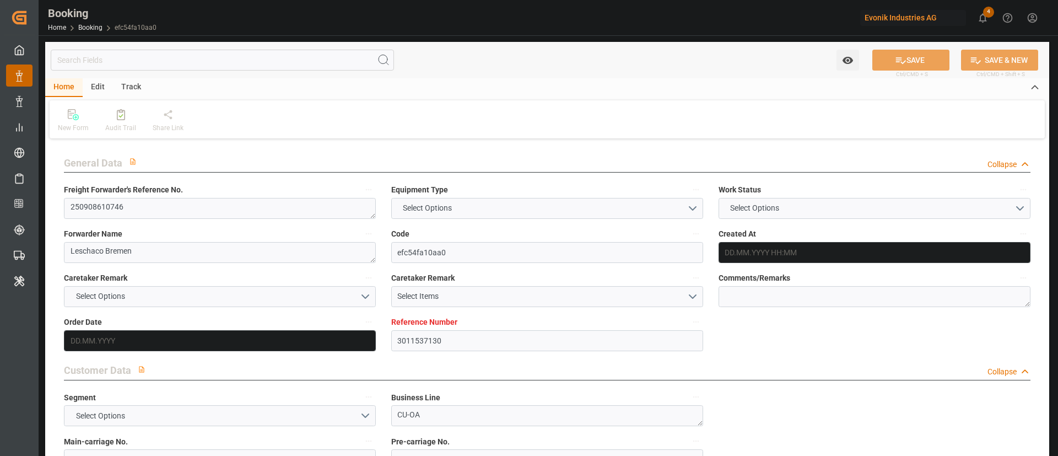
type input "3011537130"
type input "9694579"
type input "Hapag [PERSON_NAME]"
type input "Hapag Lloyd Aktiengesellschaft"
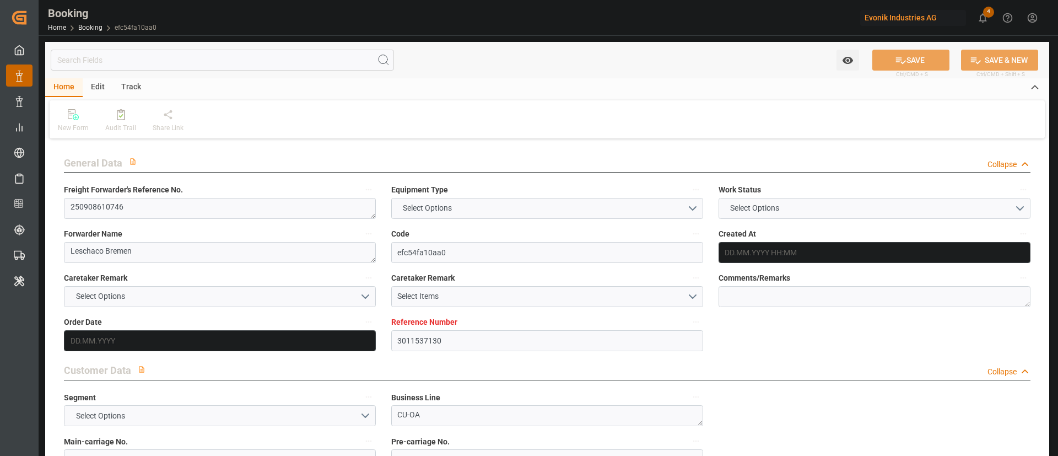
type input "BEANR"
type input "MXVER"
type input "BEANR"
type input "MXVER"
type input "[DATE] 06:57"
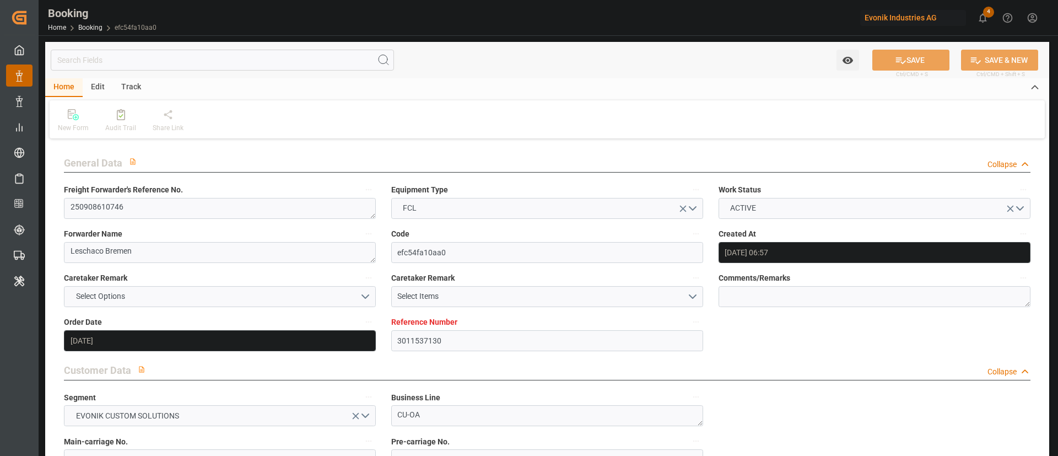
type input "[DATE]"
type input "[DATE] 00:00"
type input "[DATE]"
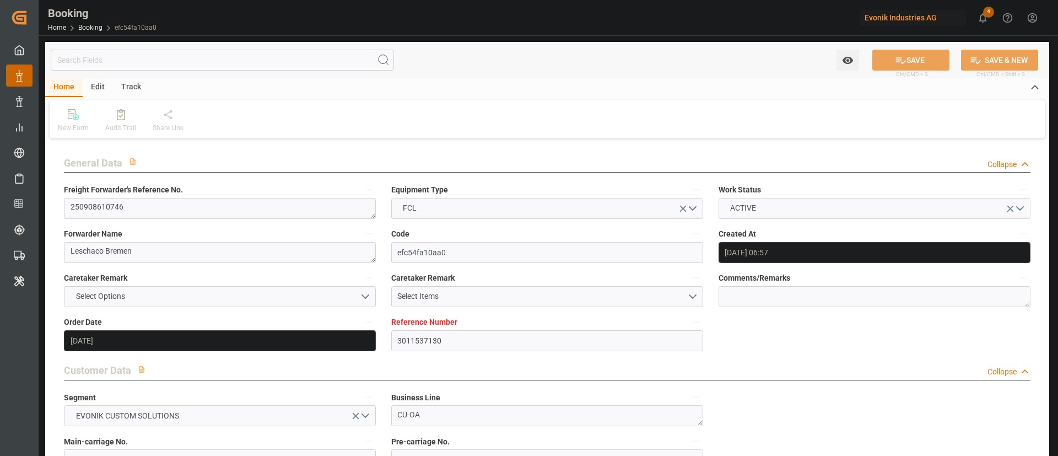
type input "[DATE]"
type input "[DATE] 06:00"
type input "[DATE] 00:00"
type input "[DATE] 06:00"
type input "[DATE] 00:00"
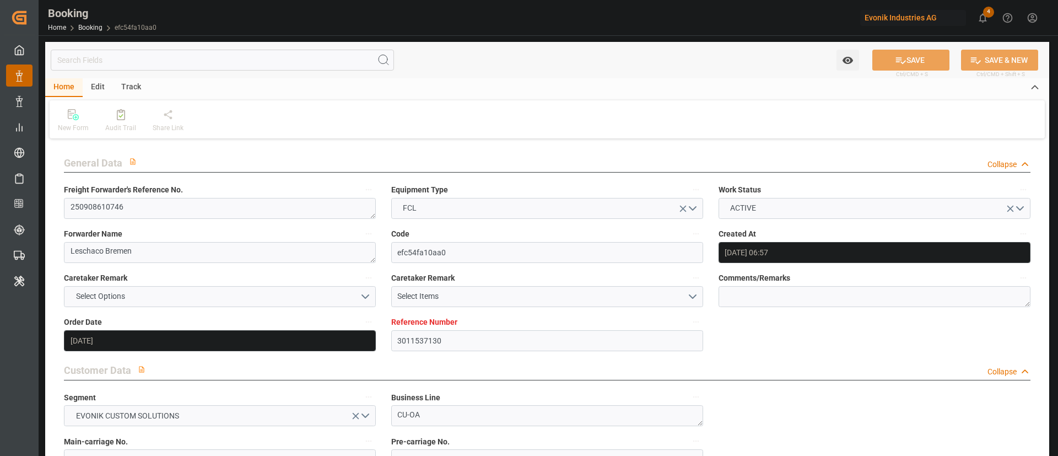
type input "[DATE] 12:40"
type input "[DATE]"
type input "[DATE] 06:00"
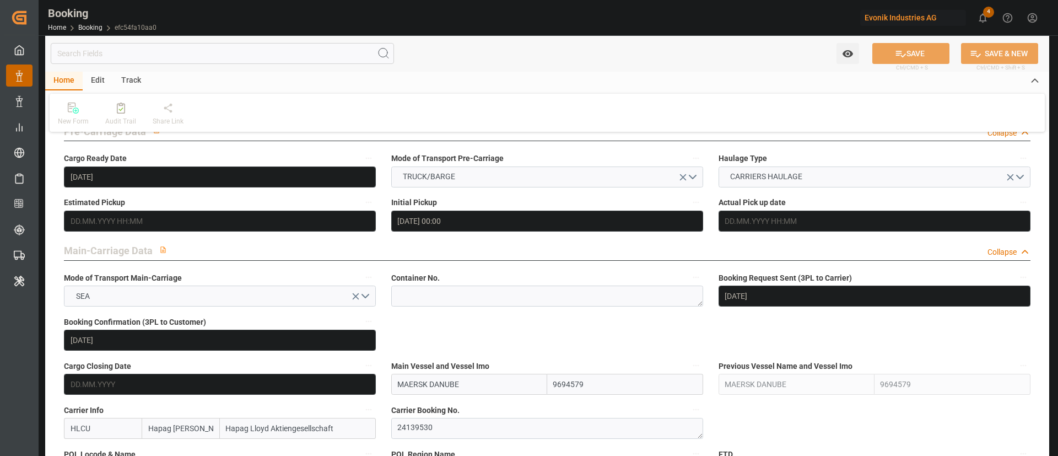
scroll to position [744, 0]
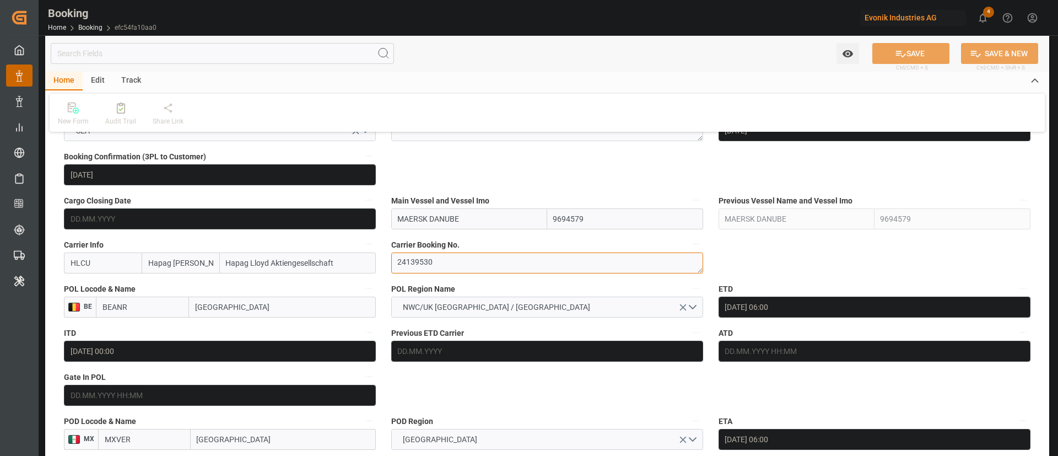
click at [442, 266] on textarea "24139530" at bounding box center [547, 262] width 312 height 21
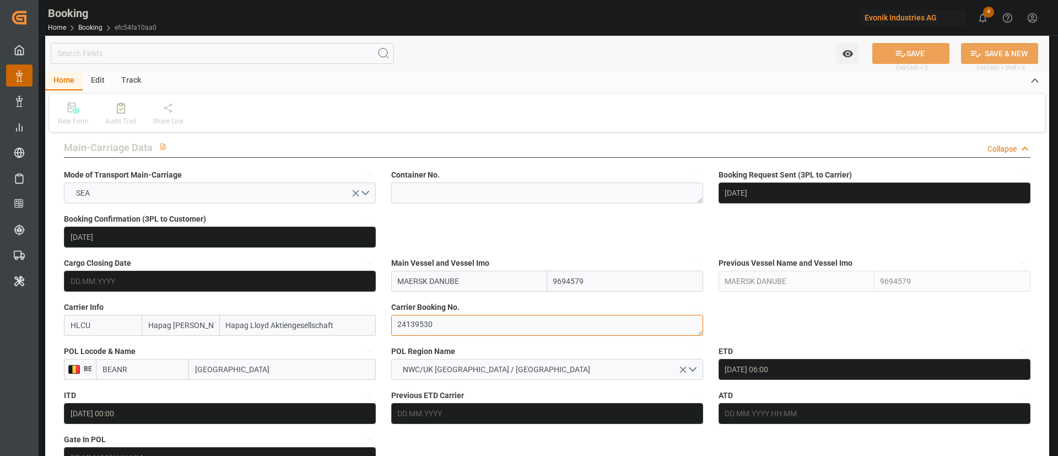
scroll to position [661, 0]
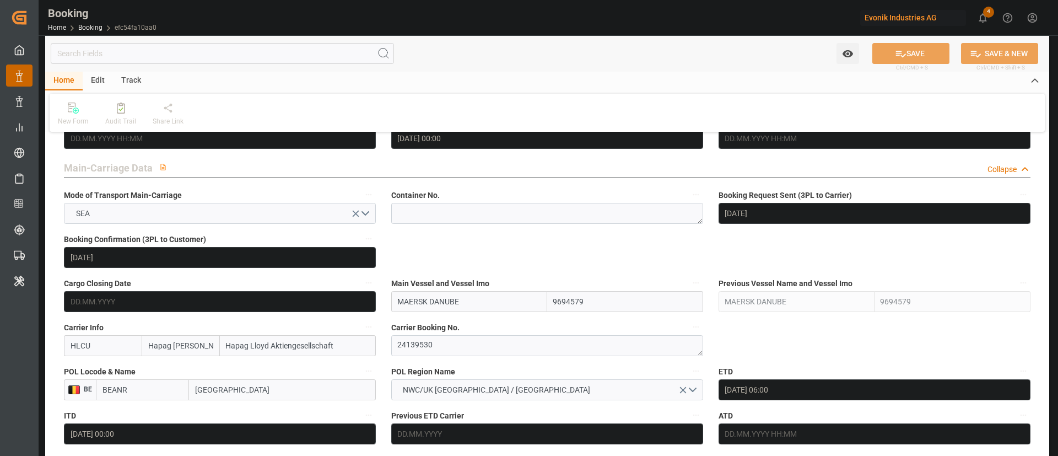
drag, startPoint x: 467, startPoint y: 229, endPoint x: 489, endPoint y: 216, distance: 25.7
click at [482, 219] on textarea at bounding box center [547, 213] width 312 height 21
paste textarea "TEMU 5445669"
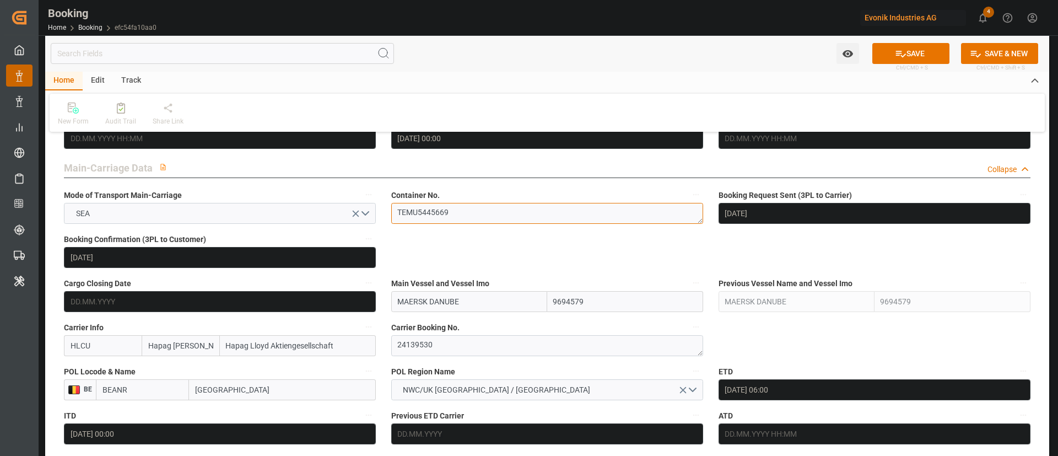
type textarea "TEMU5445669"
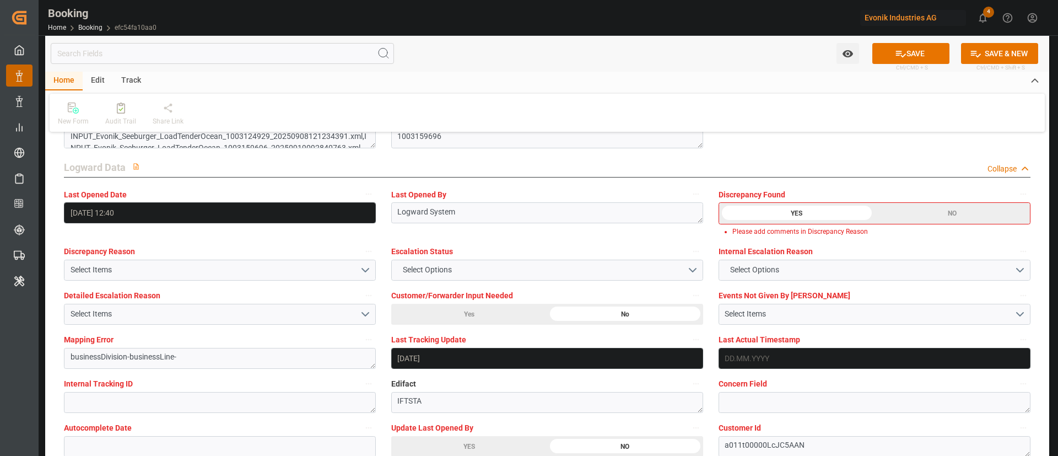
scroll to position [2067, 0]
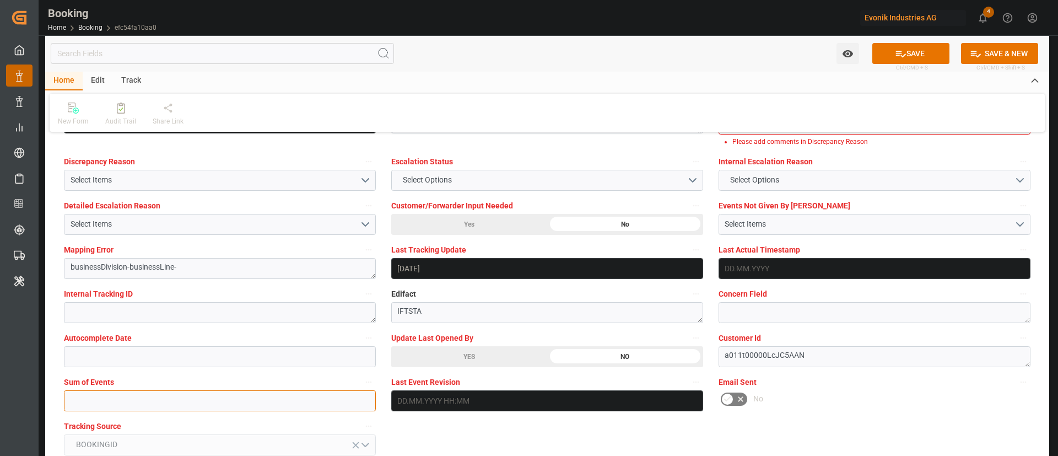
click at [160, 408] on input "text" at bounding box center [220, 400] width 312 height 21
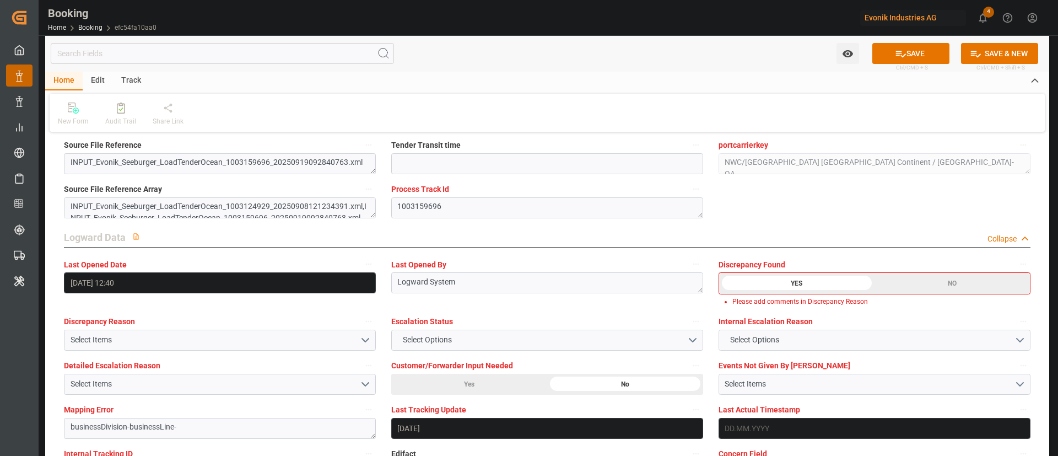
scroll to position [1902, 0]
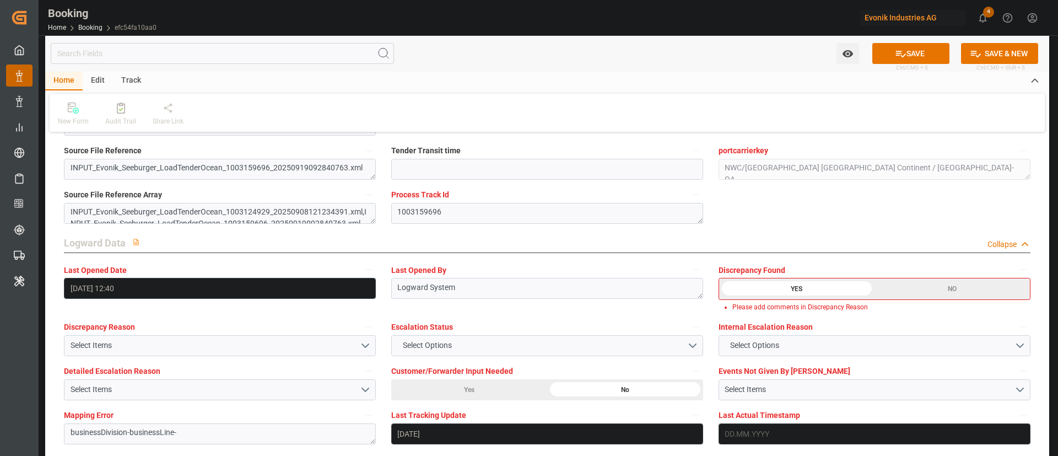
type input "0"
click at [930, 288] on div "NO" at bounding box center [952, 288] width 155 height 21
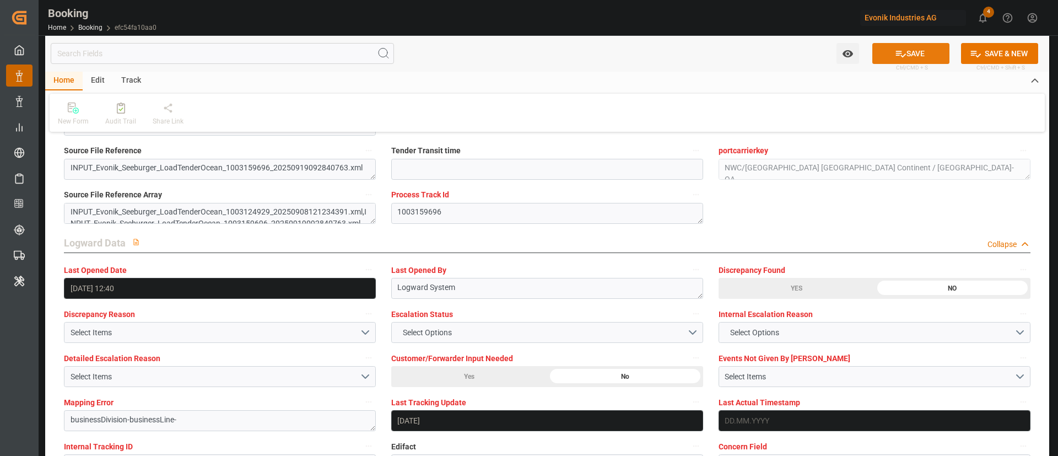
drag, startPoint x: 917, startPoint y: 52, endPoint x: 64, endPoint y: 3, distance: 854.7
click at [918, 52] on button "SAVE" at bounding box center [911, 53] width 77 height 21
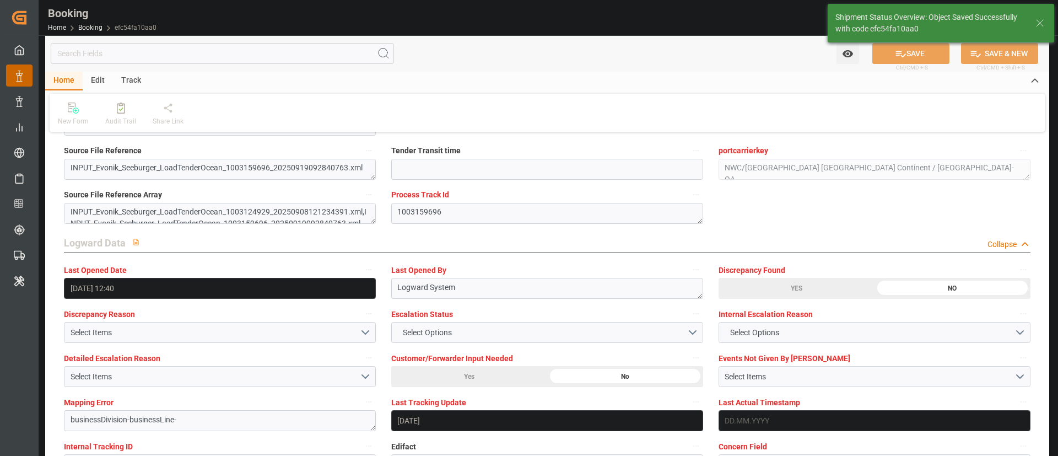
type textarea "Kiran Hari"
type input "22.09.2025 07:37"
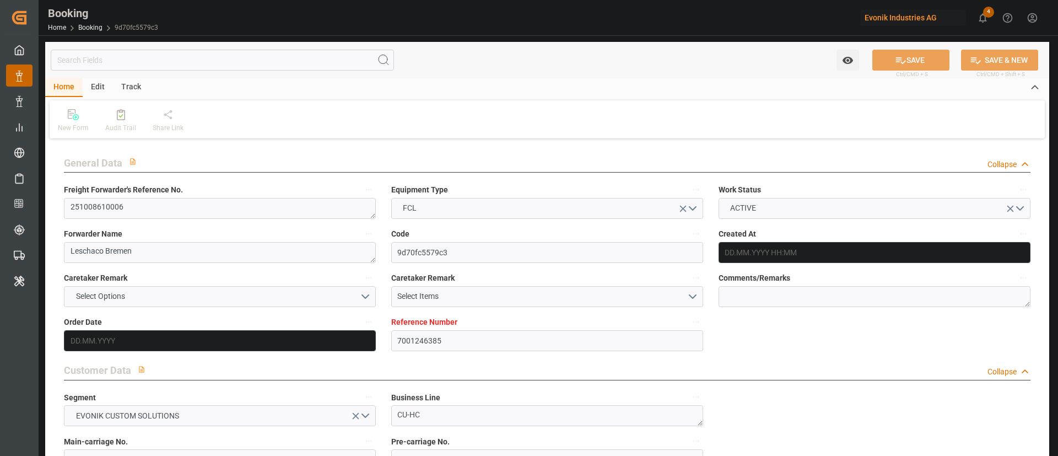
type input "7001246385"
type input "9667162"
type input "Hapag Lloyd"
type input "Hapag Lloyd Aktiengesellschaft"
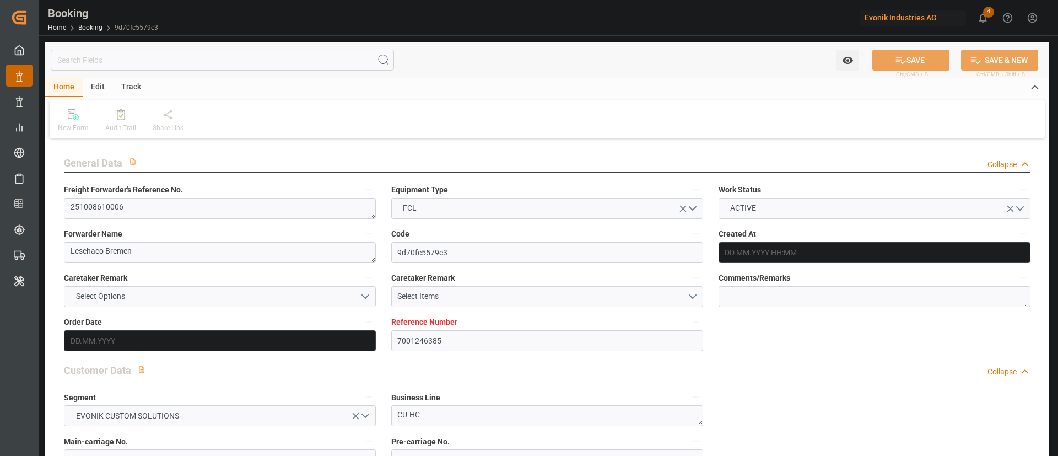
type input "NLRTM"
type input "INNSA"
type input "12.08.2025 09:04"
type input "12.08.2025"
type input "15.11.2025"
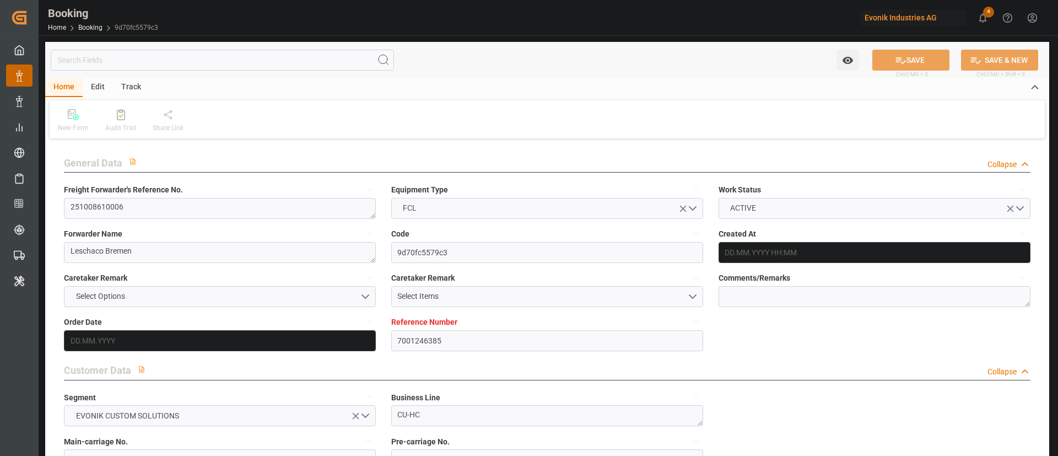
type input "23.09.2025"
type input "25.09.2025 00:00"
type input "21.08.2025"
type input "[DATE]"
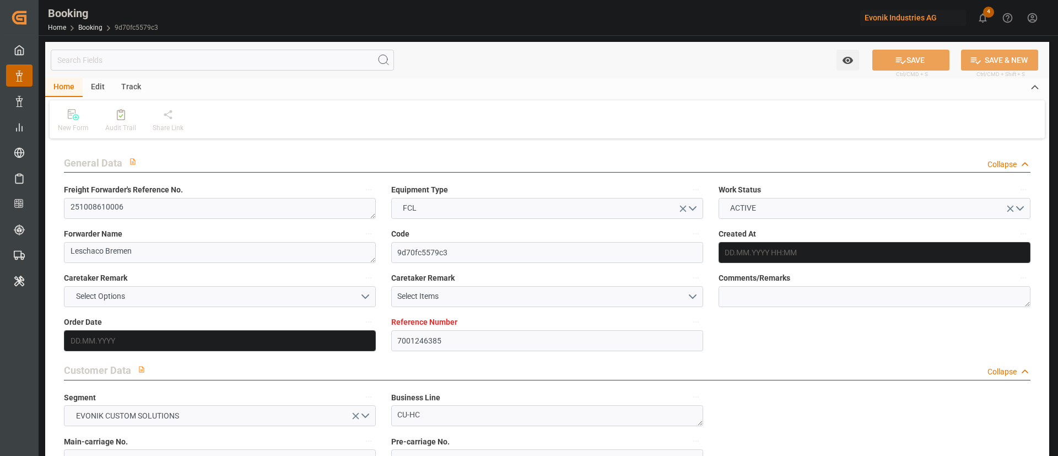
type input "[DATE] 00:00"
type input "22.08.2025"
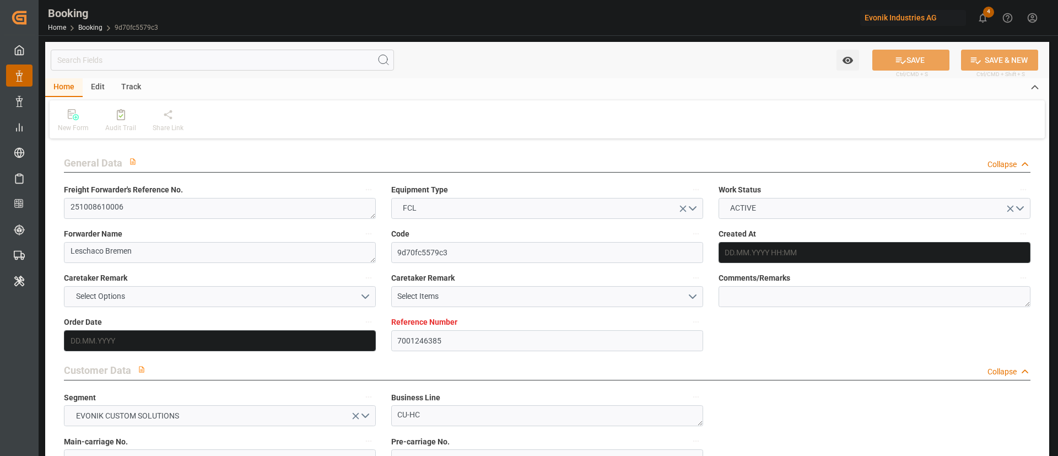
type input "19.09.2025 12:41"
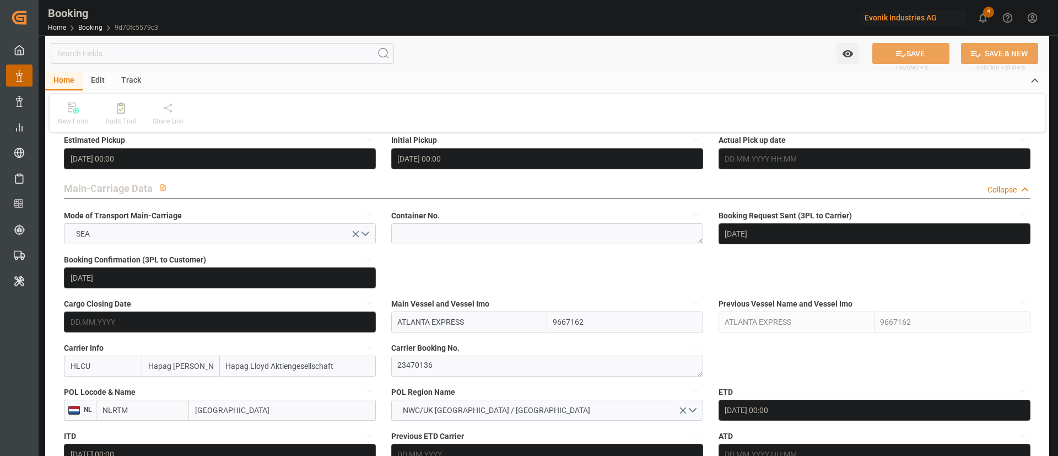
scroll to position [661, 0]
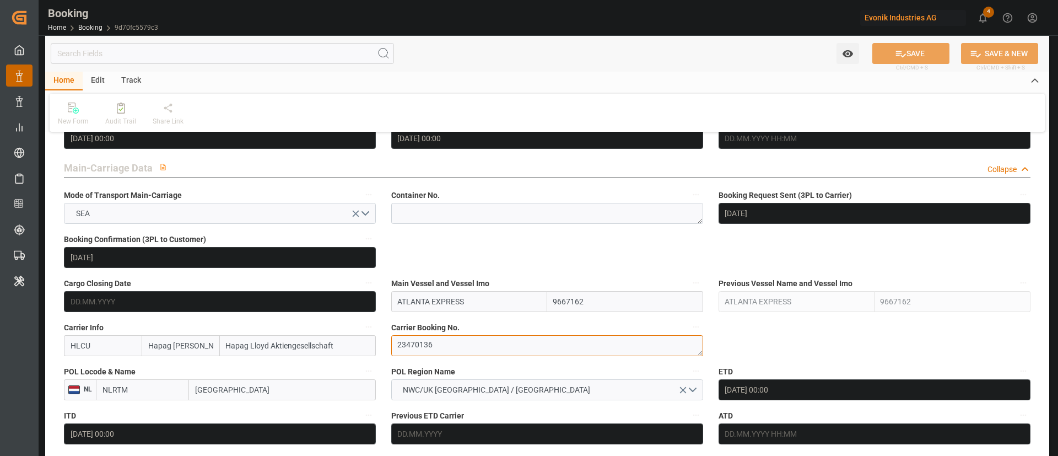
click at [455, 349] on textarea "23470136" at bounding box center [547, 345] width 312 height 21
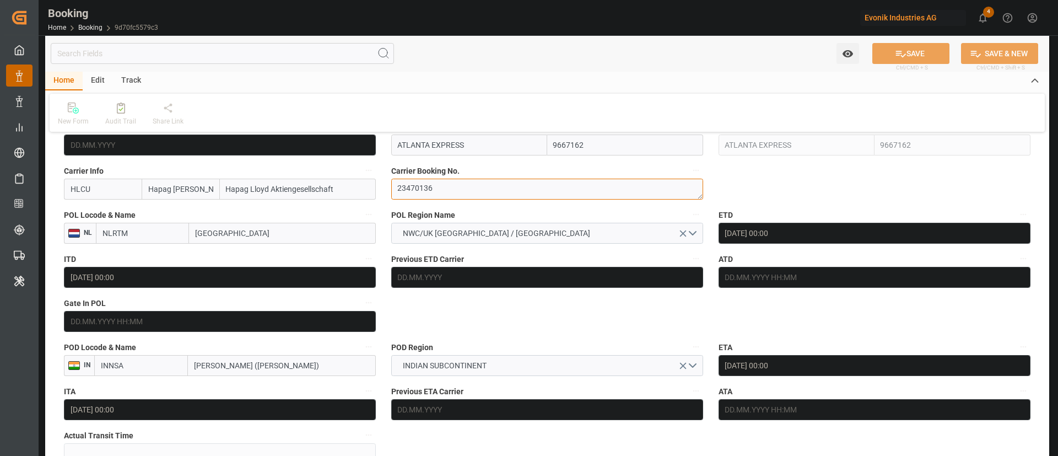
scroll to position [827, 0]
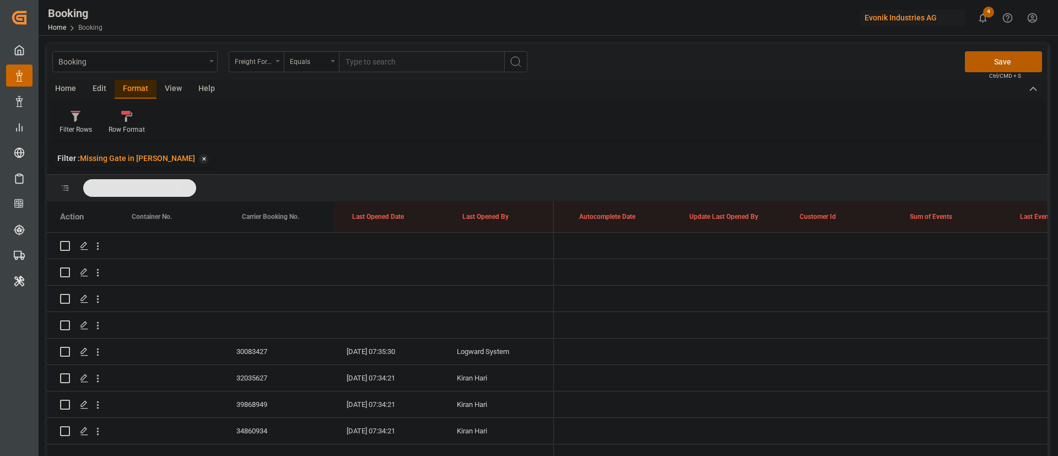
scroll to position [0, 8586]
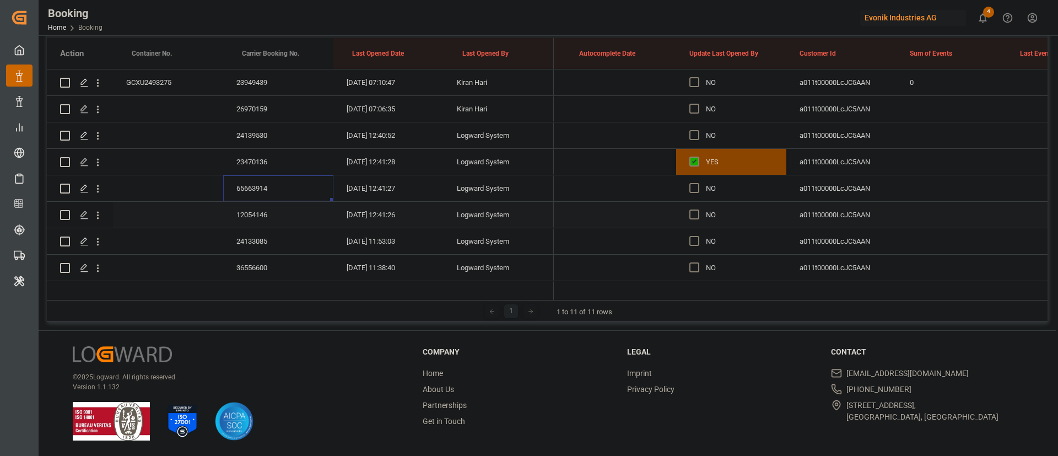
click at [259, 219] on div "12054146" at bounding box center [278, 215] width 110 height 26
click at [259, 246] on div "24133085" at bounding box center [278, 241] width 110 height 26
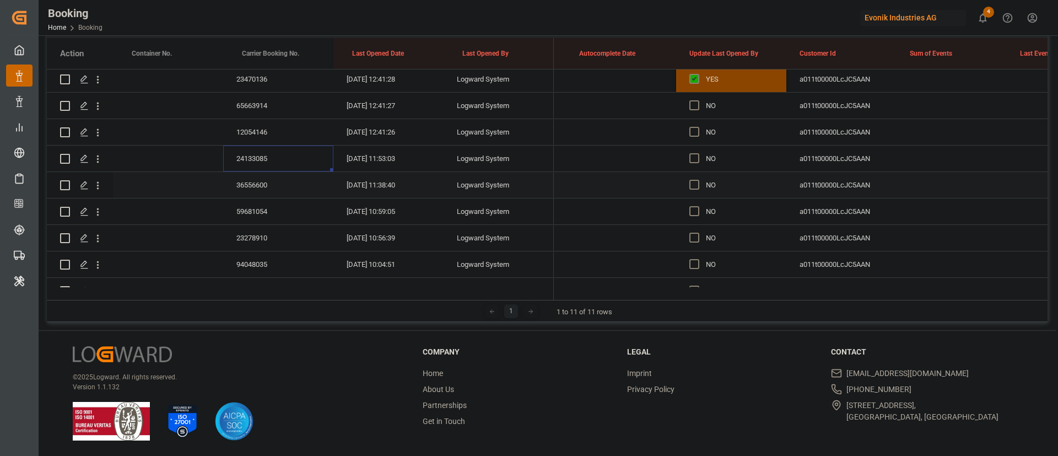
click at [268, 193] on div "36556600" at bounding box center [278, 185] width 110 height 26
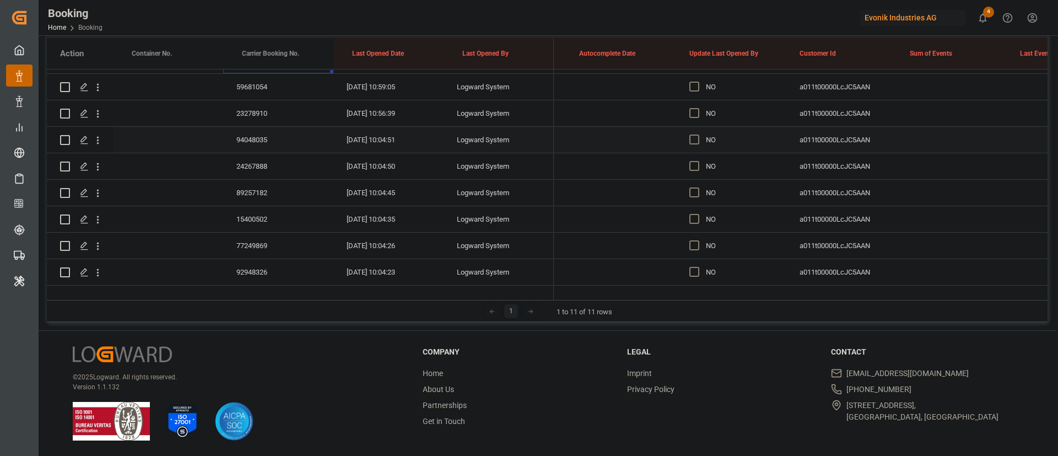
scroll to position [747, 0]
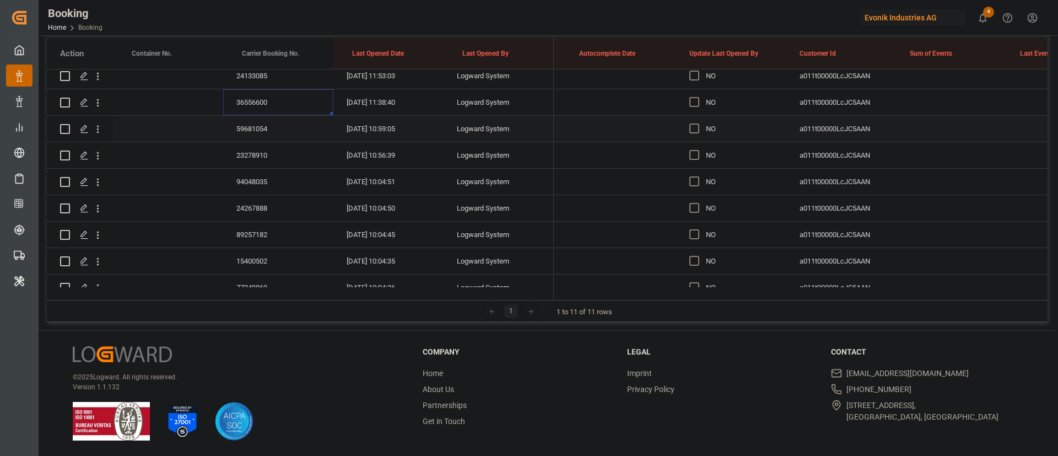
click at [262, 125] on div "59681054" at bounding box center [278, 129] width 110 height 26
click at [258, 158] on div "23278910" at bounding box center [278, 155] width 110 height 26
click at [274, 188] on div "94048035" at bounding box center [278, 182] width 110 height 26
click at [265, 208] on div "24267888" at bounding box center [278, 208] width 110 height 26
click at [263, 231] on div "89257182" at bounding box center [278, 235] width 110 height 26
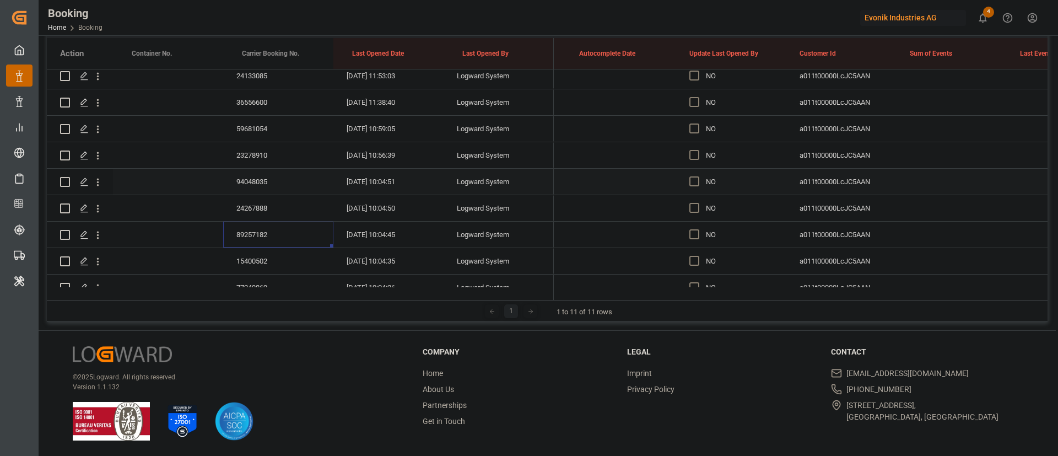
scroll to position [830, 0]
click at [284, 178] on div "15400502" at bounding box center [278, 178] width 110 height 26
click at [270, 204] on div "77249869" at bounding box center [278, 205] width 110 height 26
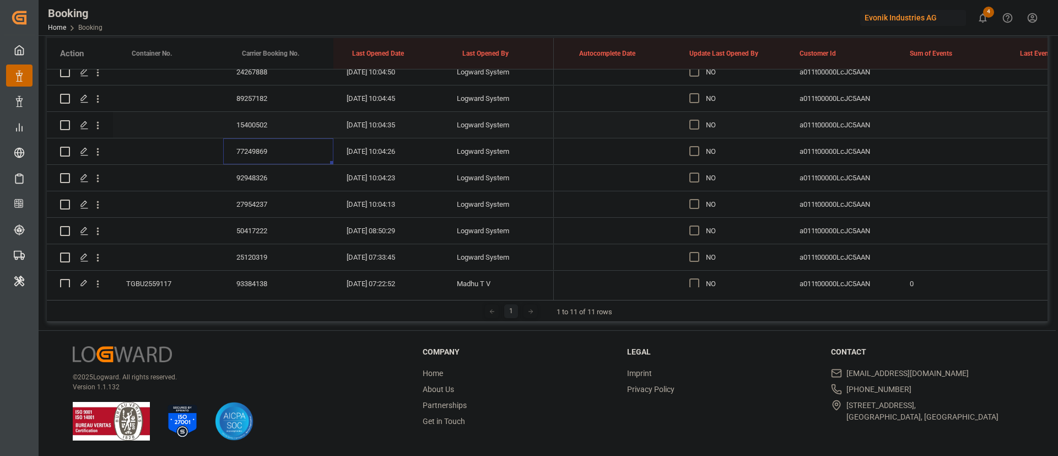
scroll to position [913, 0]
click at [267, 145] on div "92948326" at bounding box center [278, 149] width 110 height 26
click at [251, 179] on div "27954237" at bounding box center [278, 175] width 110 height 26
click at [264, 195] on div "50417222" at bounding box center [278, 202] width 110 height 26
click at [279, 225] on div "25120319" at bounding box center [278, 228] width 110 height 26
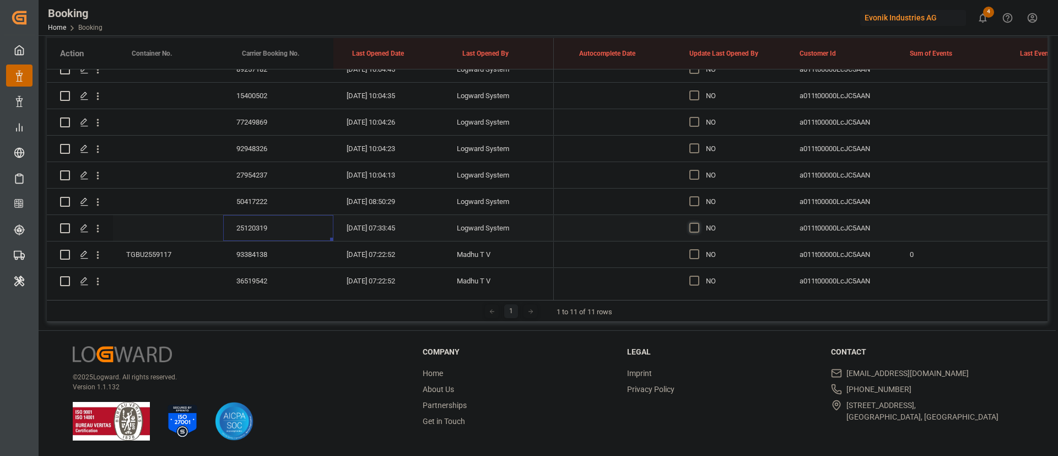
drag, startPoint x: 692, startPoint y: 226, endPoint x: 701, endPoint y: 227, distance: 9.4
click at [691, 226] on span "Press SPACE to select this row." at bounding box center [695, 228] width 10 height 10
click at [698, 223] on input "Press SPACE to select this row." at bounding box center [698, 223] width 0 height 0
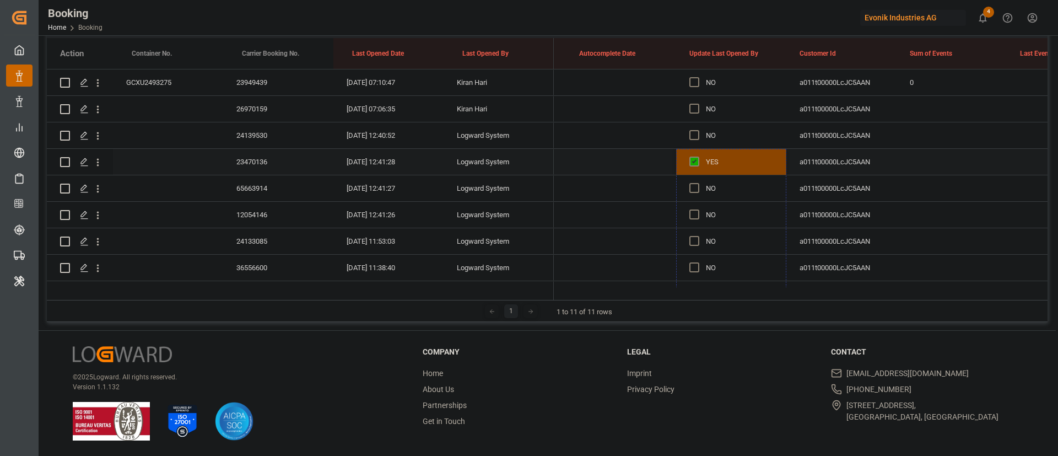
drag, startPoint x: 783, startPoint y: 237, endPoint x: 741, endPoint y: 171, distance: 78.3
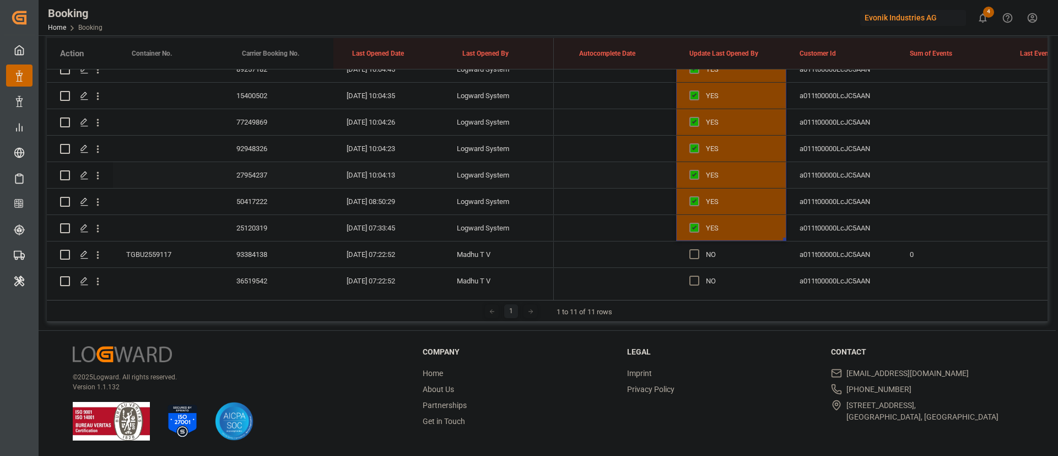
scroll to position [995, 0]
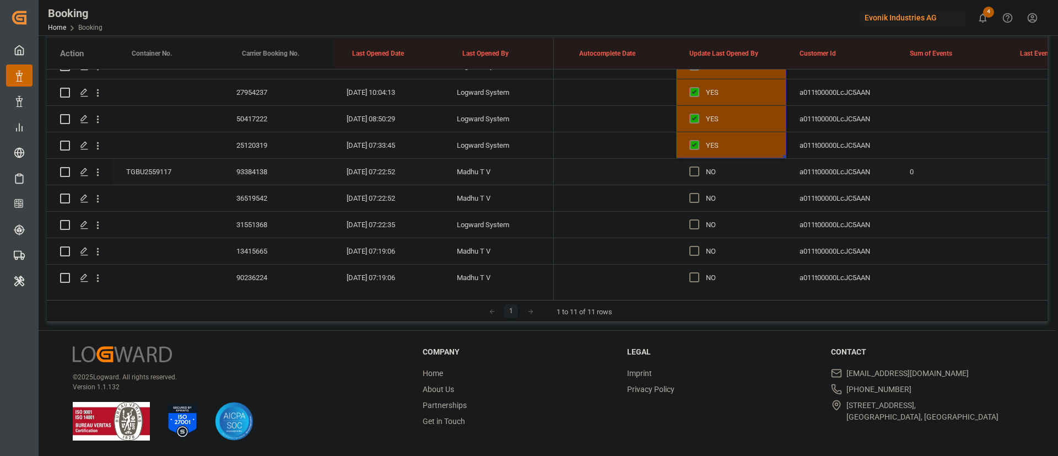
click at [250, 168] on div "93384138" at bounding box center [278, 172] width 110 height 26
click at [141, 174] on div "TGBU2559117" at bounding box center [168, 172] width 110 height 26
click at [96, 176] on icon "open menu" at bounding box center [98, 172] width 12 height 12
click at [149, 194] on span "Open in new tab" at bounding box center [170, 196] width 100 height 12
click at [695, 170] on span "Press SPACE to select this row." at bounding box center [695, 171] width 10 height 10
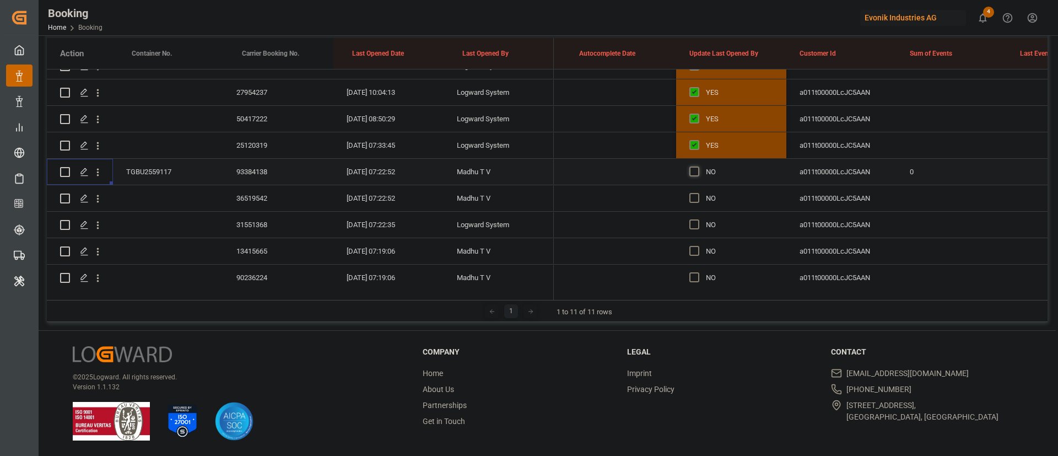
click at [698, 166] on input "Press SPACE to select this row." at bounding box center [698, 166] width 0 height 0
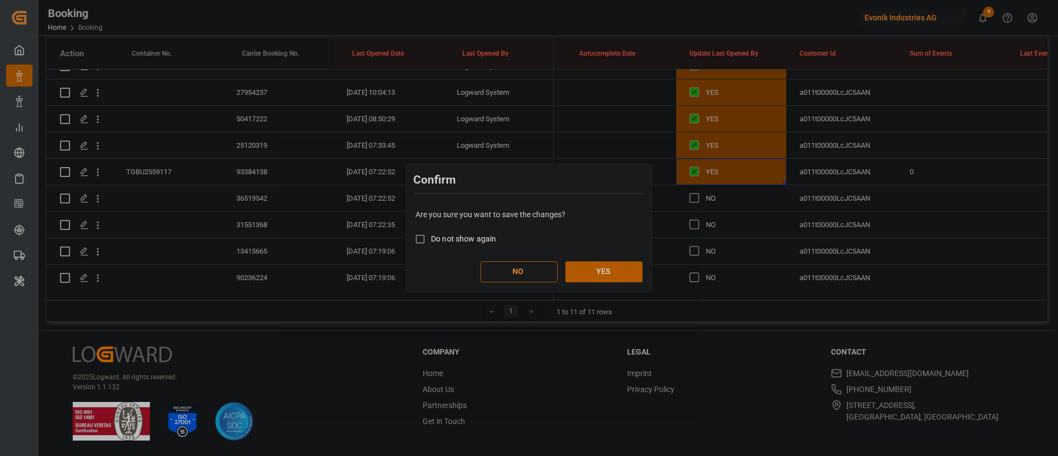
click at [610, 272] on button "YES" at bounding box center [604, 271] width 77 height 21
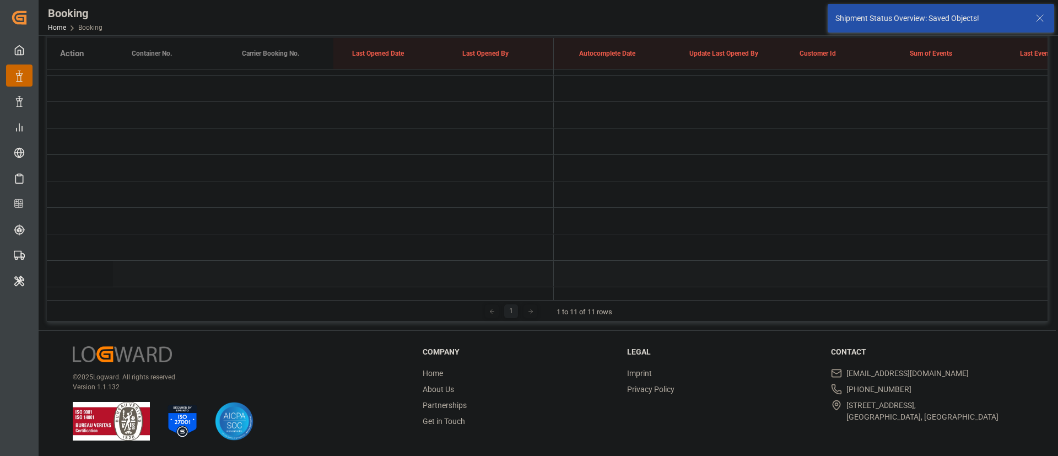
scroll to position [86, 0]
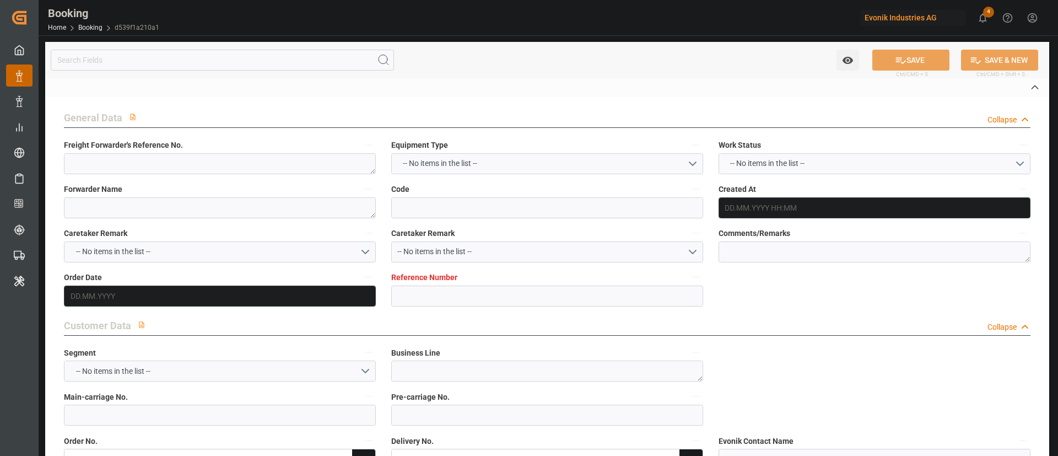
type textarea "251008610053"
type textarea "Leschaco Bremen"
type input "d539f1a210a1"
type input "7001213462"
type textarea "CU-OA"
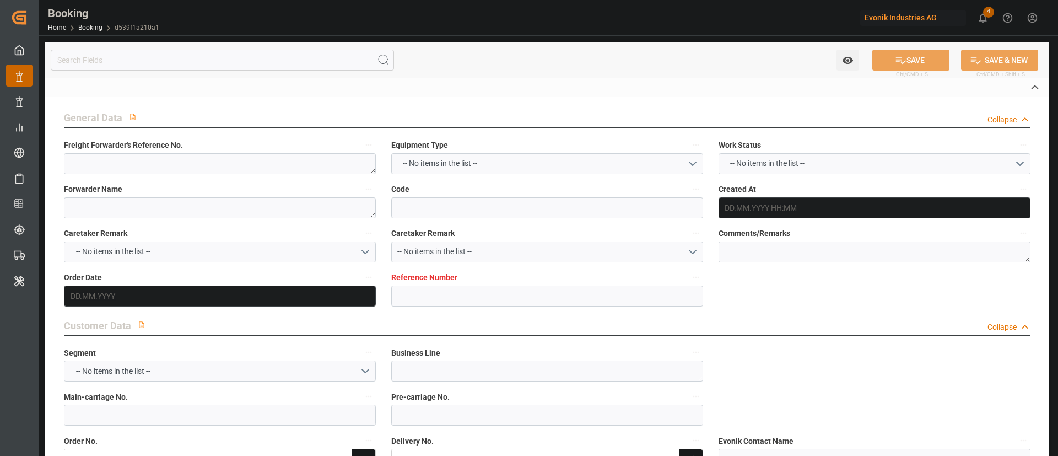
type input "7001213461"
type textarea "[PERSON_NAME][EMAIL_ADDRESS][PERSON_NAME][DOMAIN_NAME]"
type textarea "CIF"
type textarea "NHAVASHEVA"
type textarea "[GEOGRAPHIC_DATA]"
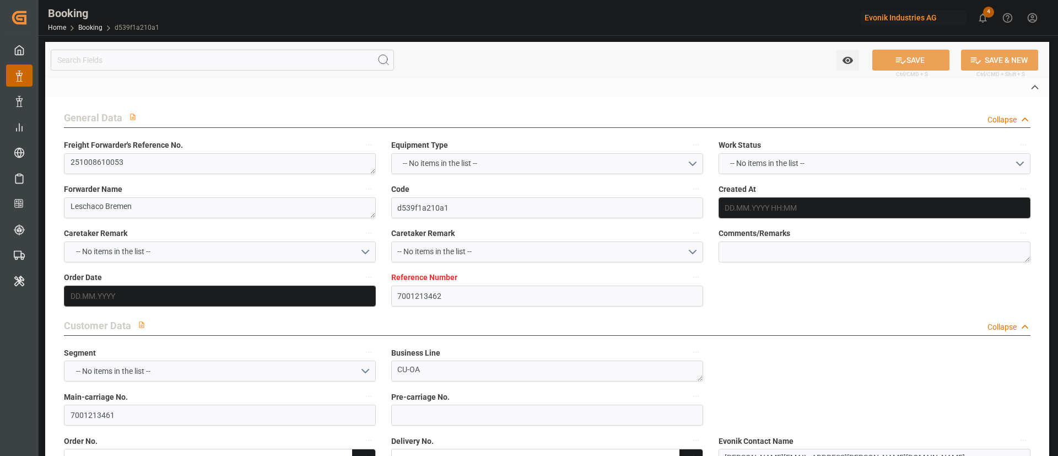
type textarea "TGBU2559117"
type input "ATLANTA EXPRESS"
type input "HLCU"
type textarea "93384138"
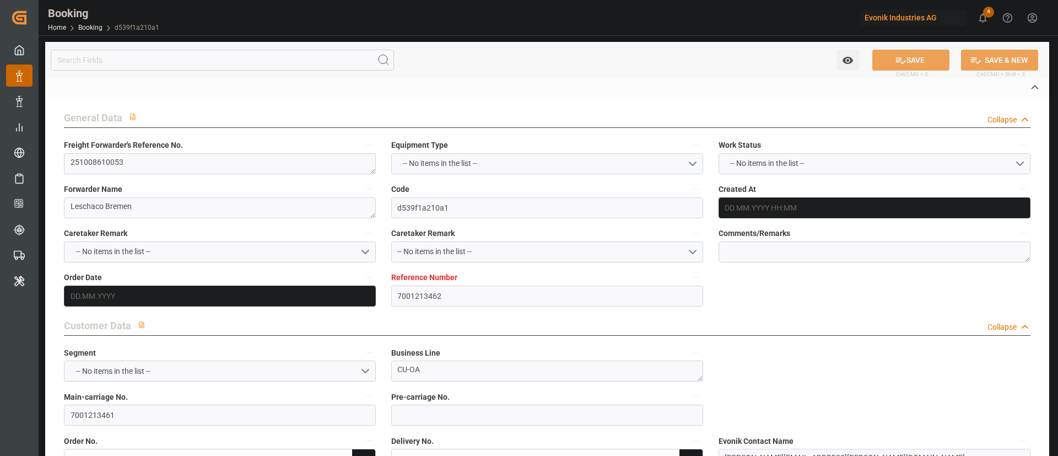
type input "[GEOGRAPHIC_DATA]"
type input "[PERSON_NAME] ([PERSON_NAME])"
type textarea "vesselName eta"
type textarea "INPUT_Evonik_Seeburger_IFTMIN_1003159297_20250919080904083.edi"
type textarea "NWC/[GEOGRAPHIC_DATA] [GEOGRAPHIC_DATA] Continent / [GEOGRAPHIC_DATA]-OA"
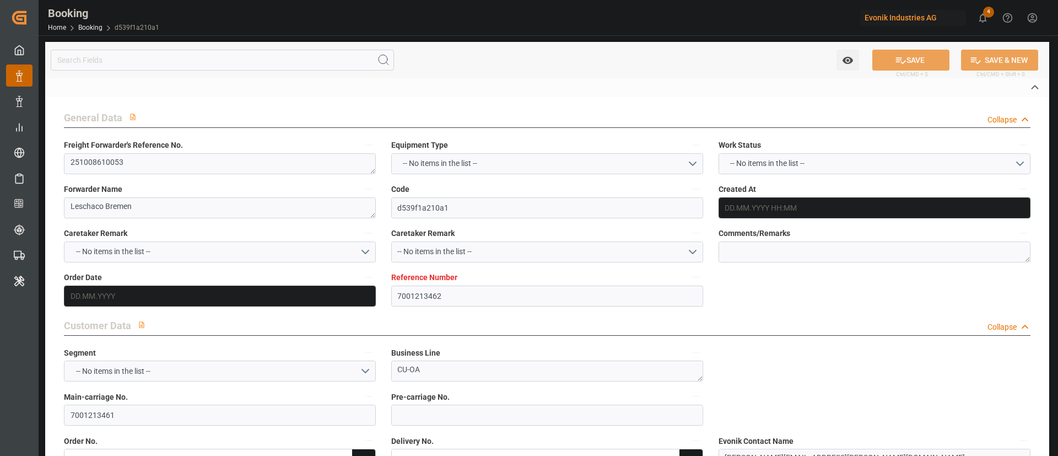
type textarea "INPUT_Evonik_Seeburger_IFTMIN_1002922642_20250704103635705.edi,INPUT_Evonik_See…"
type textarea "1003159297"
type textarea "Madhu T V"
type textarea "businessDivision-businessLine-"
type textarea "IFTSTA"
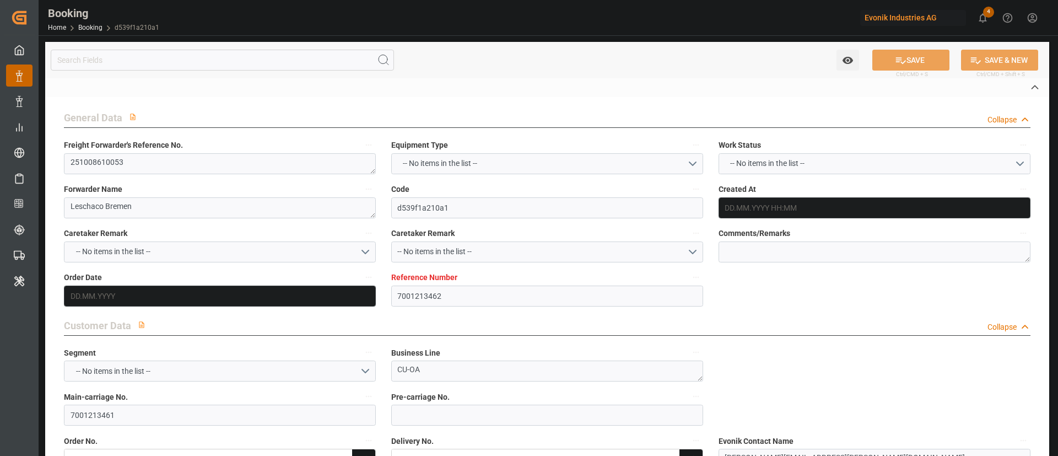
type textarea "a011t00000LcJC5AAN"
type textarea "No"
type input "[GEOGRAPHIC_DATA]"
type input "[PERSON_NAME] (NHAVA SHEVA)"
type input "[GEOGRAPHIC_DATA]"
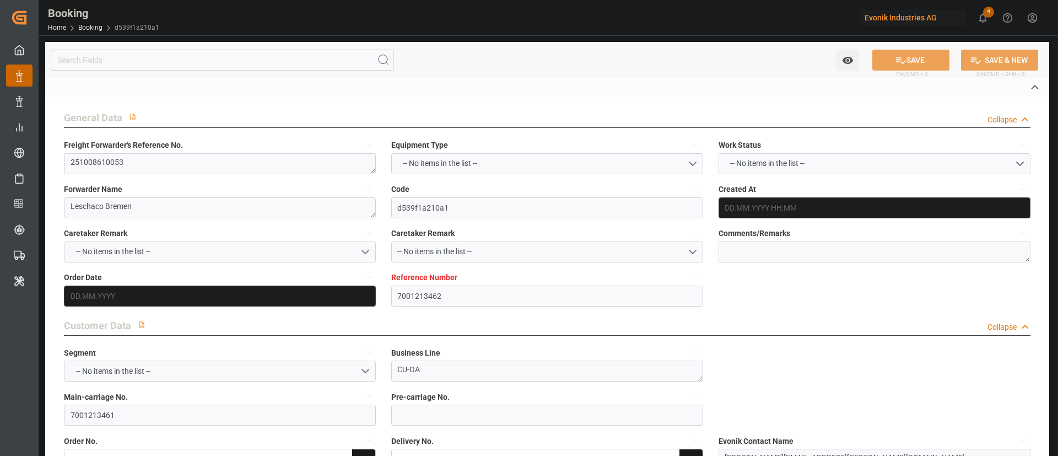
type input "DE"
type input "BARGE"
type input "WEITERSTADT"
type input "DE"
type input "TRUCK"
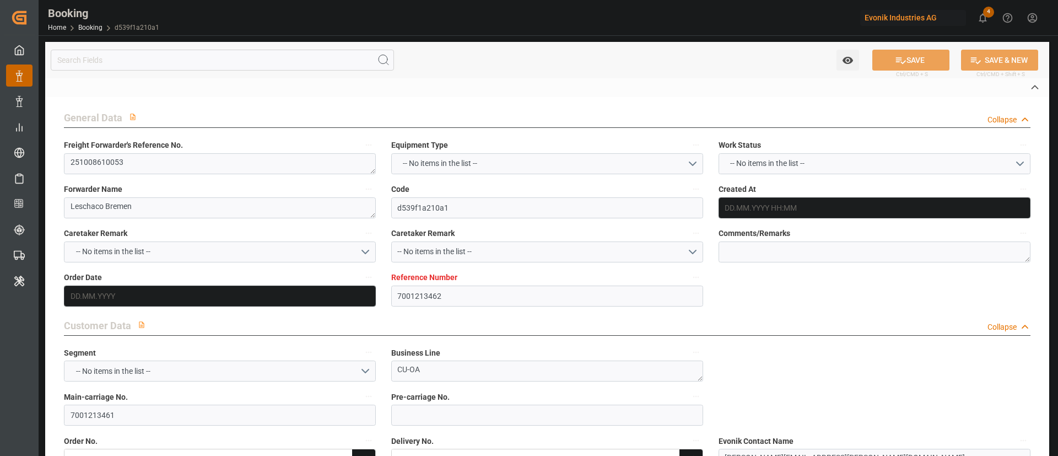
type input "540E"
type input "VESSEL"
type input "ATLANTA EXPRESS"
type input "TRUCK"
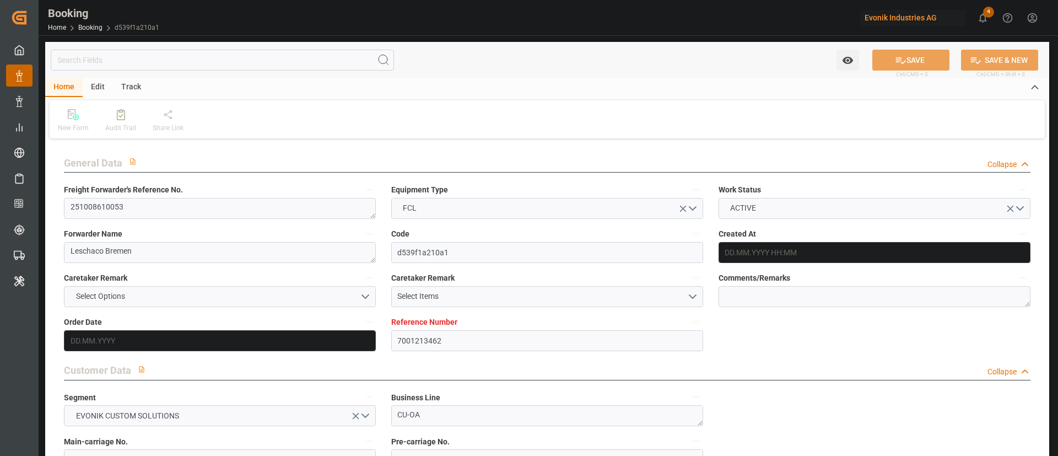
type input "7001213462"
type input "9667162"
type input "Hapag [PERSON_NAME]"
type input "Hapag Lloyd Aktiengesellschaft"
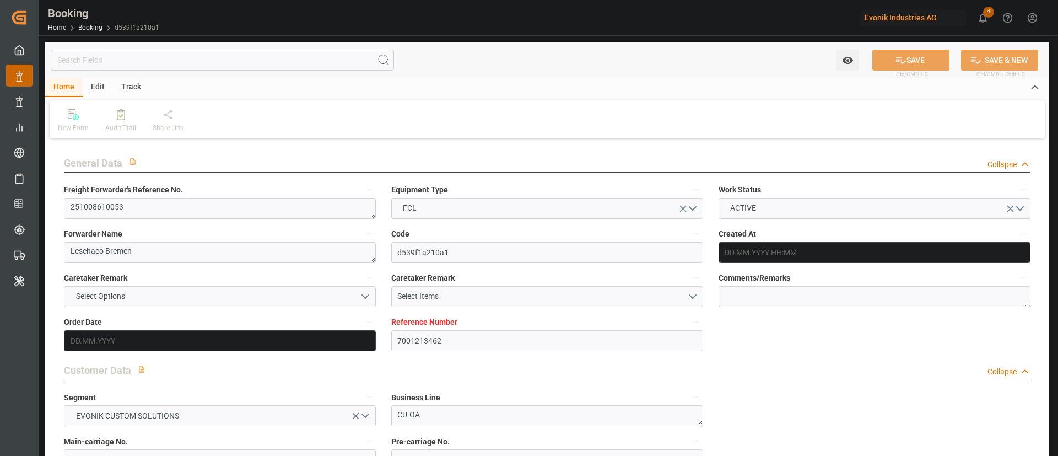
type input "NLRTM"
type input "INNSA"
type input "0"
type input "NLRTM"
type input "INNSA"
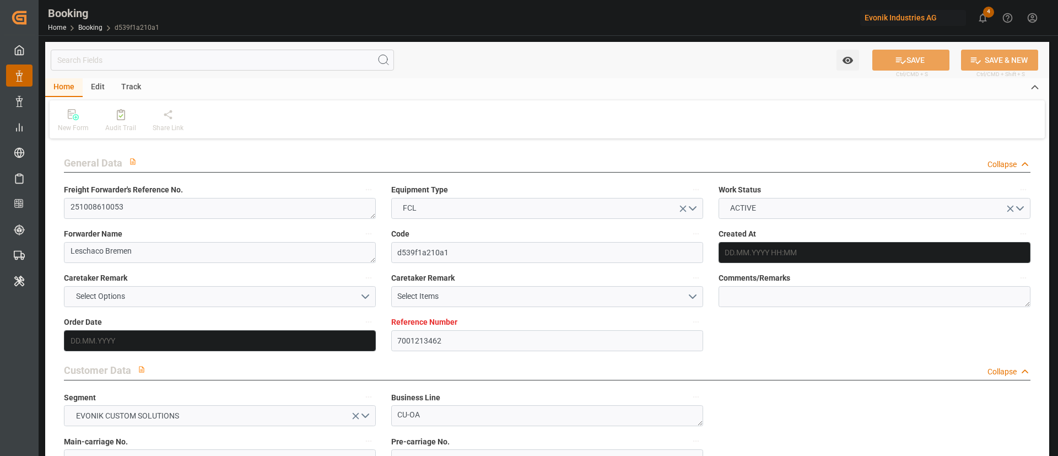
type input "9667162"
type input "[DATE] 08:37"
type input "[DATE]"
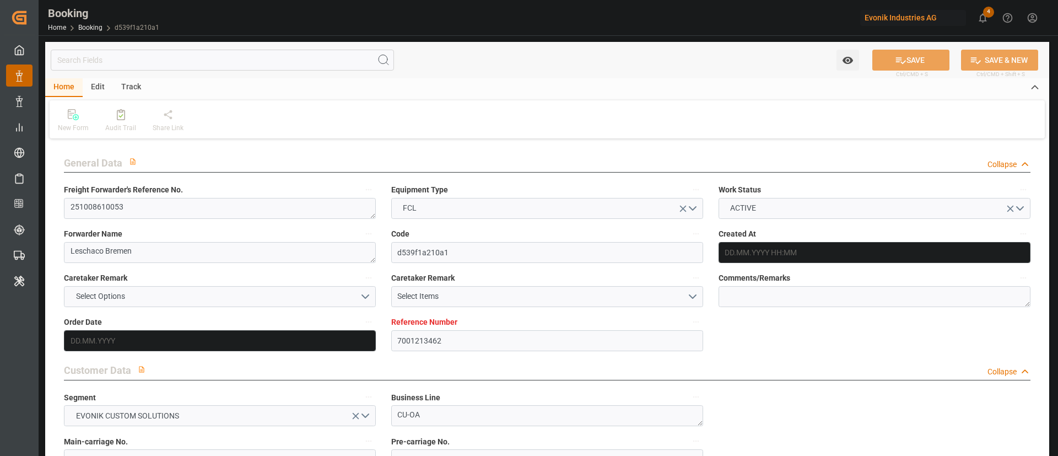
type input "[DATE] 00:00"
type input "[DATE]"
type input "[DATE] 00:00"
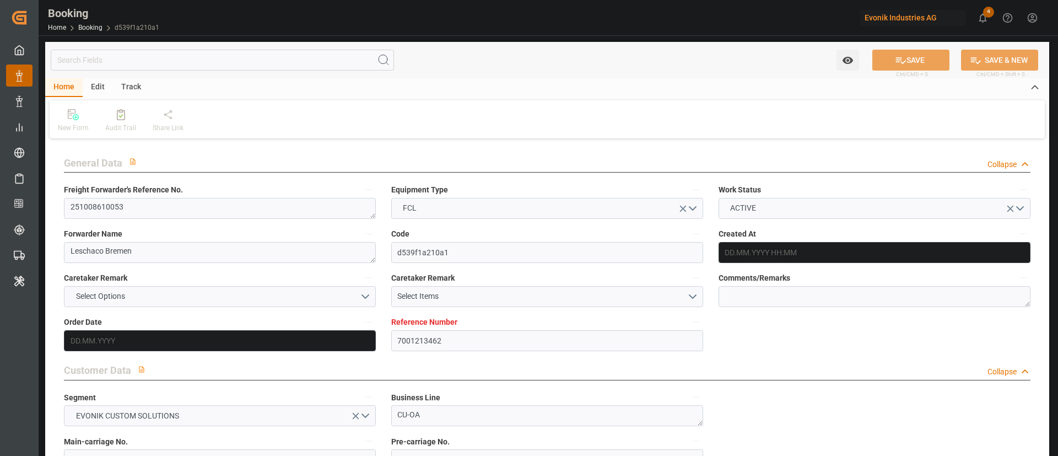
type input "[DATE] 00:00"
type input "[DATE]"
type input "[DATE] 07:22"
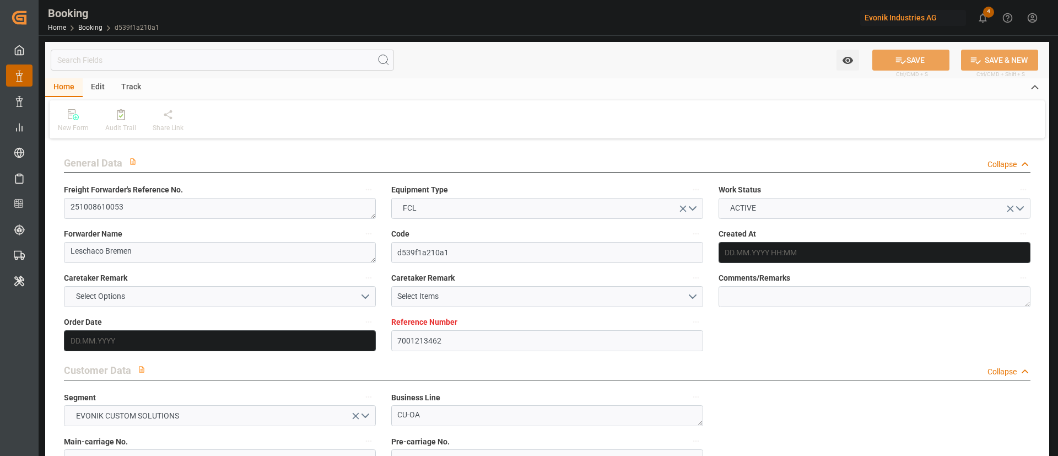
type input "[DATE]"
type input "[DATE] 11:45"
type input "[DATE] 10:07"
type input "[DATE] 11:45"
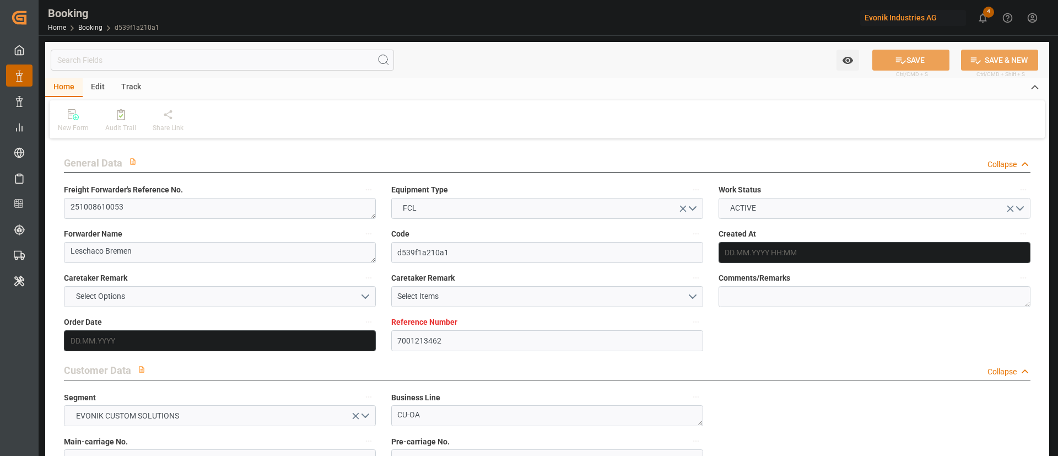
type input "[DATE] 11:45"
type input "[DATE] 03:00"
type input "[DATE] 10:00"
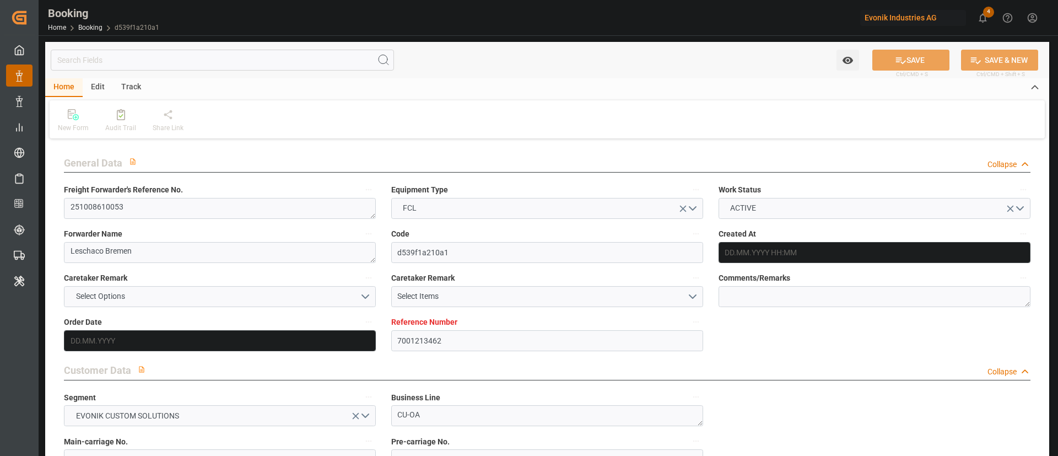
type input "[DATE] 17:19"
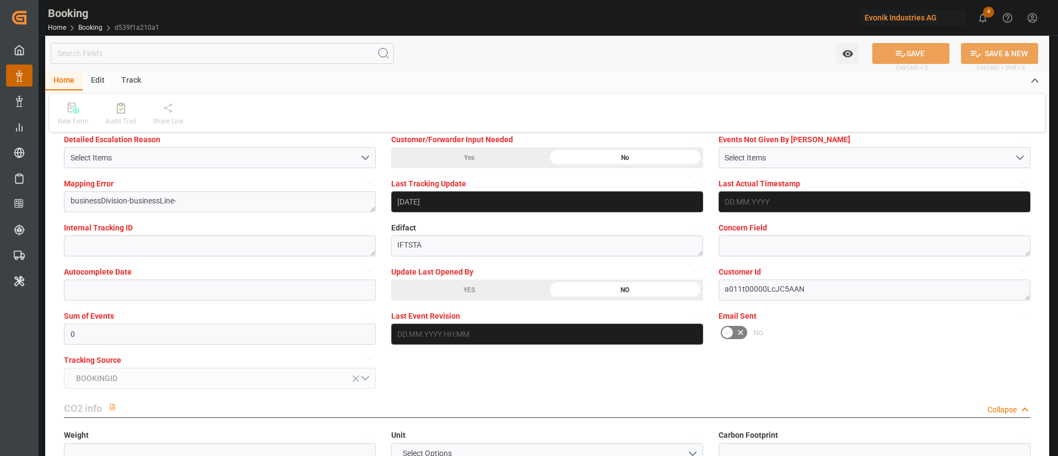
scroll to position [2150, 0]
